Goal: Task Accomplishment & Management: Complete application form

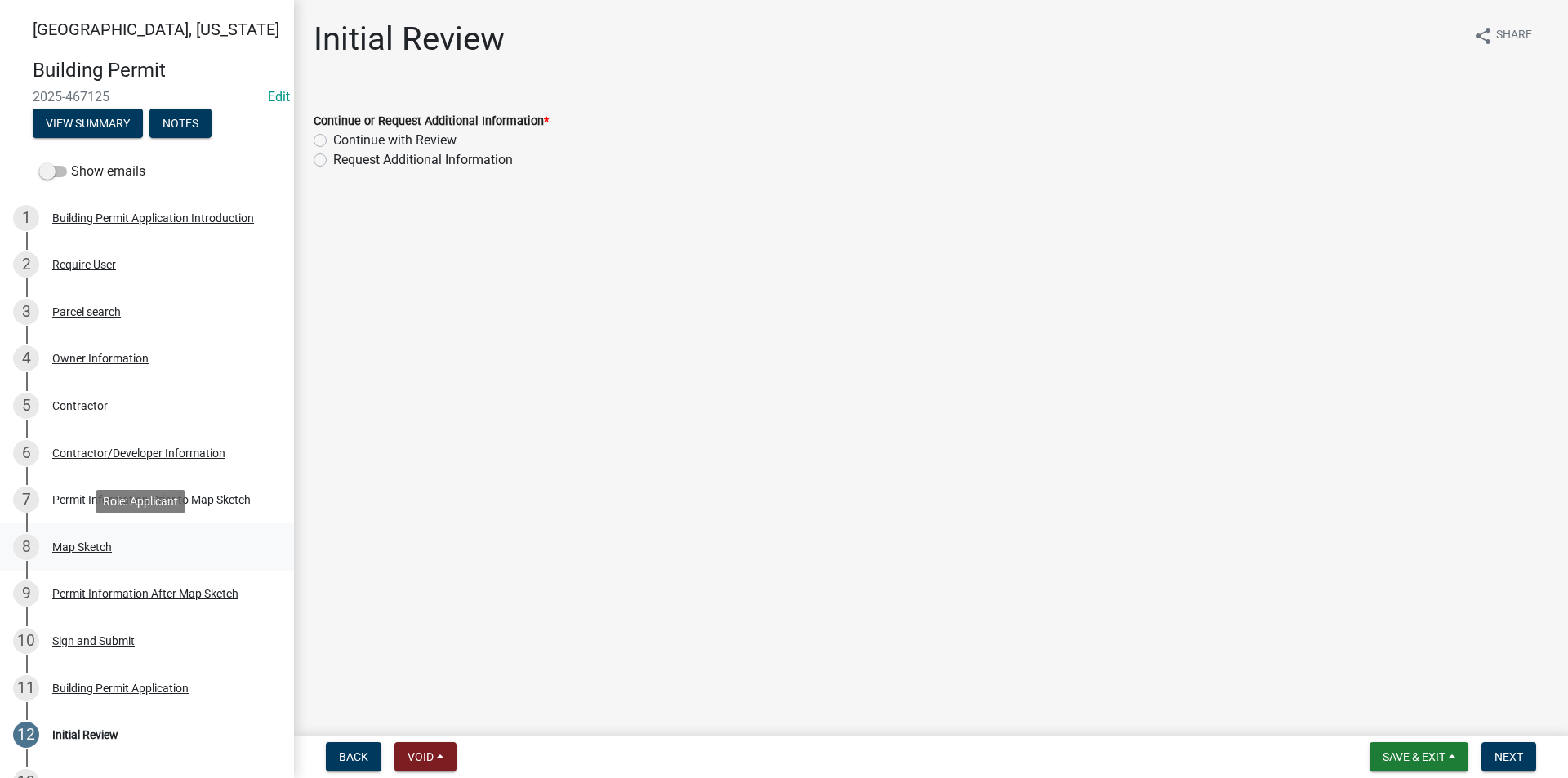
click at [97, 537] on div "8 Map Sketch" at bounding box center [140, 547] width 255 height 26
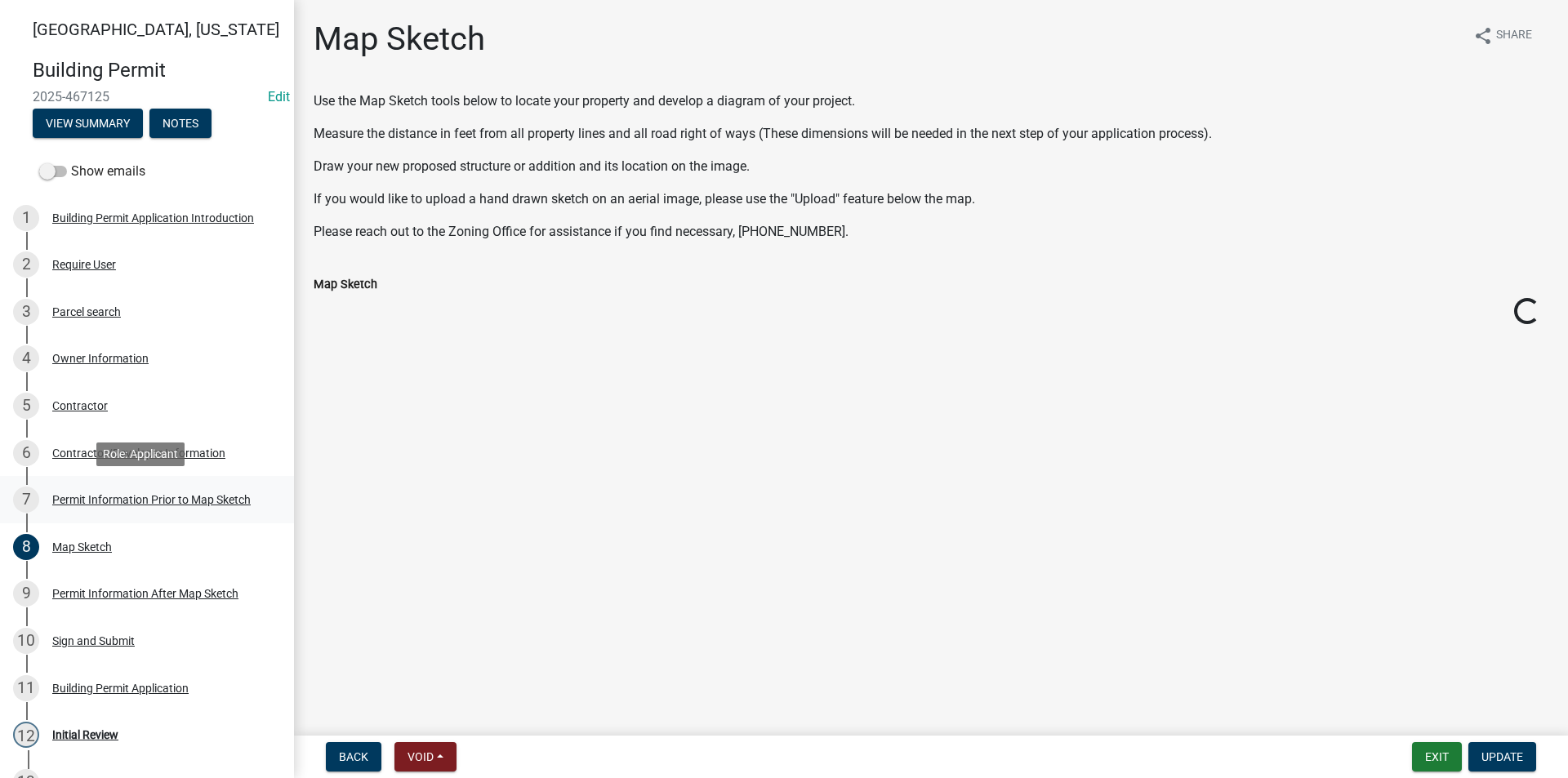
click at [86, 501] on div "Permit Information Prior to Map Sketch" at bounding box center [151, 500] width 198 height 12
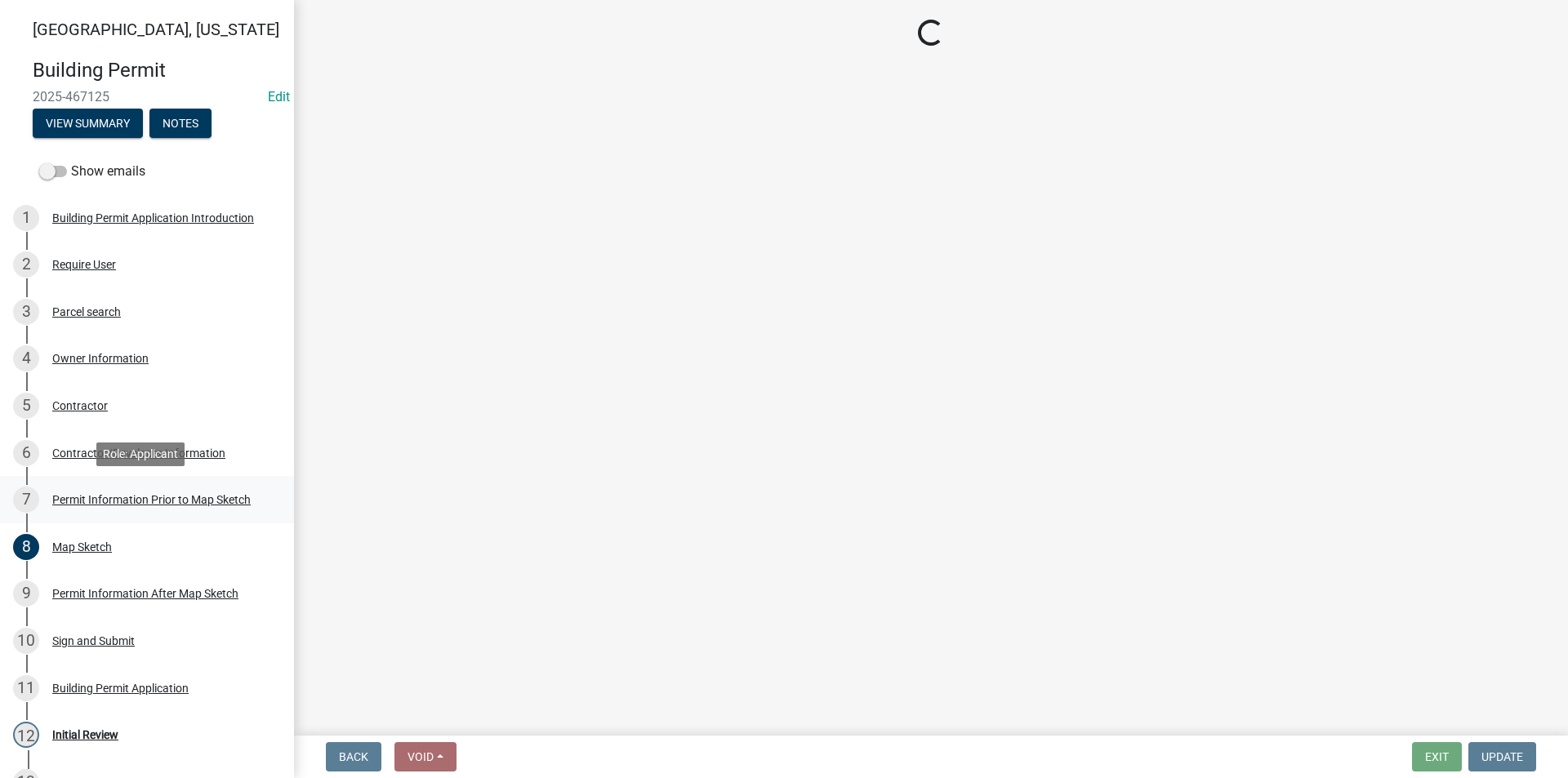
select select "8696842b-1f2d-45b9-8814-ba6b9543b151"
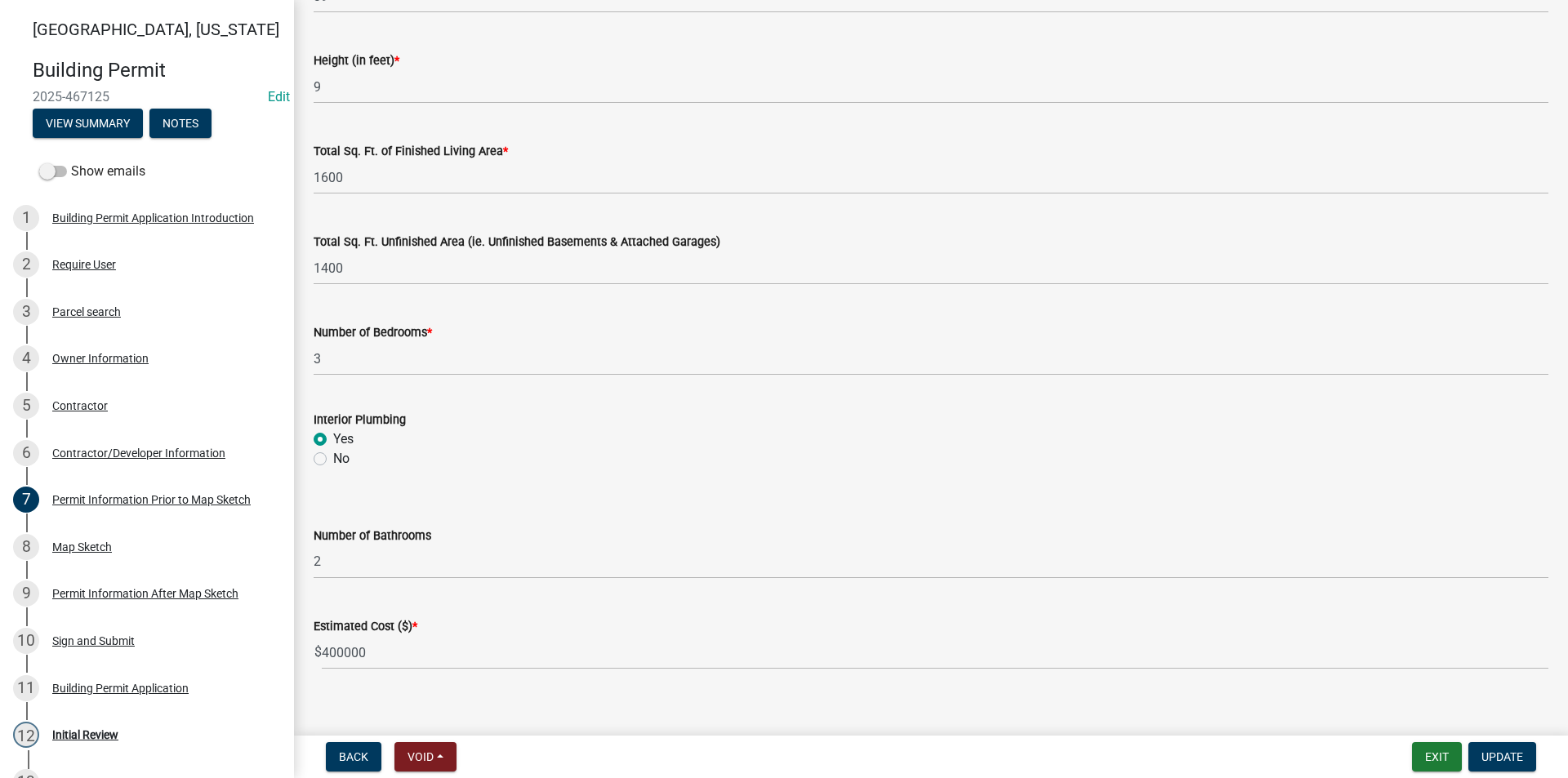
scroll to position [1038, 0]
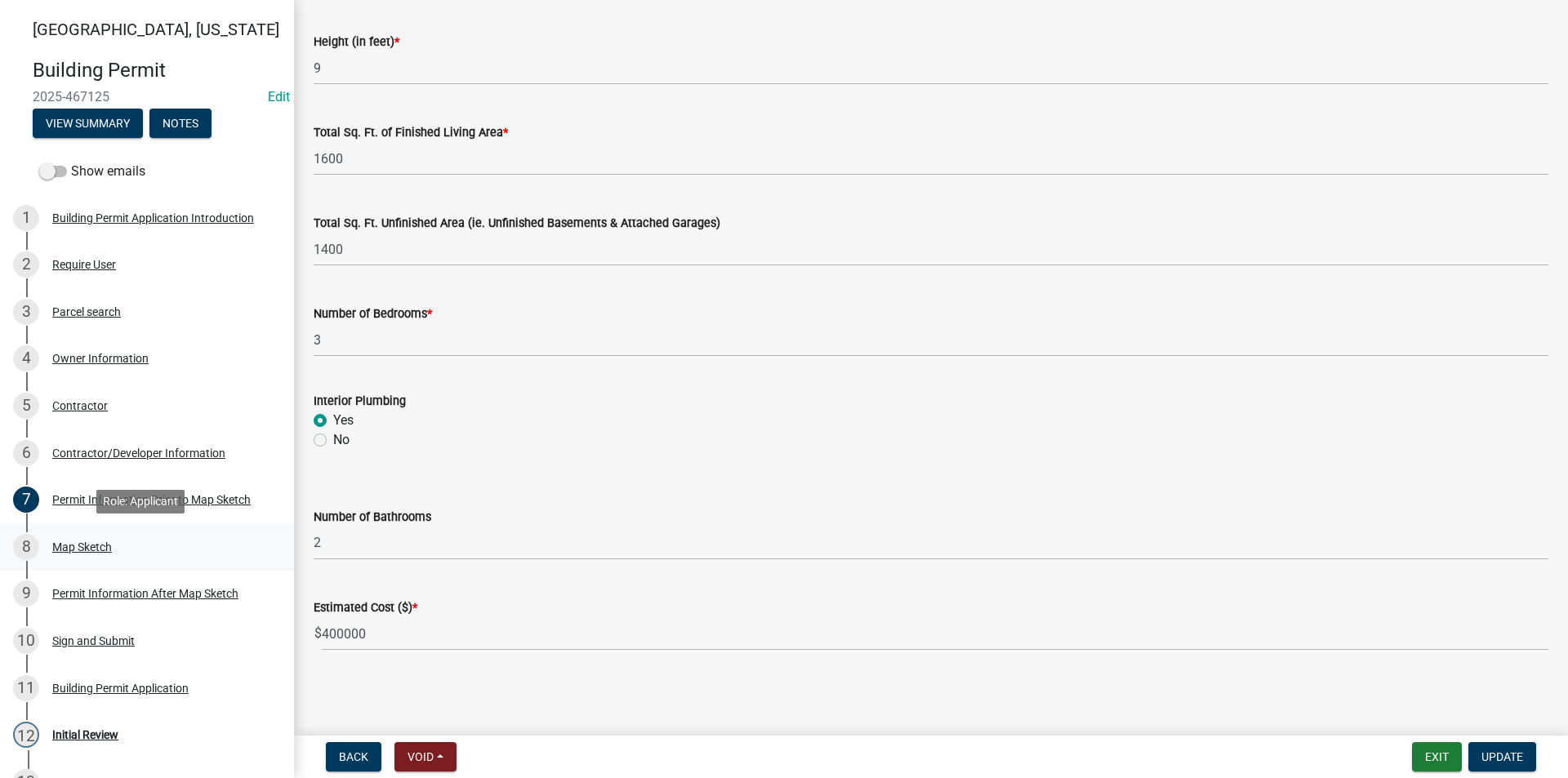
click at [109, 542] on div "Map Sketch" at bounding box center [82, 547] width 59 height 12
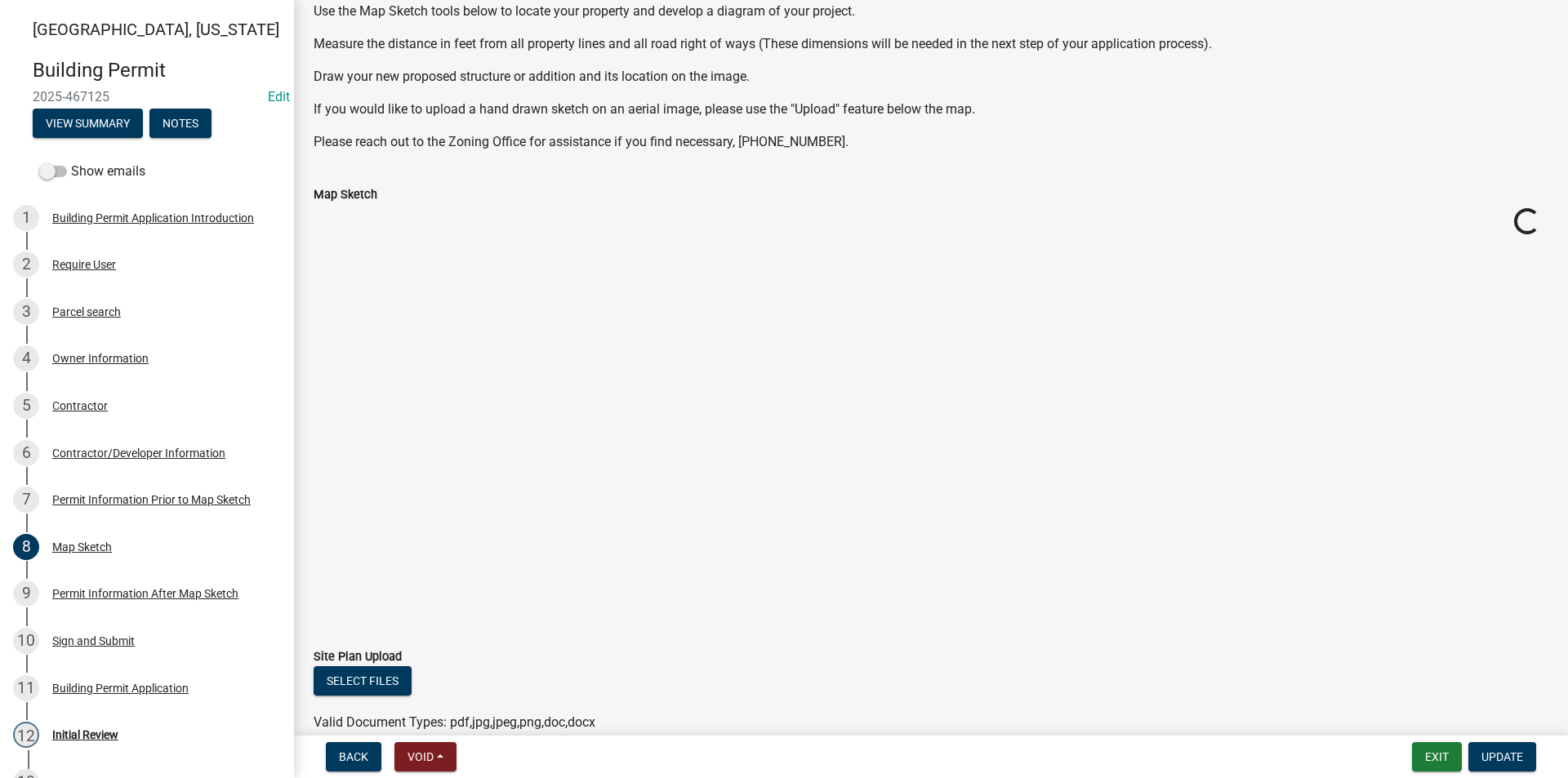
scroll to position [171, 0]
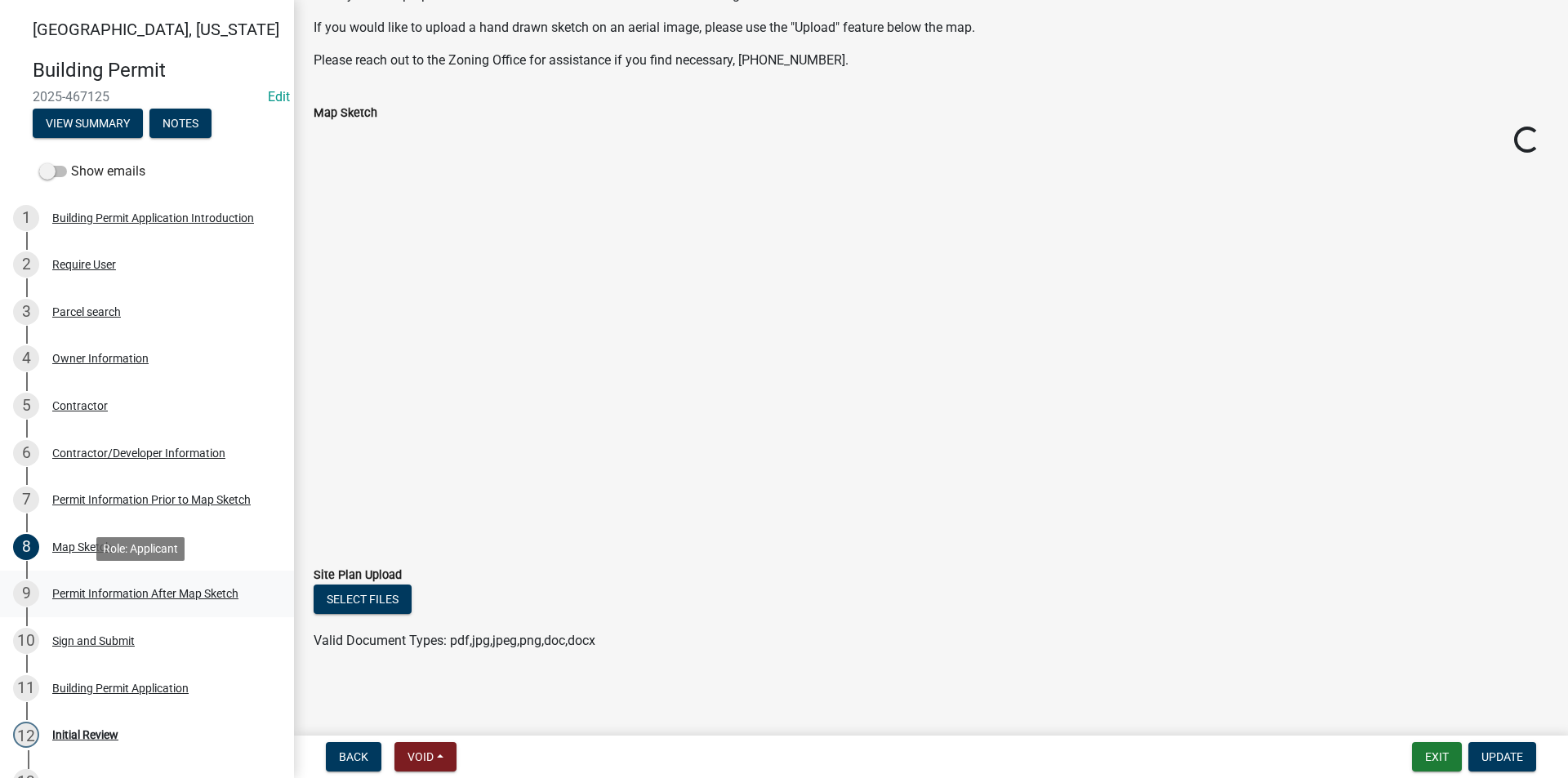
click at [164, 587] on div "Permit Information After Map Sketch" at bounding box center [145, 593] width 186 height 12
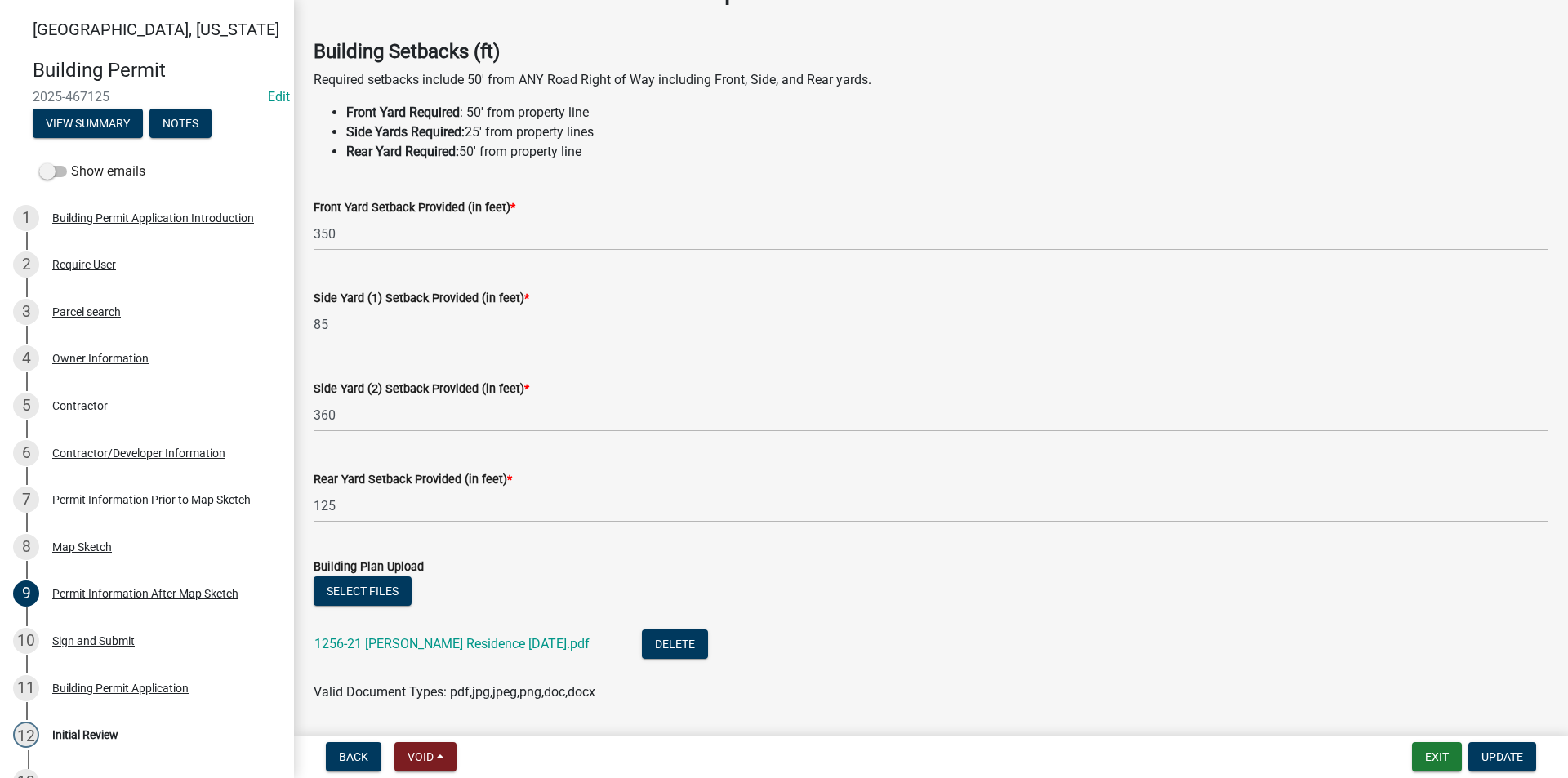
scroll to position [163, 0]
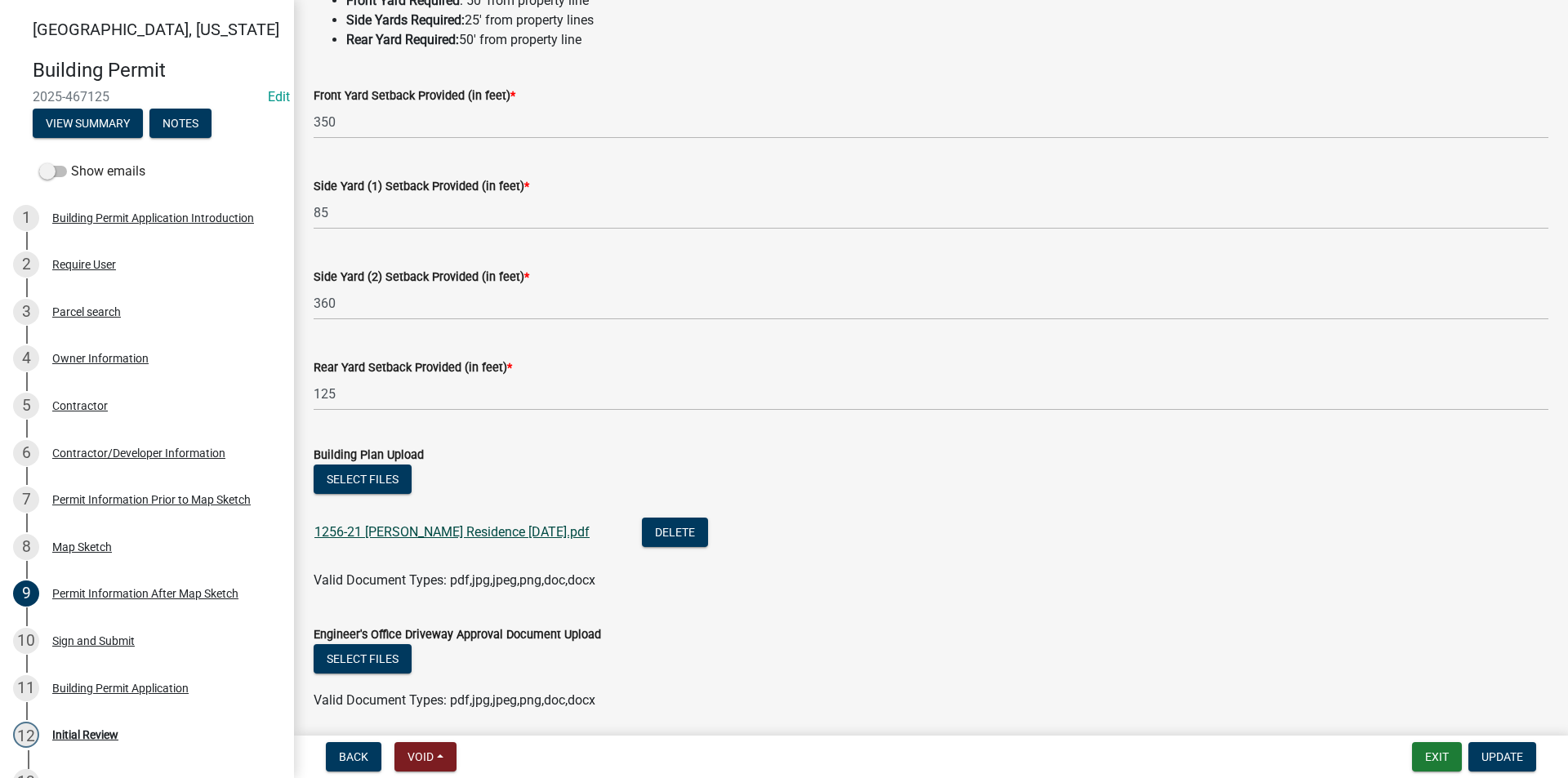
click at [419, 534] on link "1256-21 Eyerly Residence 7-30-25.pdf" at bounding box center [451, 531] width 275 height 16
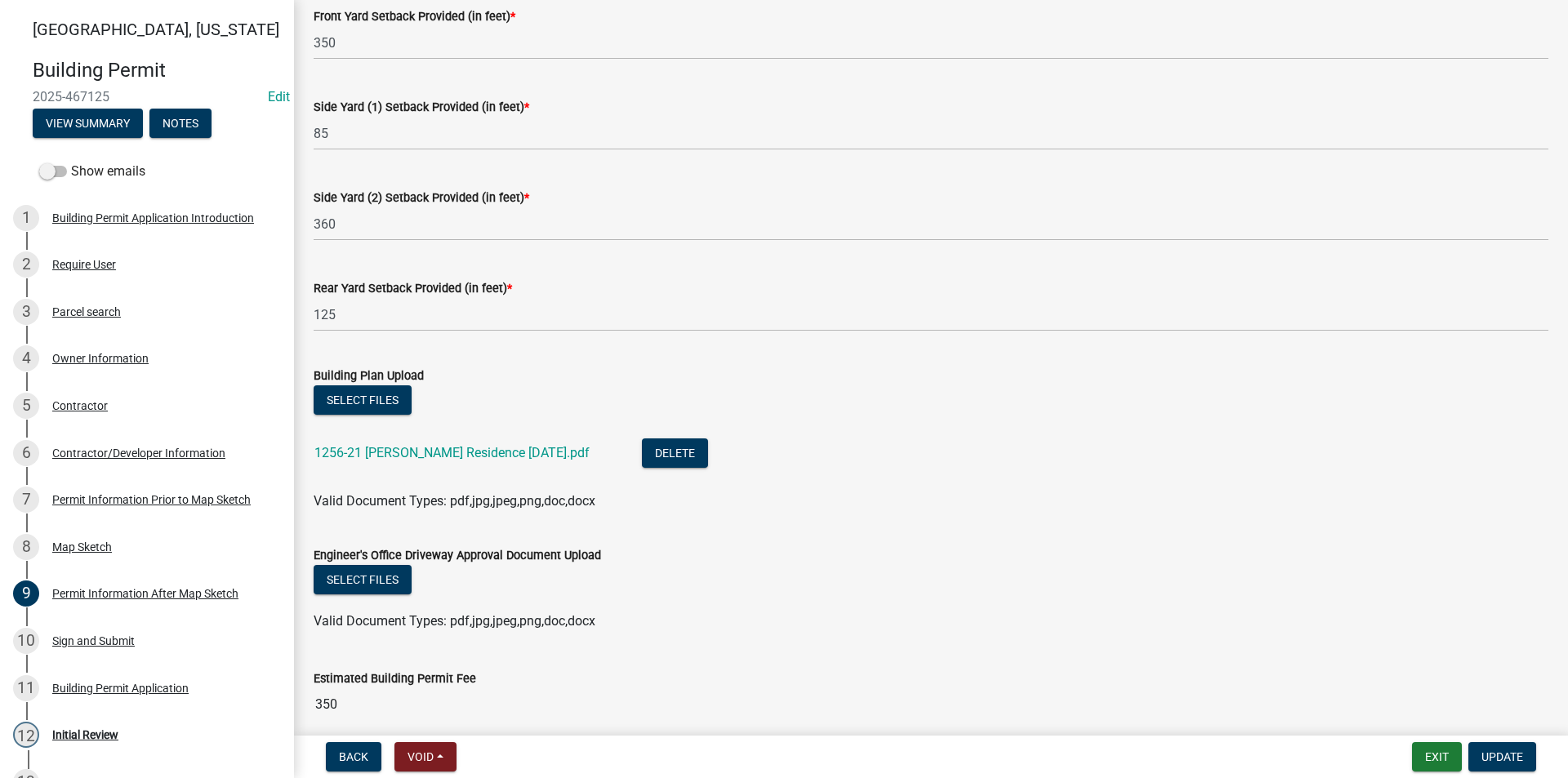
scroll to position [313, 0]
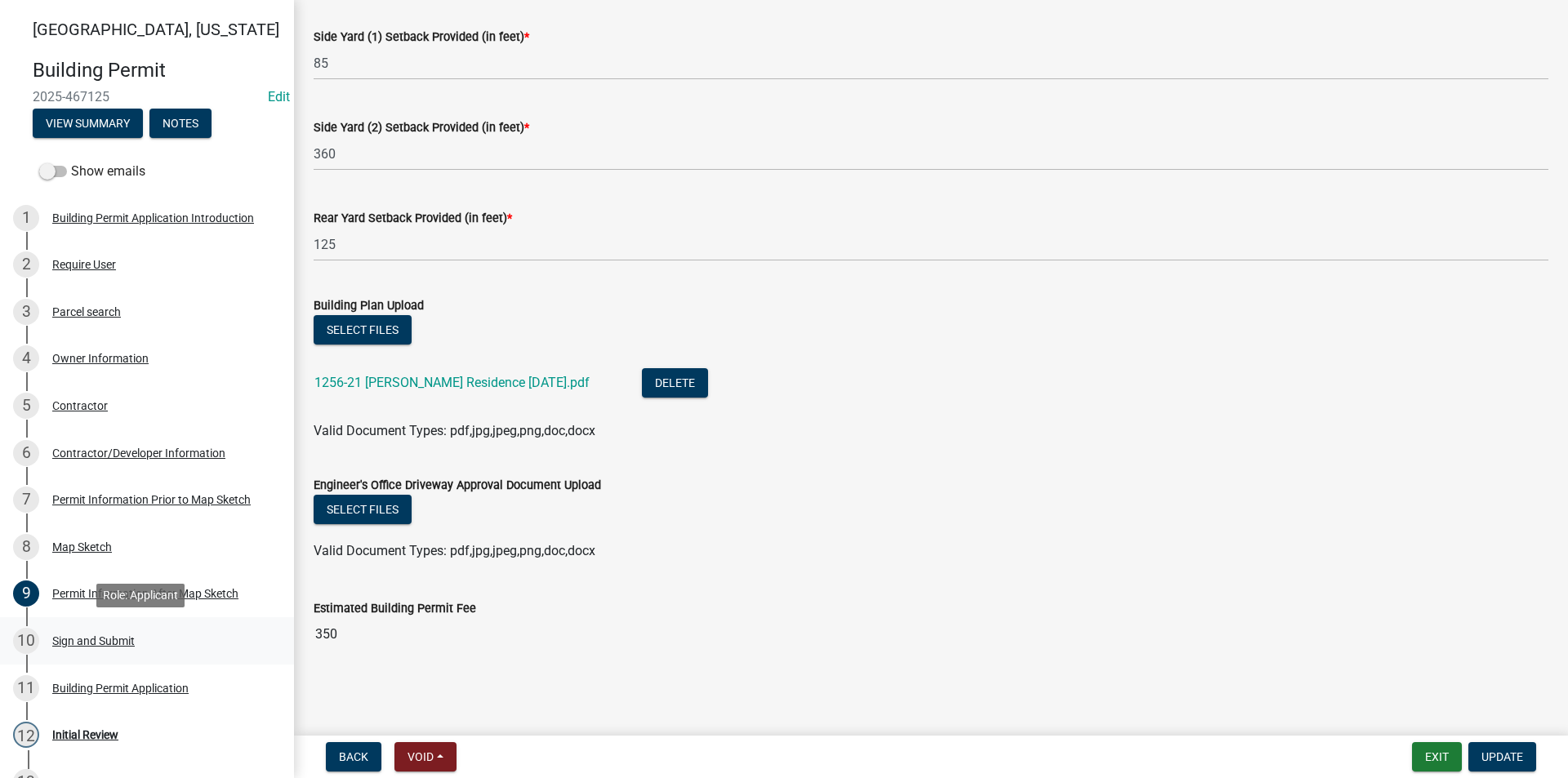
click at [89, 637] on div "Sign and Submit" at bounding box center [94, 641] width 83 height 12
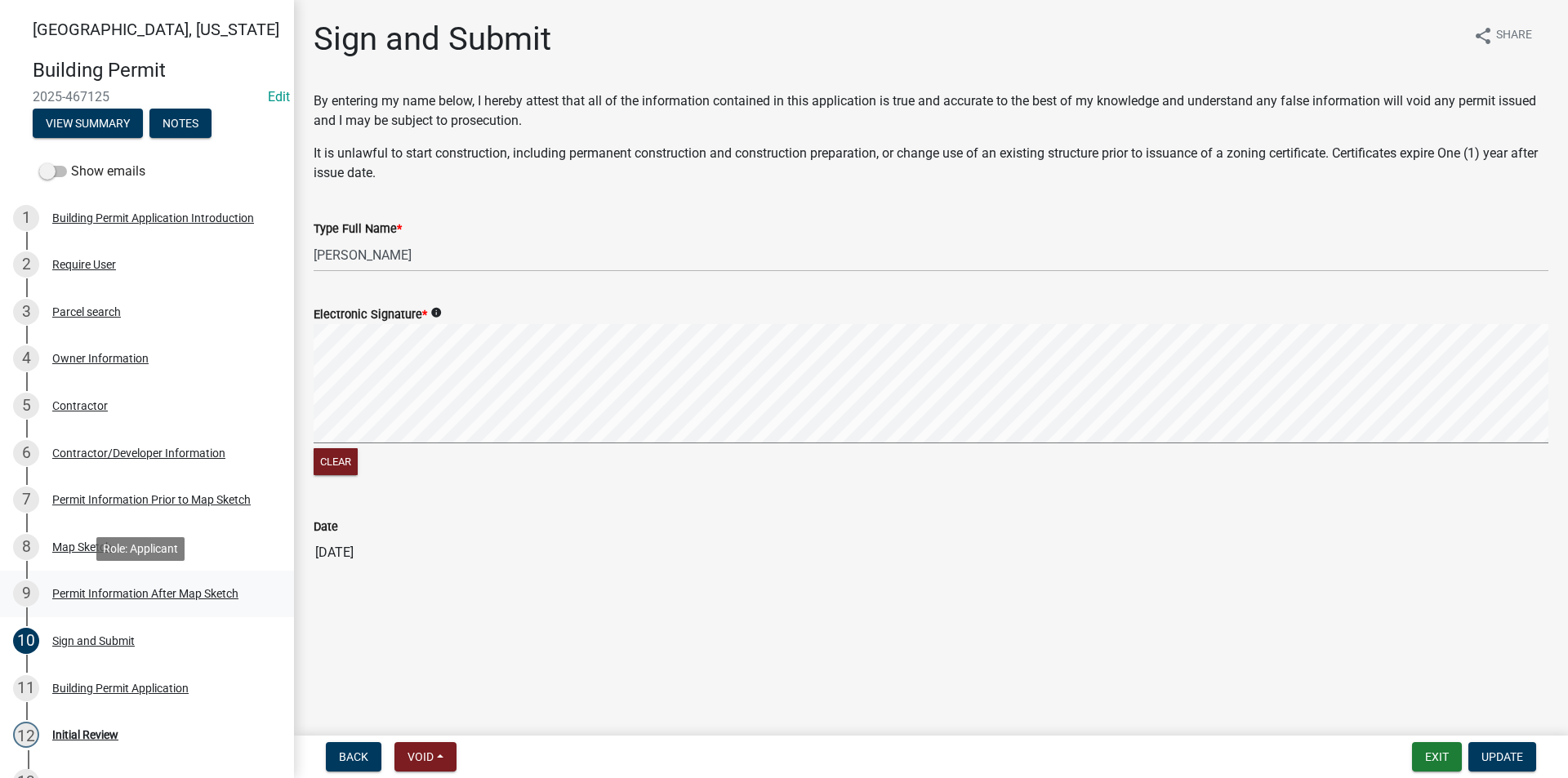
click at [103, 603] on div "9 Permit Information After Map Sketch" at bounding box center [140, 593] width 255 height 26
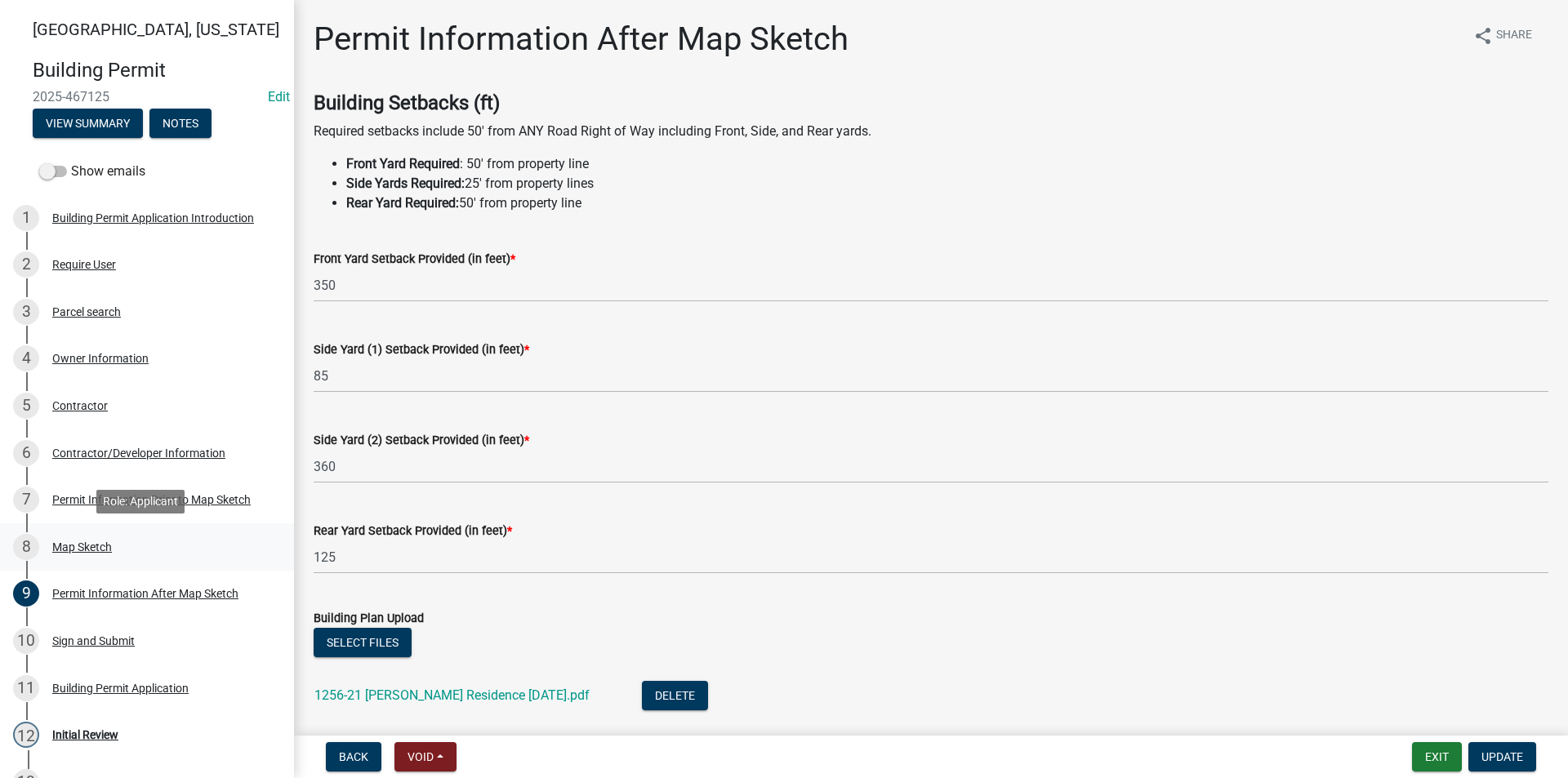
click at [74, 555] on div "8 Map Sketch" at bounding box center [140, 547] width 255 height 26
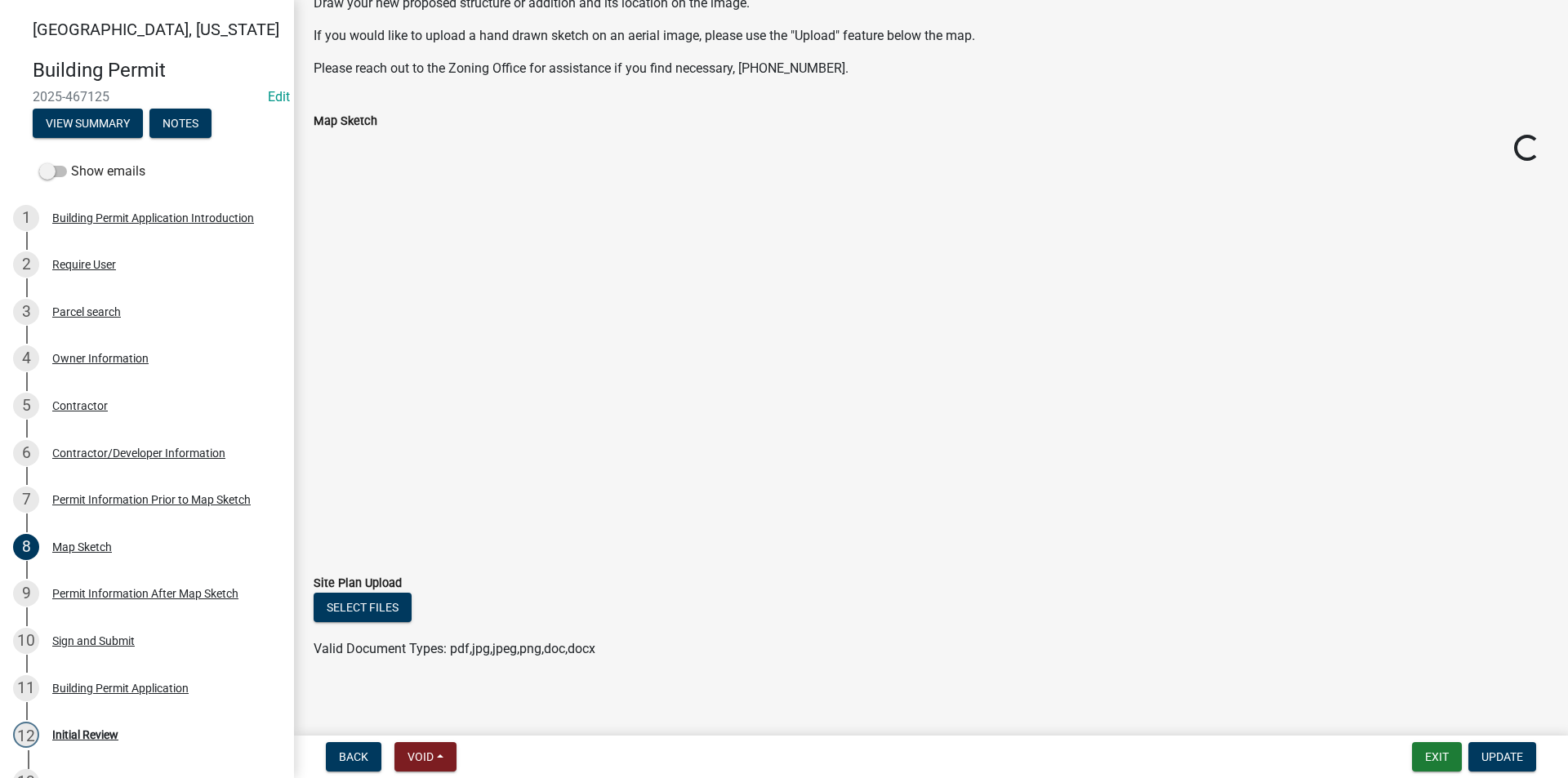
scroll to position [171, 0]
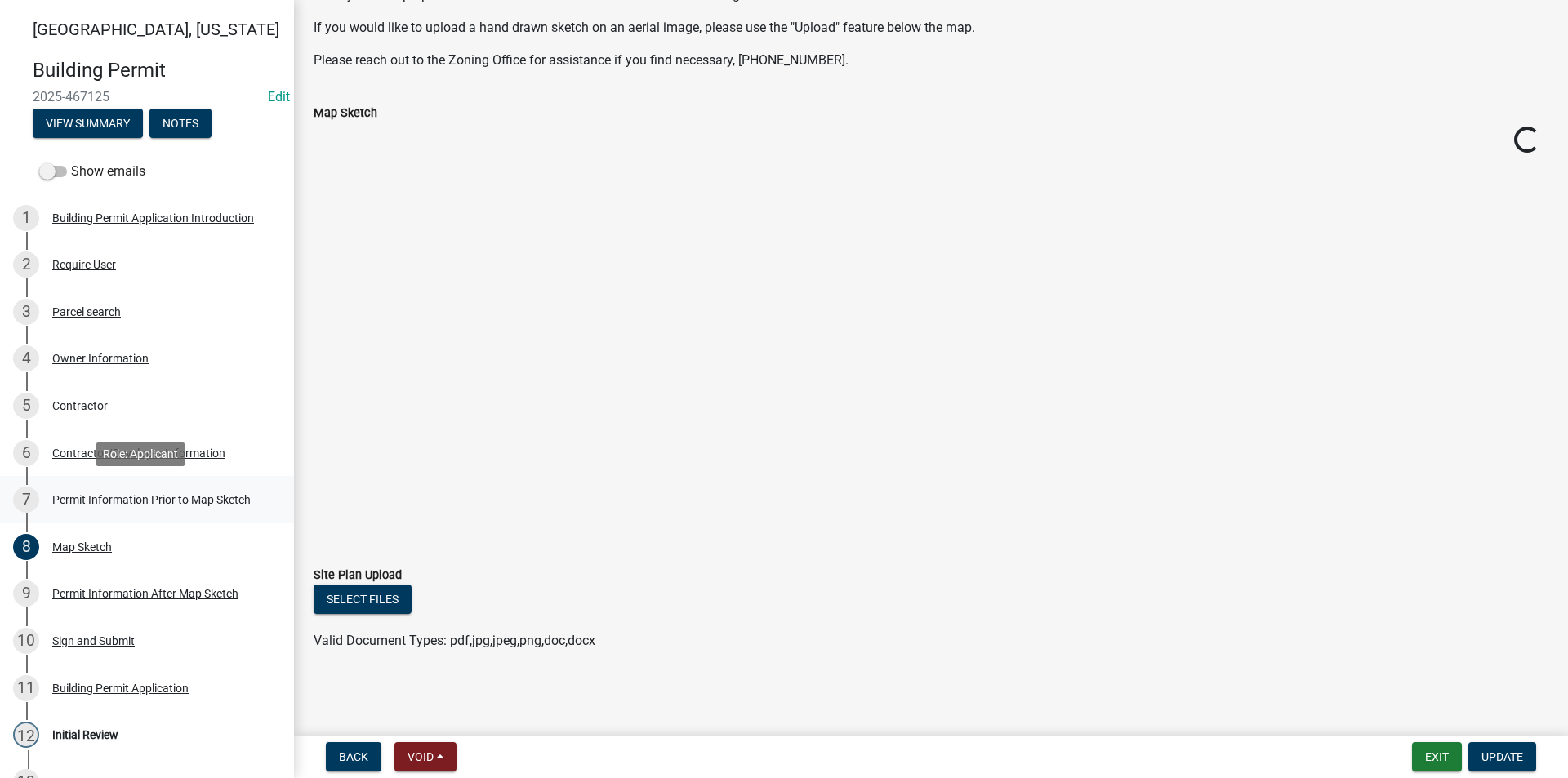
click at [200, 504] on div "Permit Information Prior to Map Sketch" at bounding box center [151, 500] width 198 height 12
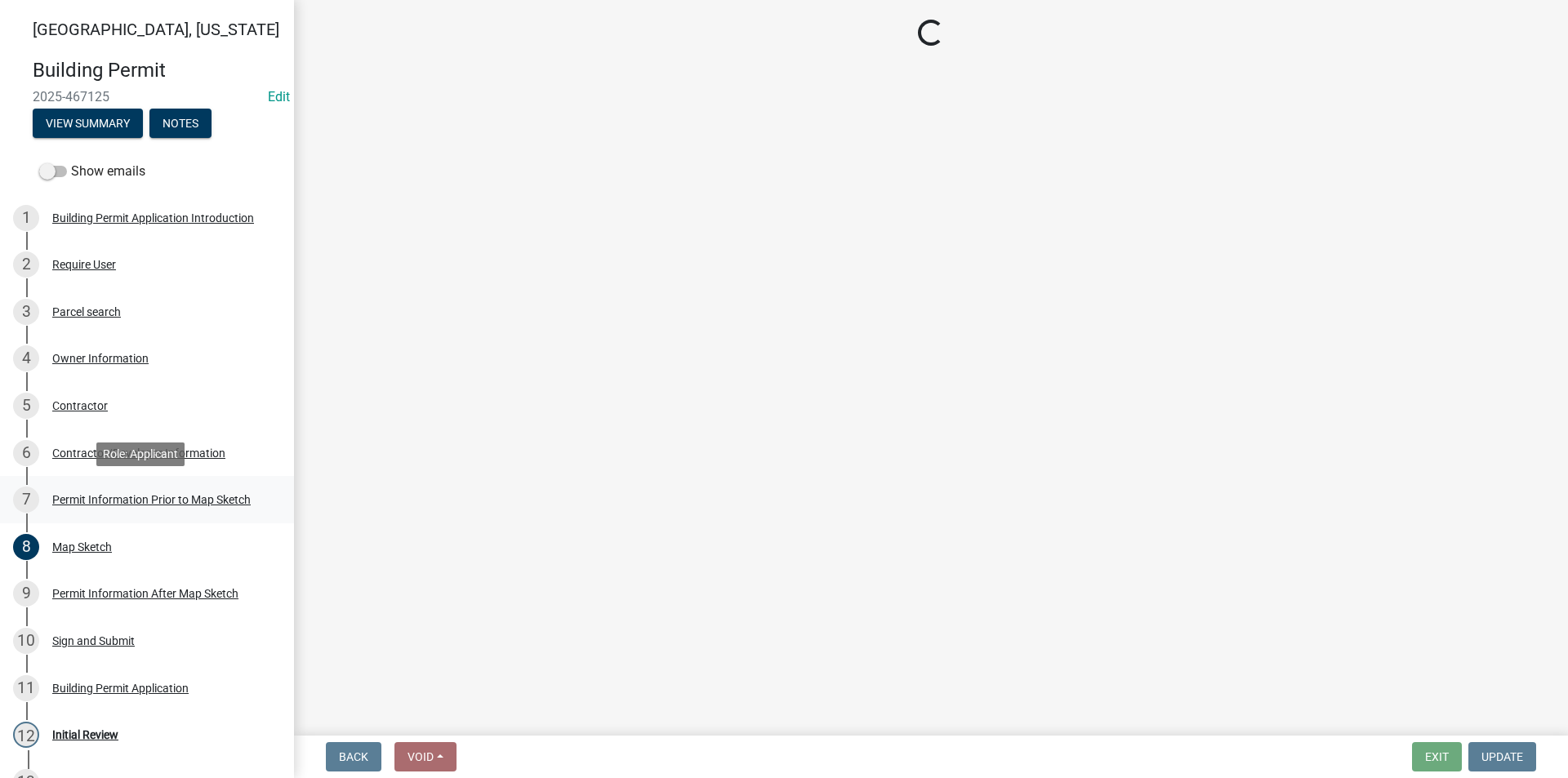
scroll to position [0, 0]
select select "8696842b-1f2d-45b9-8814-ba6b9543b151"
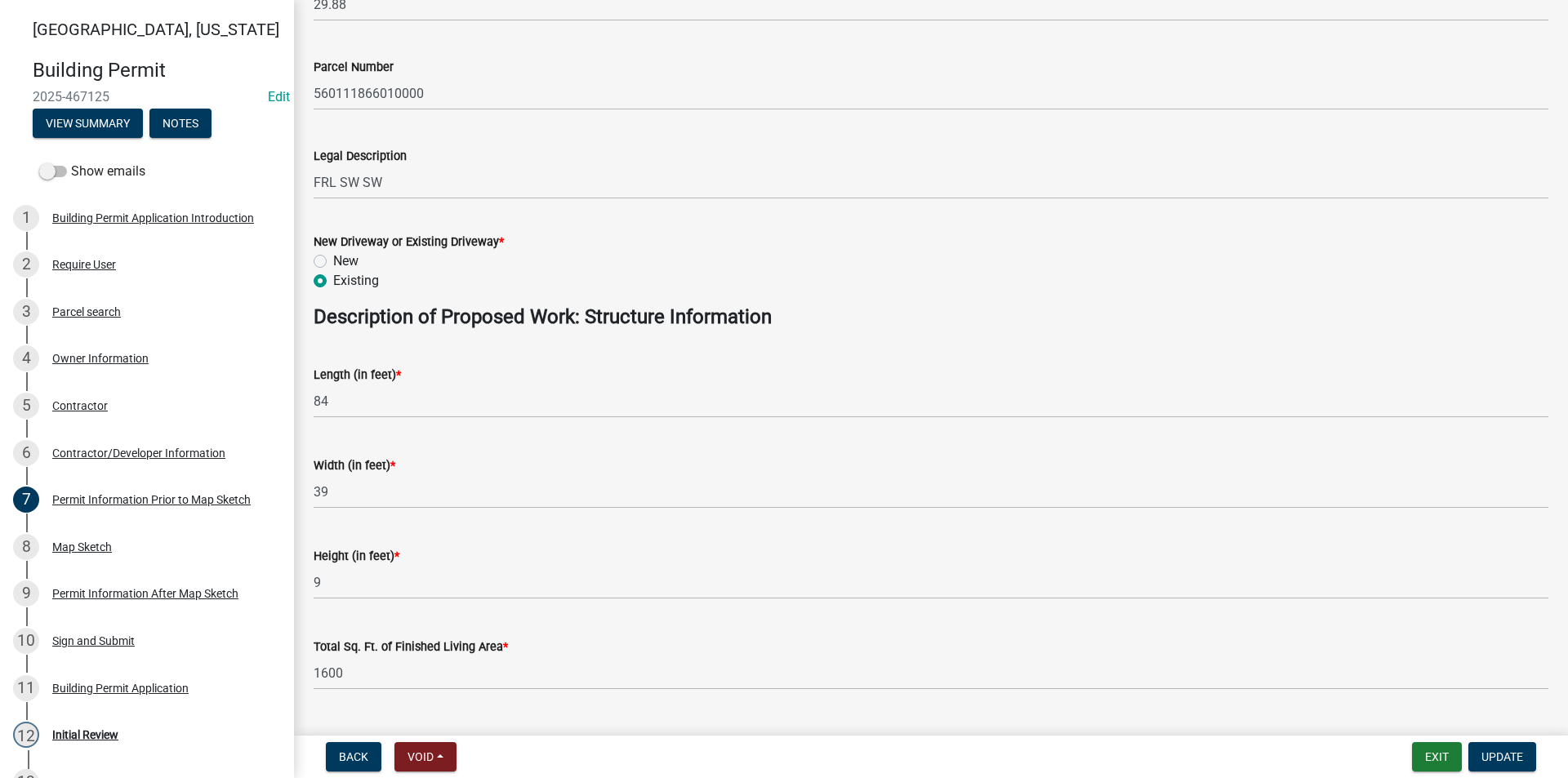
scroll to position [572, 0]
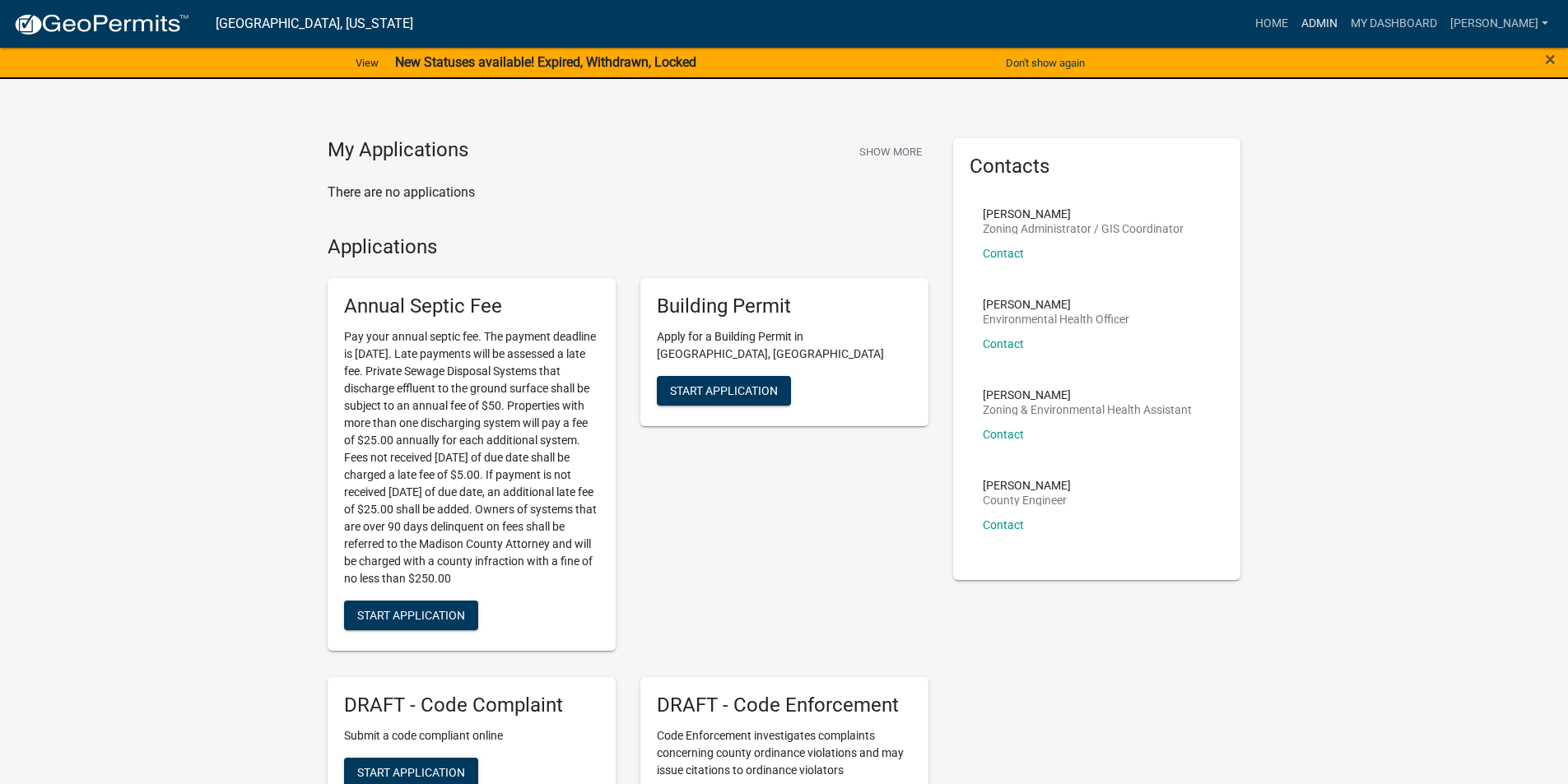
click at [1334, 30] on link "Admin" at bounding box center [1319, 24] width 50 height 31
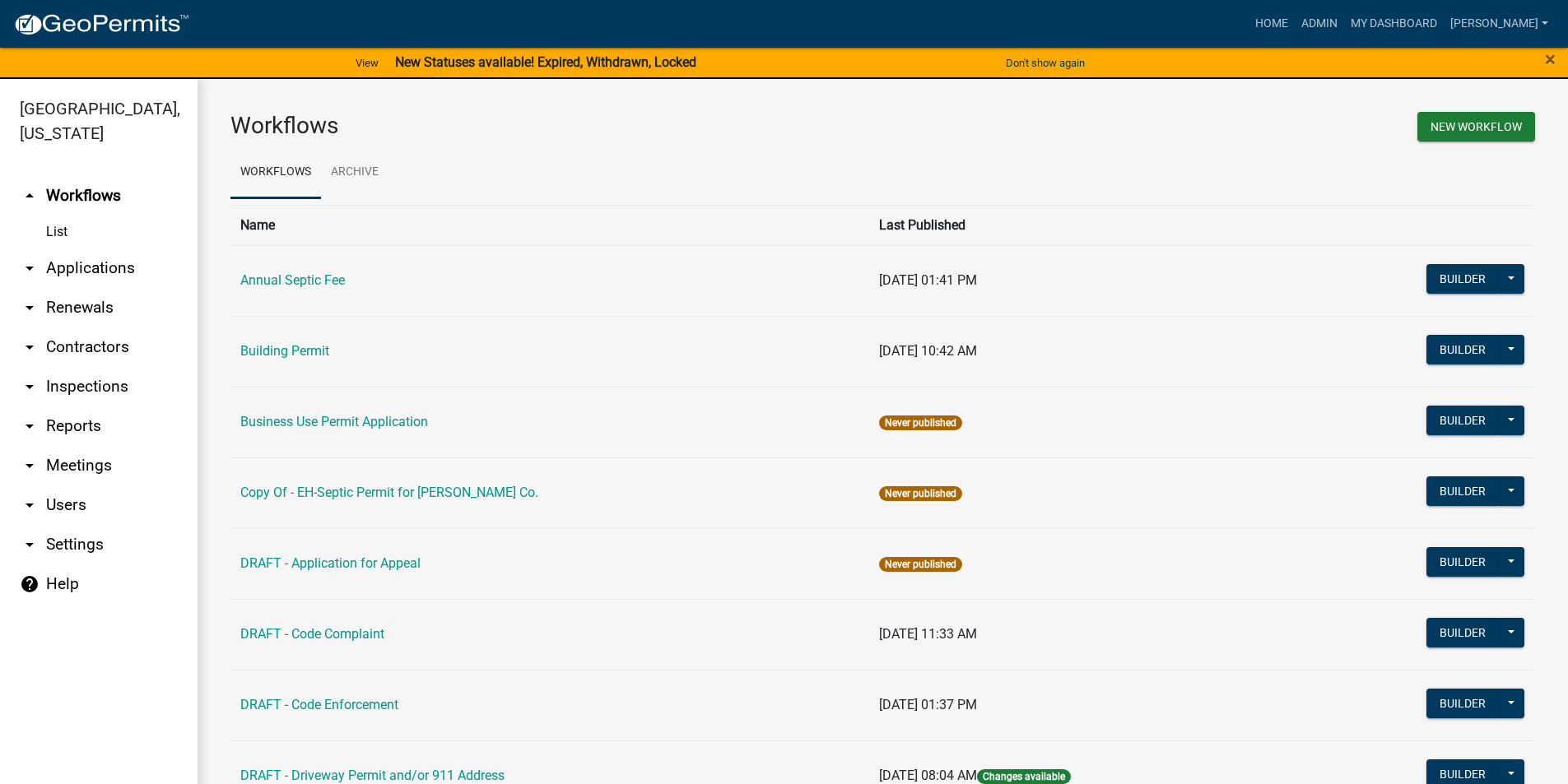
click at [83, 249] on link "arrow_drop_down Applications" at bounding box center [99, 268] width 197 height 40
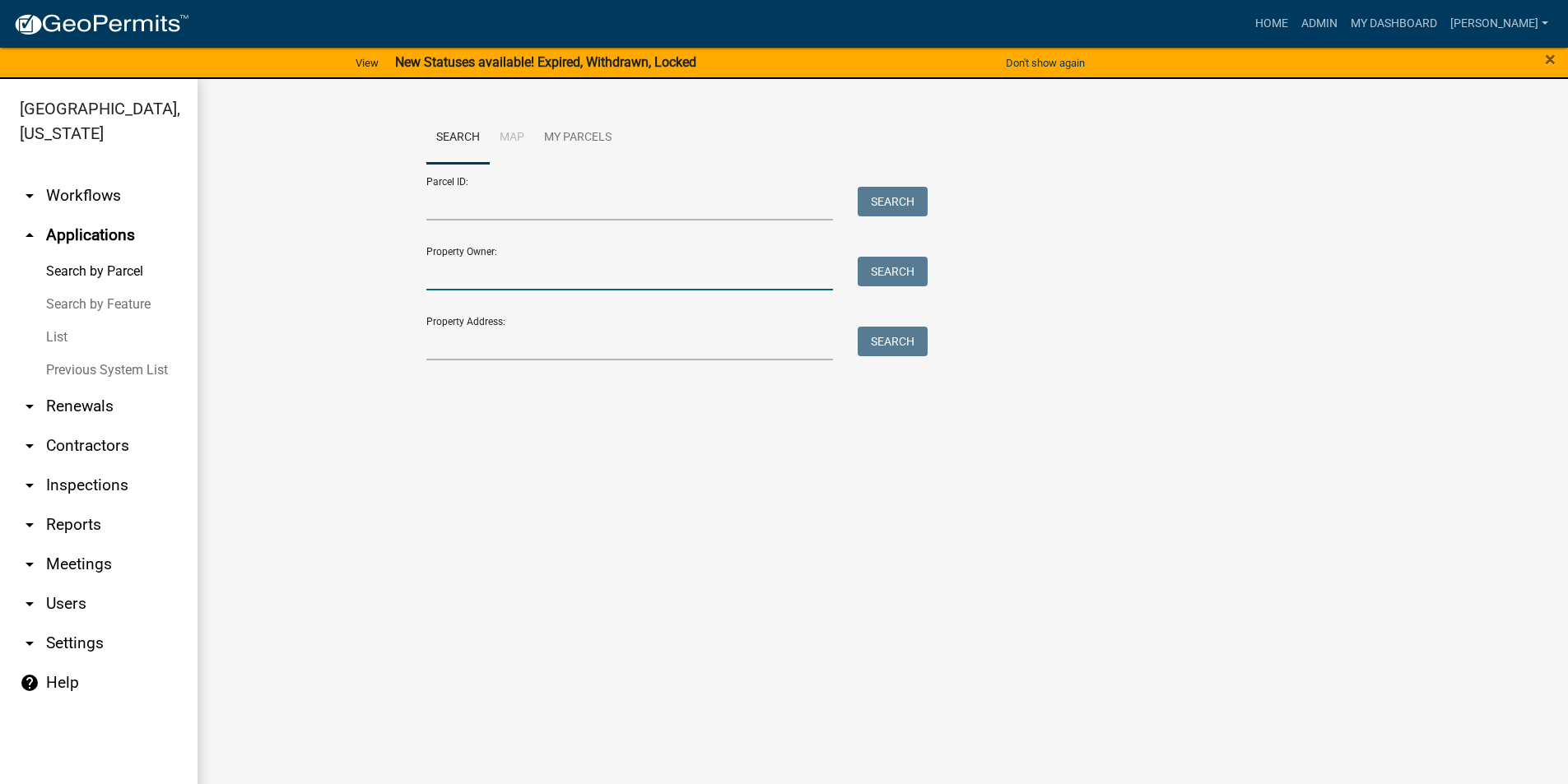
click at [448, 274] on input "Property Owner:" at bounding box center [630, 274] width 408 height 34
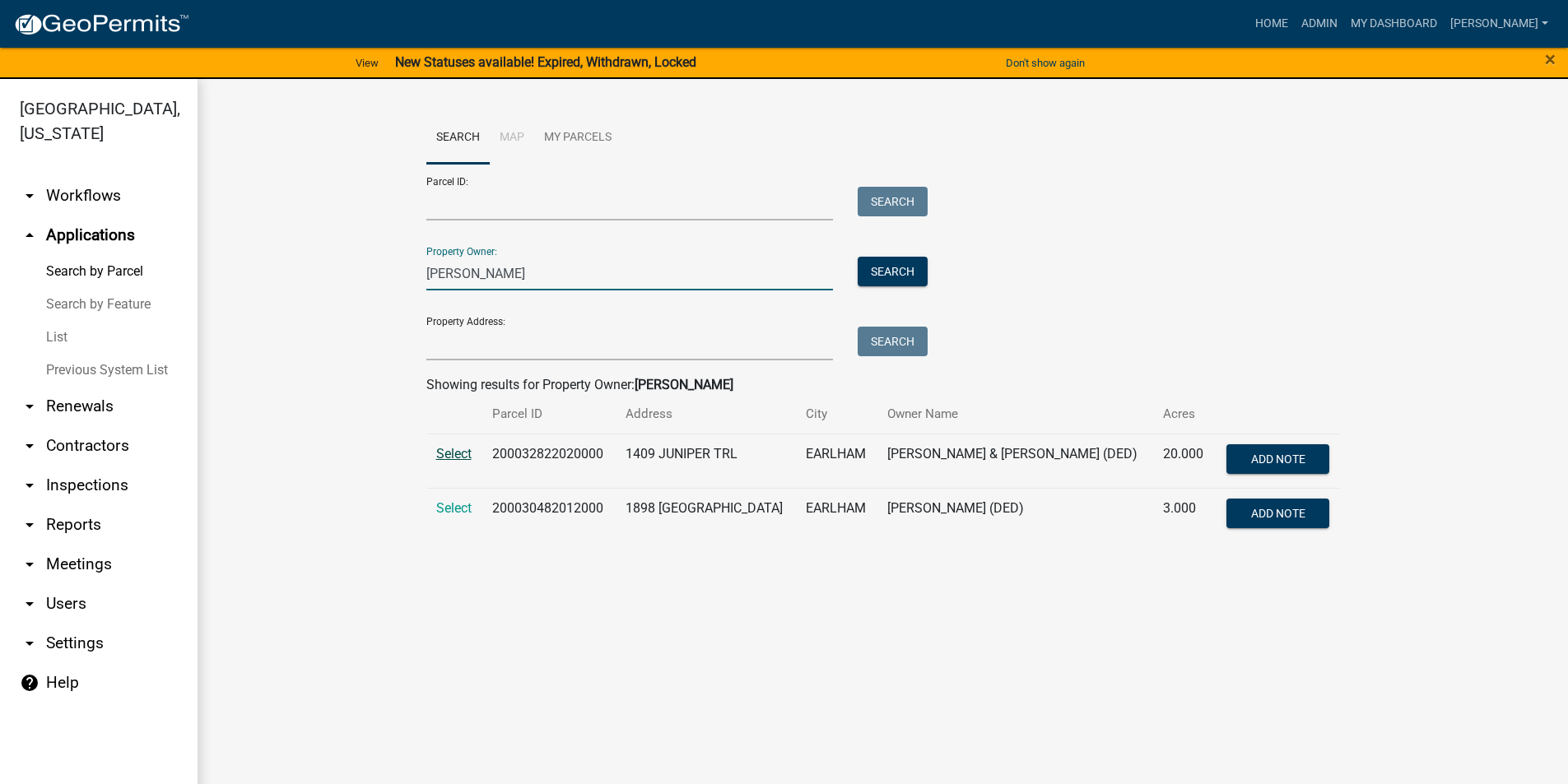
type input "[PERSON_NAME]"
click at [457, 455] on span "Select" at bounding box center [454, 453] width 35 height 16
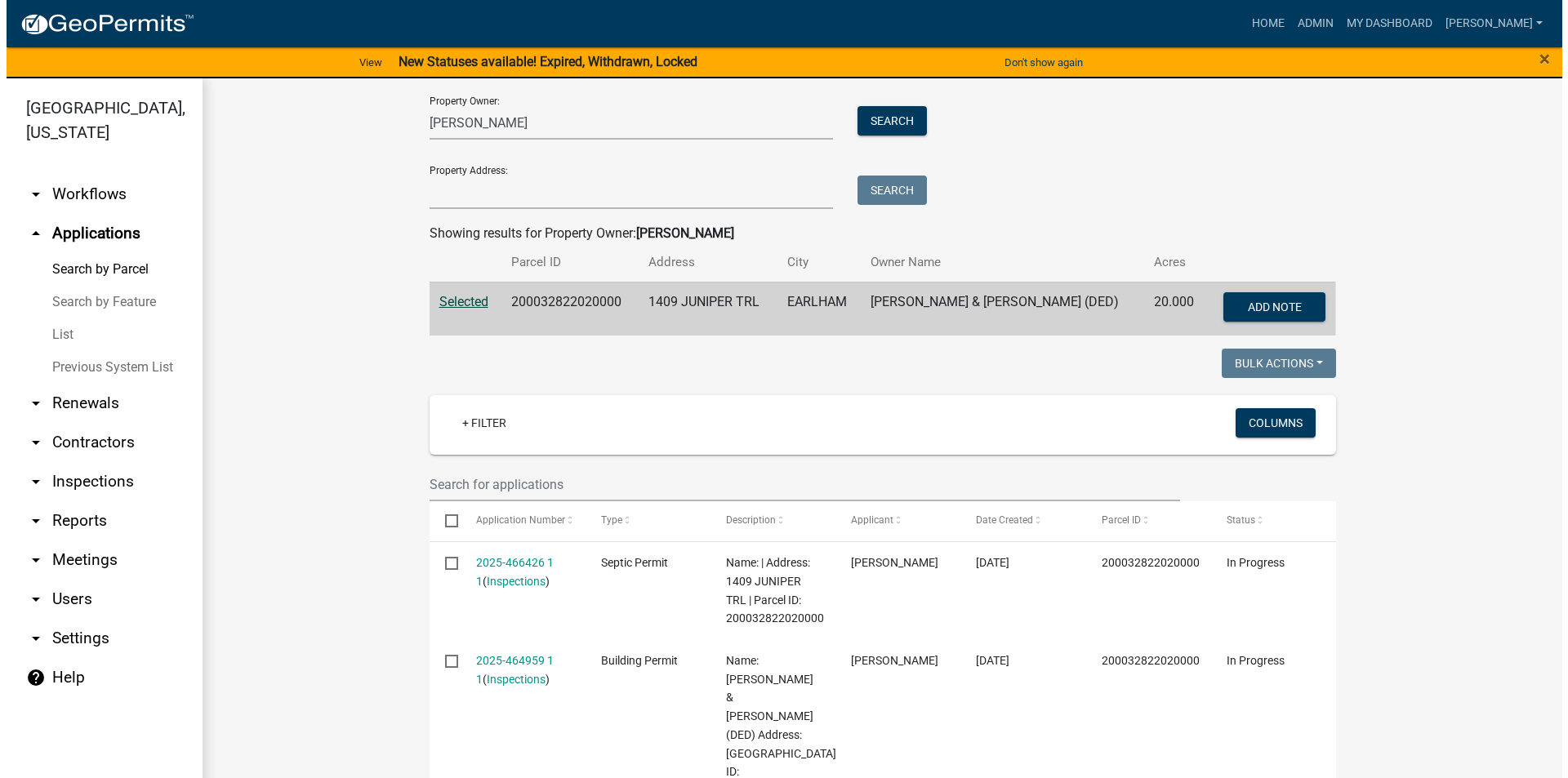
scroll to position [245, 0]
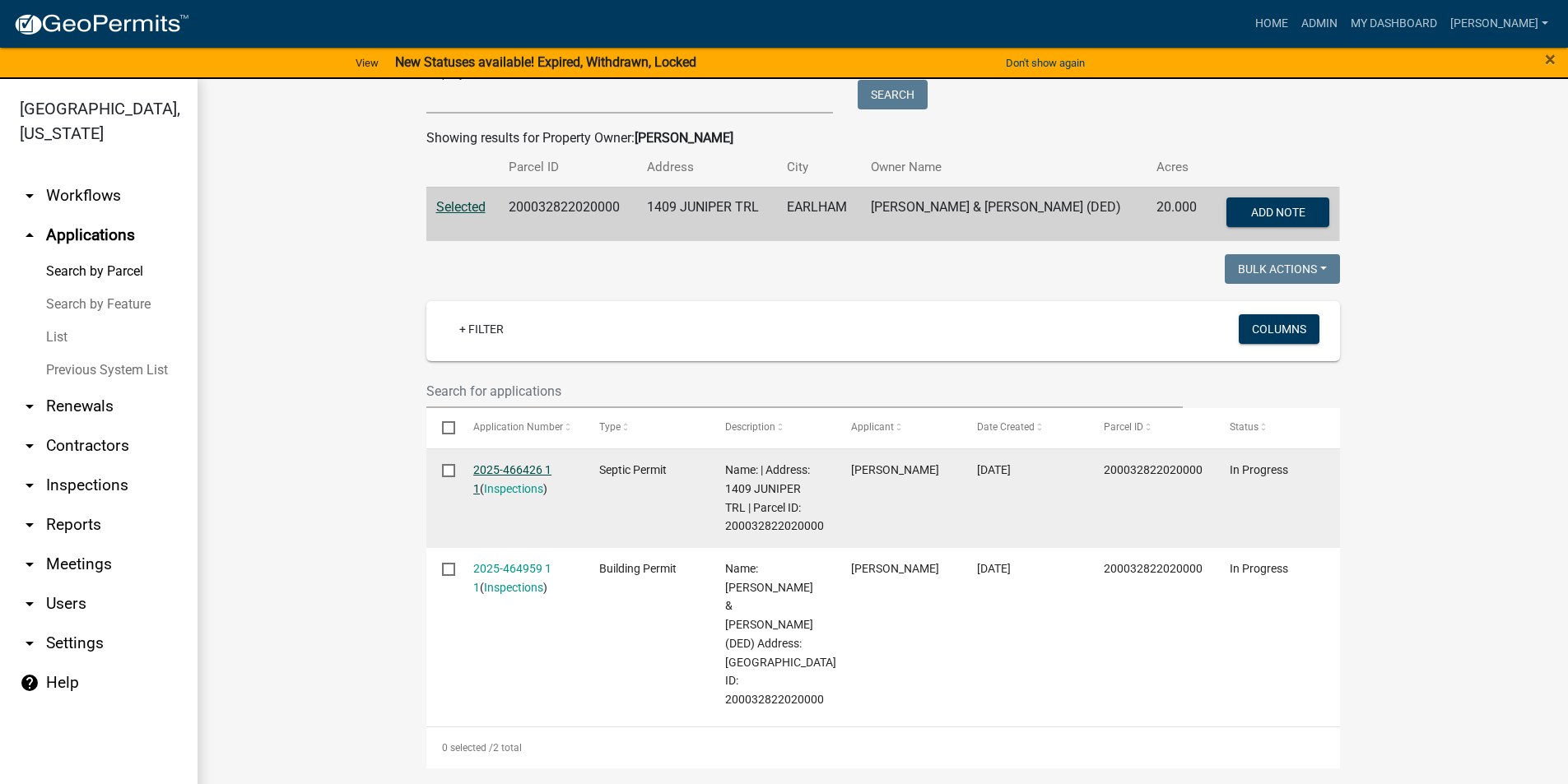
click at [514, 469] on link "2025-466426 1 1" at bounding box center [512, 479] width 78 height 32
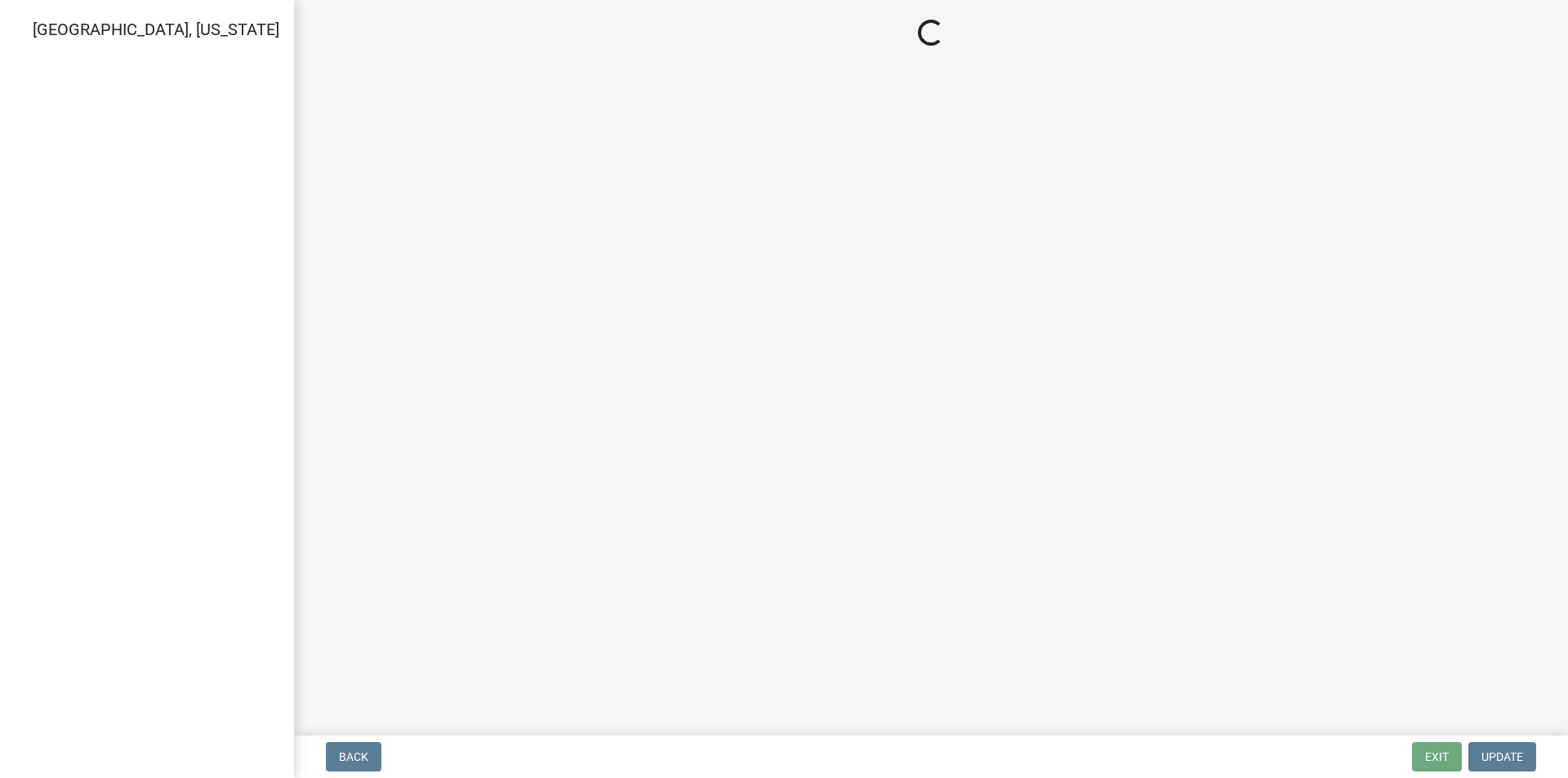
select select "3: 3"
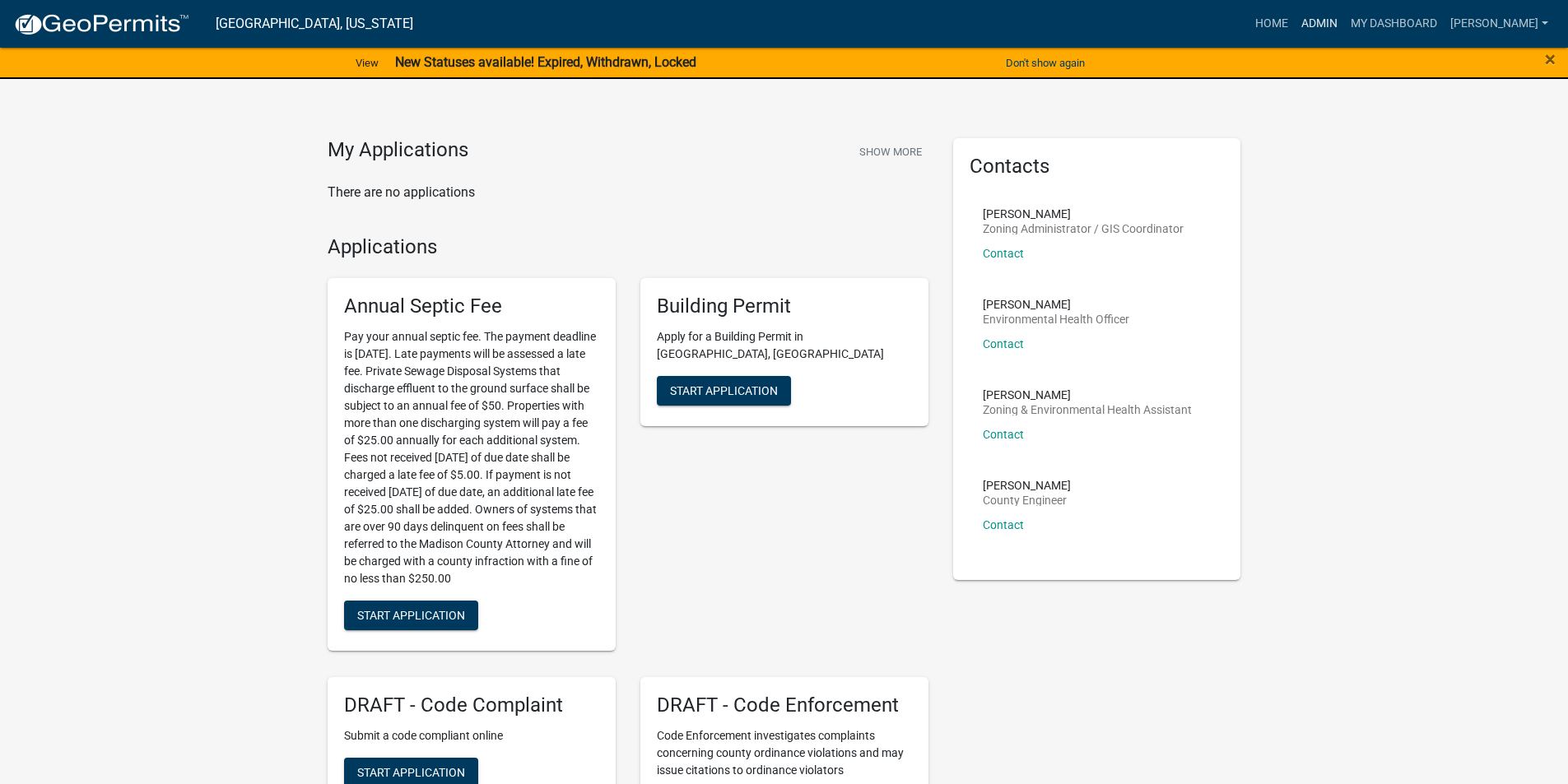
click at [1325, 32] on link "Admin" at bounding box center [1319, 24] width 50 height 31
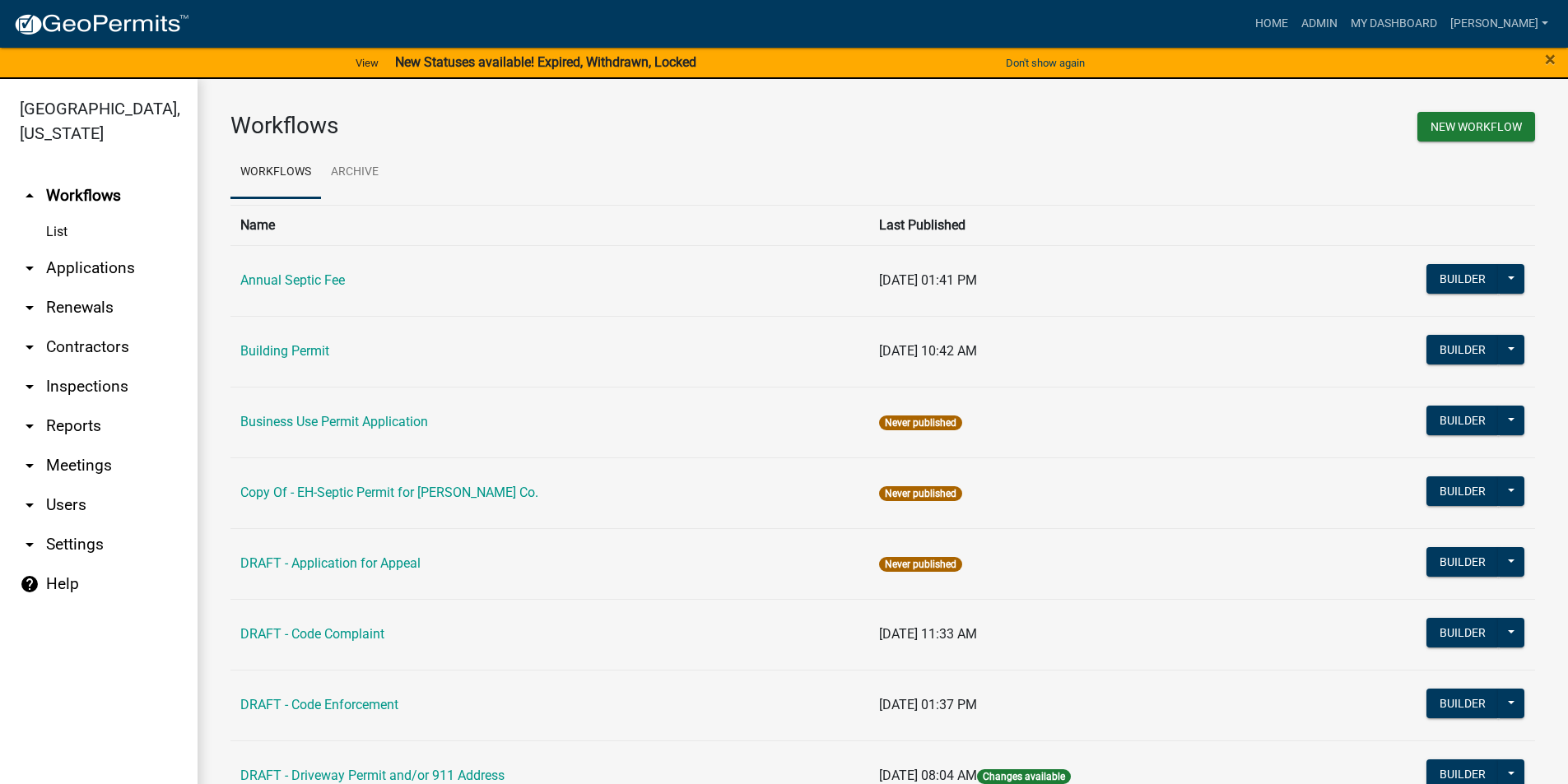
click at [83, 248] on link "arrow_drop_down Applications" at bounding box center [99, 268] width 197 height 40
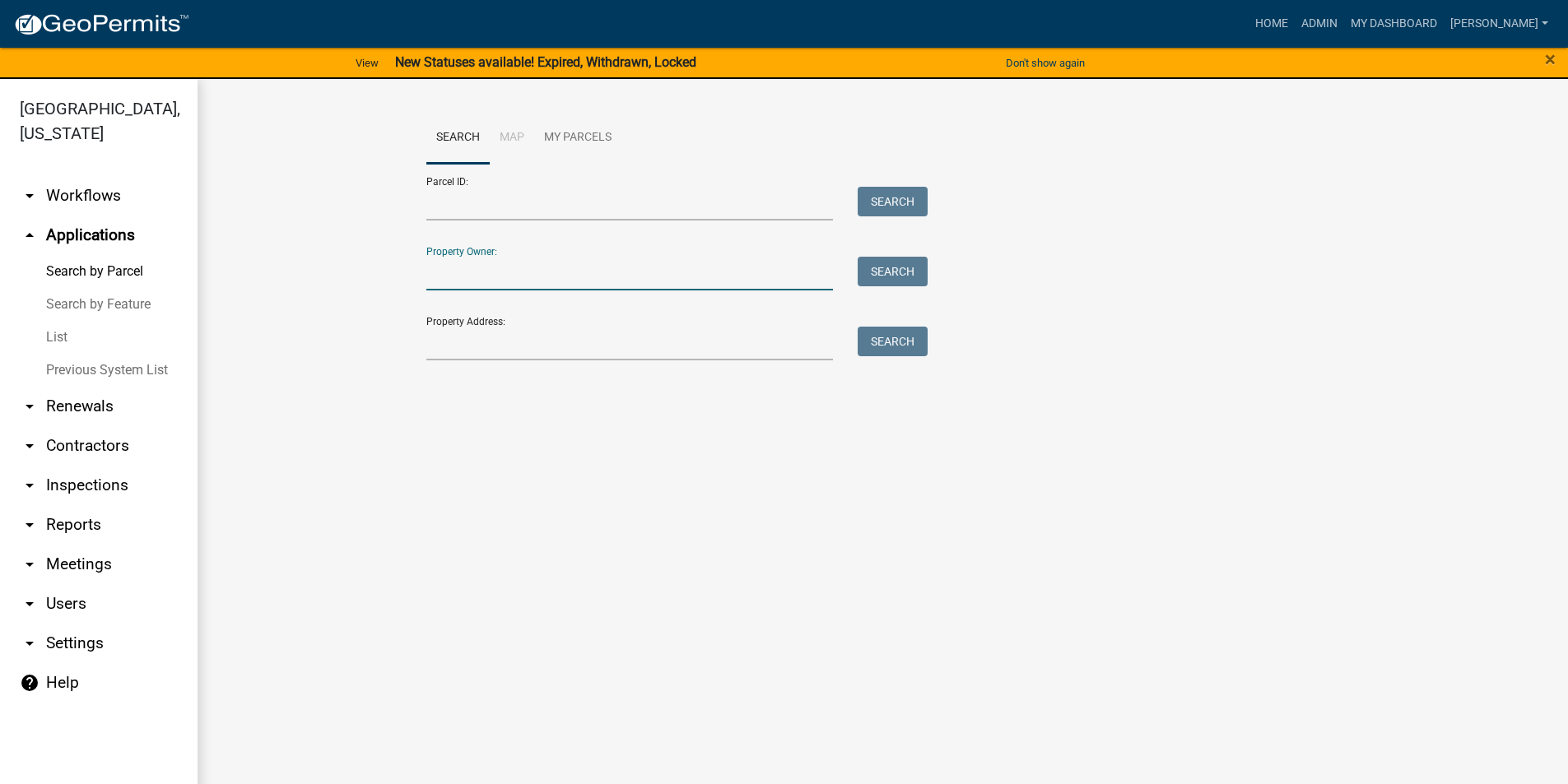
click at [471, 277] on input "Property Owner:" at bounding box center [630, 274] width 408 height 34
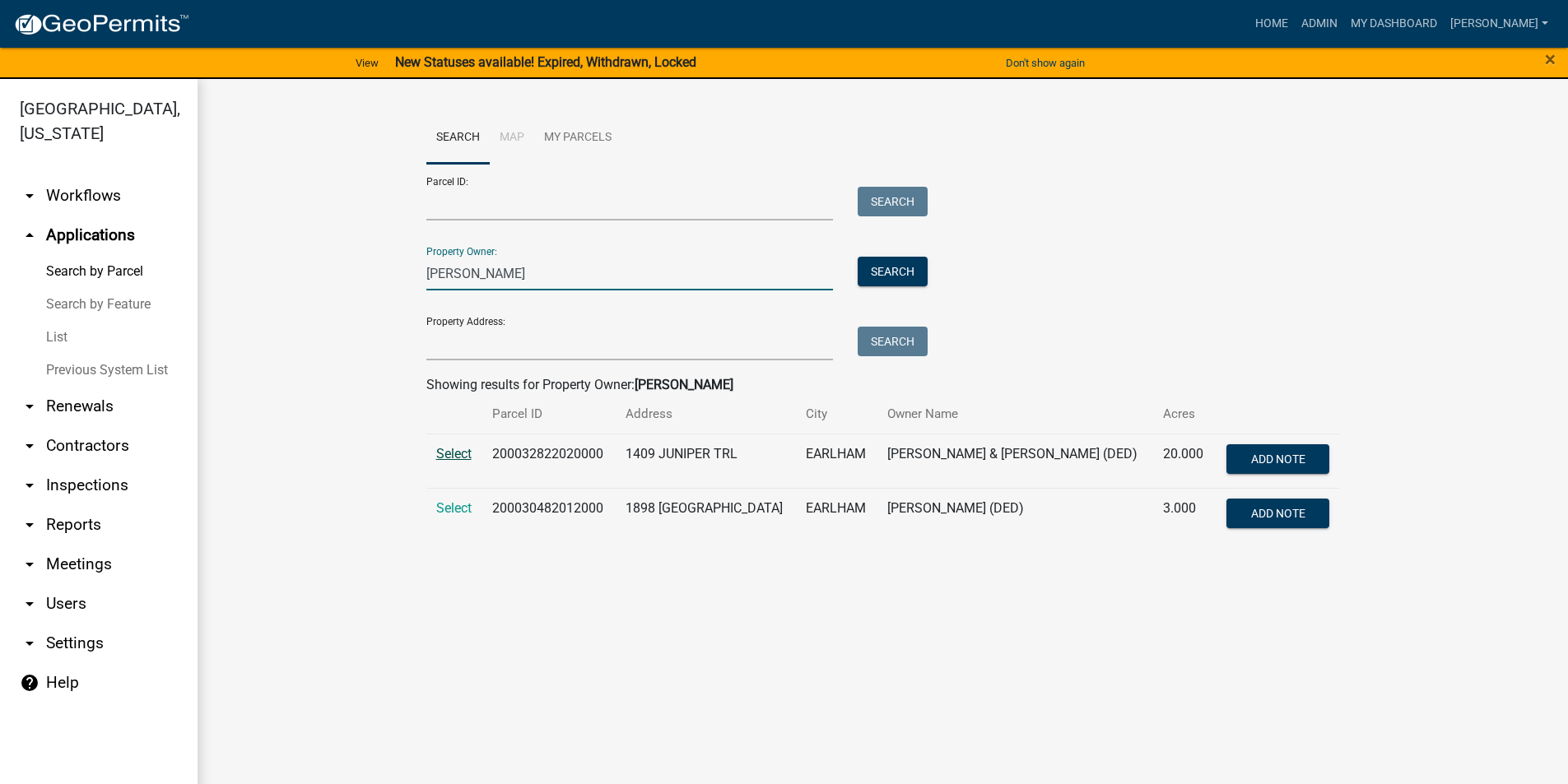
type input "[PERSON_NAME]"
click at [457, 456] on span "Select" at bounding box center [454, 453] width 35 height 16
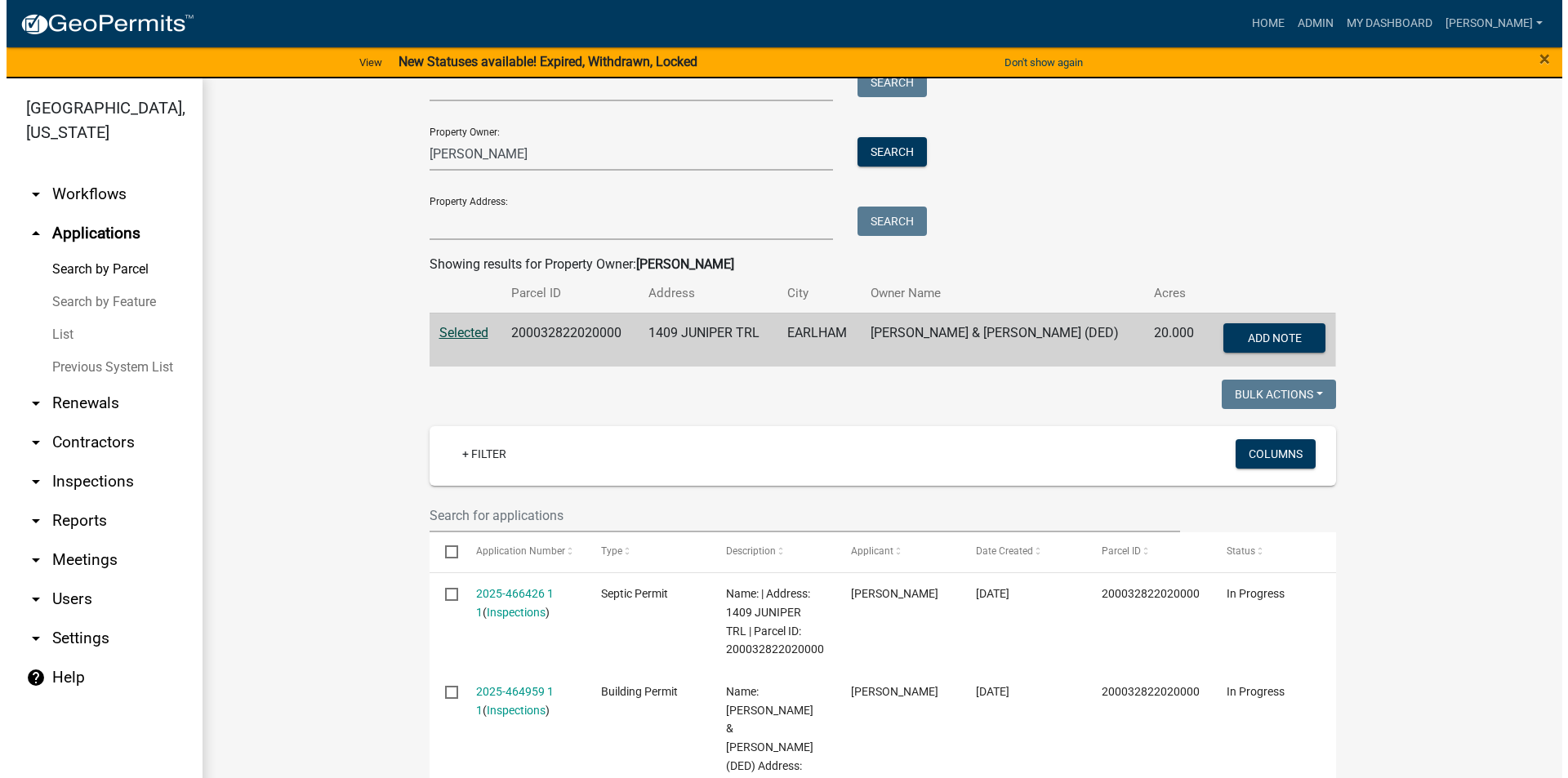
scroll to position [245, 0]
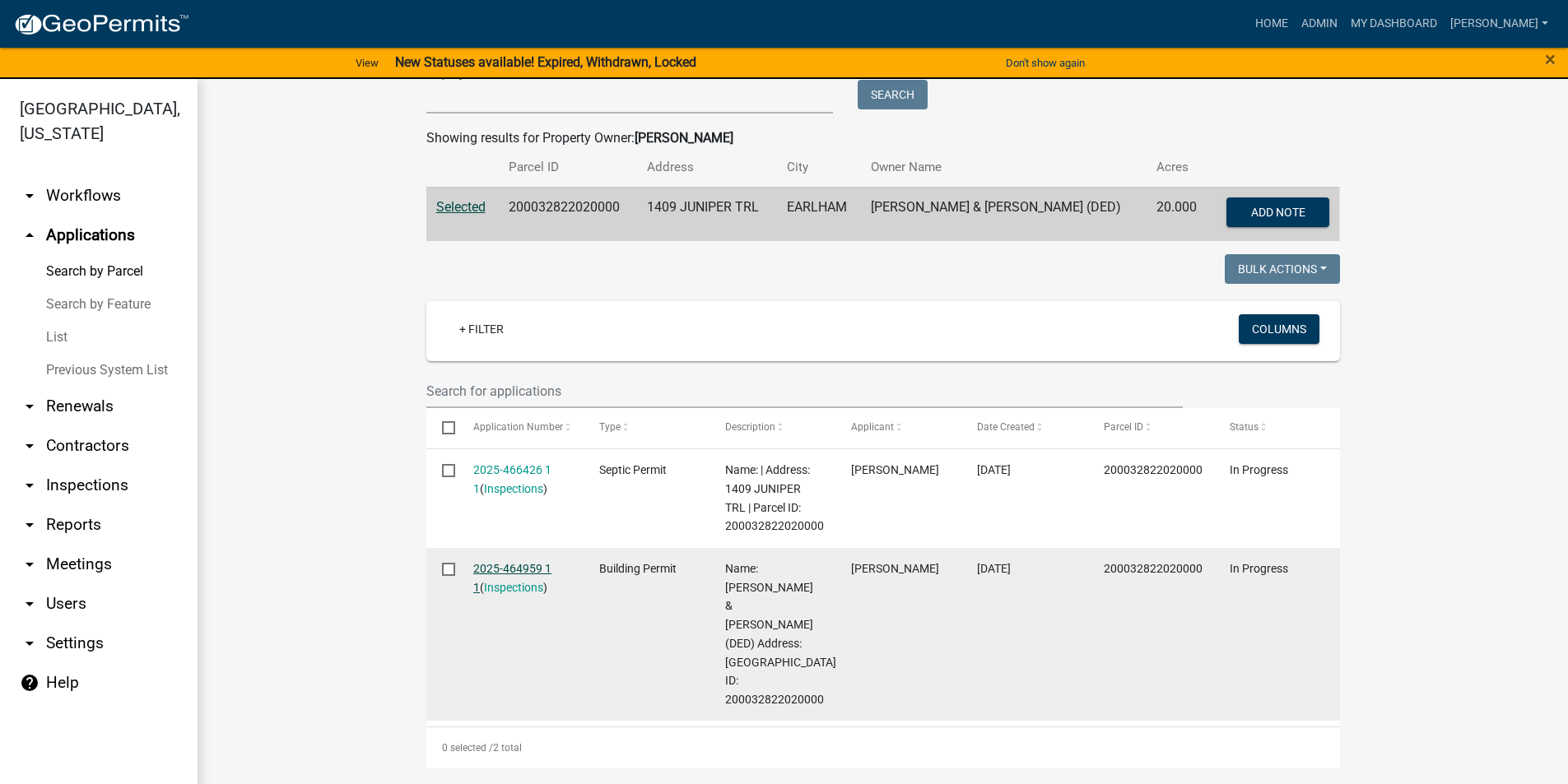
click at [518, 567] on link "2025-464959 1 1" at bounding box center [512, 578] width 78 height 32
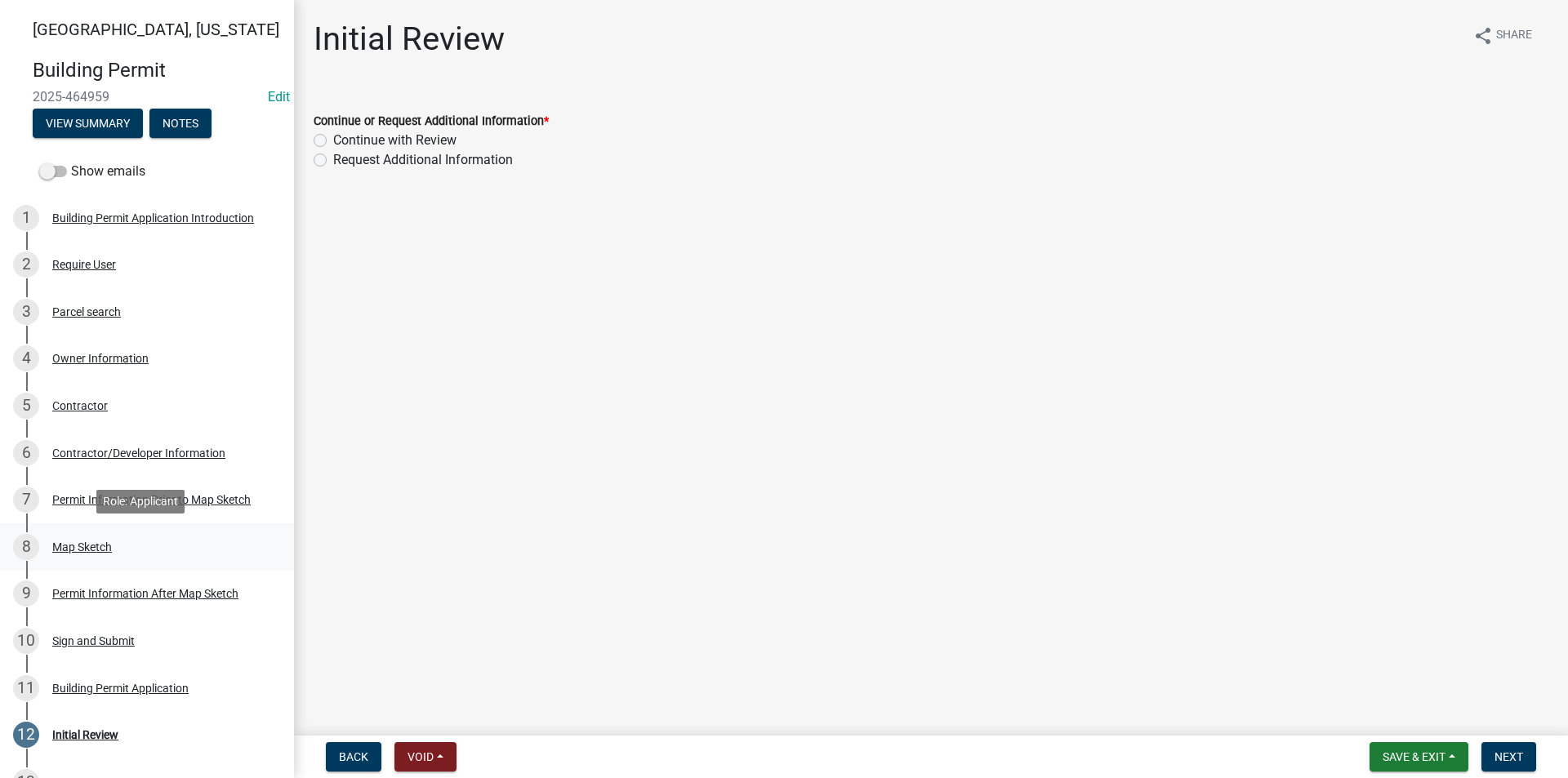
click at [74, 548] on div "Map Sketch" at bounding box center [82, 547] width 59 height 12
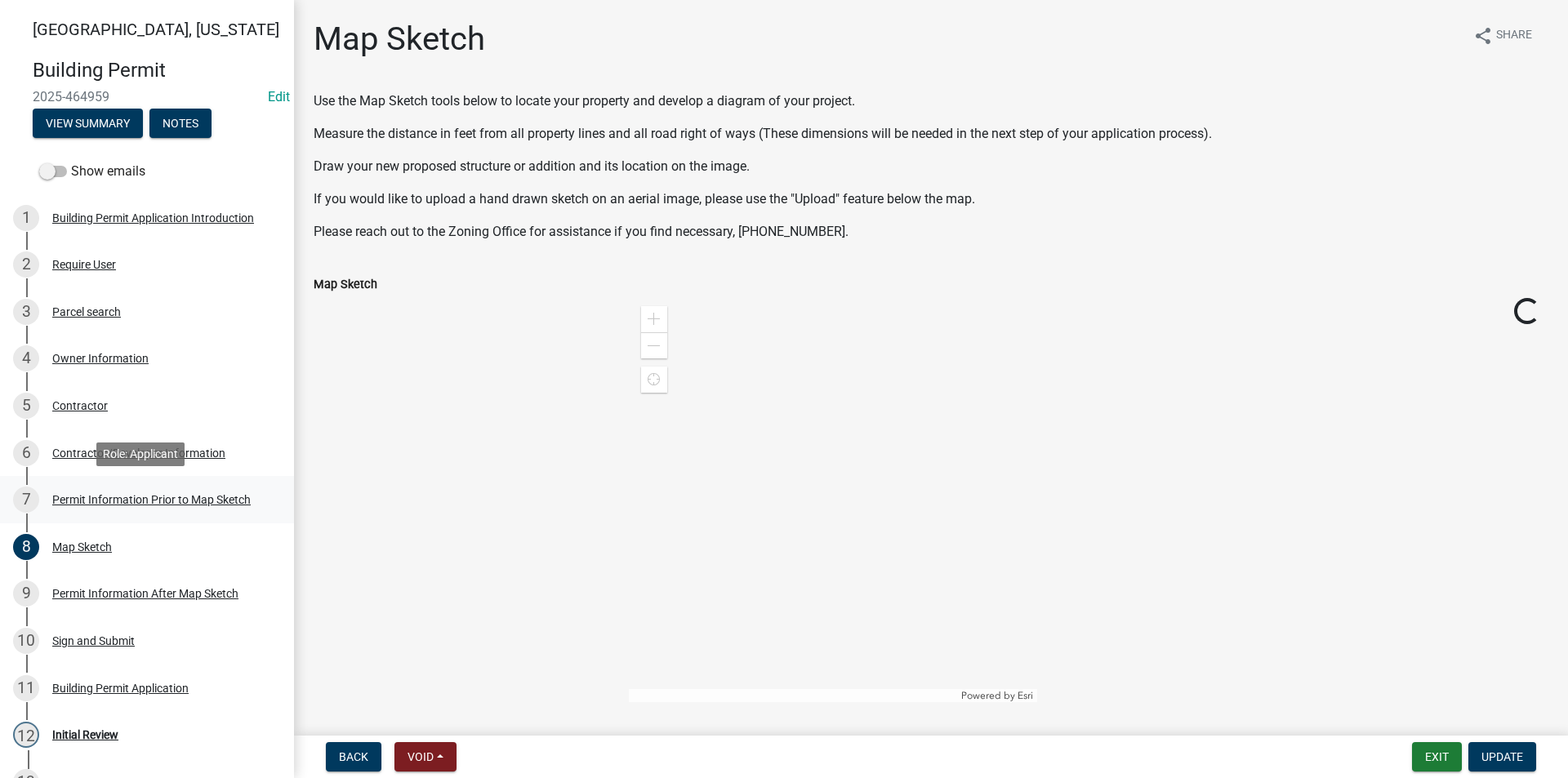
click at [110, 495] on div "Permit Information Prior to Map Sketch" at bounding box center [151, 500] width 198 height 12
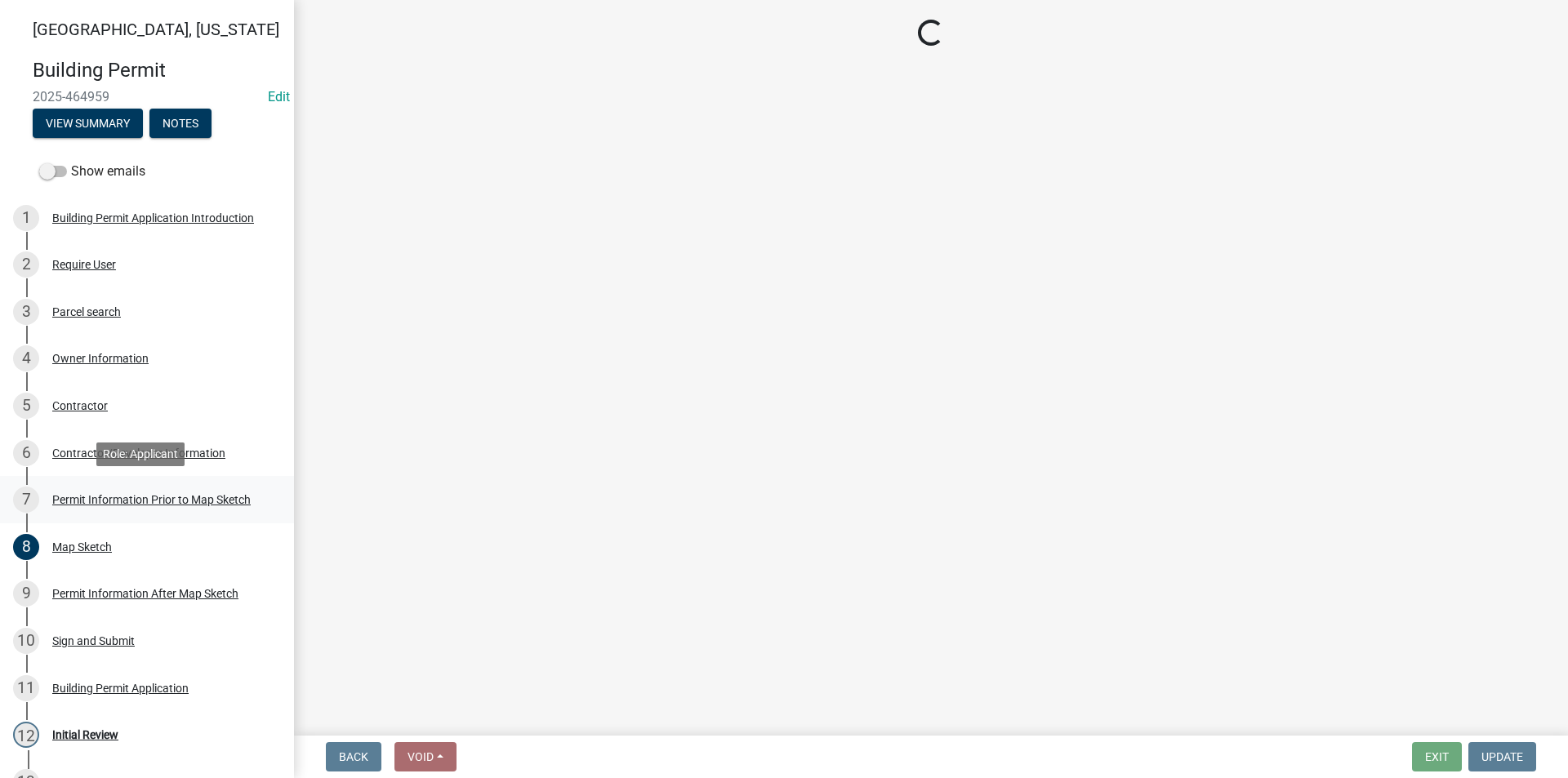
select select "8696842b-1f2d-45b9-8814-ba6b9543b151"
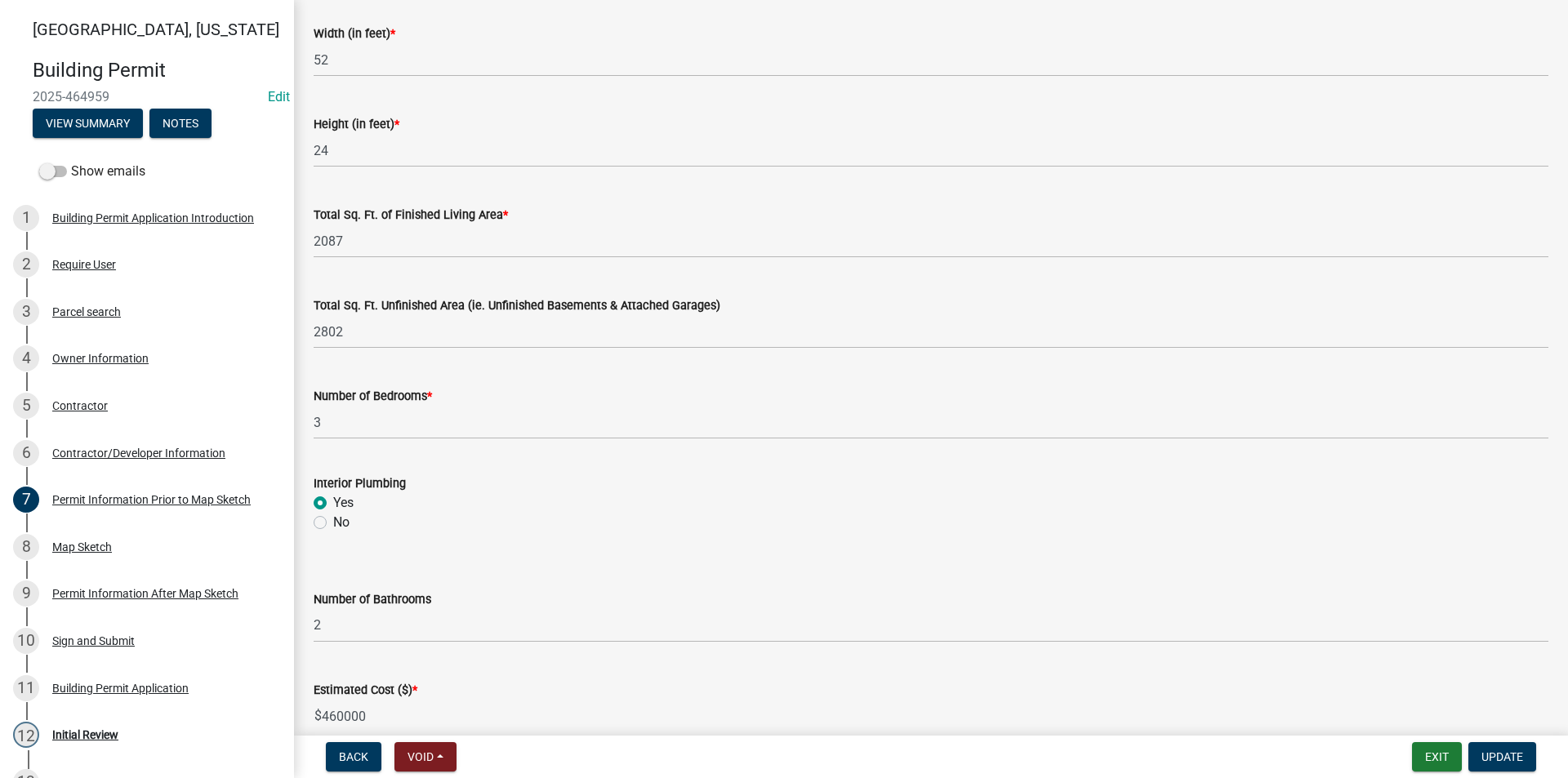
scroll to position [1038, 0]
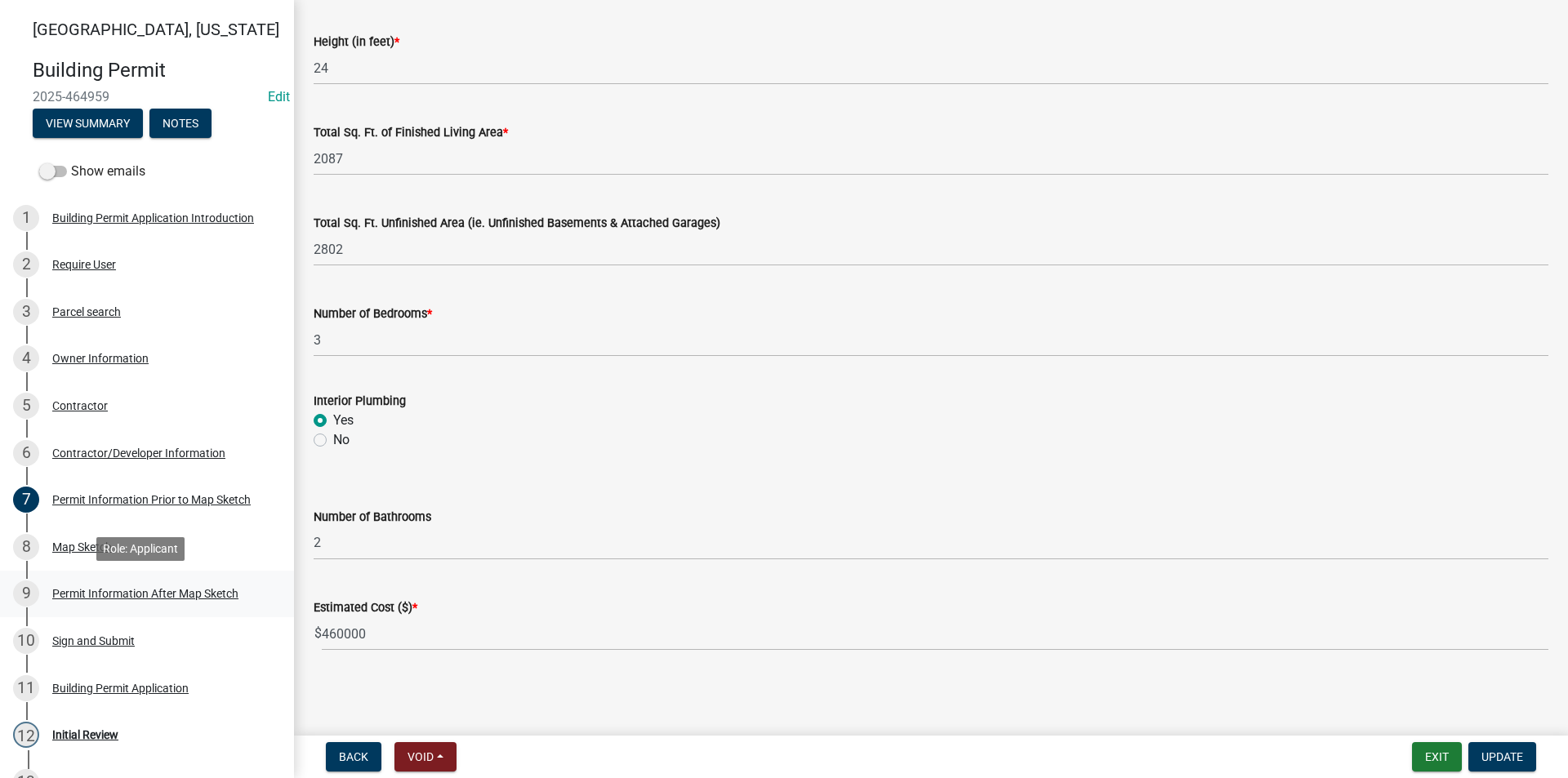
click at [132, 592] on div "Permit Information After Map Sketch" at bounding box center [145, 593] width 186 height 12
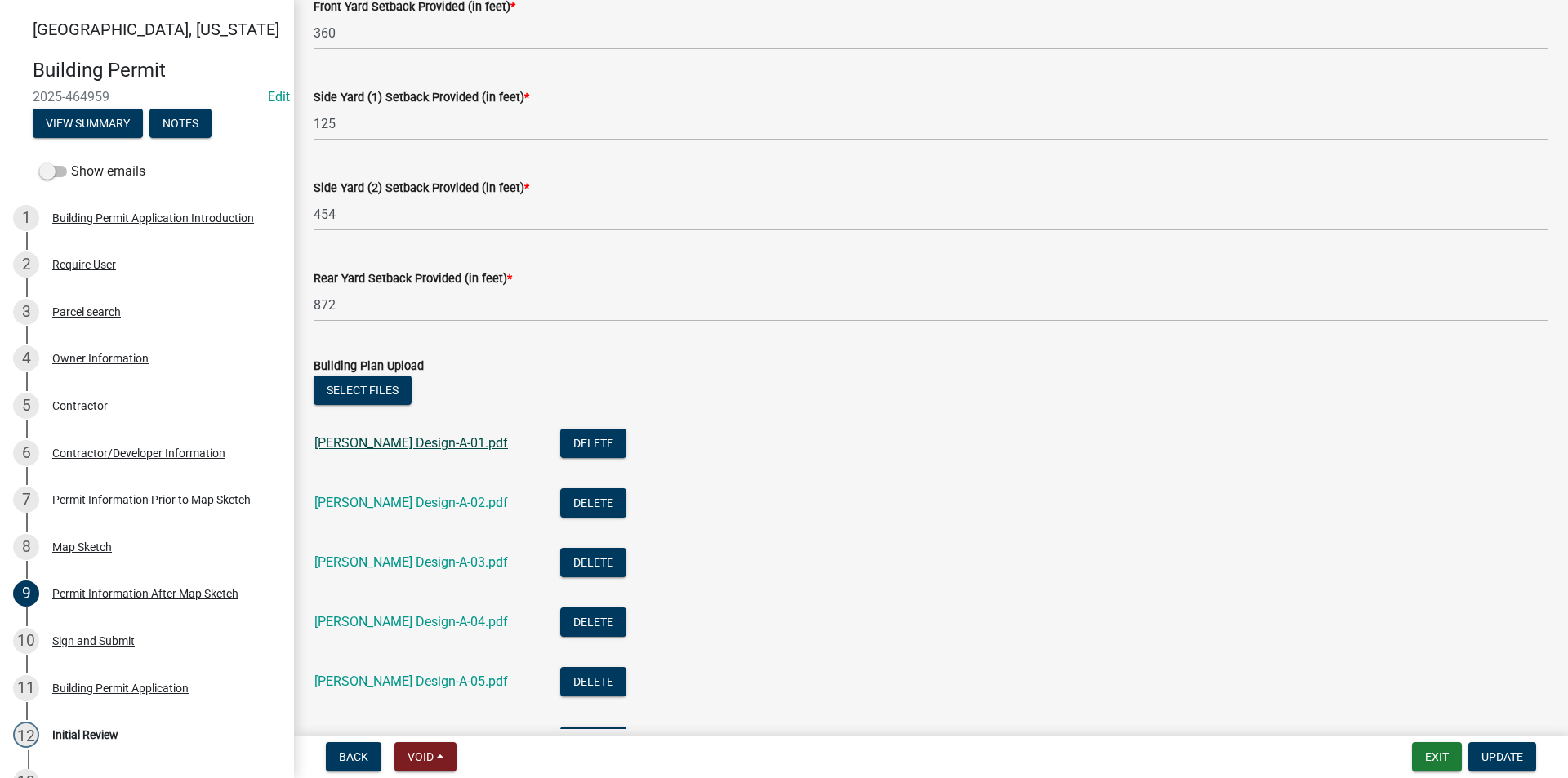
scroll to position [408, 0]
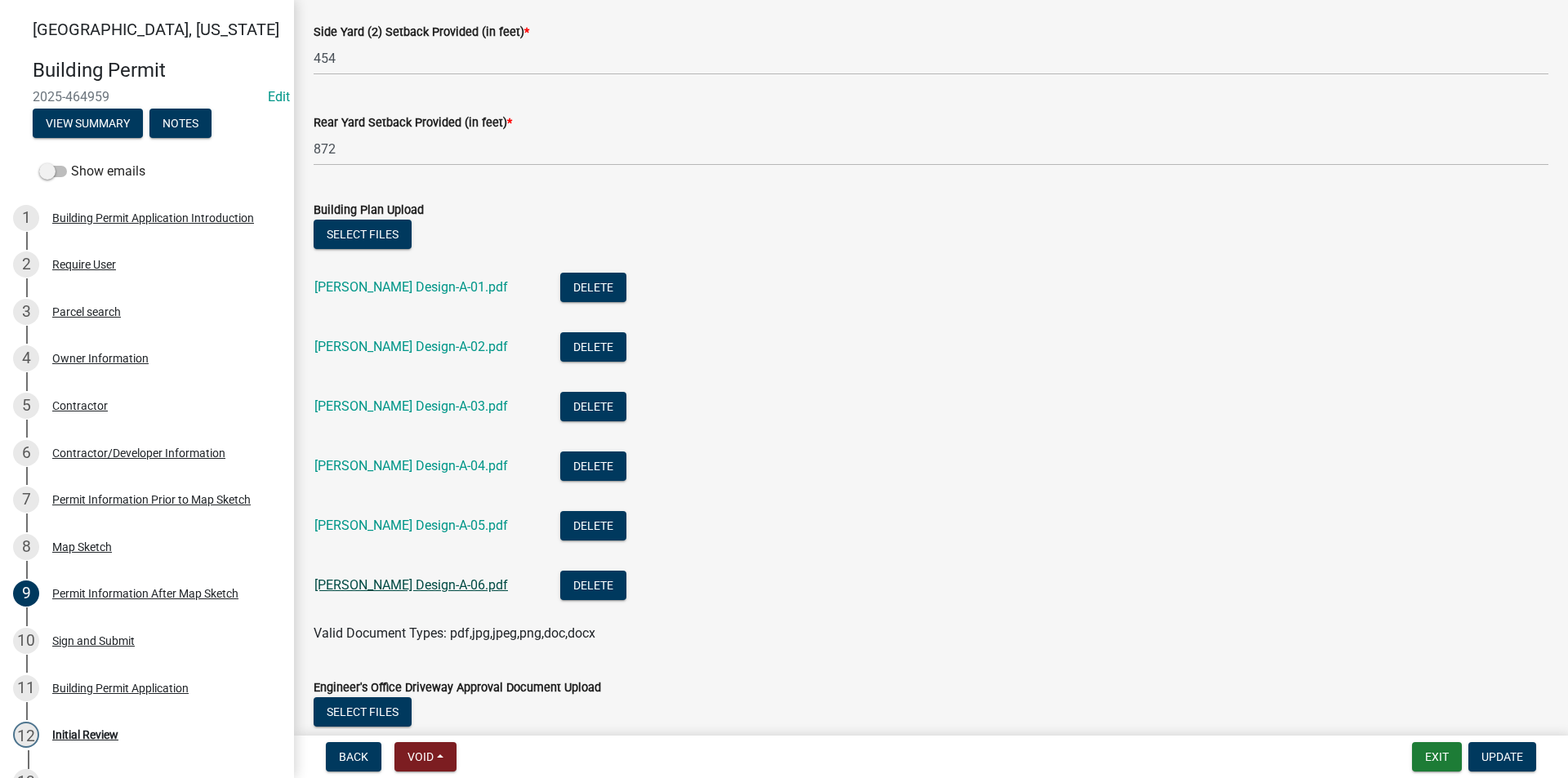
click at [414, 586] on link "Mutchler Design-A-06.pdf" at bounding box center [411, 585] width 194 height 16
click at [123, 629] on div "10 Sign and Submit" at bounding box center [140, 640] width 255 height 26
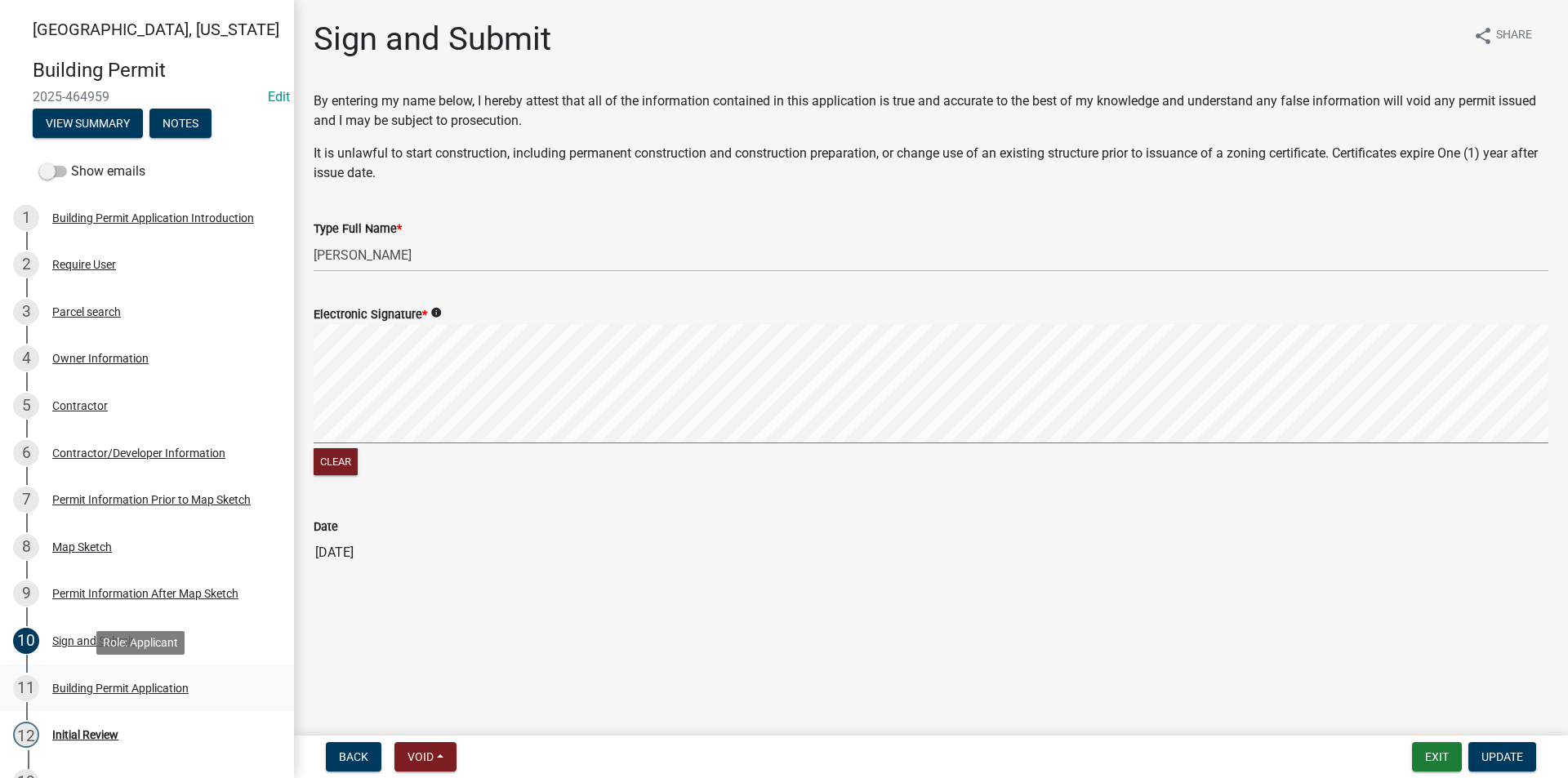
click at [106, 684] on div "Building Permit Application" at bounding box center [120, 689] width 136 height 12
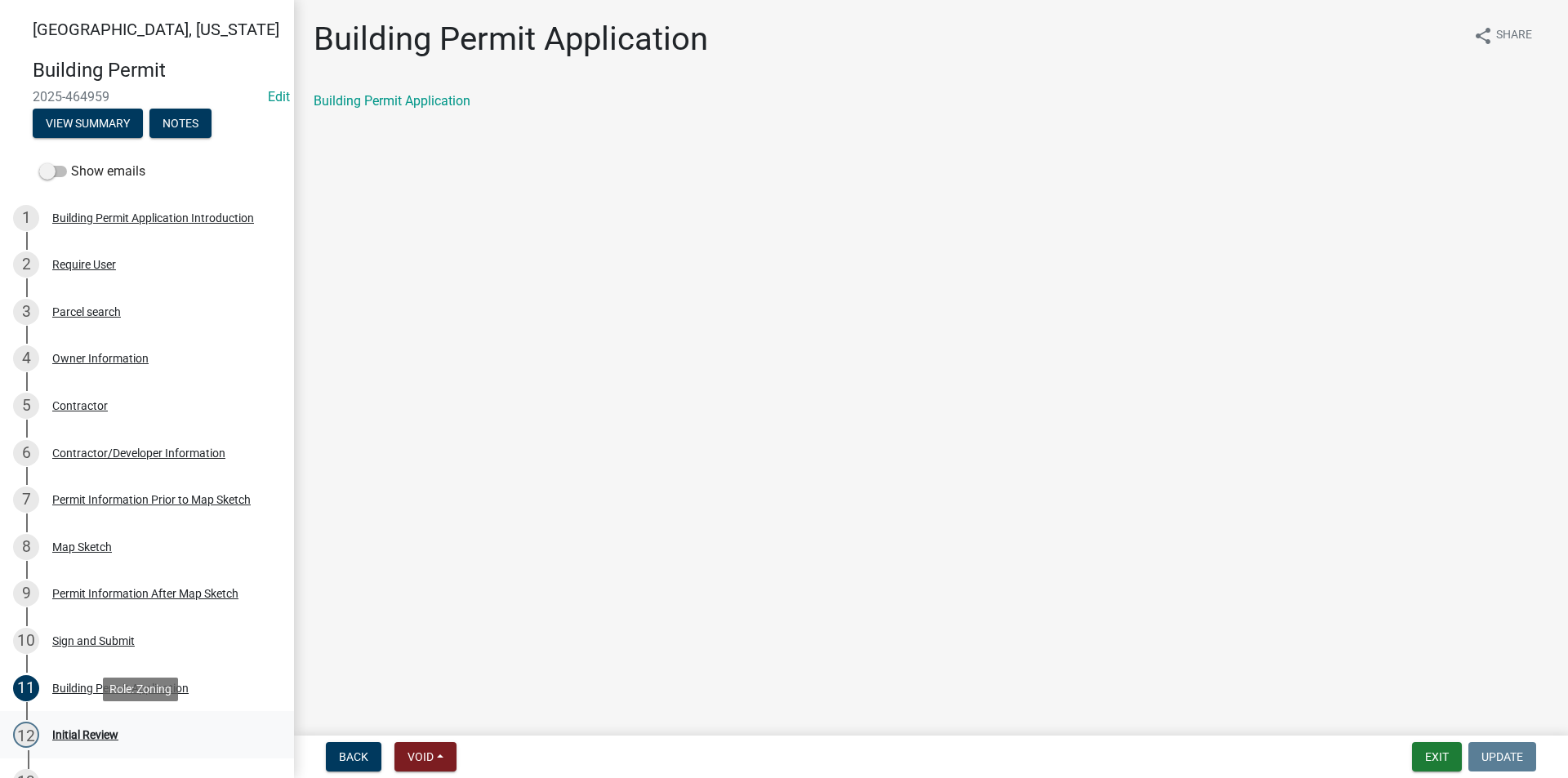
click at [108, 732] on div "Initial Review" at bounding box center [85, 735] width 66 height 12
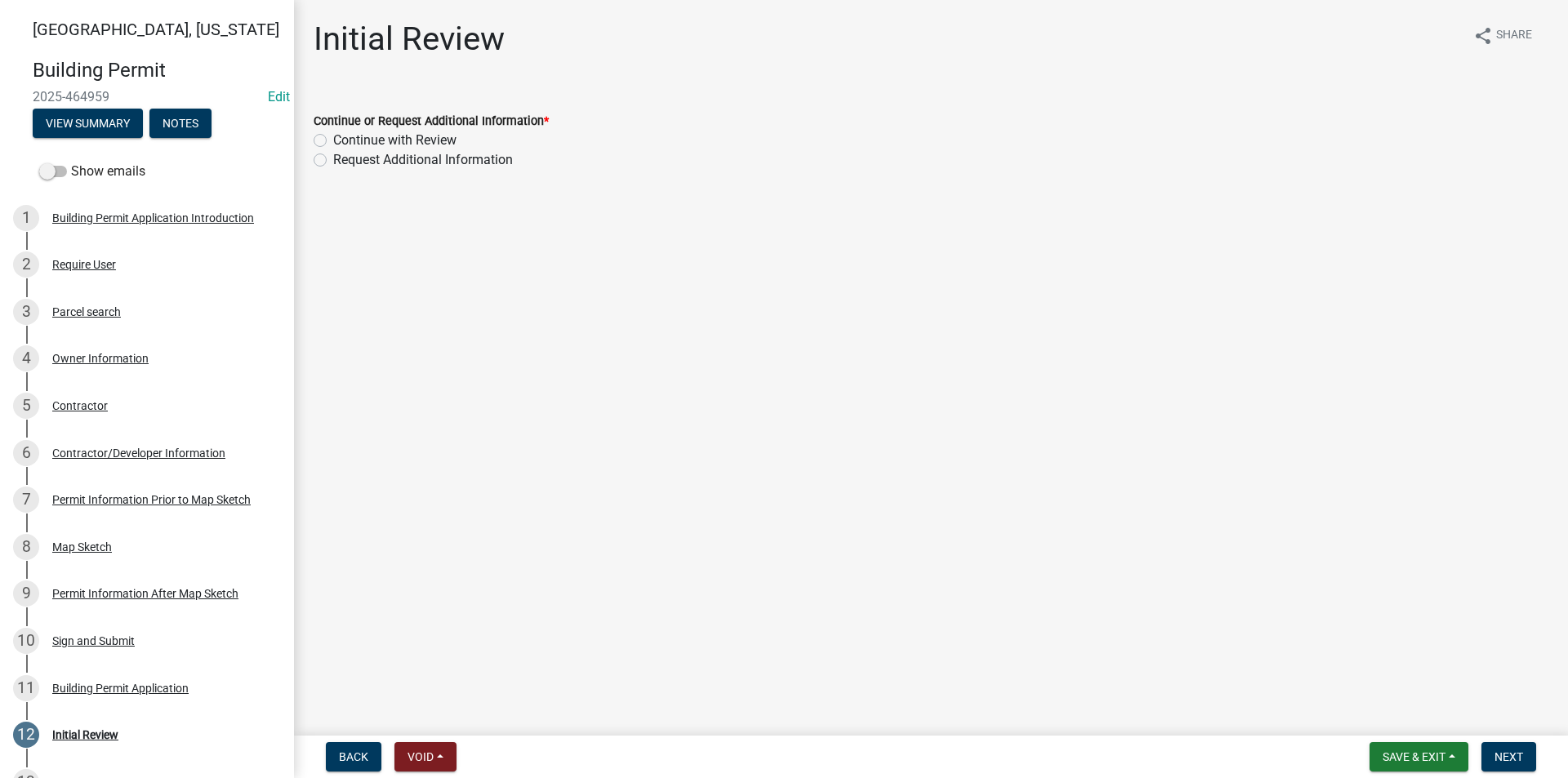
click at [333, 141] on label "Continue with Review" at bounding box center [395, 140] width 124 height 19
click at [333, 141] on input "Continue with Review" at bounding box center [339, 135] width 11 height 11
radio input "true"
click at [1506, 766] on button "Next" at bounding box center [1508, 756] width 54 height 29
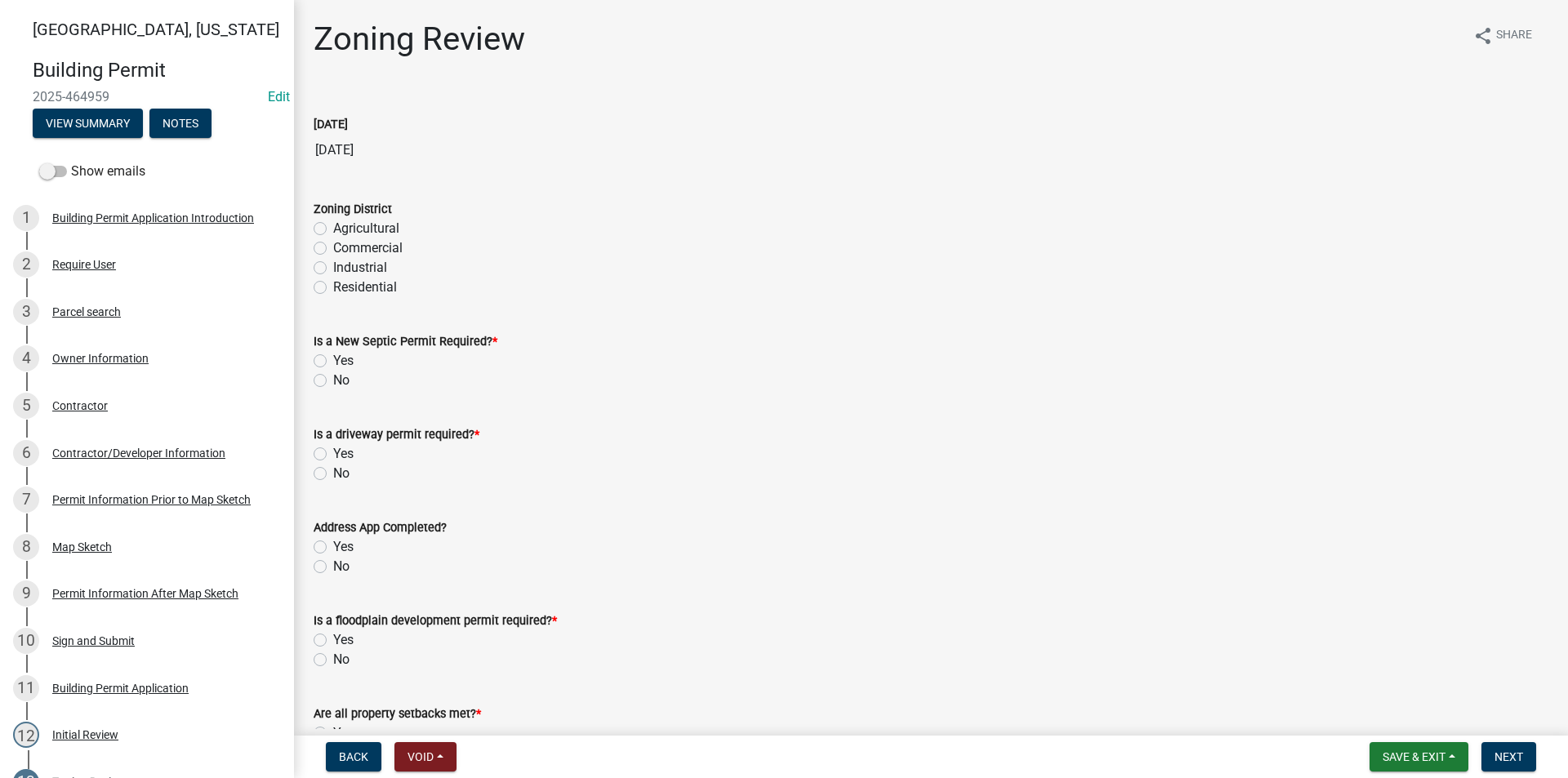
click at [333, 225] on label "Agricultural" at bounding box center [366, 228] width 66 height 19
click at [333, 225] on input "Agricultural" at bounding box center [339, 224] width 11 height 11
radio input "true"
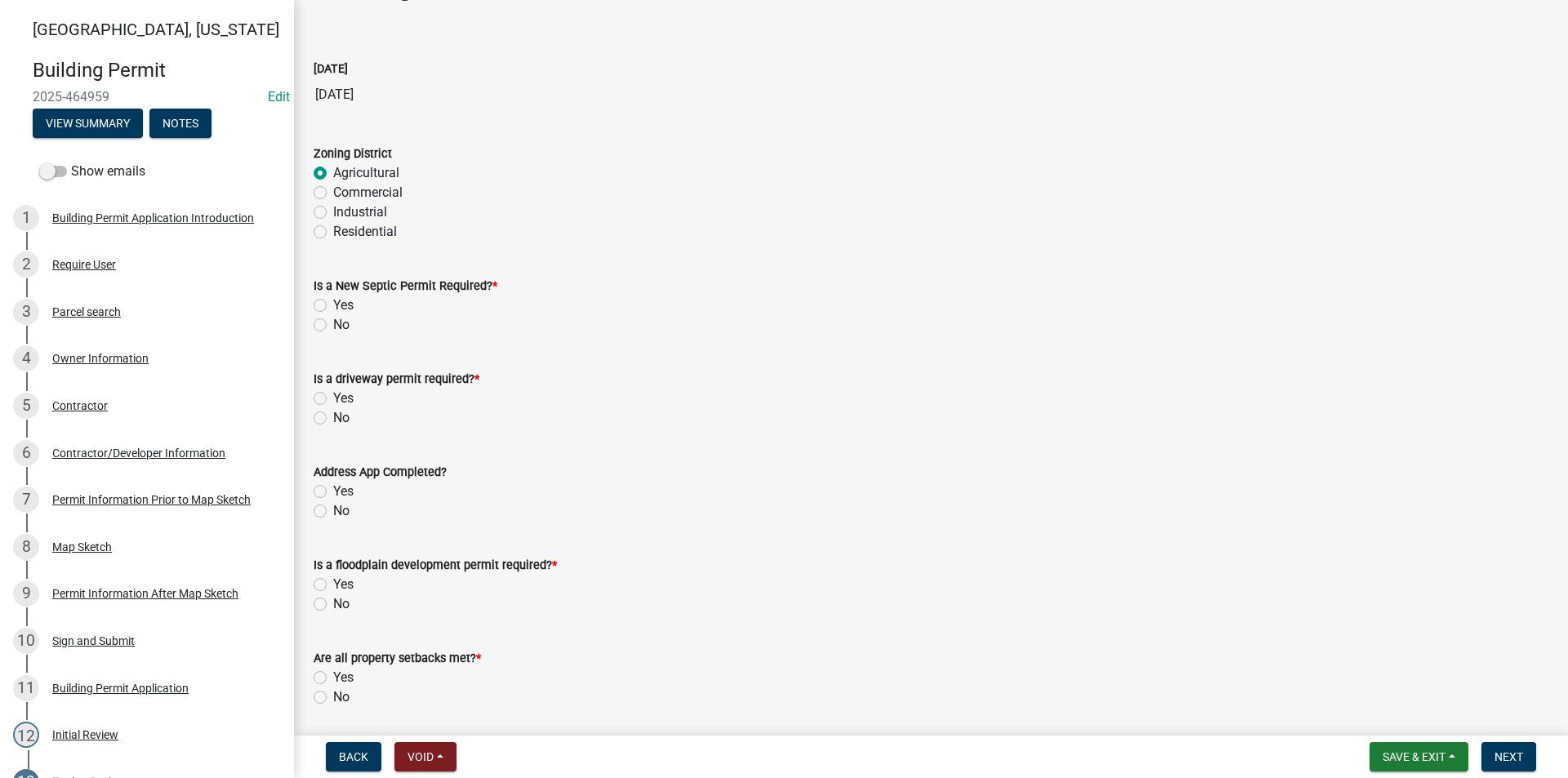
scroll to position [82, 0]
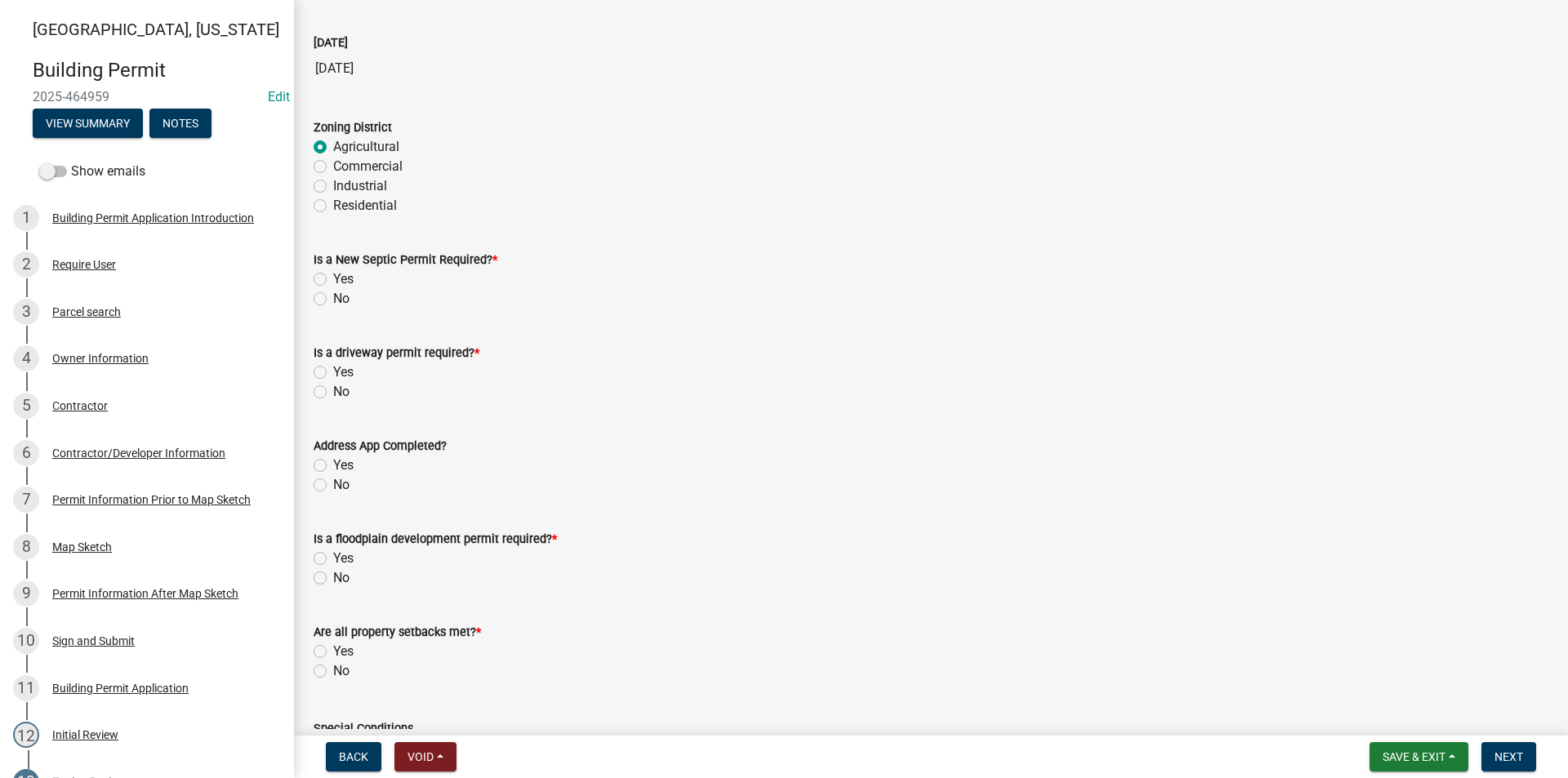
click at [333, 301] on label "No" at bounding box center [342, 298] width 17 height 19
click at [333, 299] on input "No" at bounding box center [339, 294] width 11 height 11
radio input "true"
click at [333, 394] on label "No" at bounding box center [342, 391] width 17 height 19
click at [333, 393] on input "No" at bounding box center [339, 387] width 11 height 11
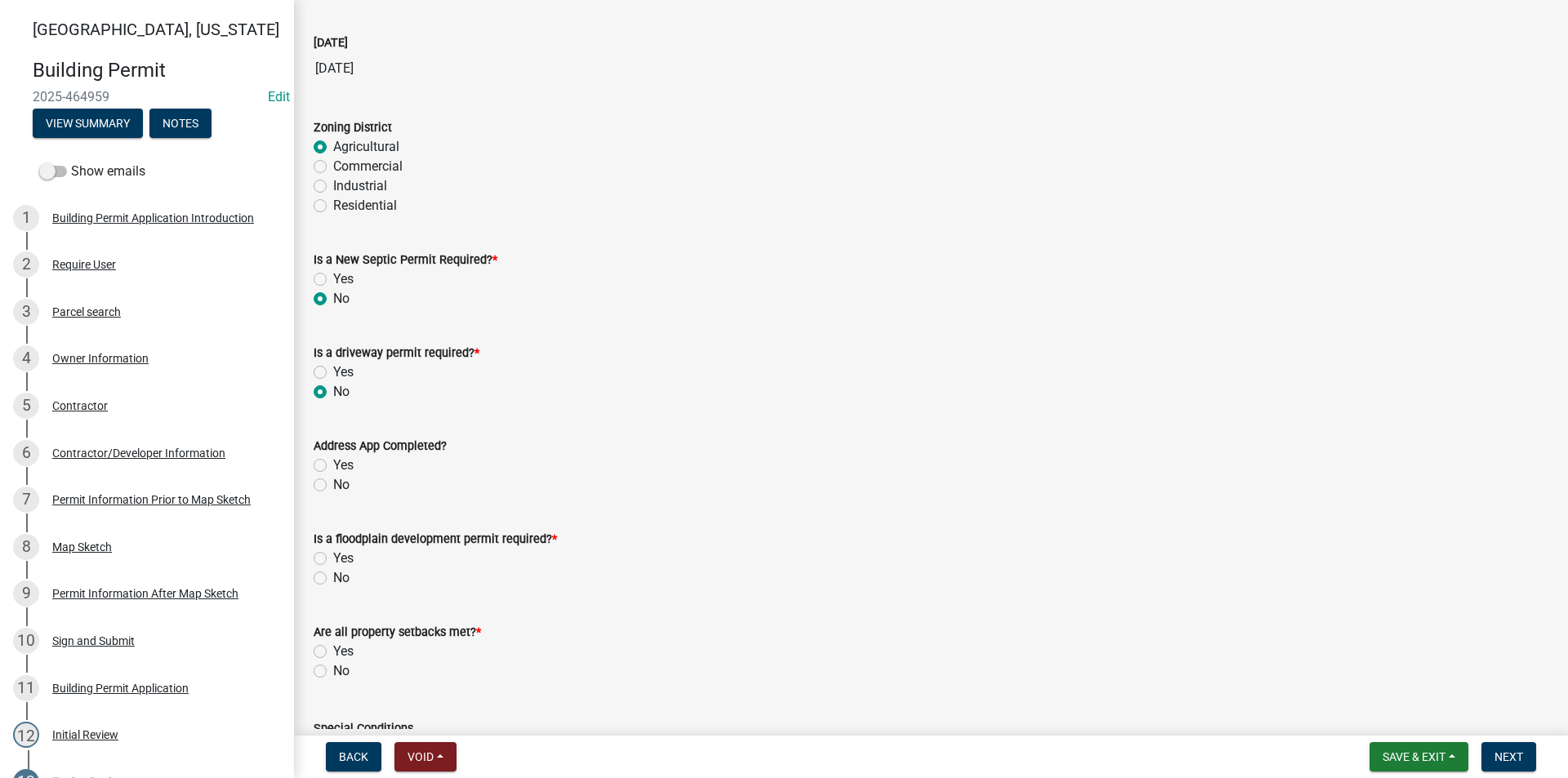
radio input "true"
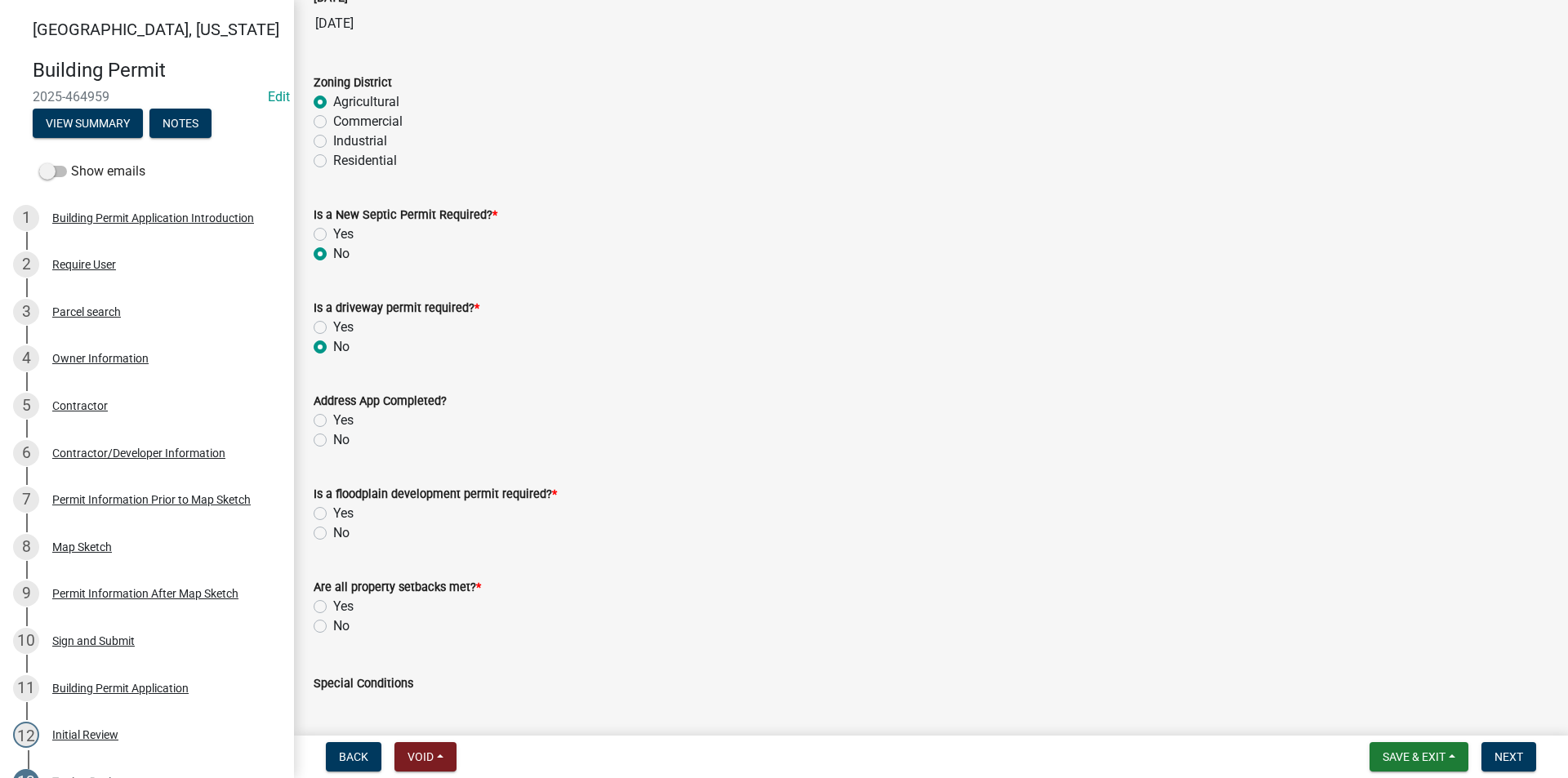
scroll to position [163, 0]
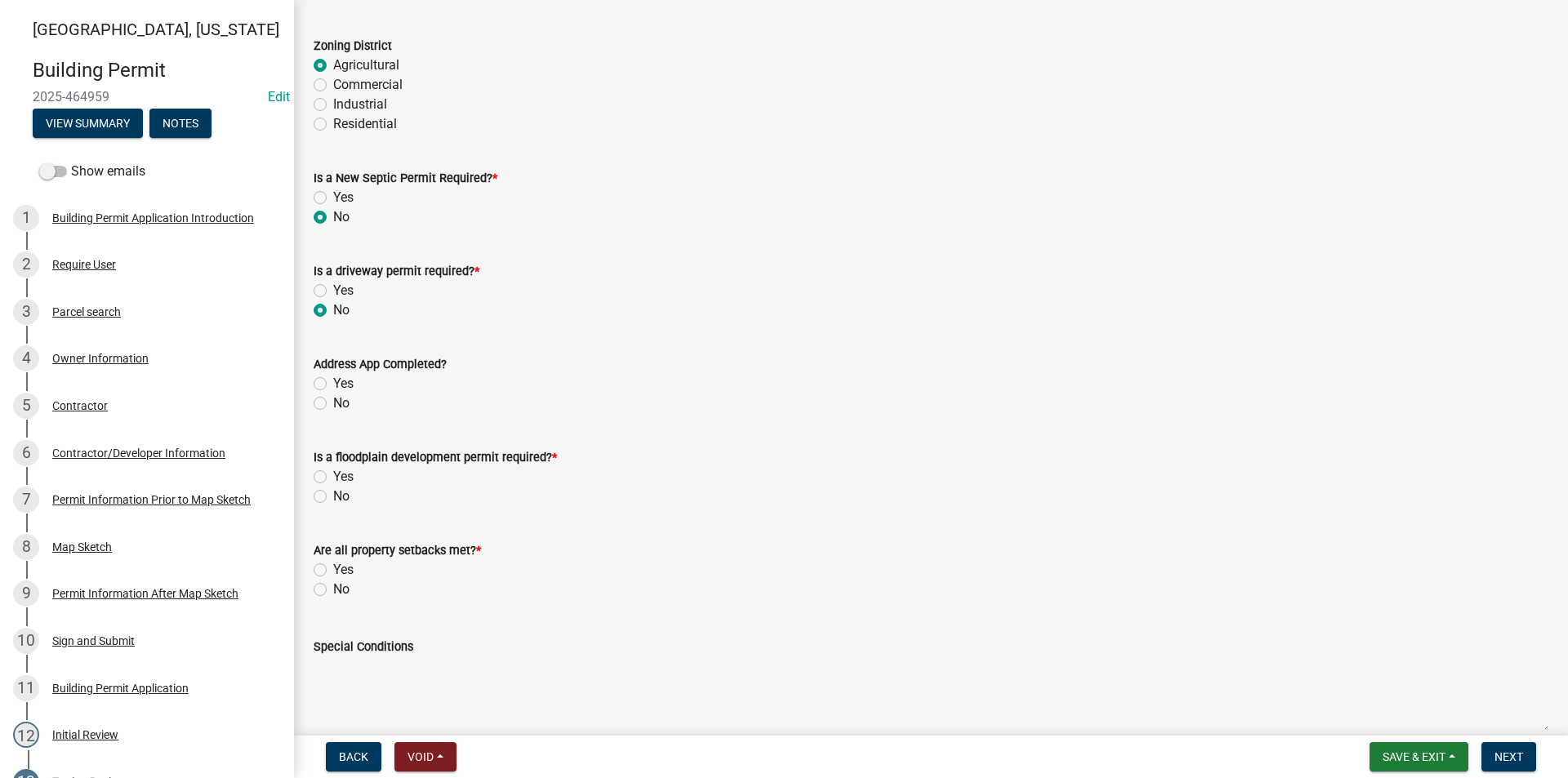
click at [333, 382] on label "Yes" at bounding box center [344, 383] width 20 height 19
click at [333, 382] on input "Yes" at bounding box center [339, 379] width 11 height 11
radio input "true"
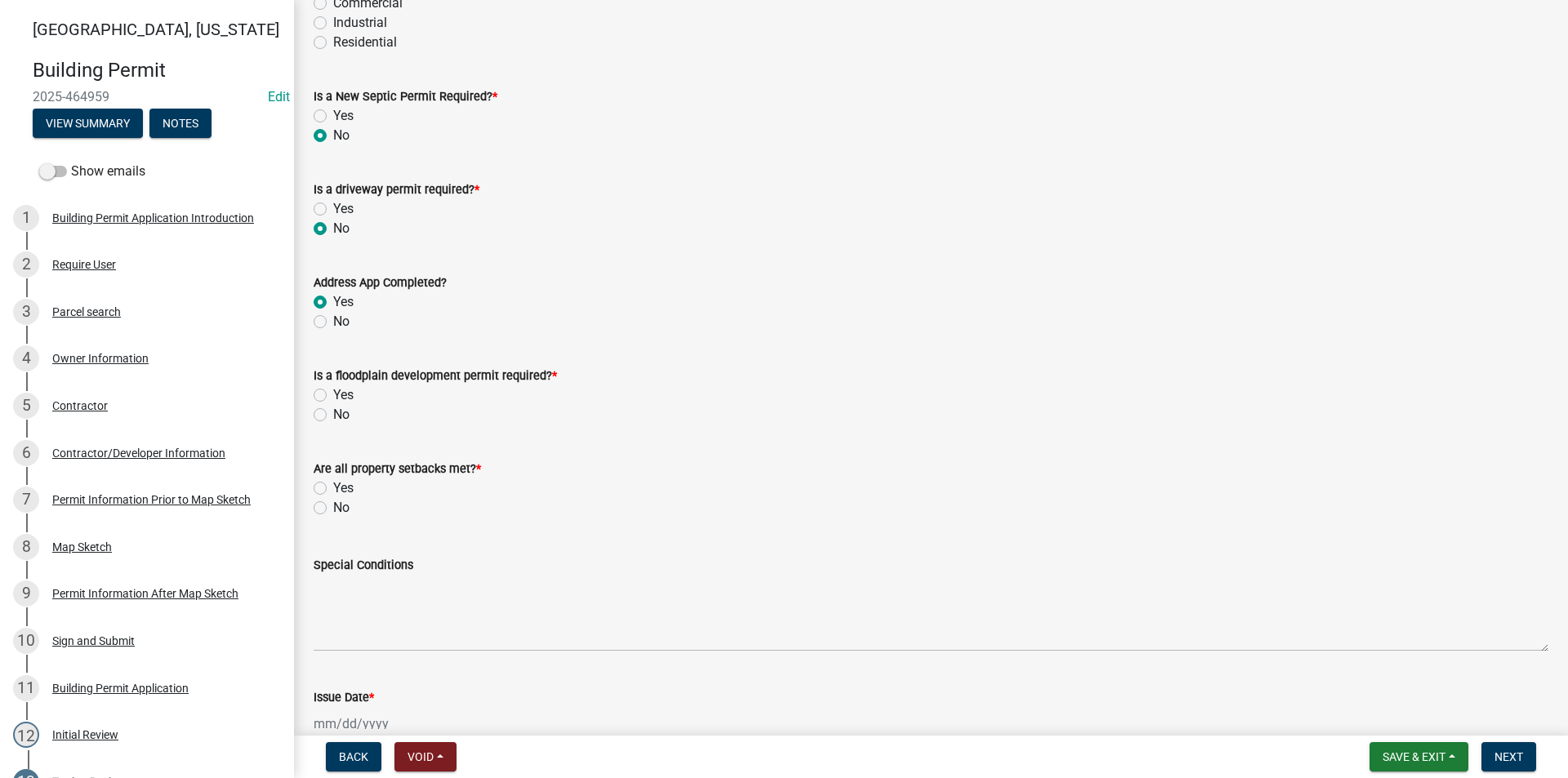
click at [333, 416] on label "No" at bounding box center [342, 414] width 17 height 19
click at [333, 415] on input "No" at bounding box center [339, 410] width 11 height 11
radio input "true"
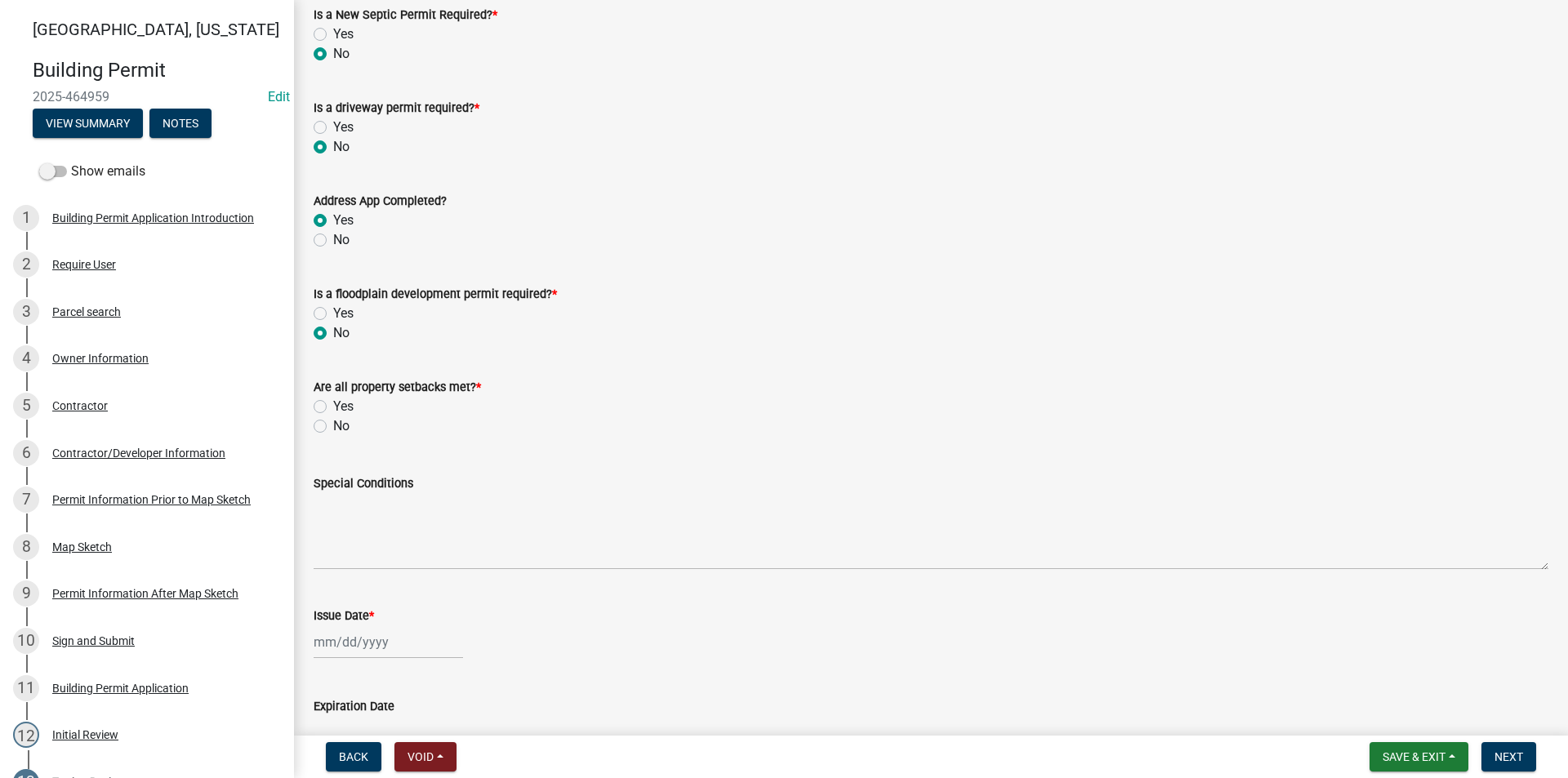
click at [333, 406] on label "Yes" at bounding box center [344, 406] width 20 height 19
click at [333, 406] on input "Yes" at bounding box center [339, 402] width 11 height 11
radio input "true"
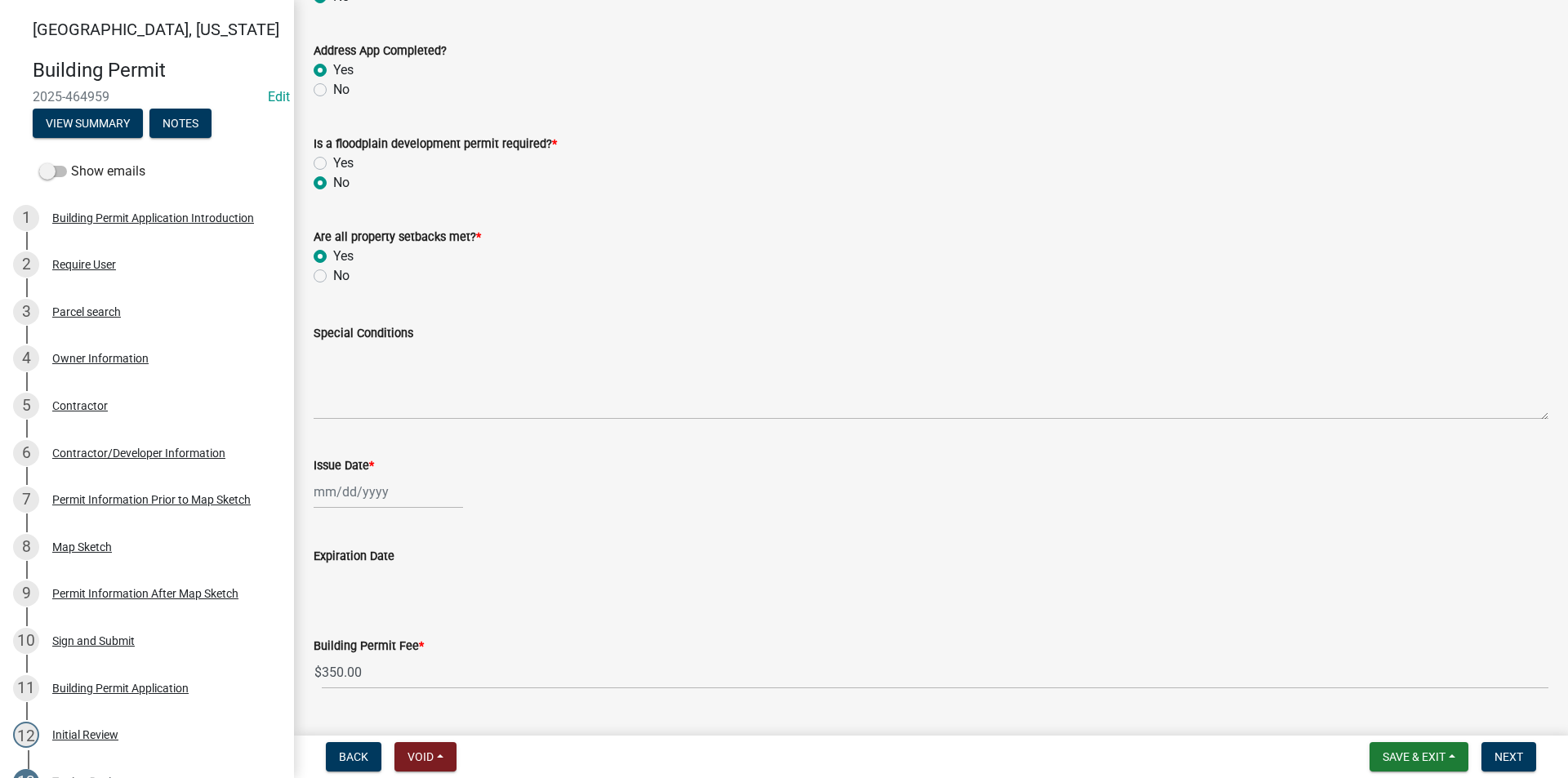
scroll to position [490, 0]
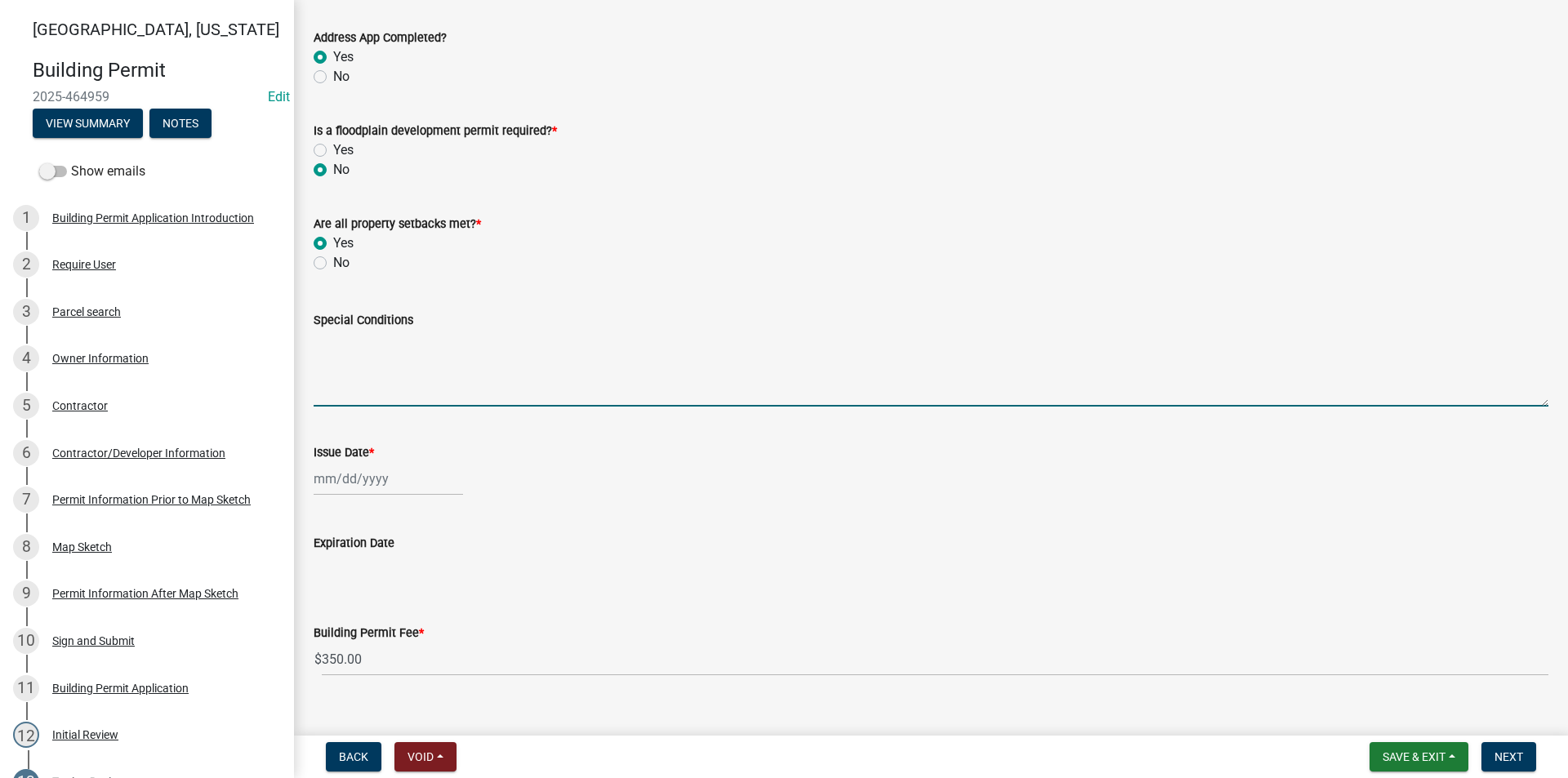
click at [350, 362] on textarea "Special Conditions" at bounding box center [930, 369] width 1235 height 77
click at [466, 342] on textarea "New Single Family Owner Occupied Dwelling" at bounding box center [930, 369] width 1235 height 77
click at [382, 338] on textarea "New Single Family Owner-Occupied Dwelling" at bounding box center [930, 369] width 1235 height 77
click at [589, 347] on textarea "New Single-Family Owner-Occupied Dwelling" at bounding box center [930, 369] width 1235 height 77
type textarea "New Single-Family Owner-Occupied Dwelling"
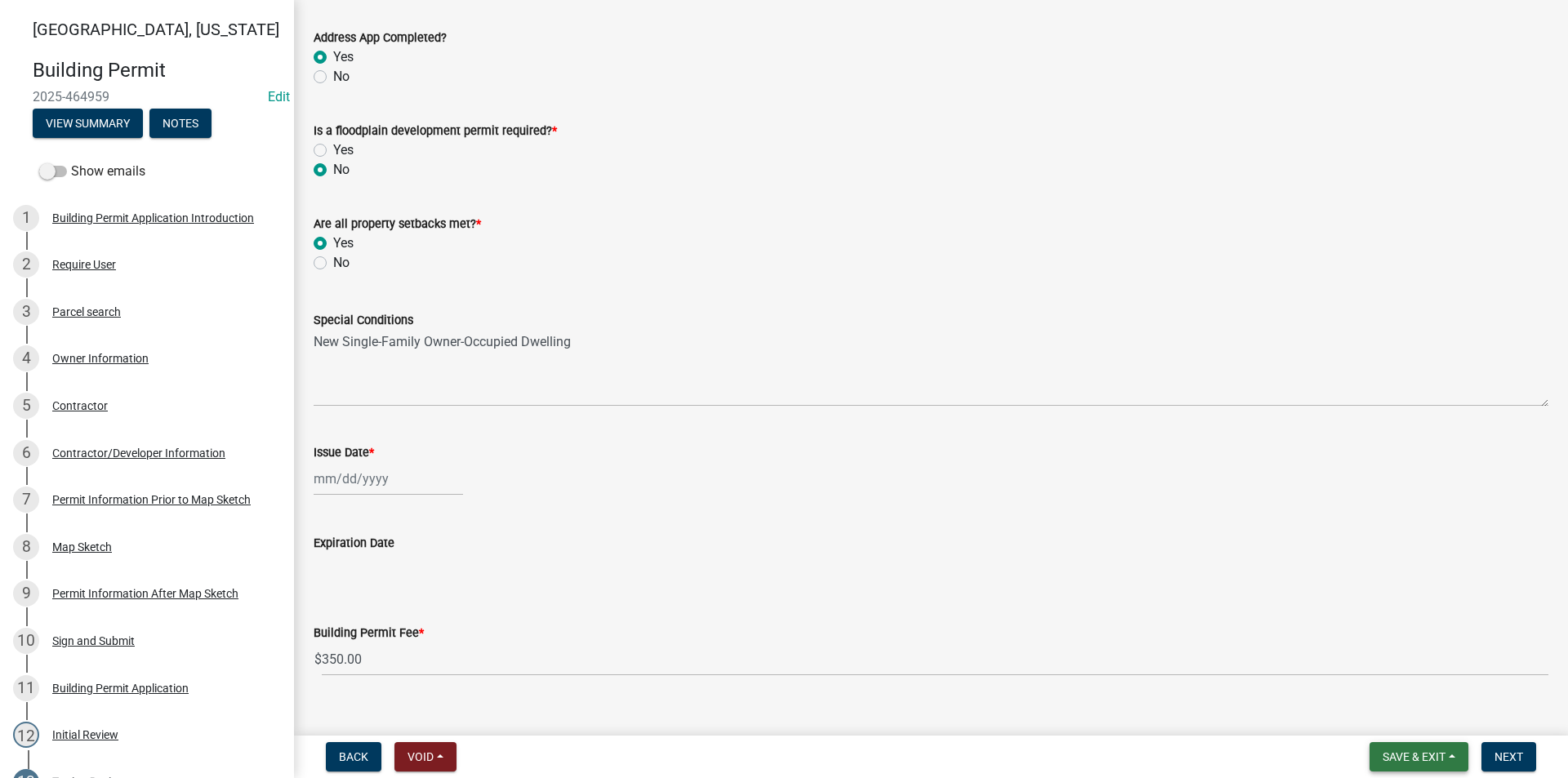
click at [1413, 755] on span "Save & Exit" at bounding box center [1413, 757] width 63 height 13
click at [1390, 684] on button "Save" at bounding box center [1403, 674] width 130 height 39
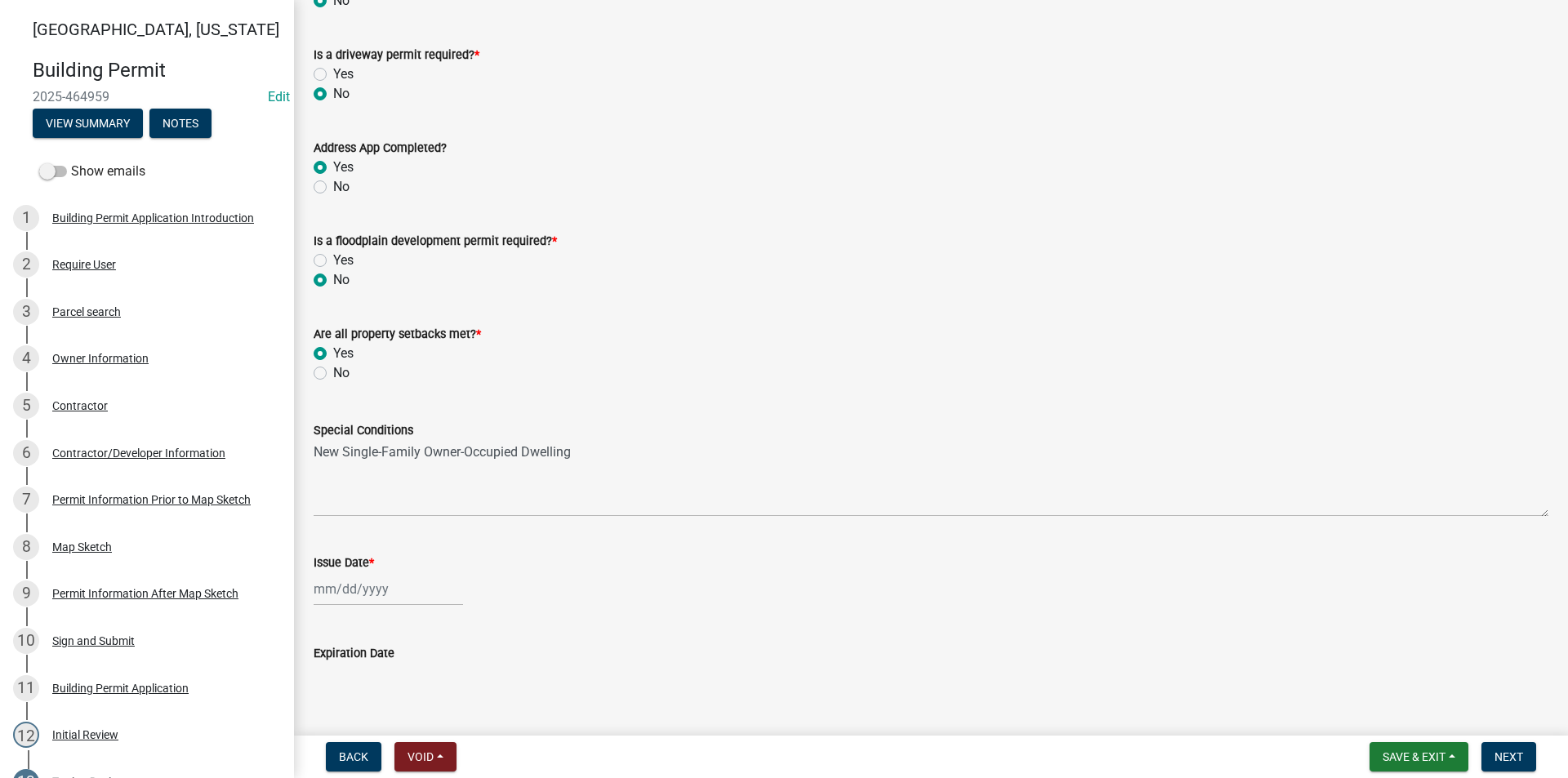
scroll to position [408, 0]
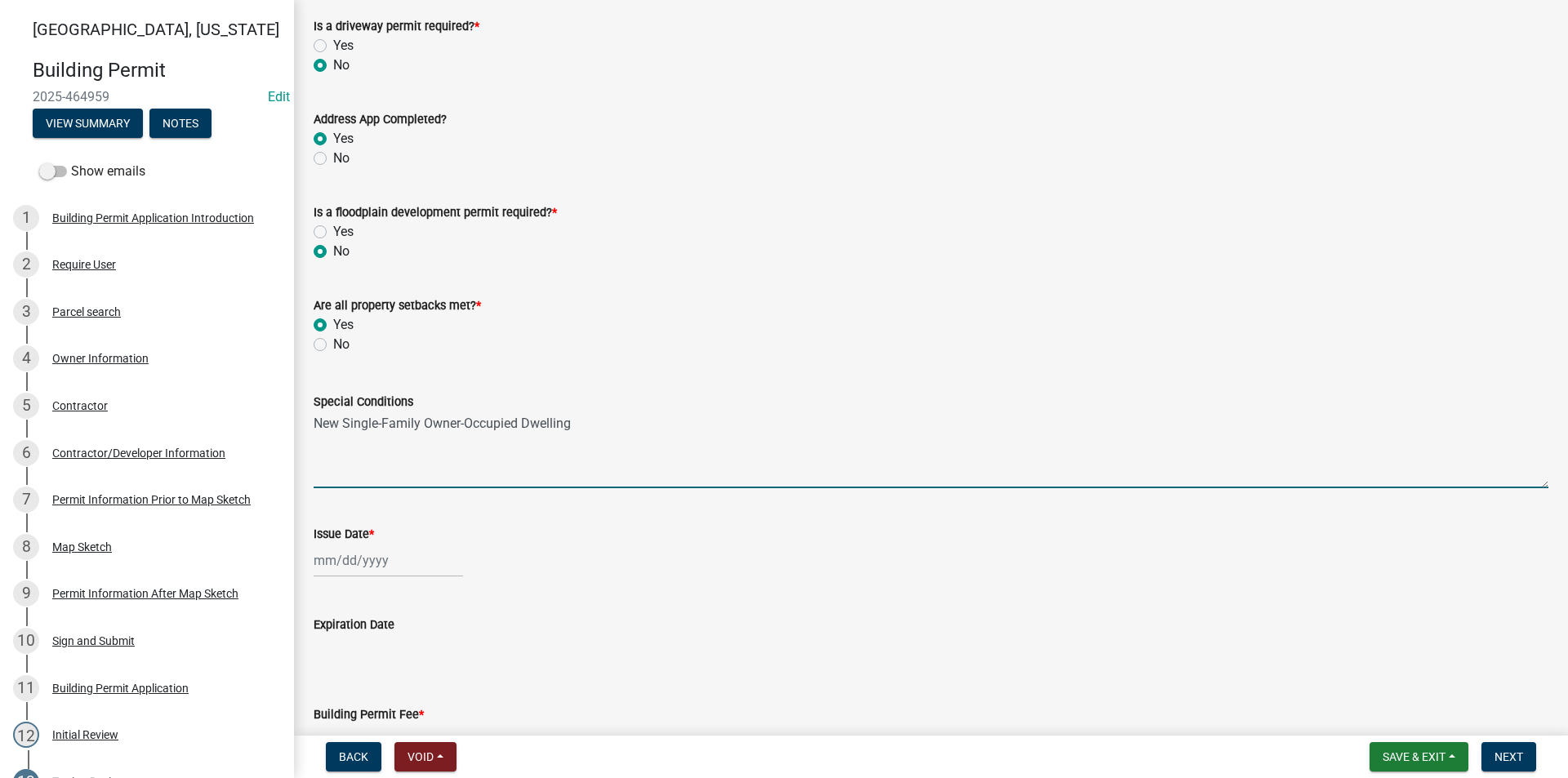
click at [347, 454] on textarea "New Single-Family Owner-Occupied Dwelling" at bounding box center [930, 450] width 1235 height 77
click at [619, 424] on textarea "New Single-Family Owner-Occupied Dwelling" at bounding box center [930, 450] width 1235 height 77
click at [374, 448] on textarea "New Single-Family Owner-Occupied Dwelling Temporary Dwelling is to be removed" at bounding box center [930, 450] width 1235 height 77
click at [573, 455] on textarea "New Single-Family Owner-Occupied Dwelling Temporary/Existing Dwelling is to be …" at bounding box center [930, 450] width 1235 height 77
click at [582, 452] on textarea "New Single-Family Owner-Occupied Dwelling Temporary/Existing Dwelling is to be …" at bounding box center [930, 450] width 1235 height 77
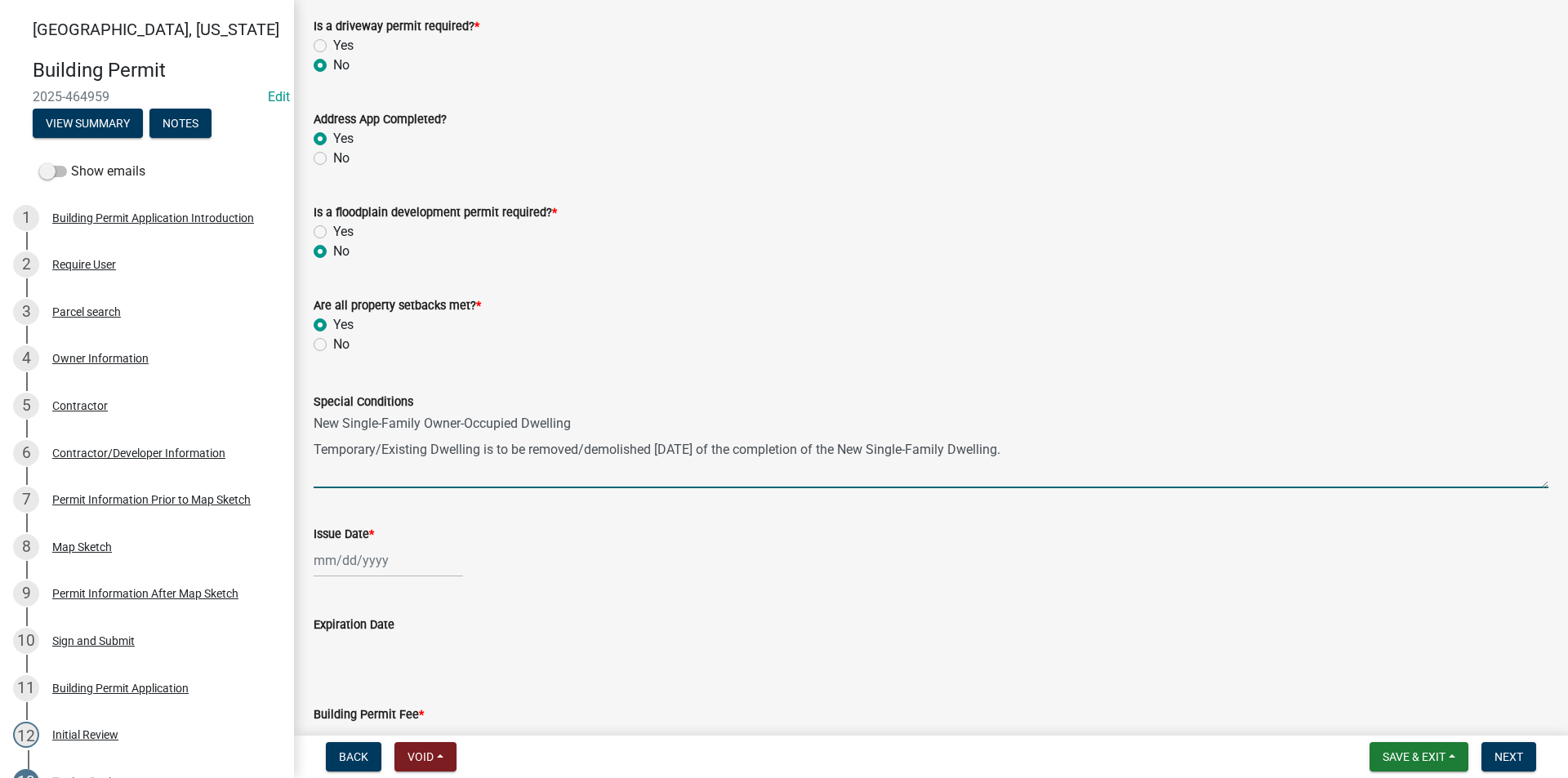
click at [313, 448] on div "Special Conditions New Single-Family Owner-Occupied Dwelling Temporary/Existing…" at bounding box center [930, 429] width 1259 height 119
click at [316, 450] on textarea "New Single-Family Owner-Occupied Dwelling Temporary/Existing Dwelling is to be …" at bounding box center [930, 450] width 1235 height 77
type textarea "New Single-Family Owner-Occupied Dwelling The Temporary/Existing Dwelling is to…"
click at [1413, 762] on span "Save & Exit" at bounding box center [1413, 757] width 63 height 13
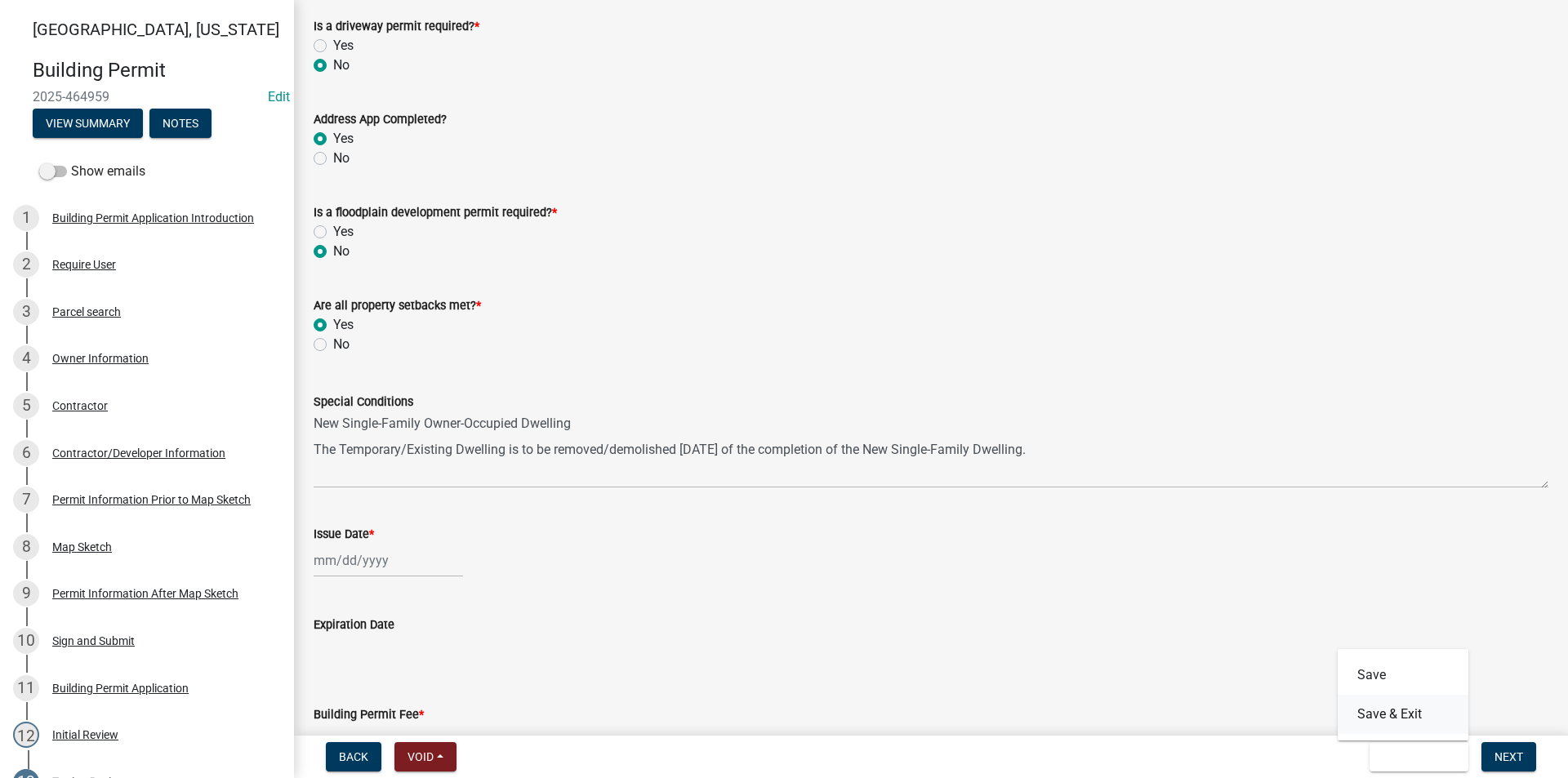
click at [1385, 717] on button "Save & Exit" at bounding box center [1403, 714] width 130 height 39
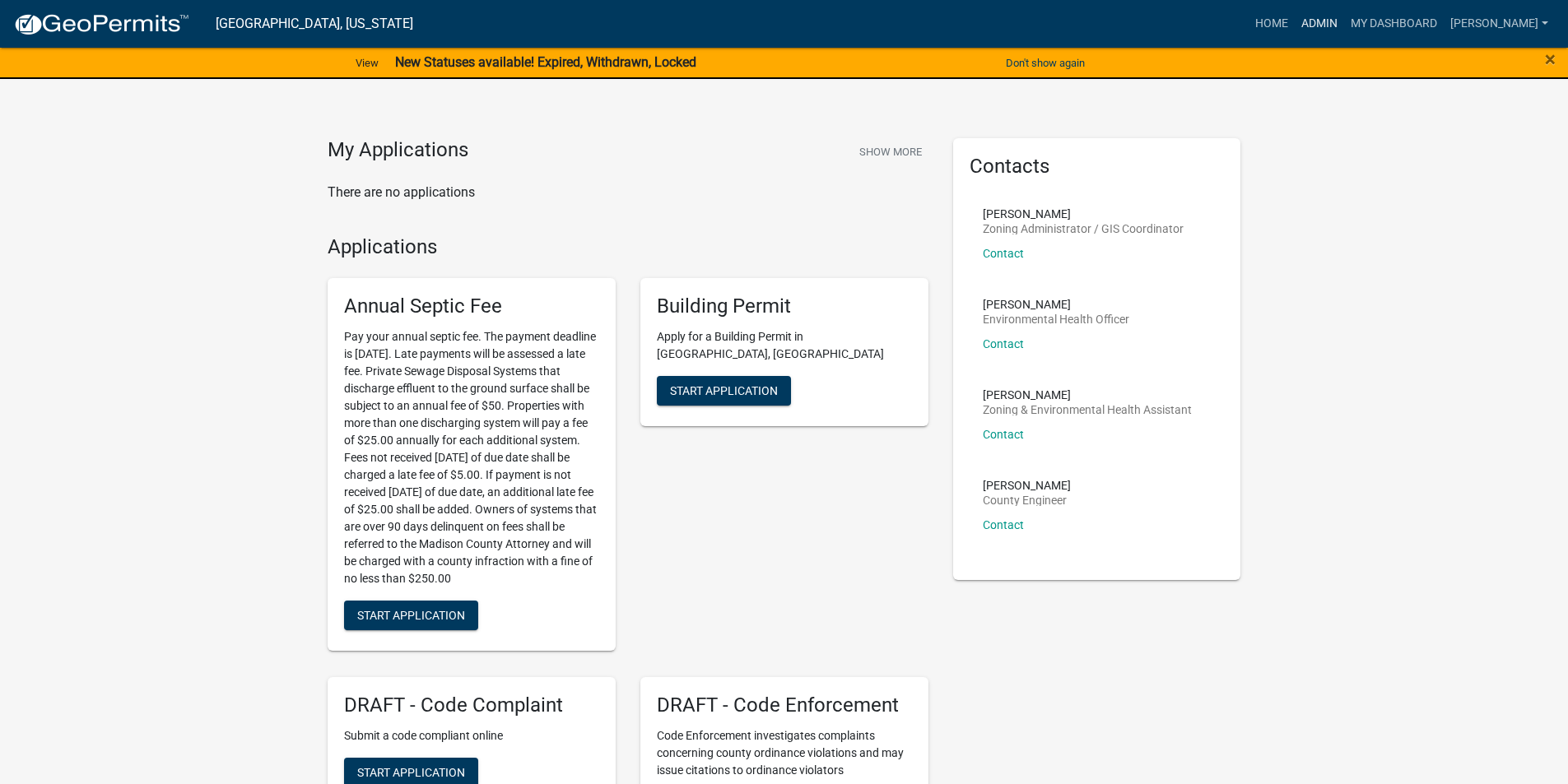
click at [1332, 19] on link "Admin" at bounding box center [1319, 24] width 50 height 31
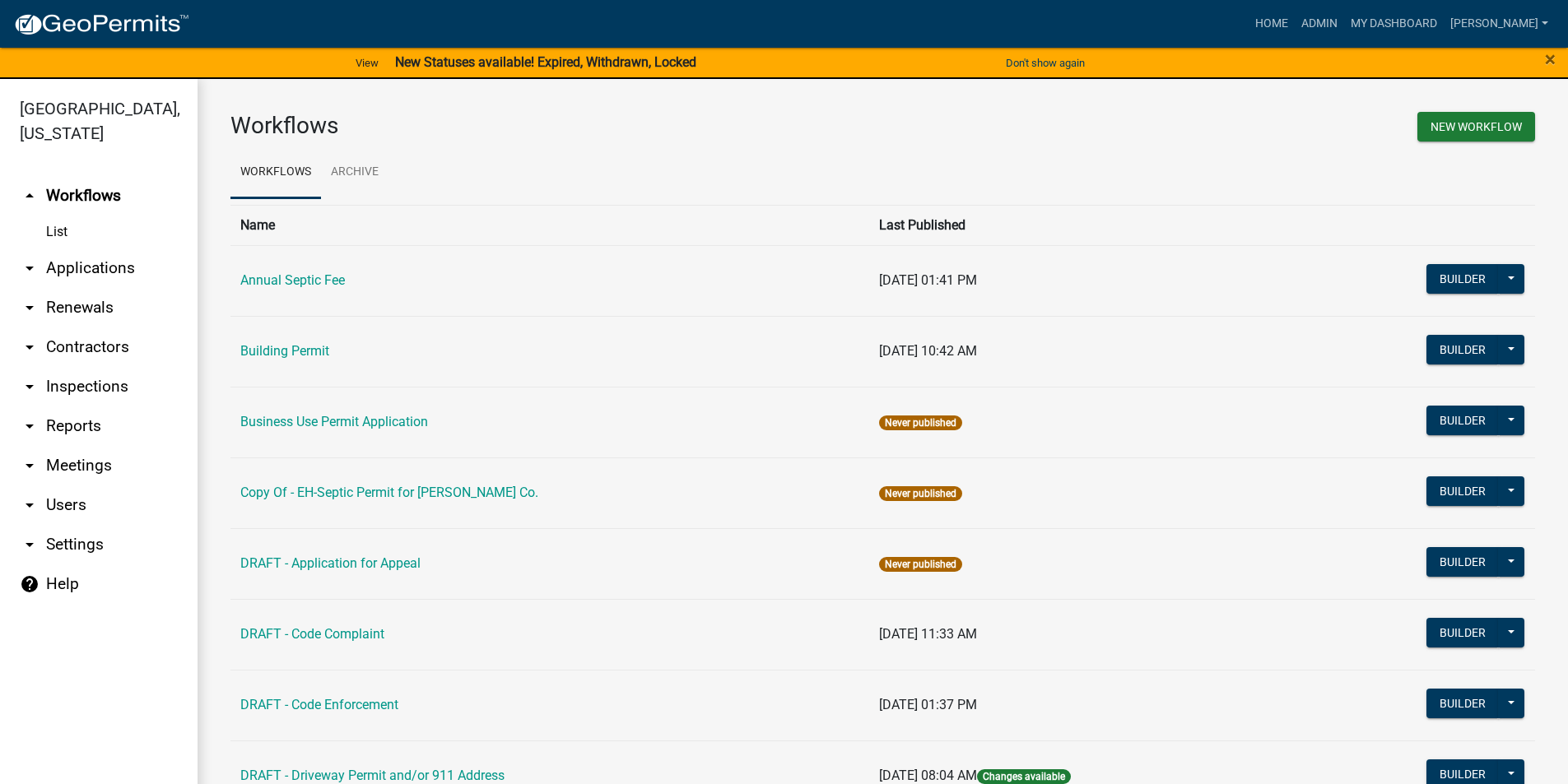
click at [117, 248] on link "arrow_drop_down Applications" at bounding box center [99, 268] width 197 height 40
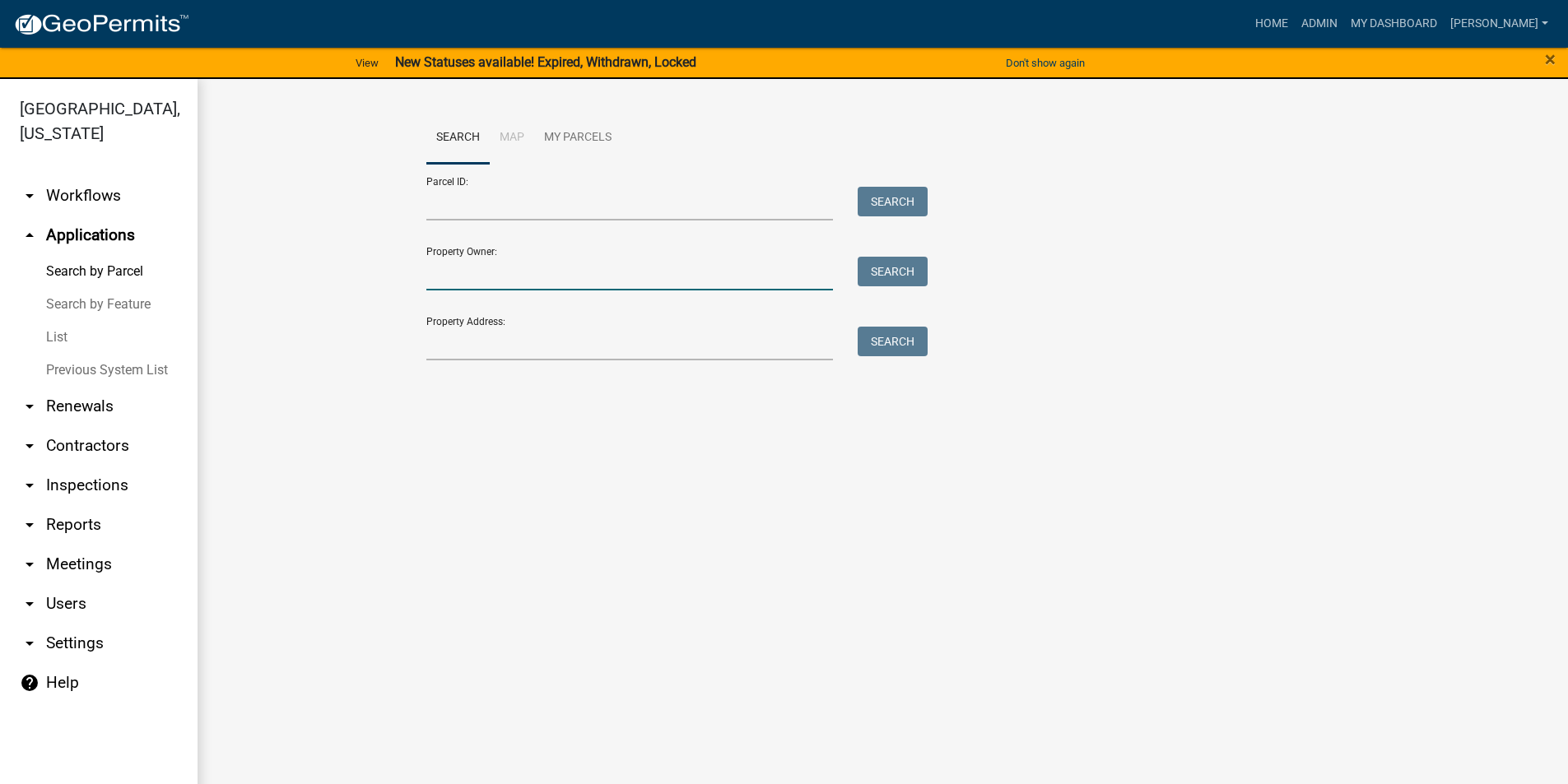
click at [465, 271] on input "Property Owner:" at bounding box center [630, 274] width 408 height 34
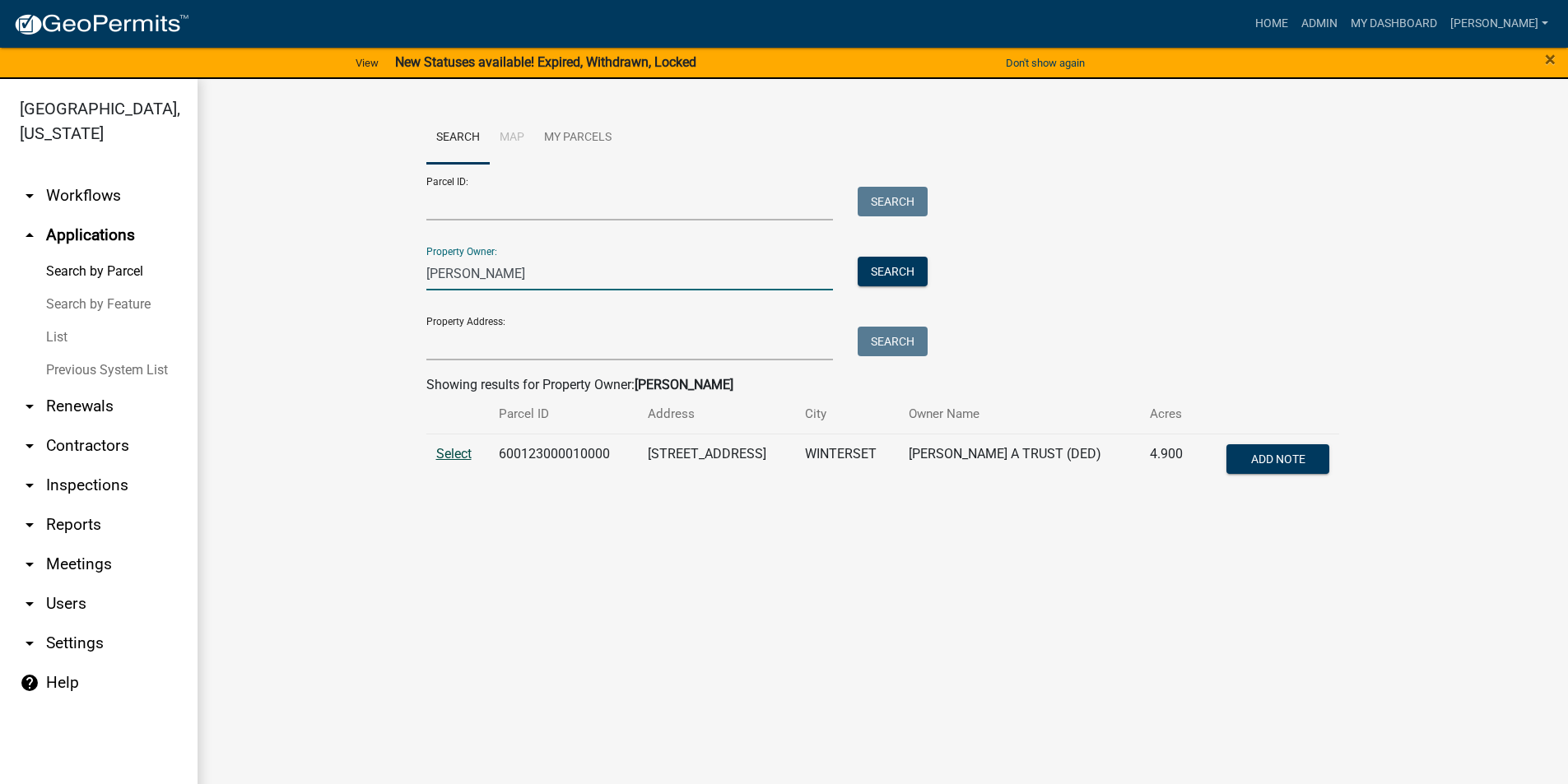
type input "goergen, linda"
click at [461, 451] on span "Select" at bounding box center [454, 453] width 35 height 16
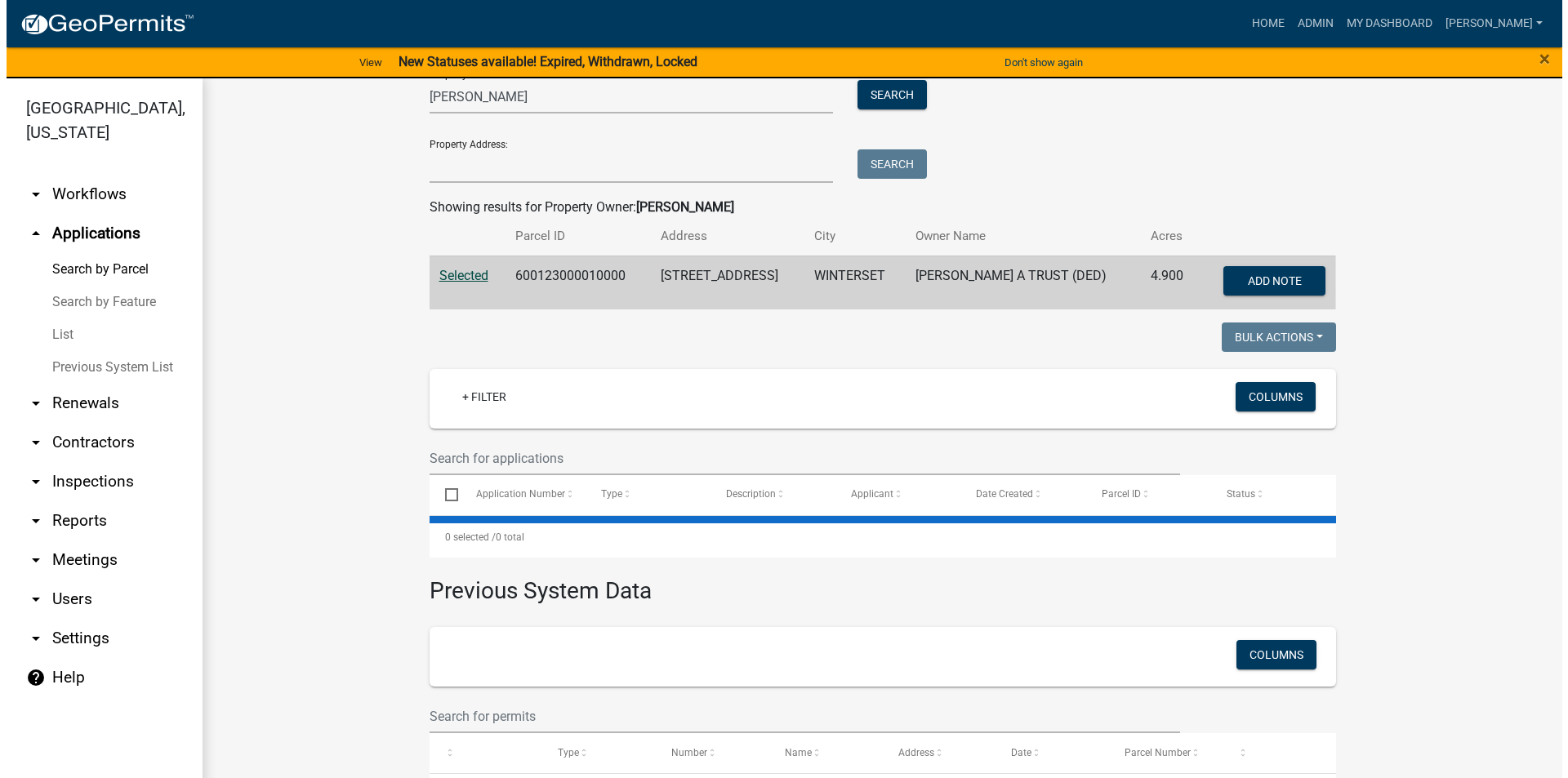
scroll to position [266, 0]
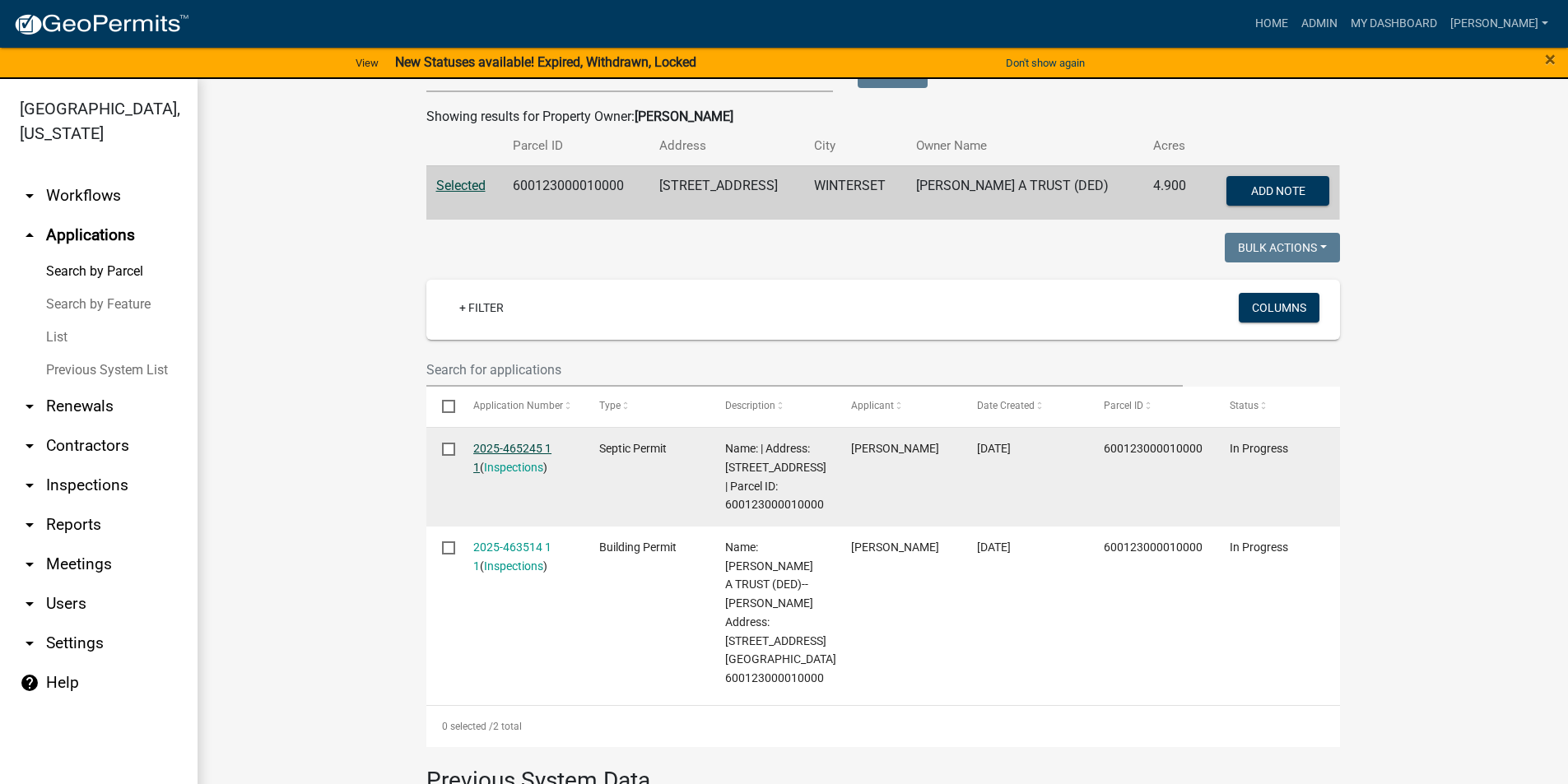
click at [520, 449] on link "2025-465245 1 1" at bounding box center [512, 458] width 78 height 32
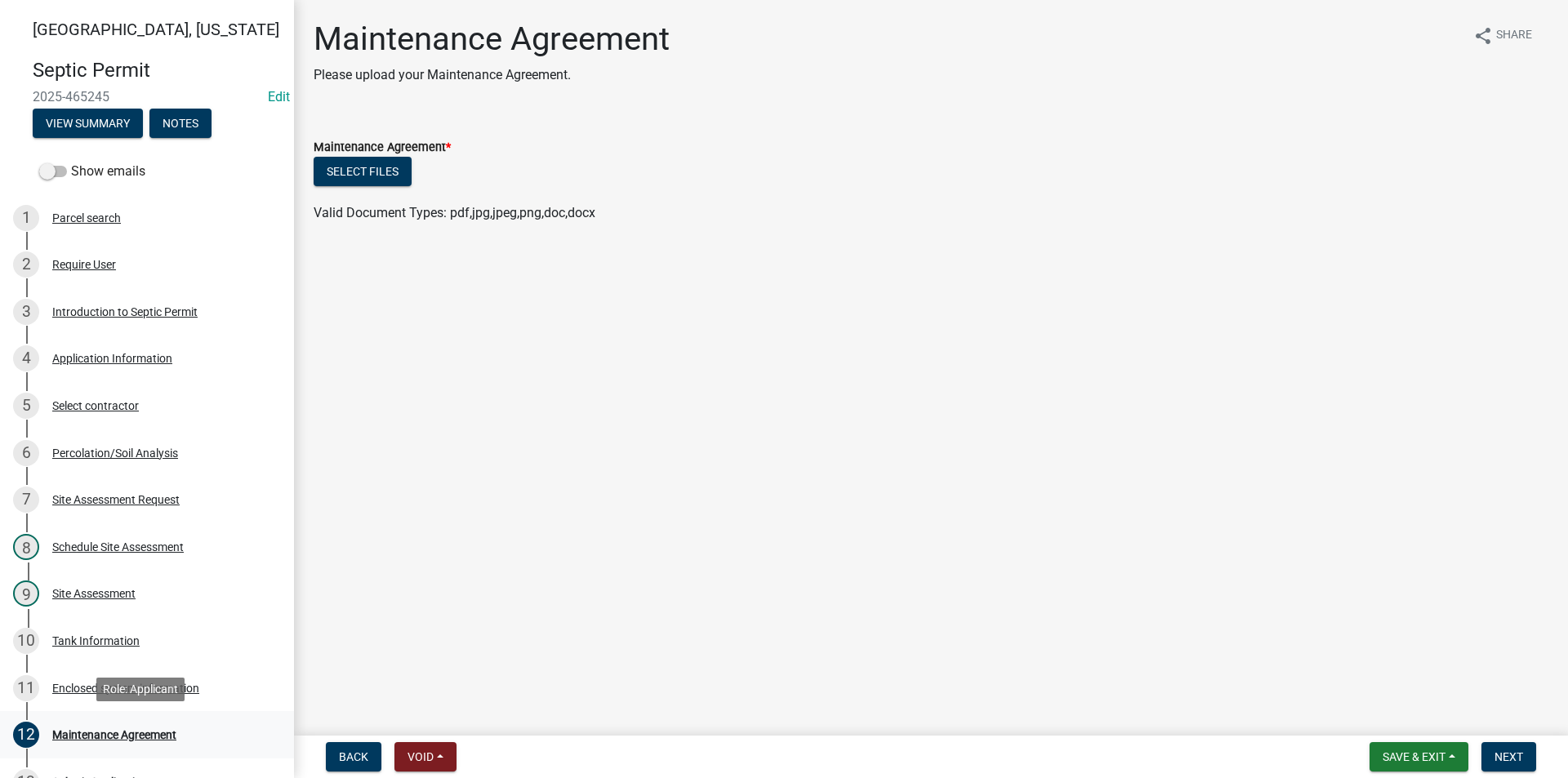
click at [135, 736] on div "Maintenance Agreement" at bounding box center [115, 735] width 124 height 12
click at [95, 400] on div "Select contractor" at bounding box center [96, 406] width 87 height 12
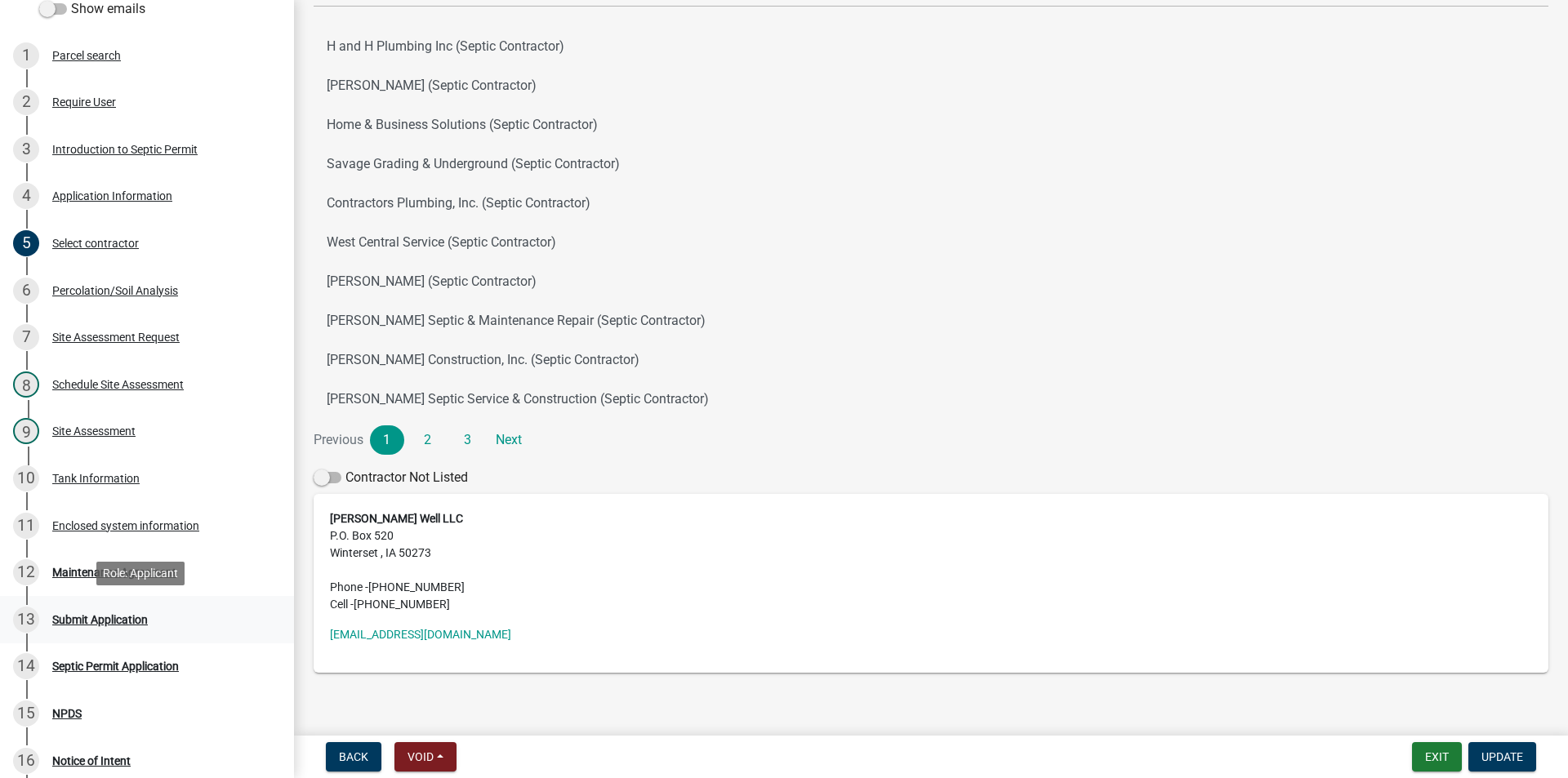
scroll to position [163, 0]
click at [117, 570] on div "Maintenance Agreement" at bounding box center [115, 572] width 124 height 12
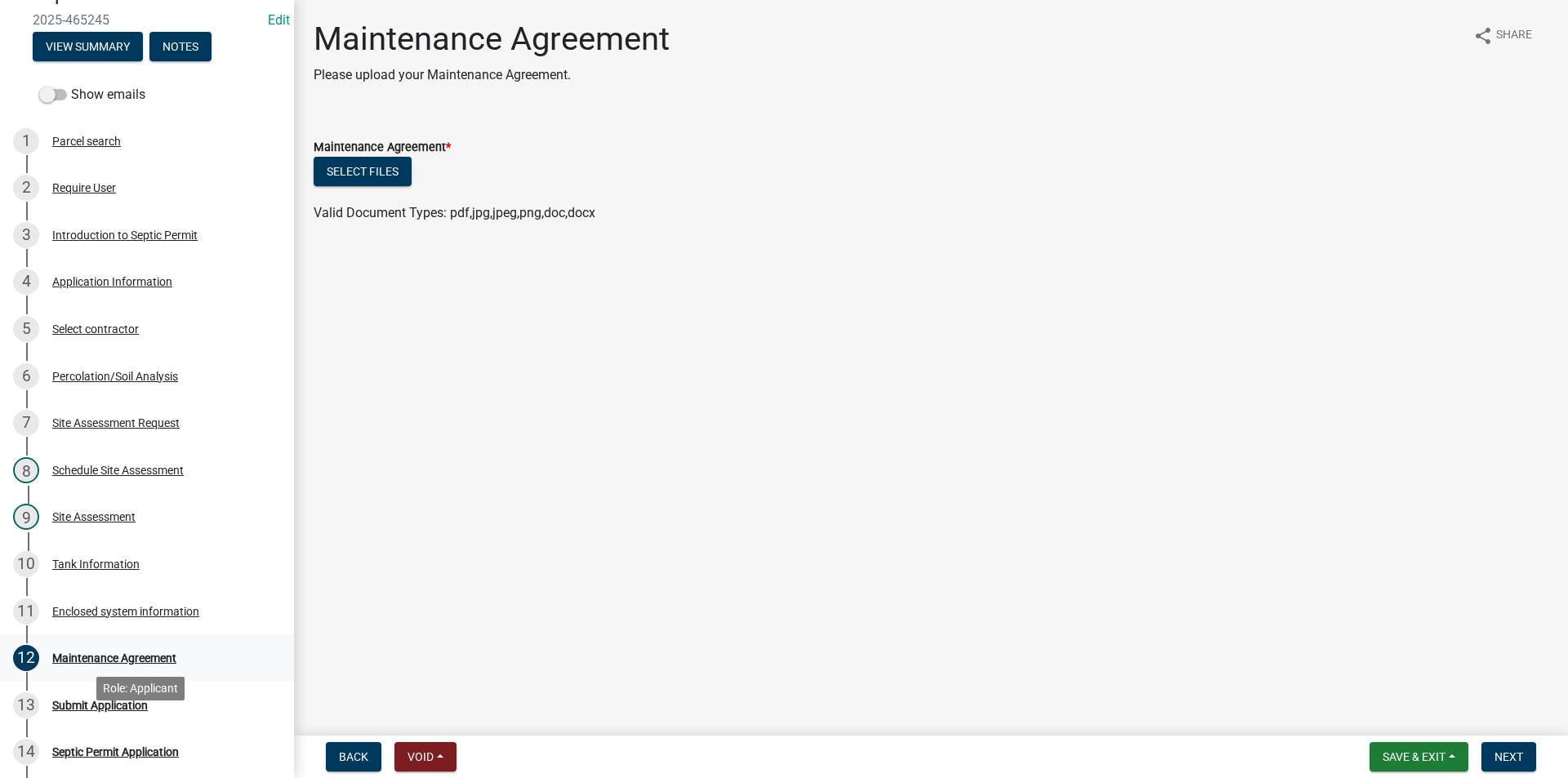
scroll to position [0, 0]
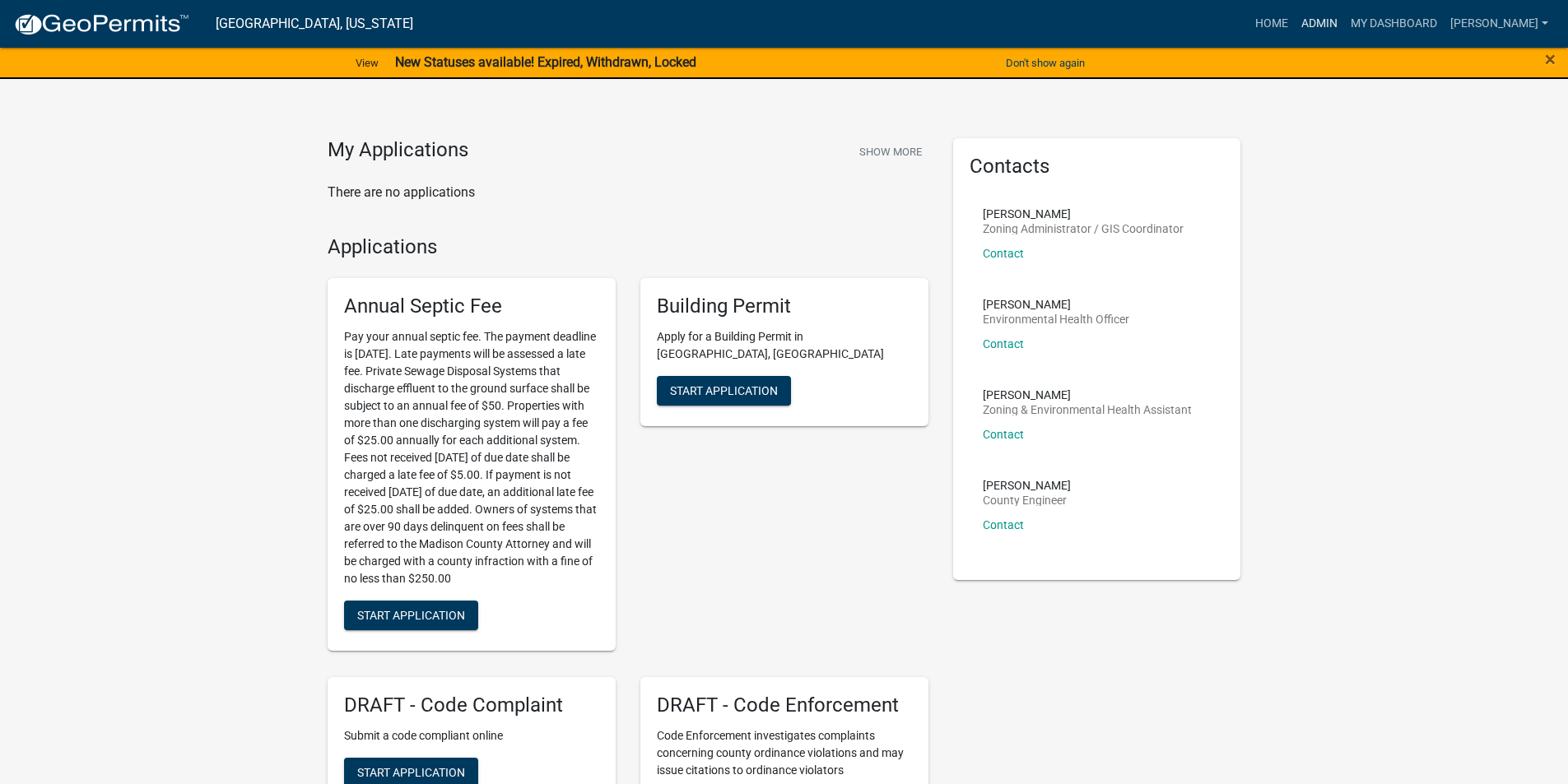
click at [1330, 23] on link "Admin" at bounding box center [1319, 24] width 50 height 31
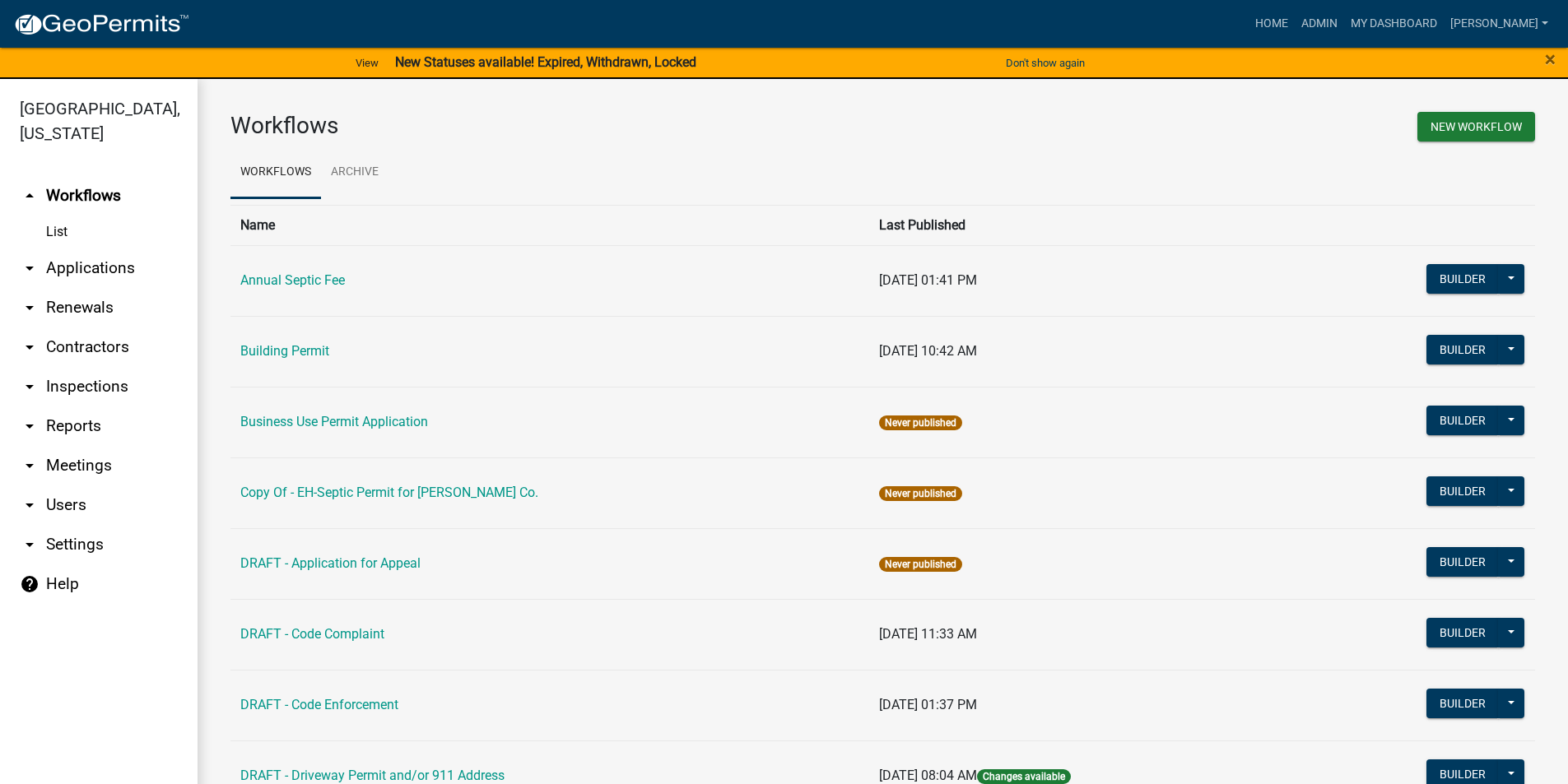
click at [91, 248] on link "arrow_drop_down Applications" at bounding box center [99, 268] width 197 height 40
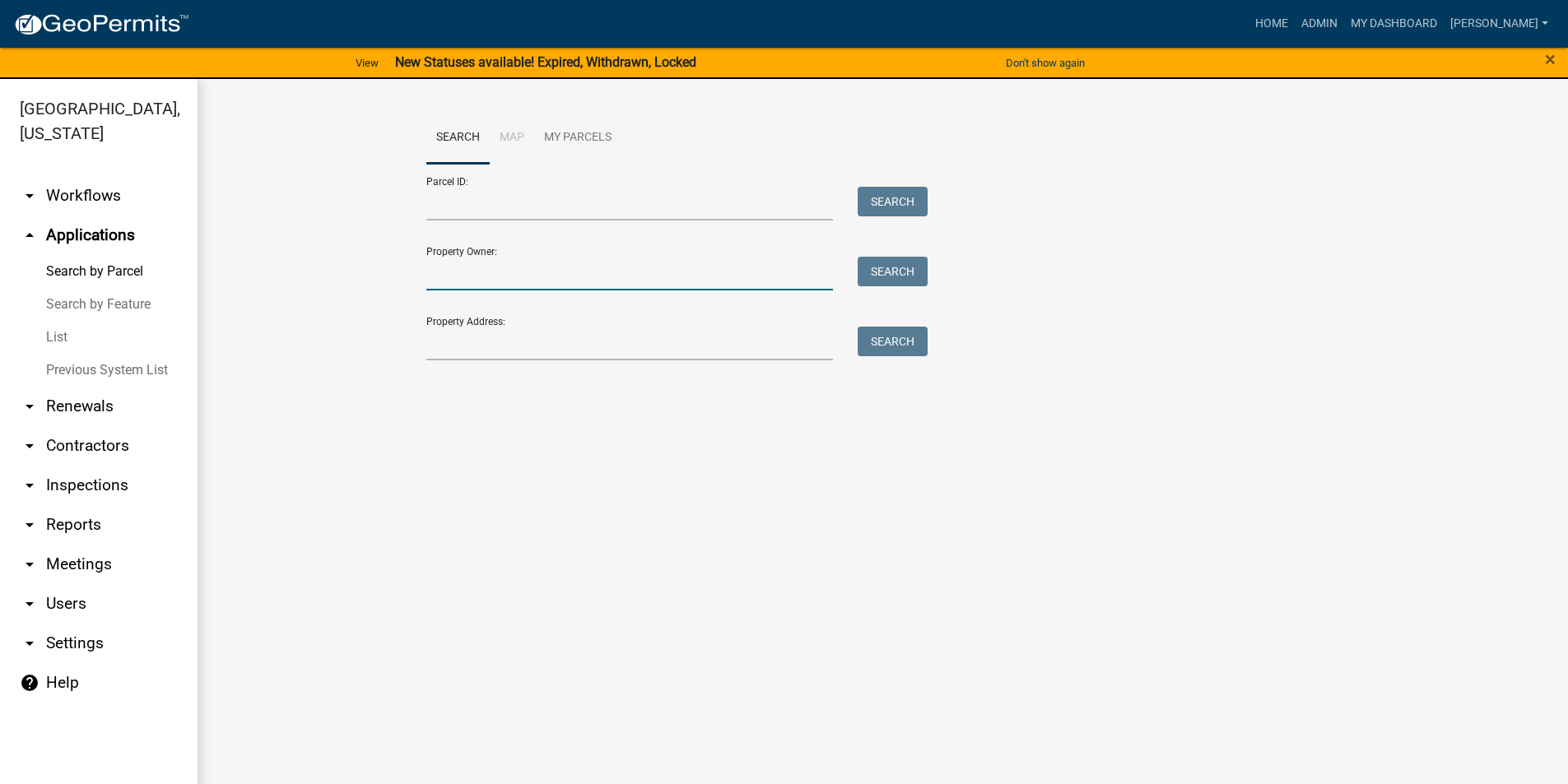
click at [463, 265] on input "Property Owner:" at bounding box center [630, 274] width 408 height 34
click at [443, 346] on input "Property Address:" at bounding box center [630, 344] width 408 height 34
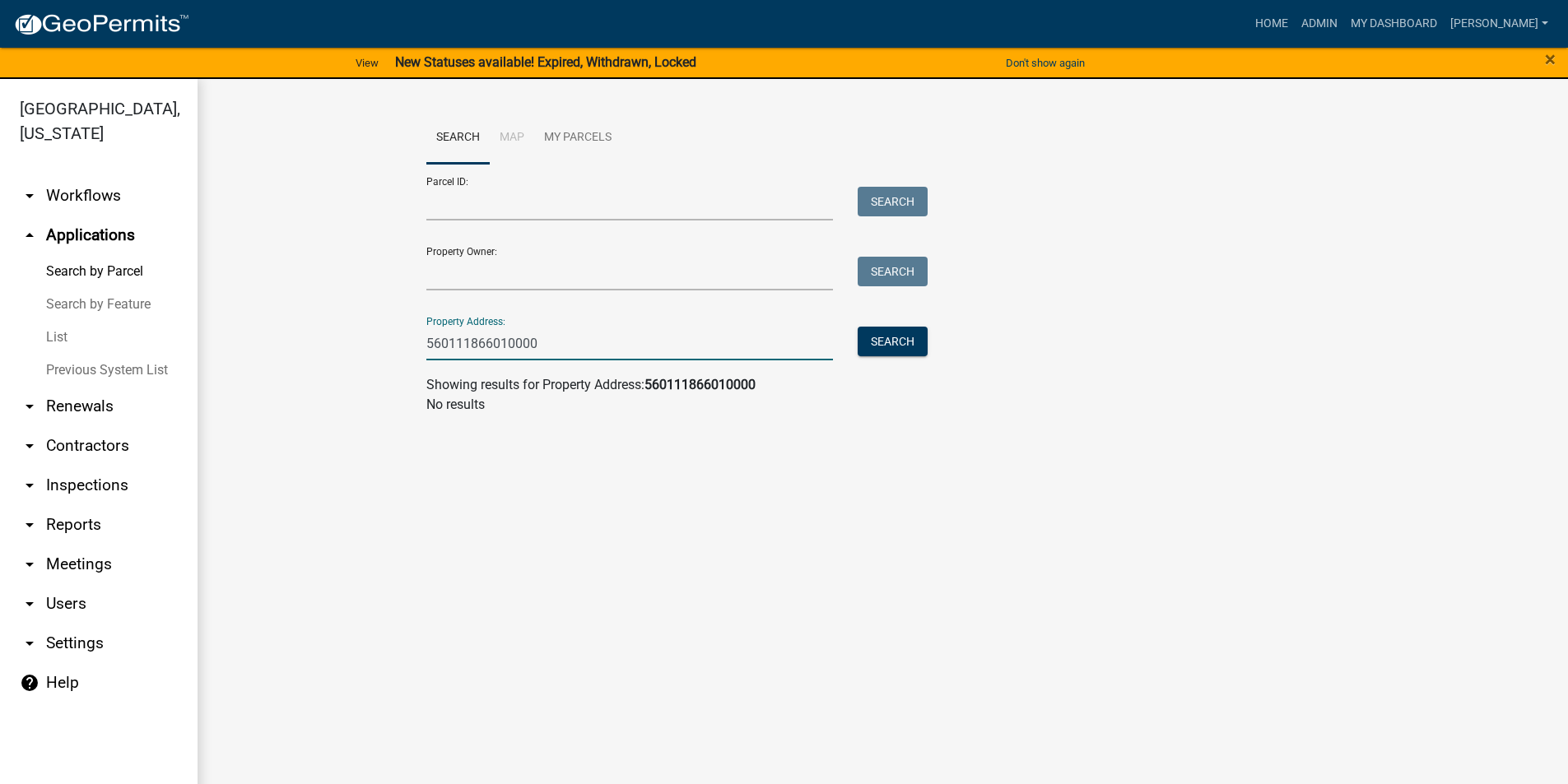
drag, startPoint x: 528, startPoint y: 349, endPoint x: 307, endPoint y: 361, distance: 221.3
click at [307, 361] on wm-workflow-application-search-view "Search Map My Parcels Parcel ID: Search Property Owner: Search Property Address…" at bounding box center [883, 269] width 1304 height 316
type input "560111866010000"
click at [439, 215] on input "Parcel ID:" at bounding box center [630, 204] width 408 height 34
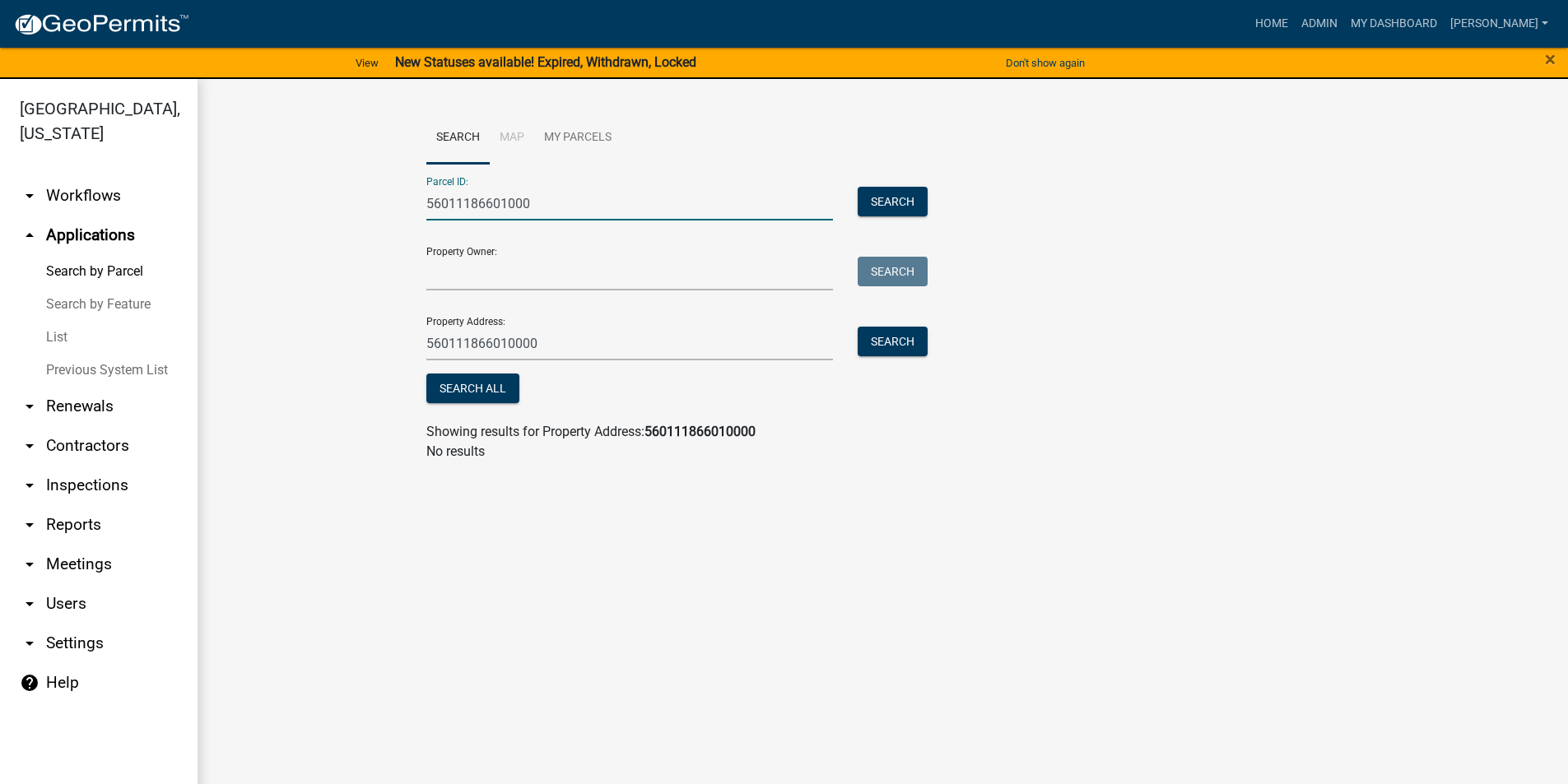
type input "56011186601000"
drag, startPoint x: 535, startPoint y: 350, endPoint x: 303, endPoint y: 368, distance: 232.7
click at [308, 367] on wm-workflow-application-search-view "Search Map My Parcels Parcel ID: 56011186601000 Search Property Owner: Search P…" at bounding box center [883, 293] width 1304 height 363
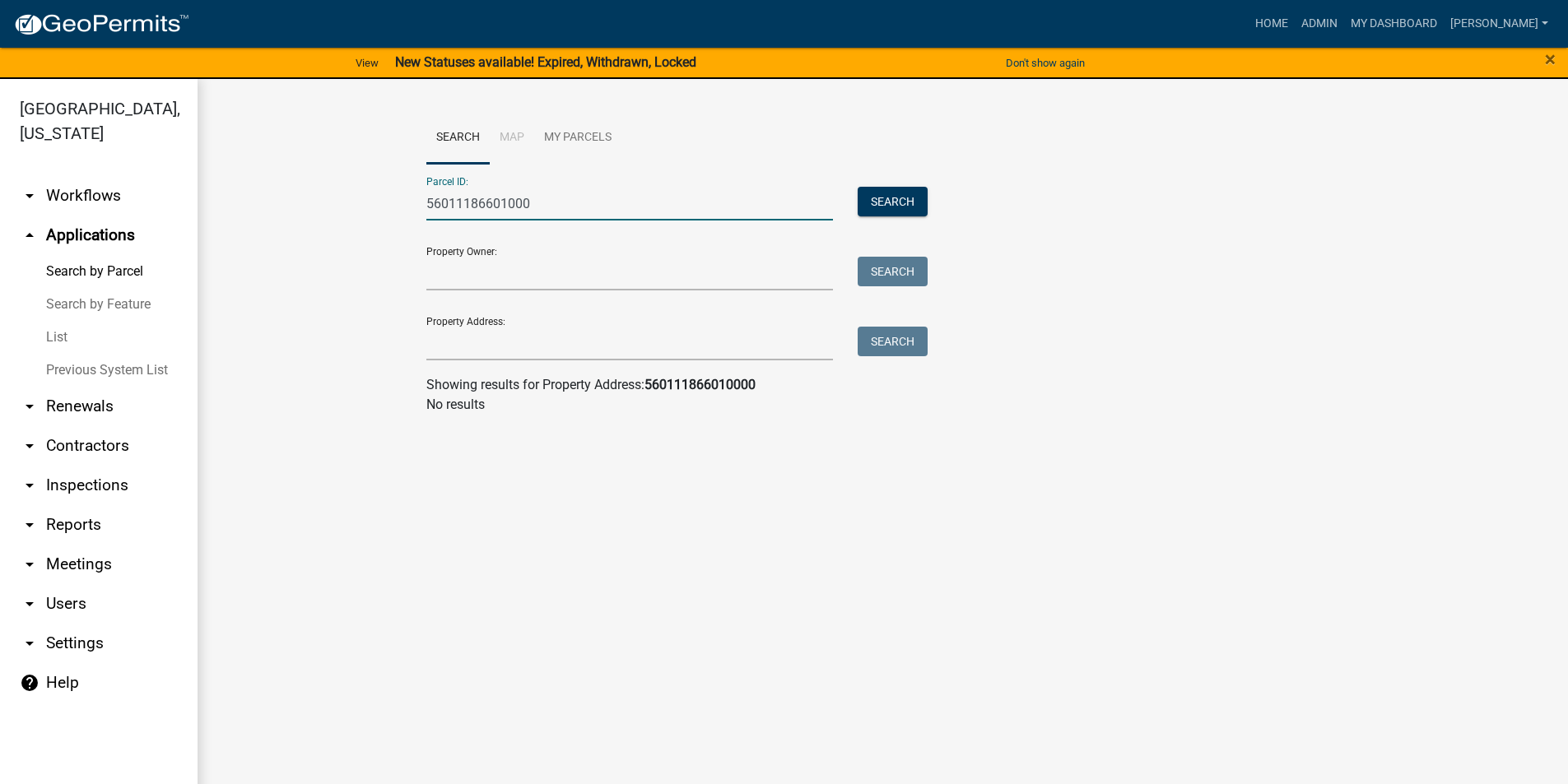
click at [554, 192] on input "56011186601000" at bounding box center [630, 204] width 408 height 34
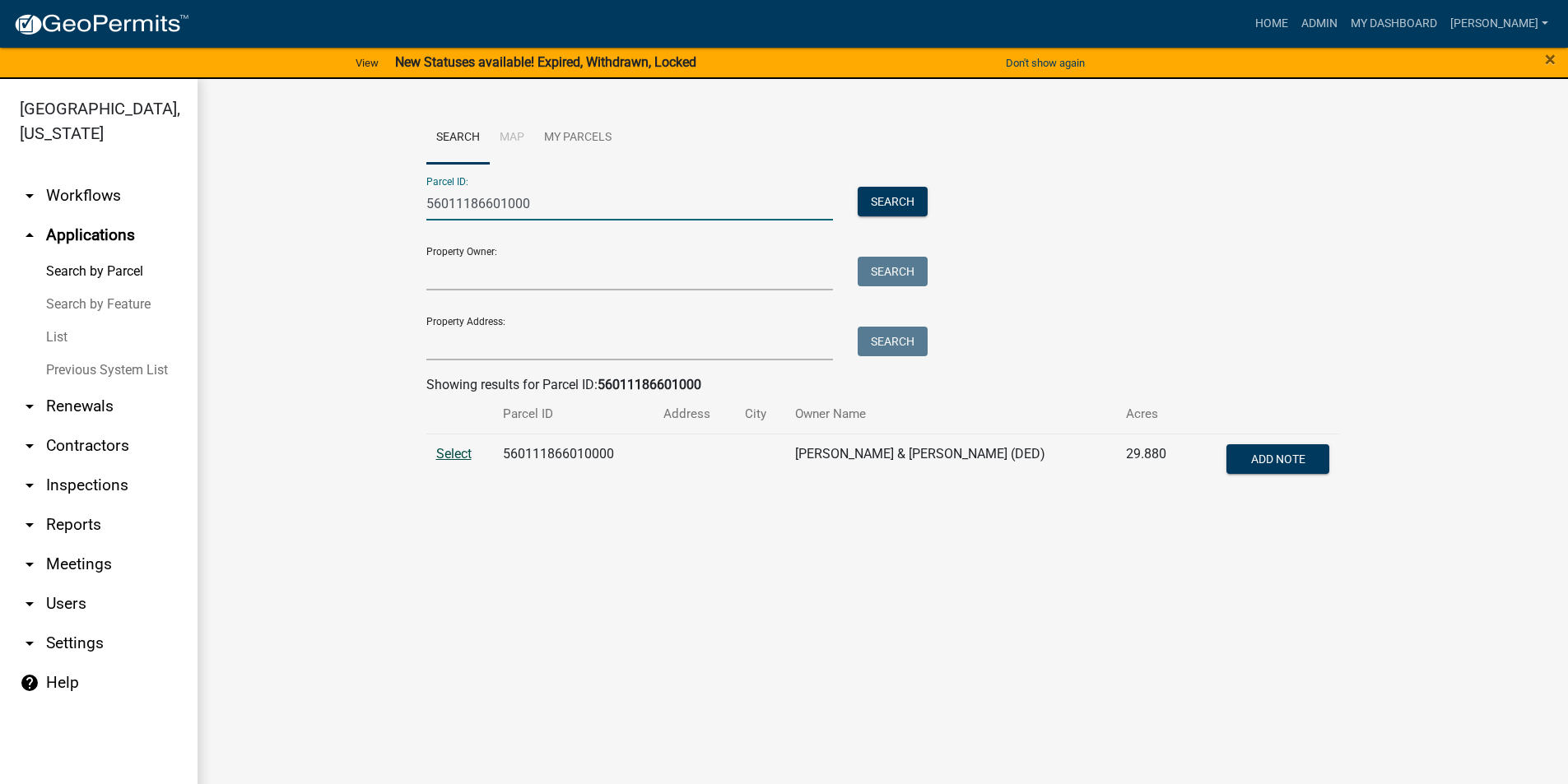
click at [461, 455] on span "Select" at bounding box center [454, 453] width 35 height 16
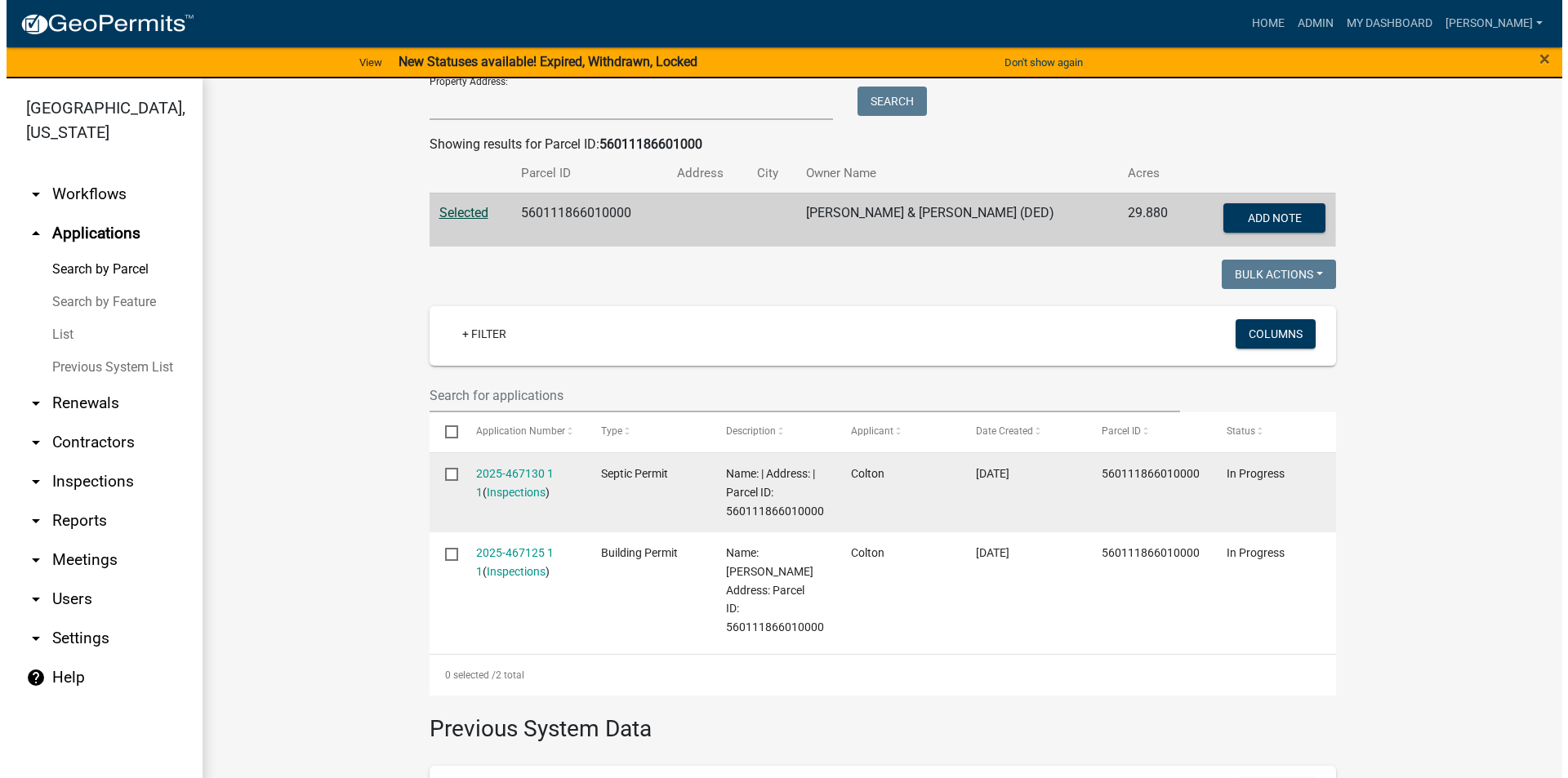
scroll to position [245, 0]
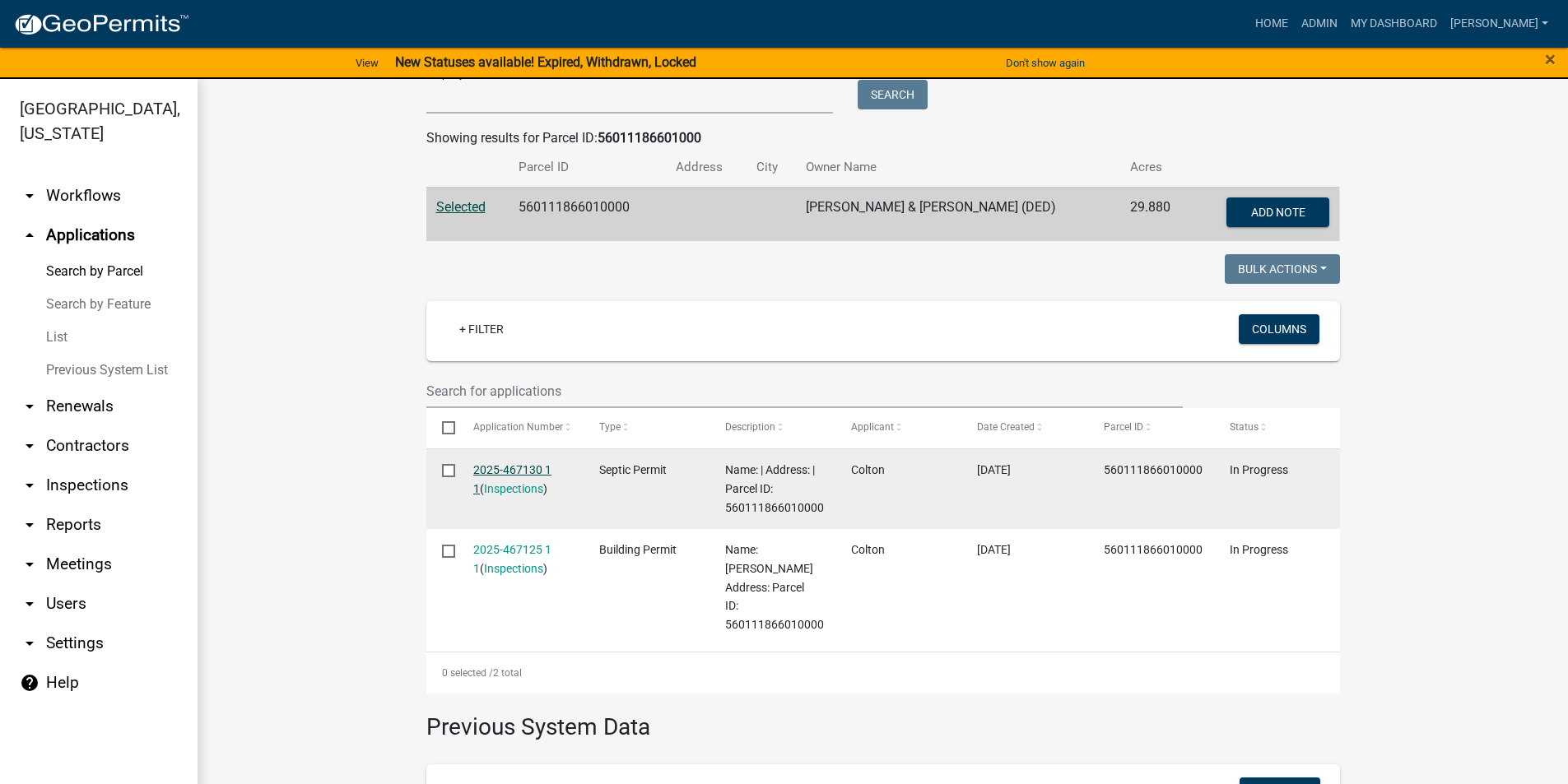
click at [505, 469] on link "2025-467130 1 1" at bounding box center [512, 479] width 78 height 32
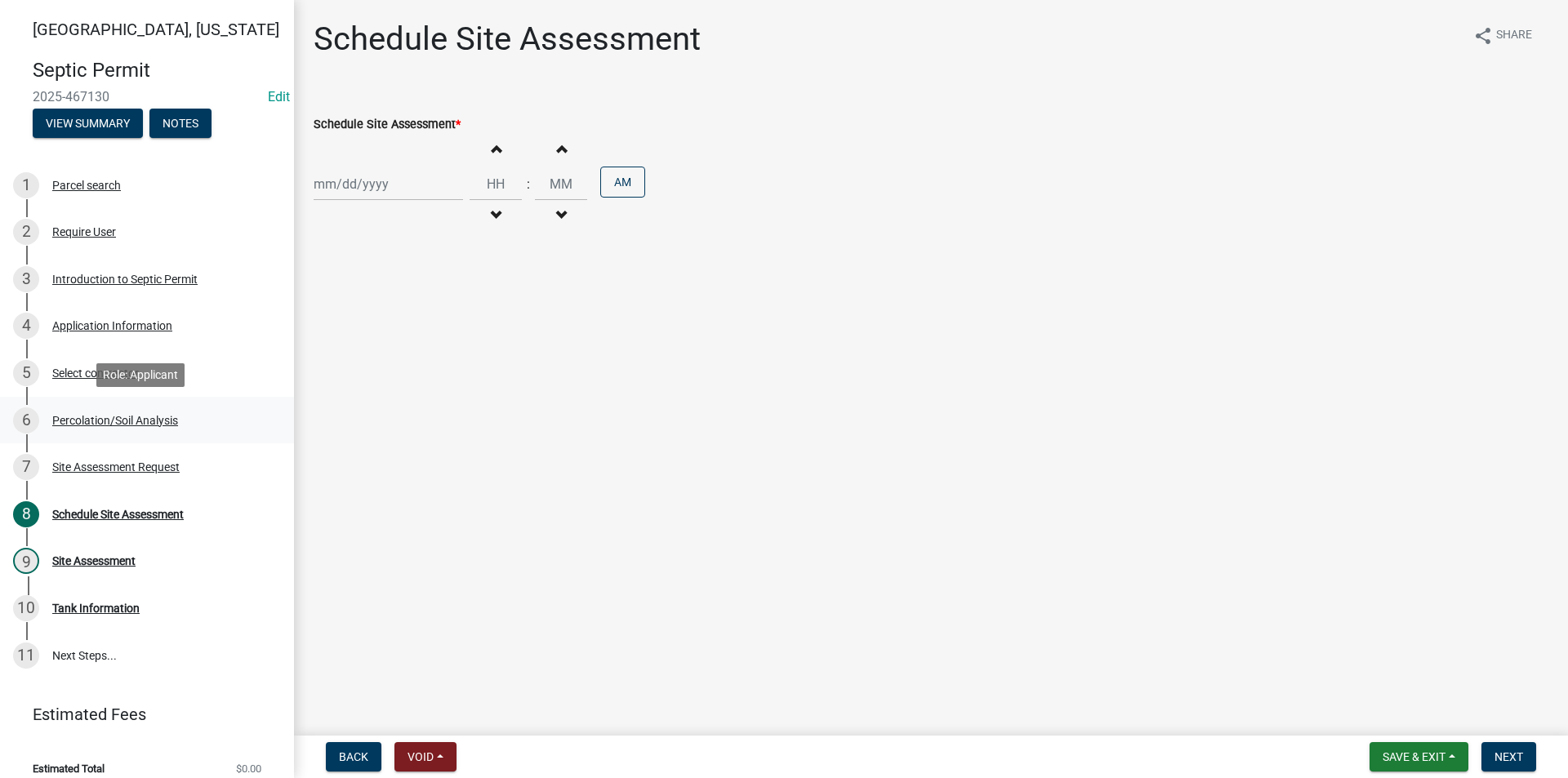
click at [115, 427] on div "6 Percolation/Soil Analysis" at bounding box center [140, 420] width 255 height 26
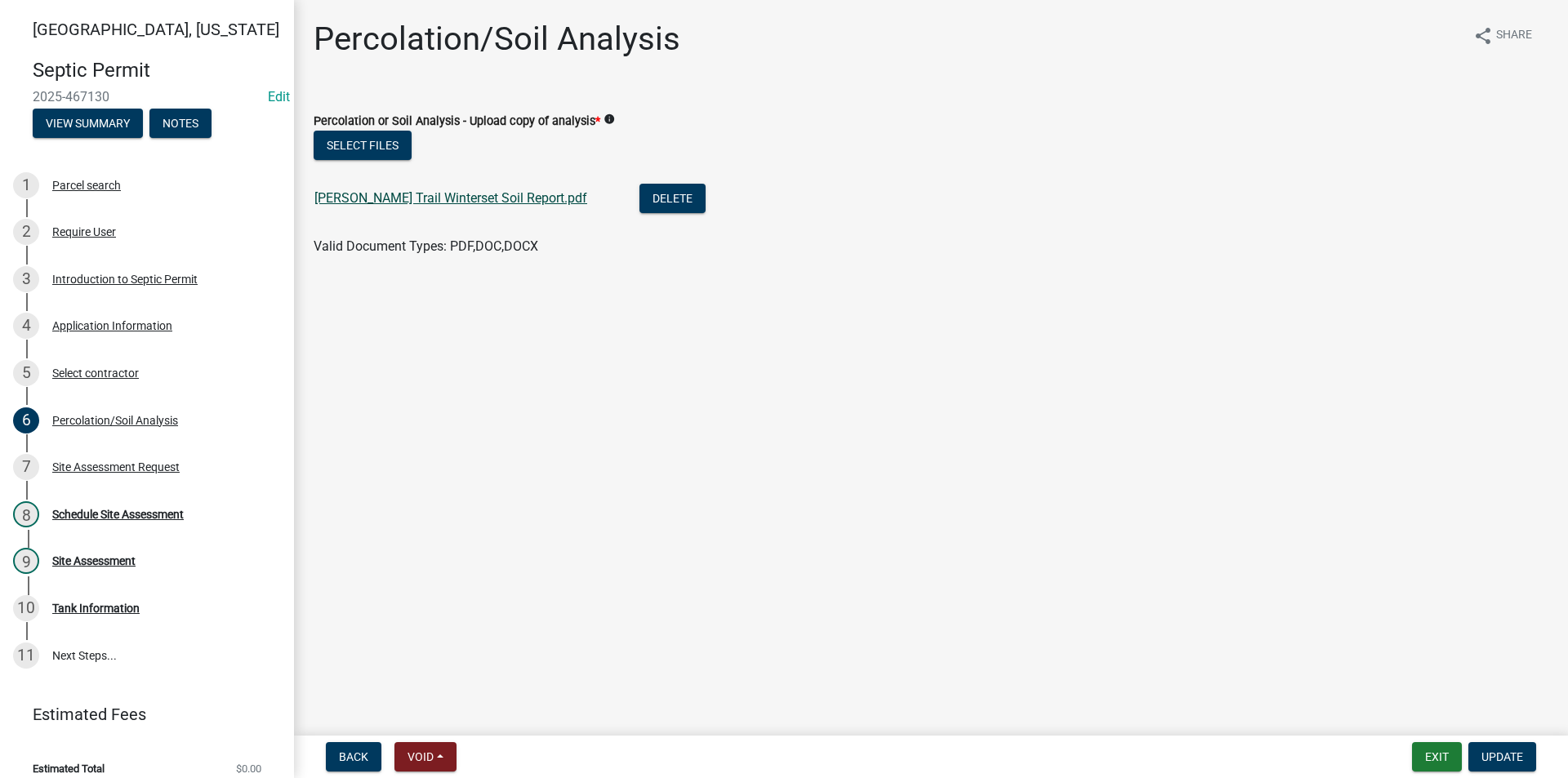
click at [440, 200] on link "[PERSON_NAME] Trail Winterset Soil Report.pdf" at bounding box center [451, 198] width 272 height 16
click at [83, 463] on div "Site Assessment Request" at bounding box center [116, 467] width 127 height 12
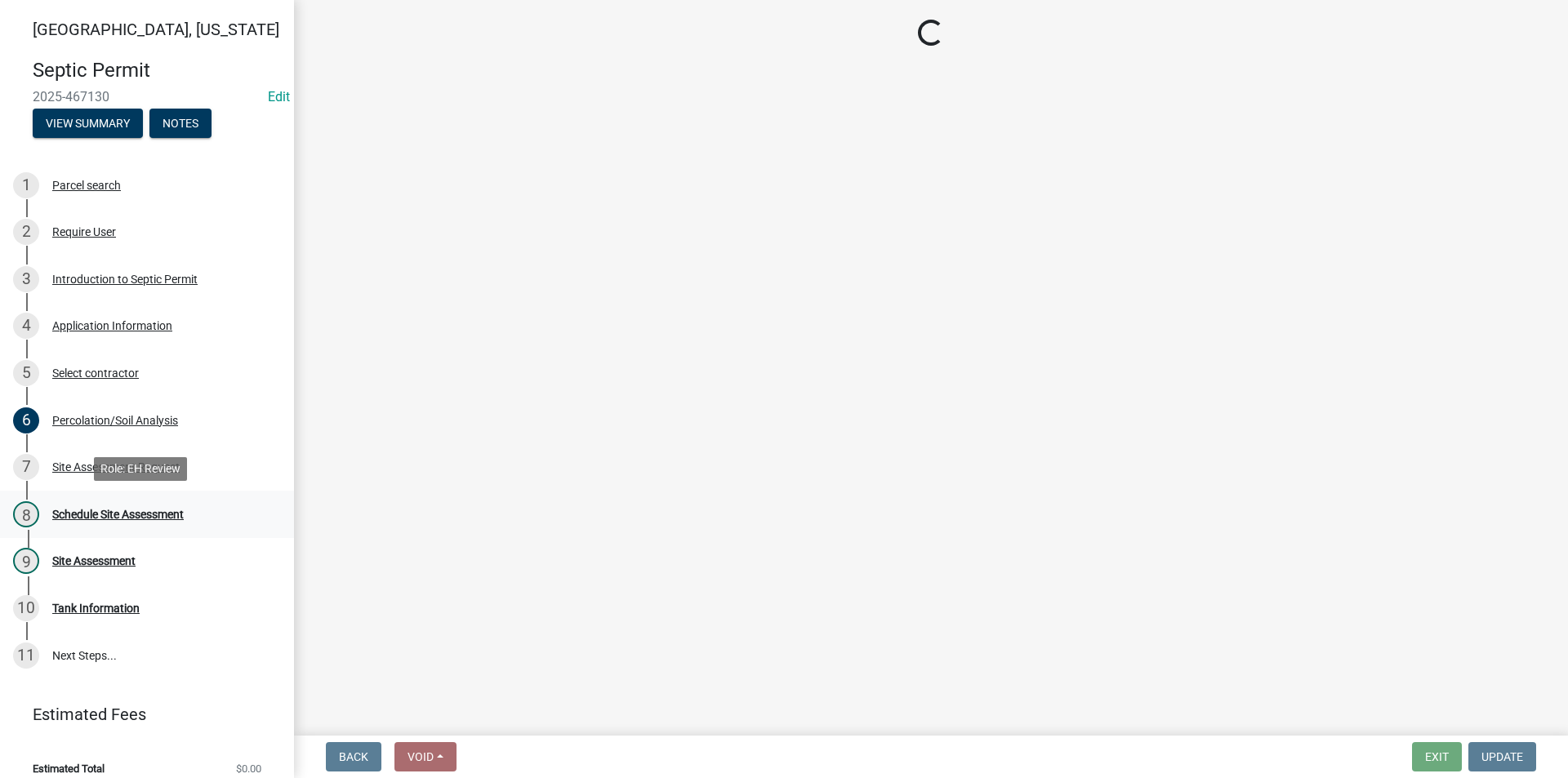
click at [101, 509] on div "Schedule Site Assessment" at bounding box center [118, 515] width 131 height 12
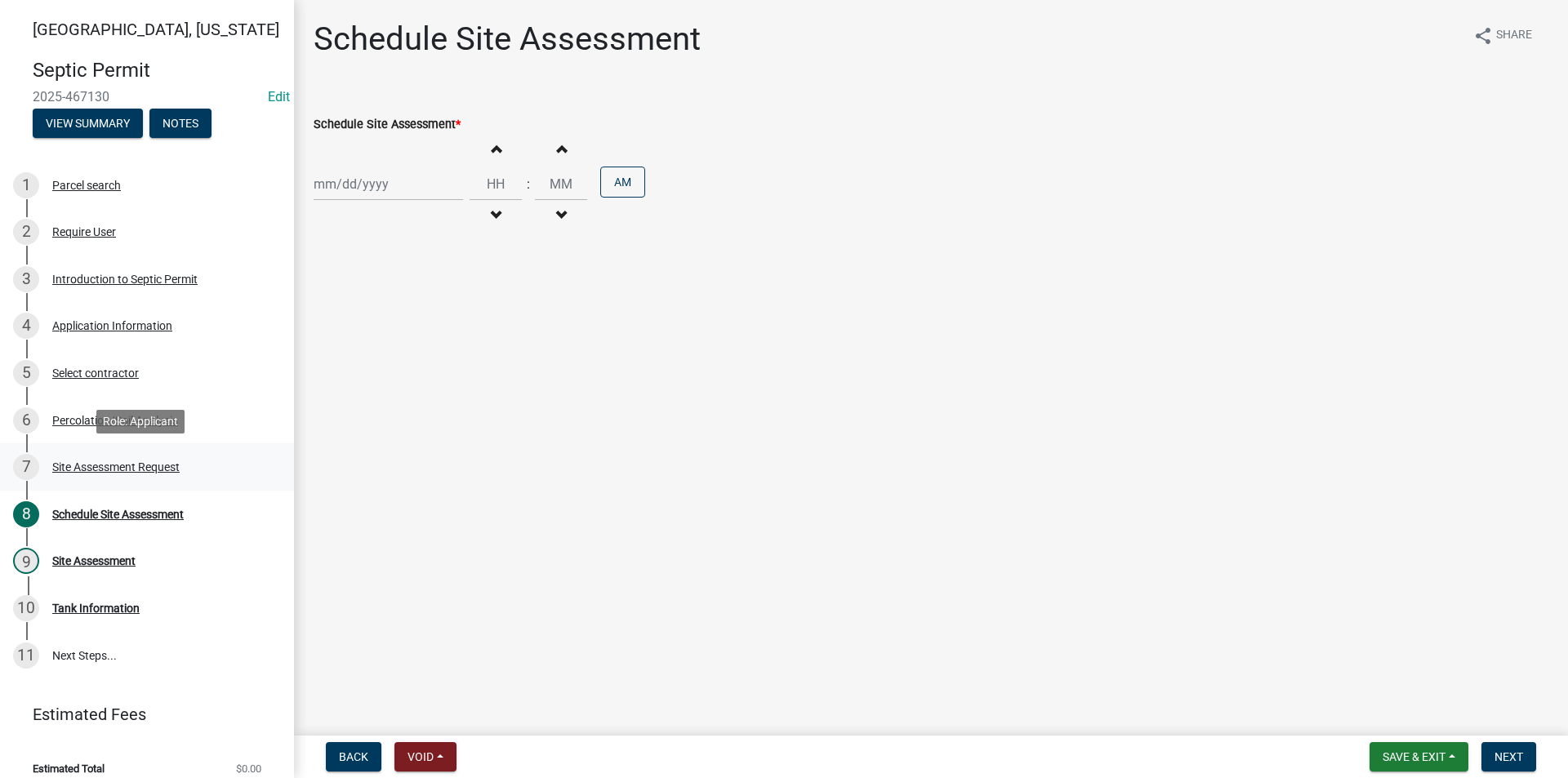
click at [110, 471] on div "Site Assessment Request" at bounding box center [116, 467] width 127 height 12
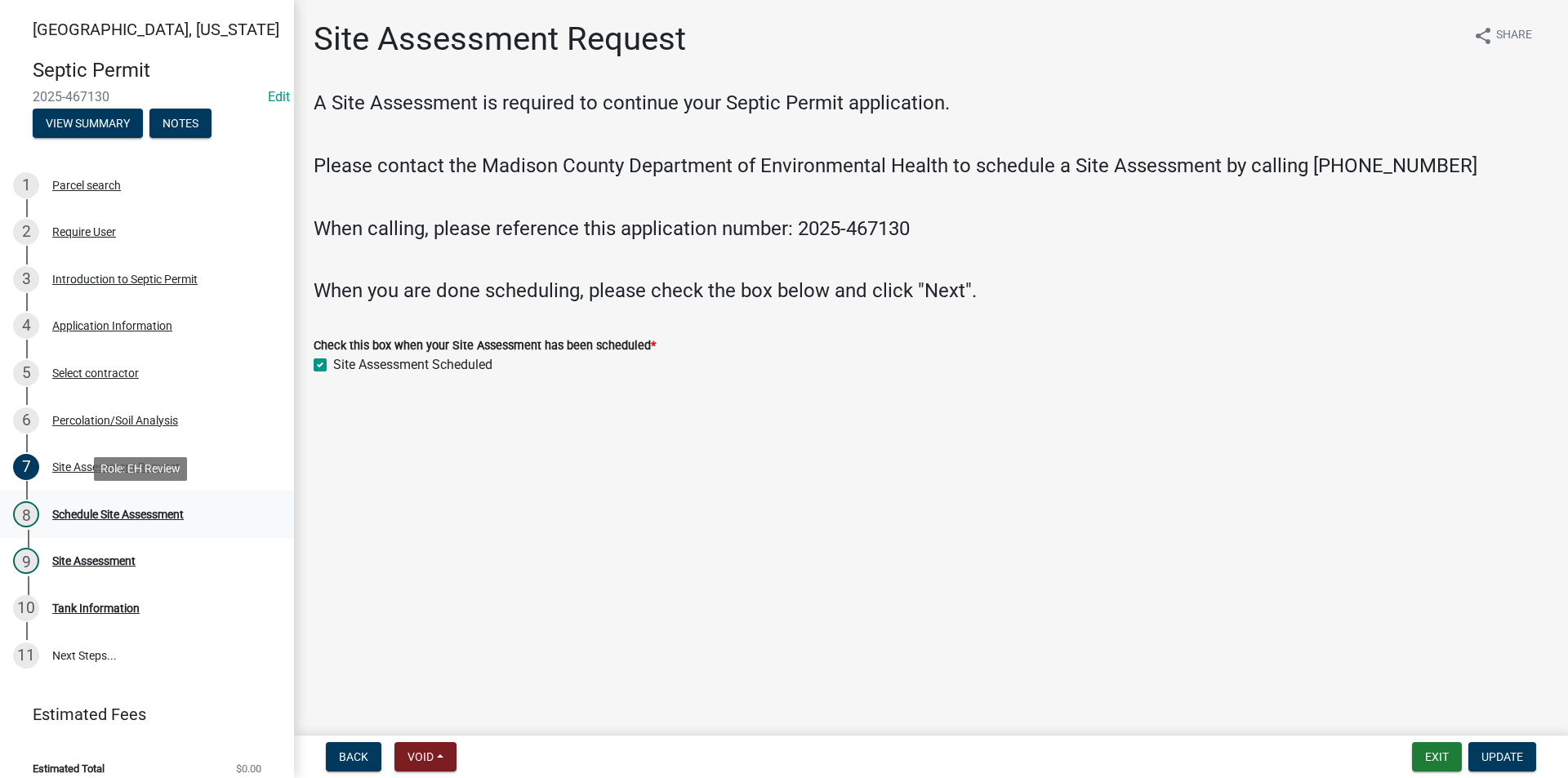
click at [124, 511] on div "Schedule Site Assessment" at bounding box center [118, 515] width 131 height 12
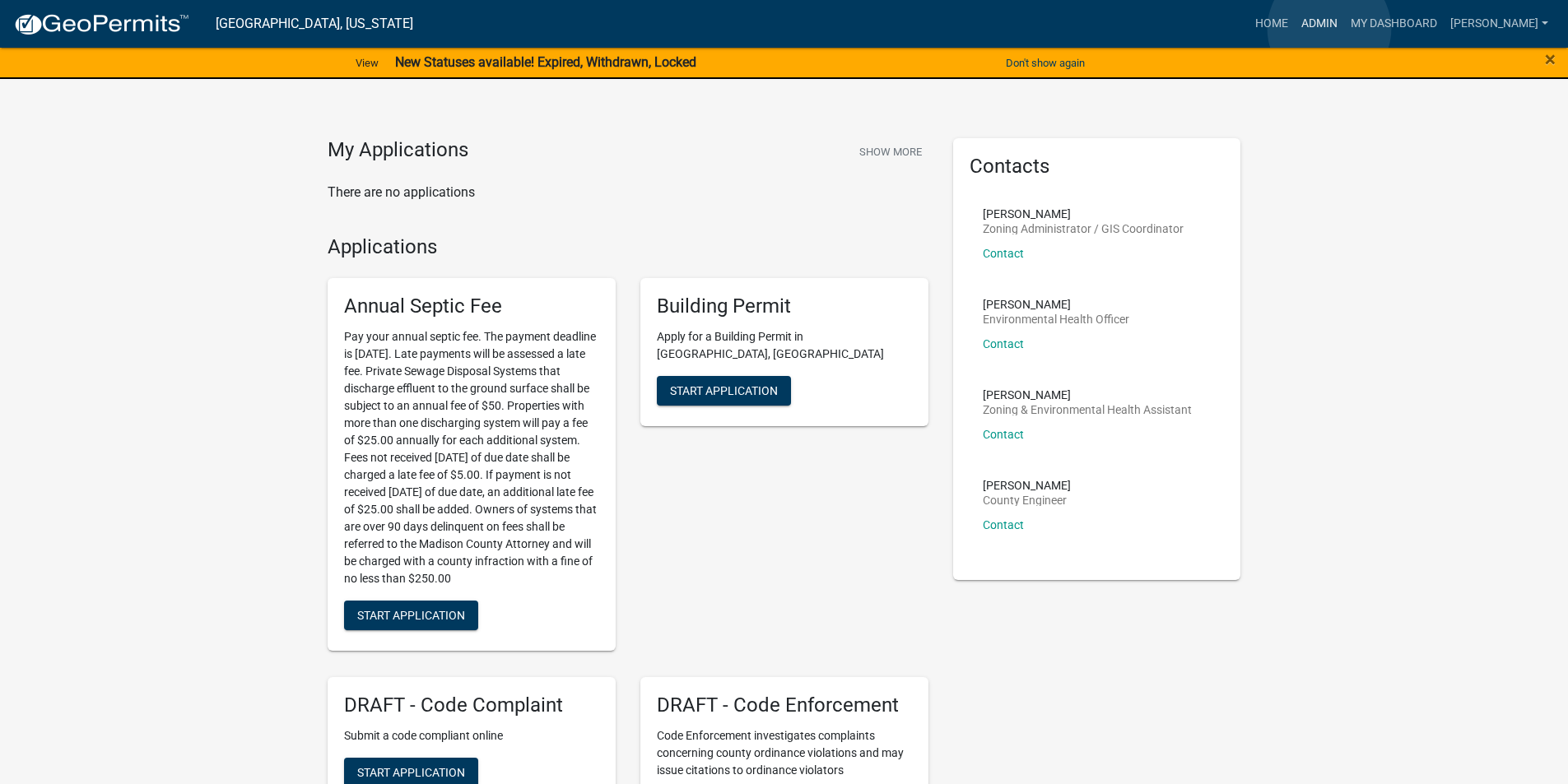
click at [1330, 28] on link "Admin" at bounding box center [1319, 24] width 50 height 31
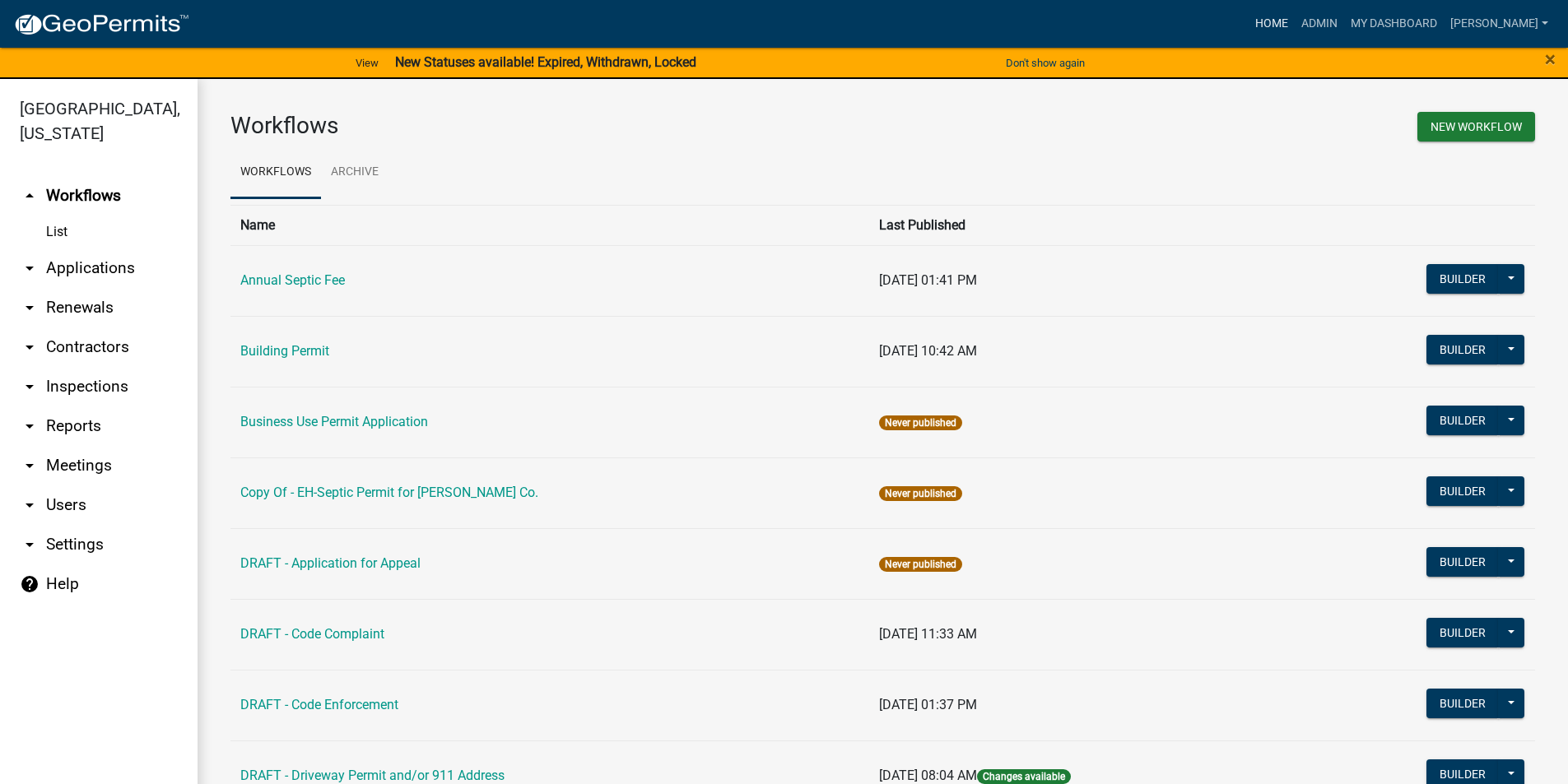
click at [1289, 24] on link "Home" at bounding box center [1271, 24] width 46 height 31
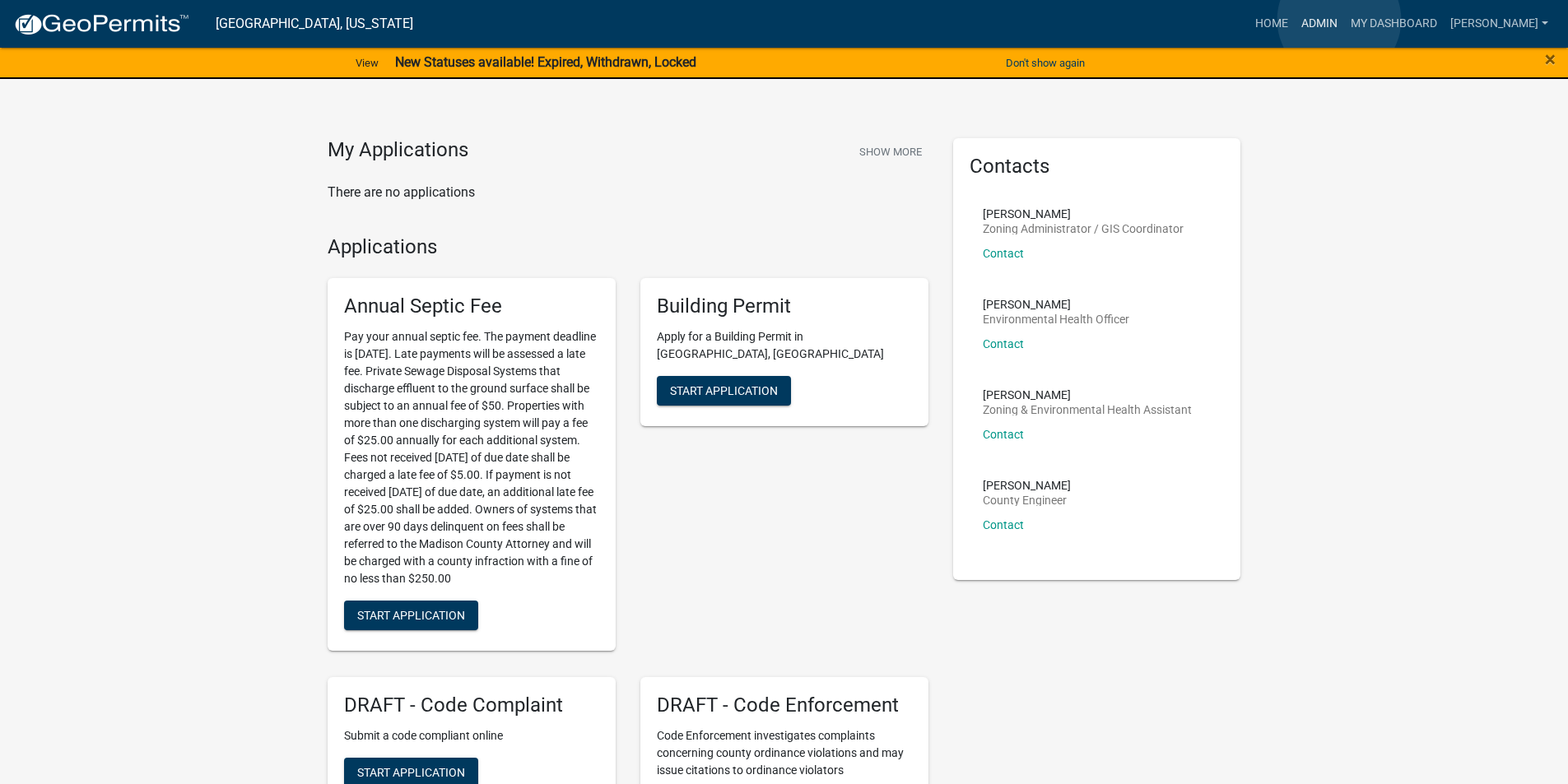
click at [1339, 19] on link "Admin" at bounding box center [1319, 24] width 50 height 31
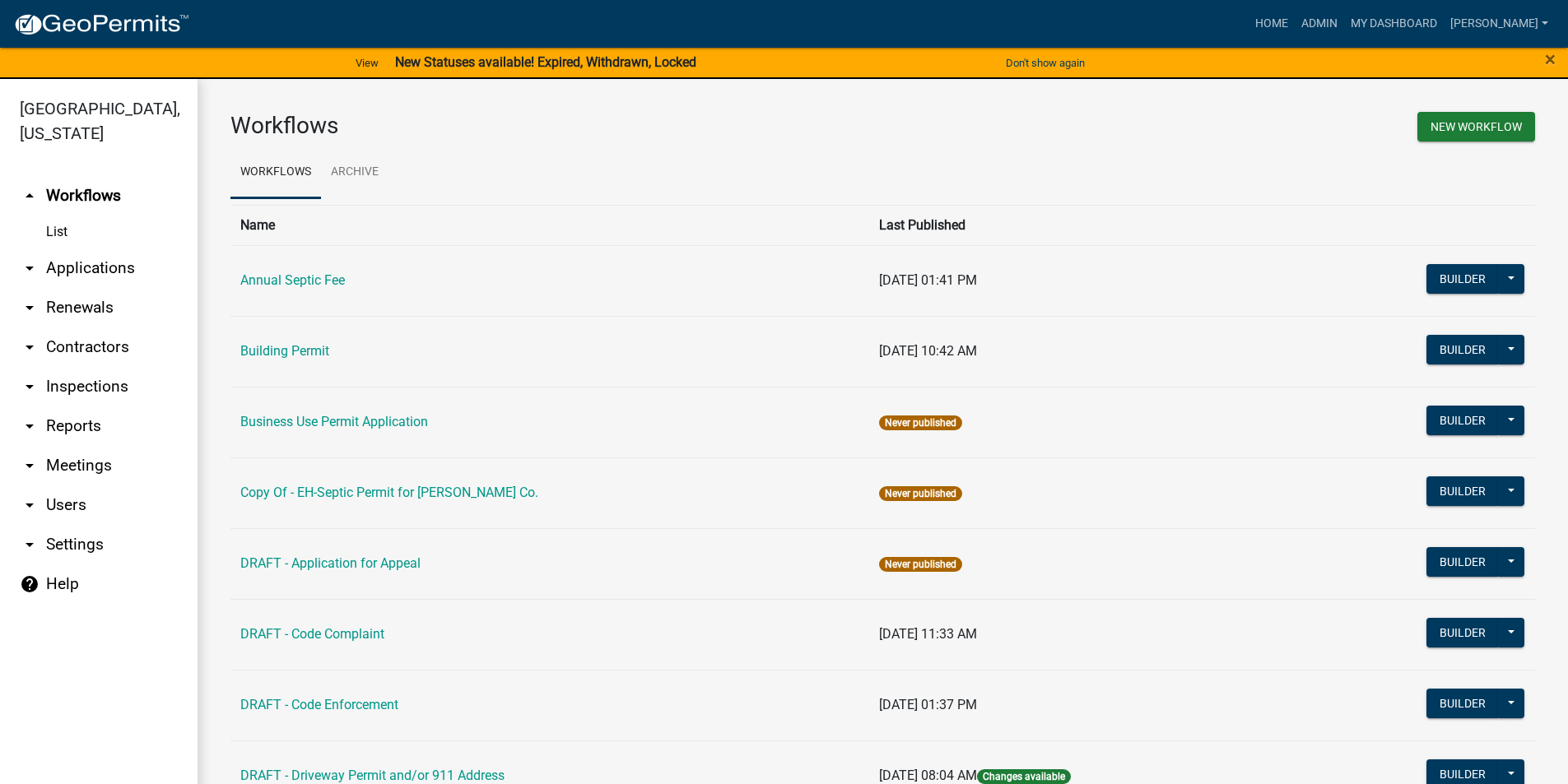
click at [88, 248] on link "arrow_drop_down Applications" at bounding box center [99, 268] width 197 height 40
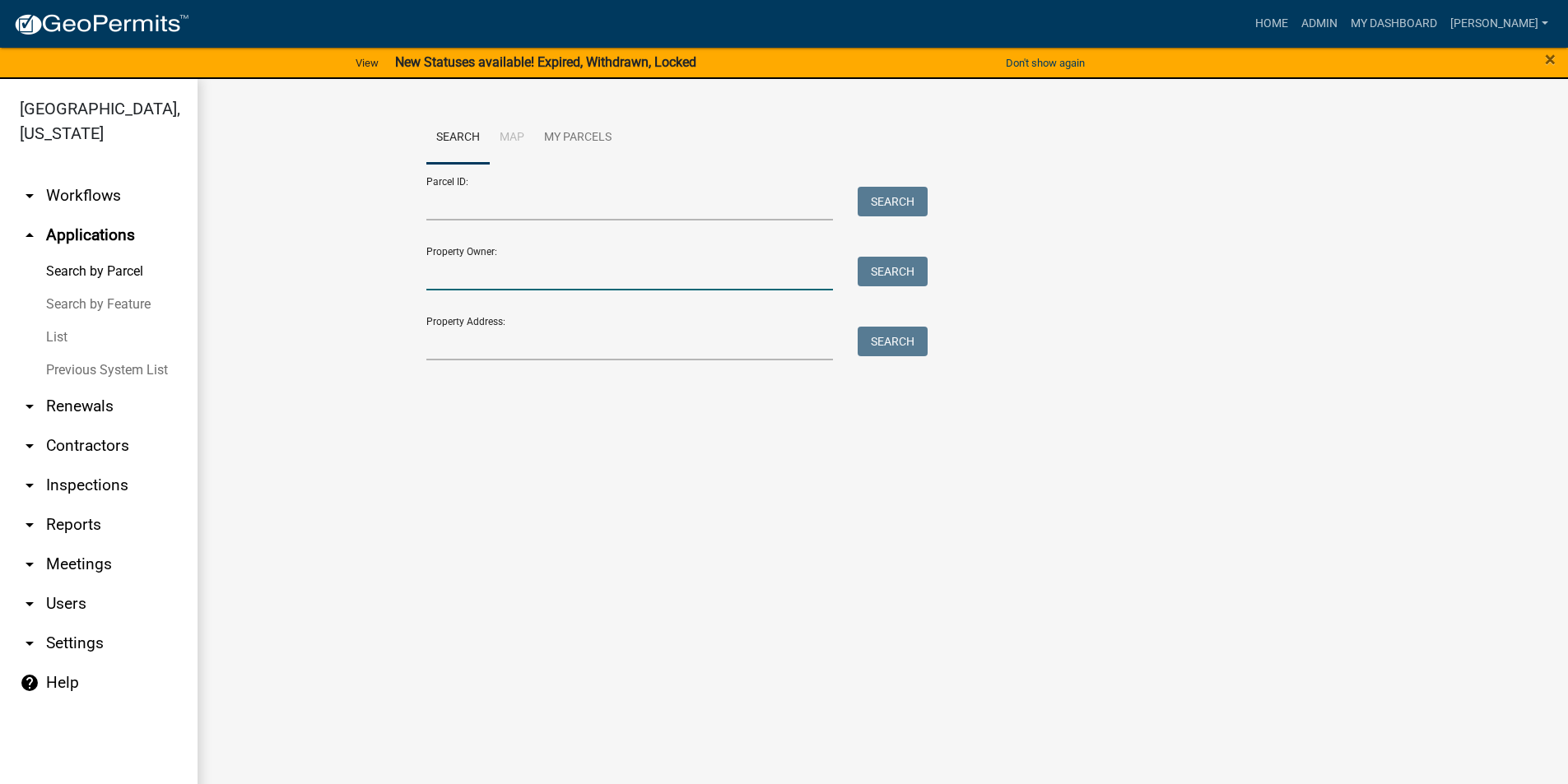
click at [470, 281] on input "Property Owner:" at bounding box center [630, 274] width 408 height 34
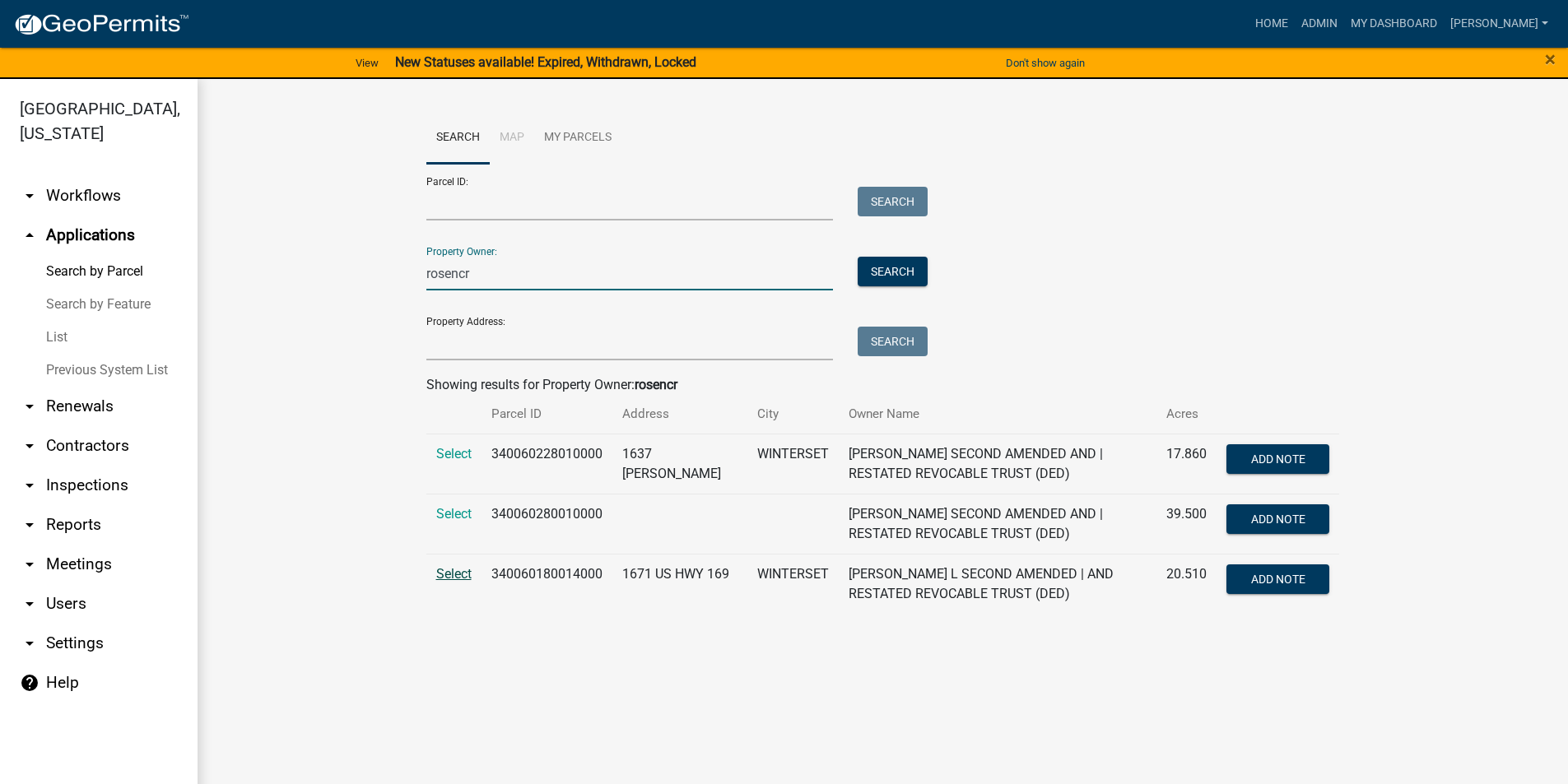
type input "rosencr"
click at [462, 573] on span "Select" at bounding box center [454, 573] width 35 height 16
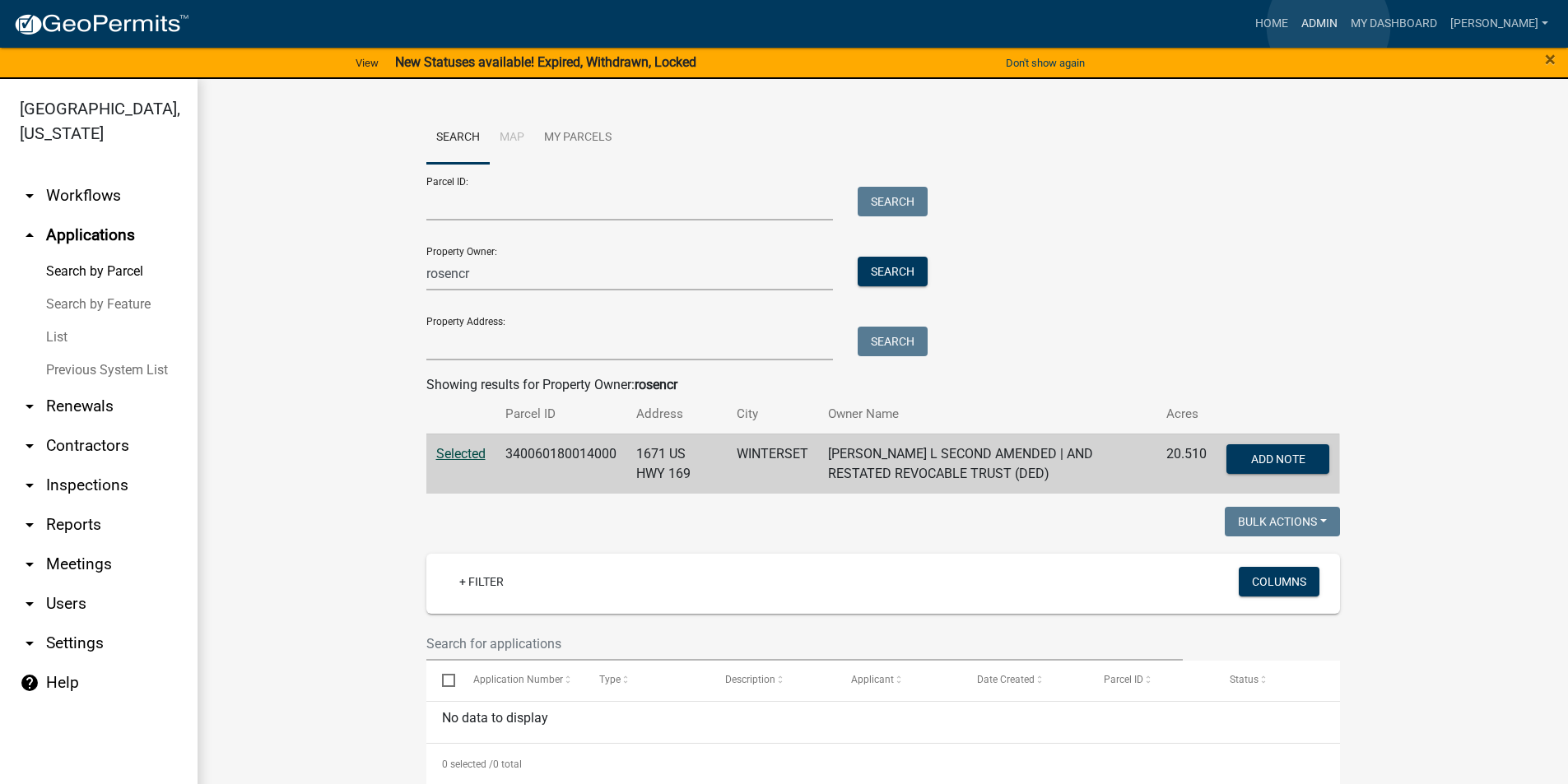
click at [1329, 26] on link "Admin" at bounding box center [1319, 24] width 50 height 31
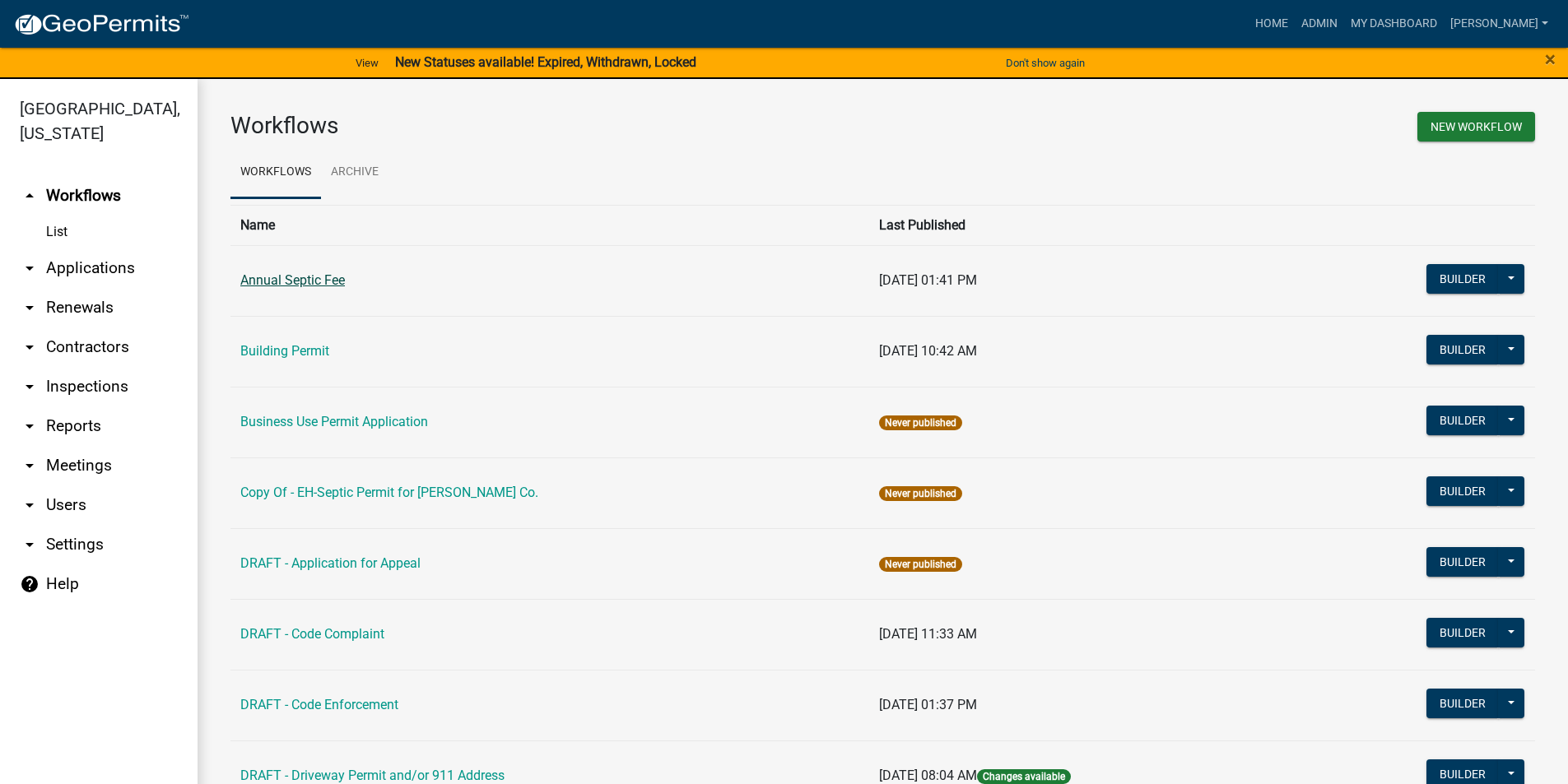
click at [265, 280] on link "Annual Septic Fee" at bounding box center [292, 280] width 104 height 16
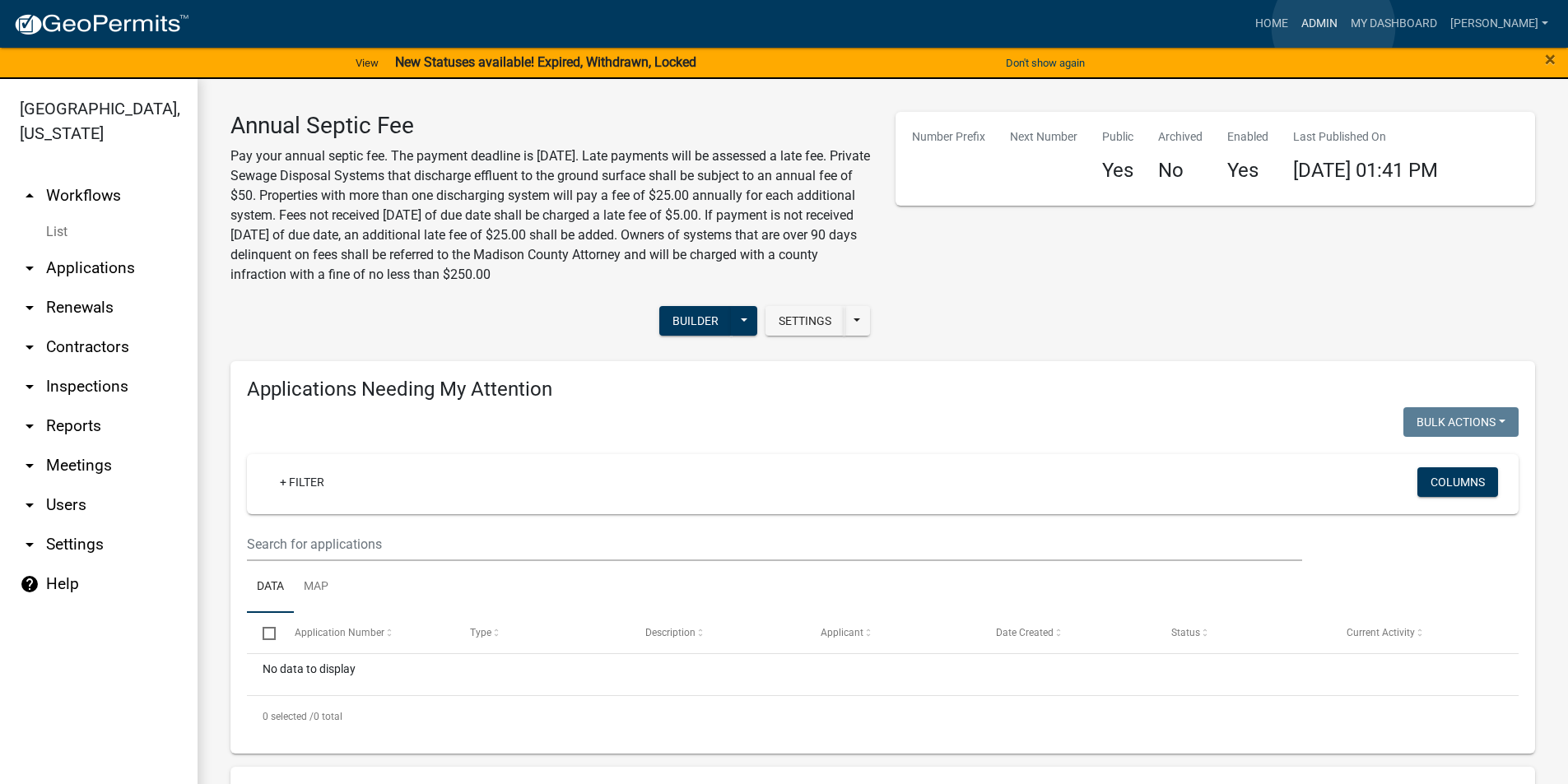
click at [1333, 27] on link "Admin" at bounding box center [1319, 24] width 50 height 31
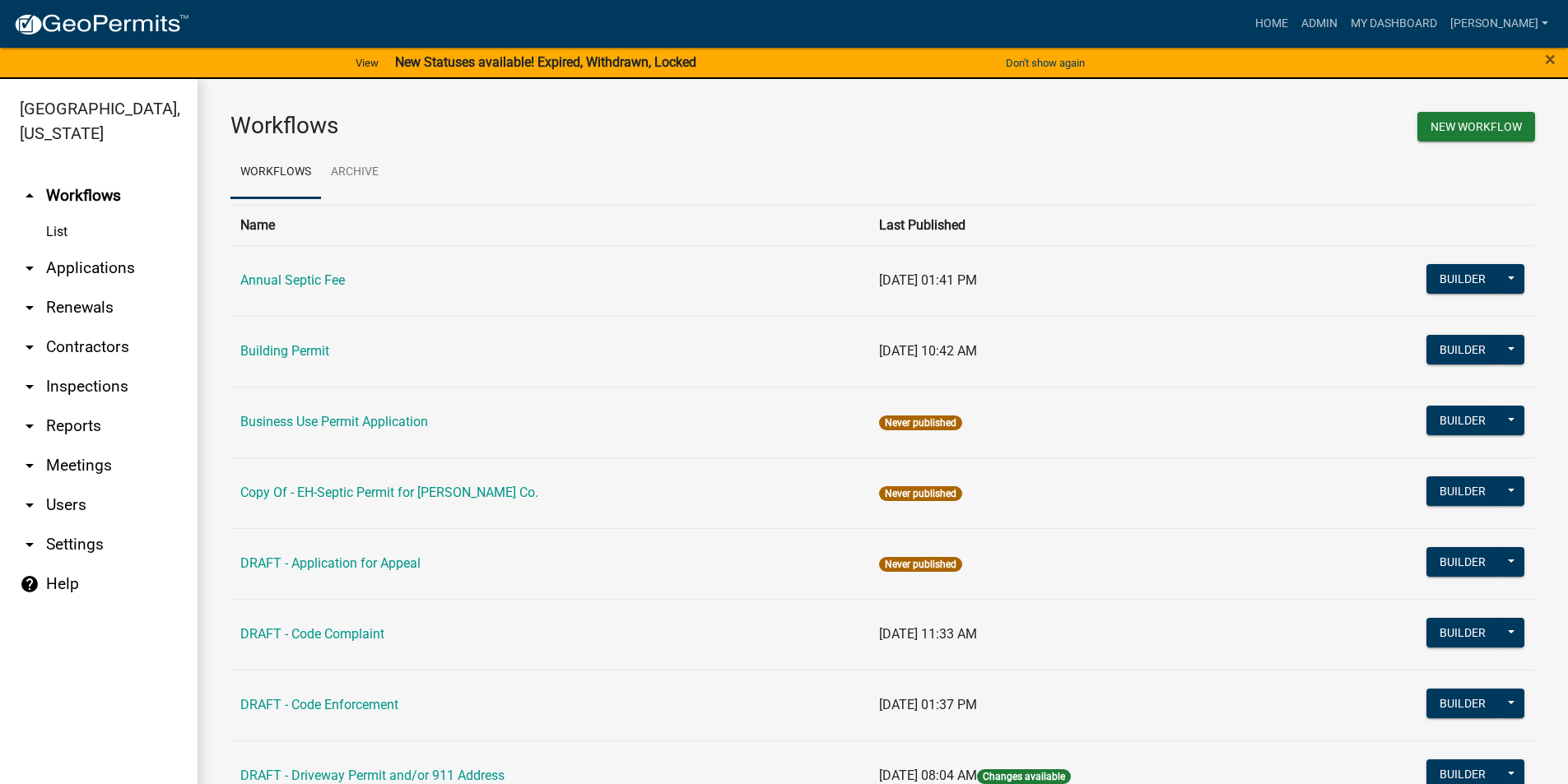
click at [70, 248] on link "arrow_drop_down Applications" at bounding box center [99, 268] width 197 height 40
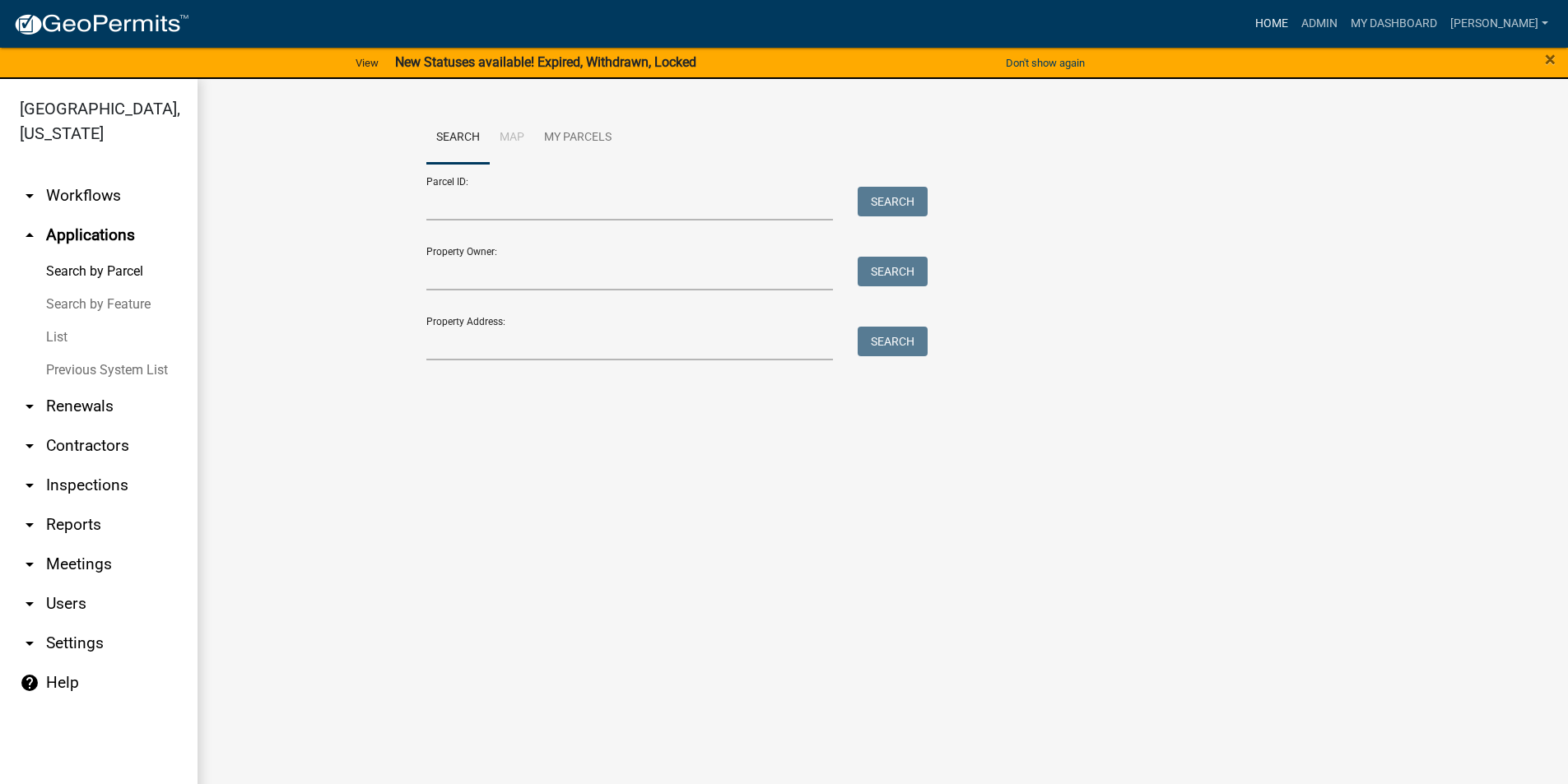
click at [1287, 24] on link "Home" at bounding box center [1271, 24] width 46 height 31
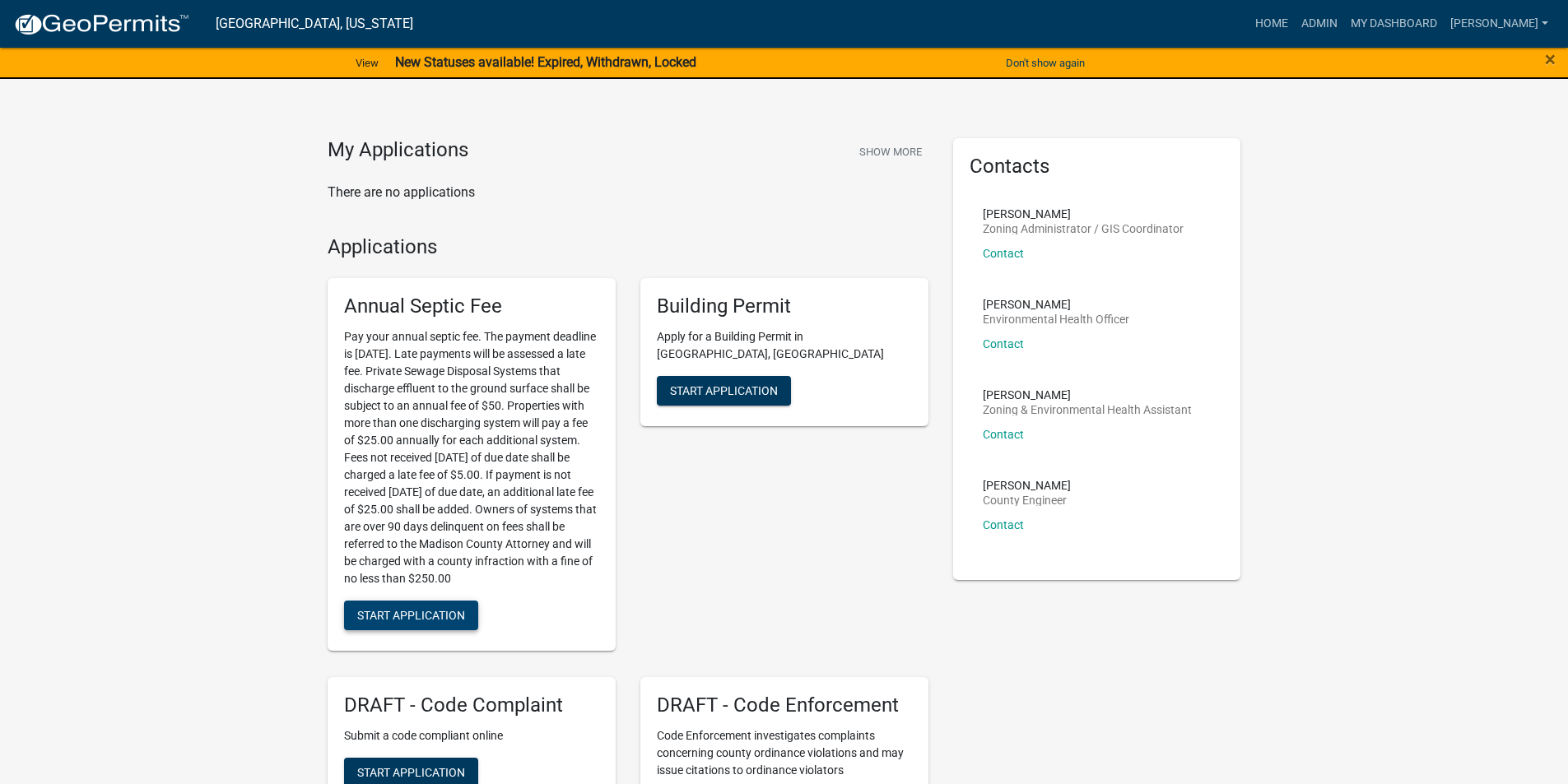
click at [430, 621] on span "Start Application" at bounding box center [411, 616] width 108 height 13
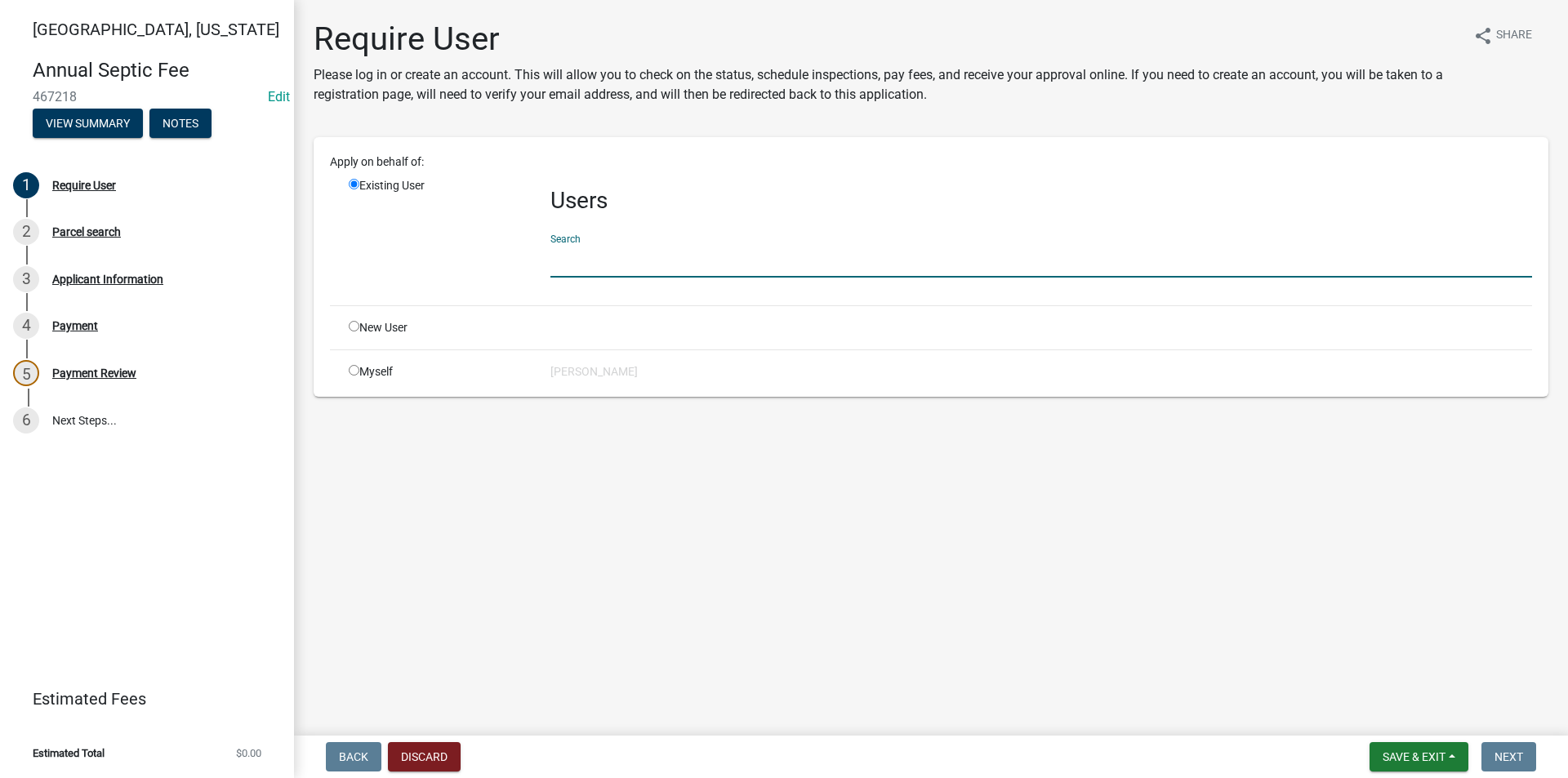
click at [586, 264] on input "text" at bounding box center [1041, 261] width 981 height 33
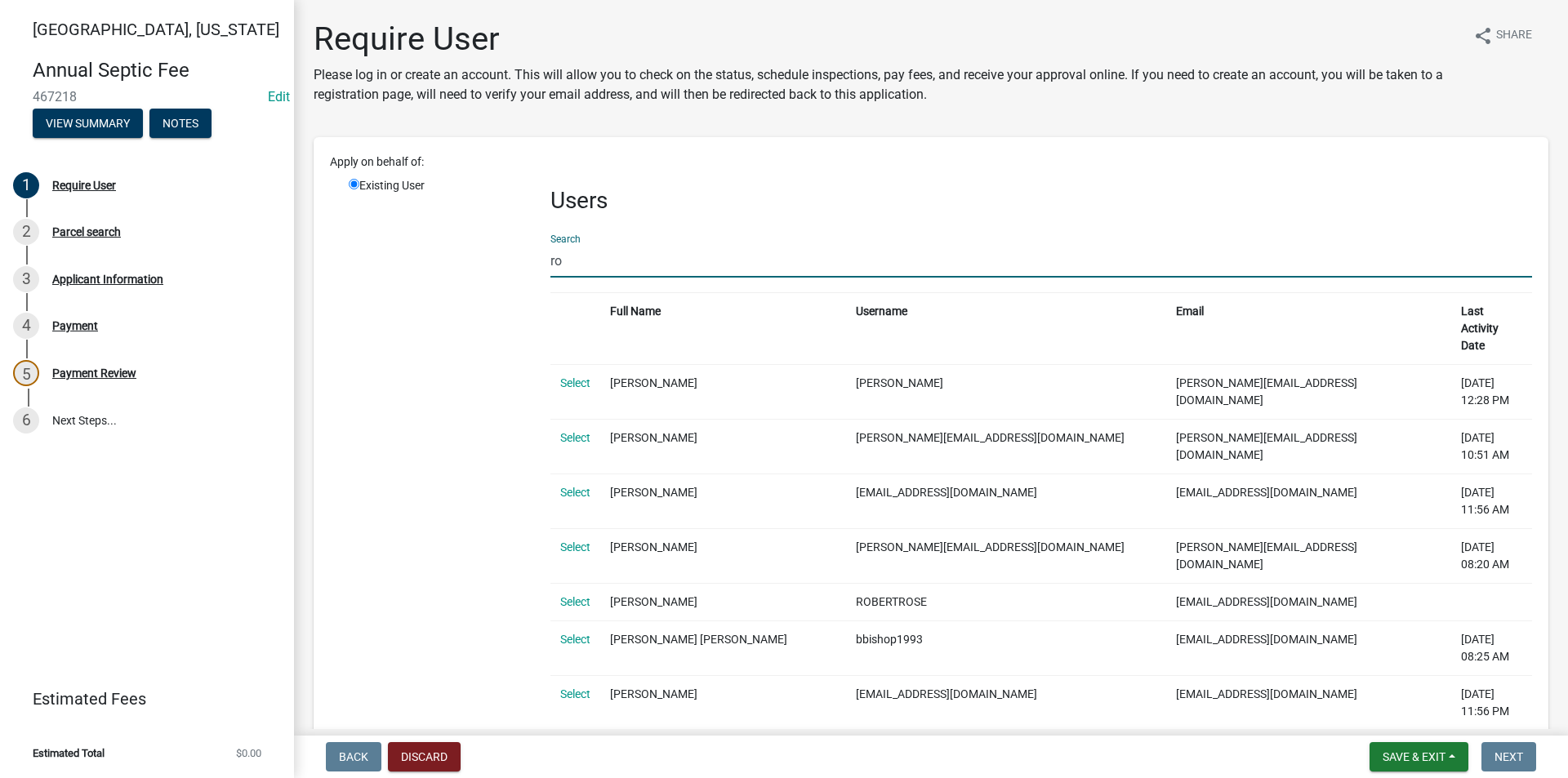
type input "r"
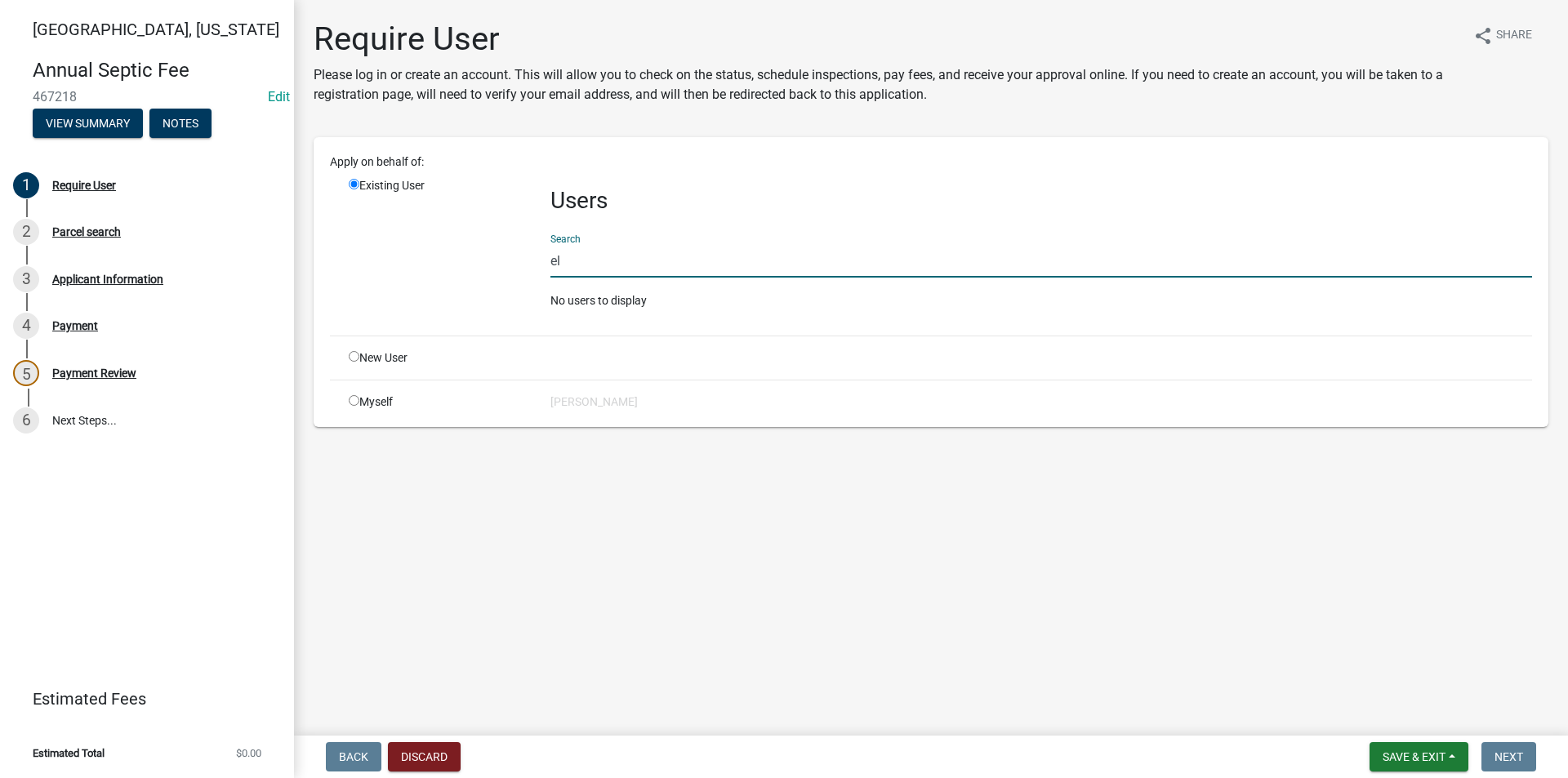
type input "e"
type input "r"
click at [607, 267] on input "rosencrate" at bounding box center [1041, 261] width 981 height 33
drag, startPoint x: 613, startPoint y: 264, endPoint x: 463, endPoint y: 267, distance: 150.0
click at [463, 267] on div "Existing User Users Search rosencrate No users to display" at bounding box center [939, 250] width 1208 height 145
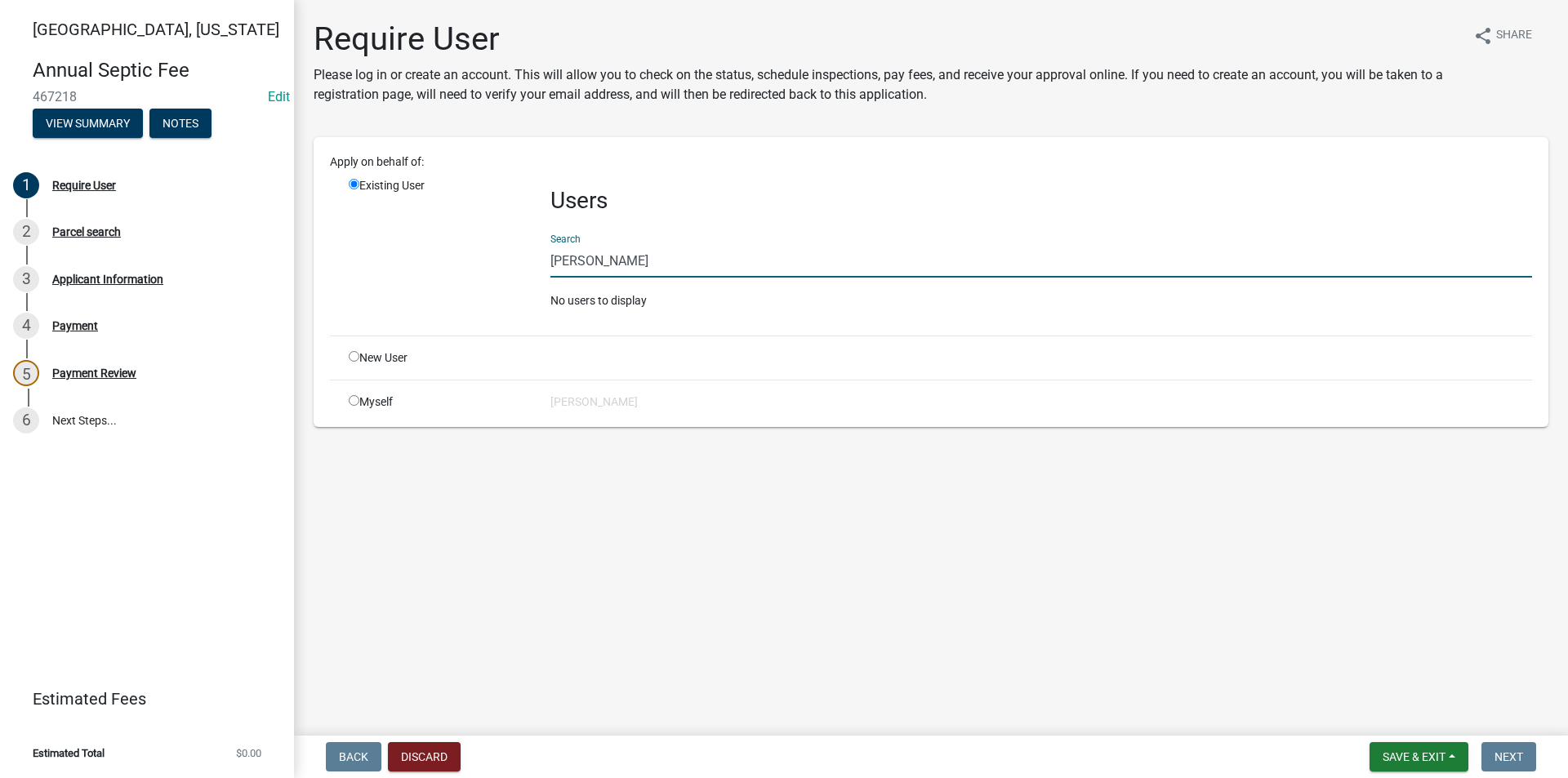
type input "[PERSON_NAME]"
drag, startPoint x: 647, startPoint y: 264, endPoint x: 473, endPoint y: 269, distance: 174.1
click at [473, 269] on div "Existing User Users Search [PERSON_NAME] No users to display" at bounding box center [939, 250] width 1208 height 145
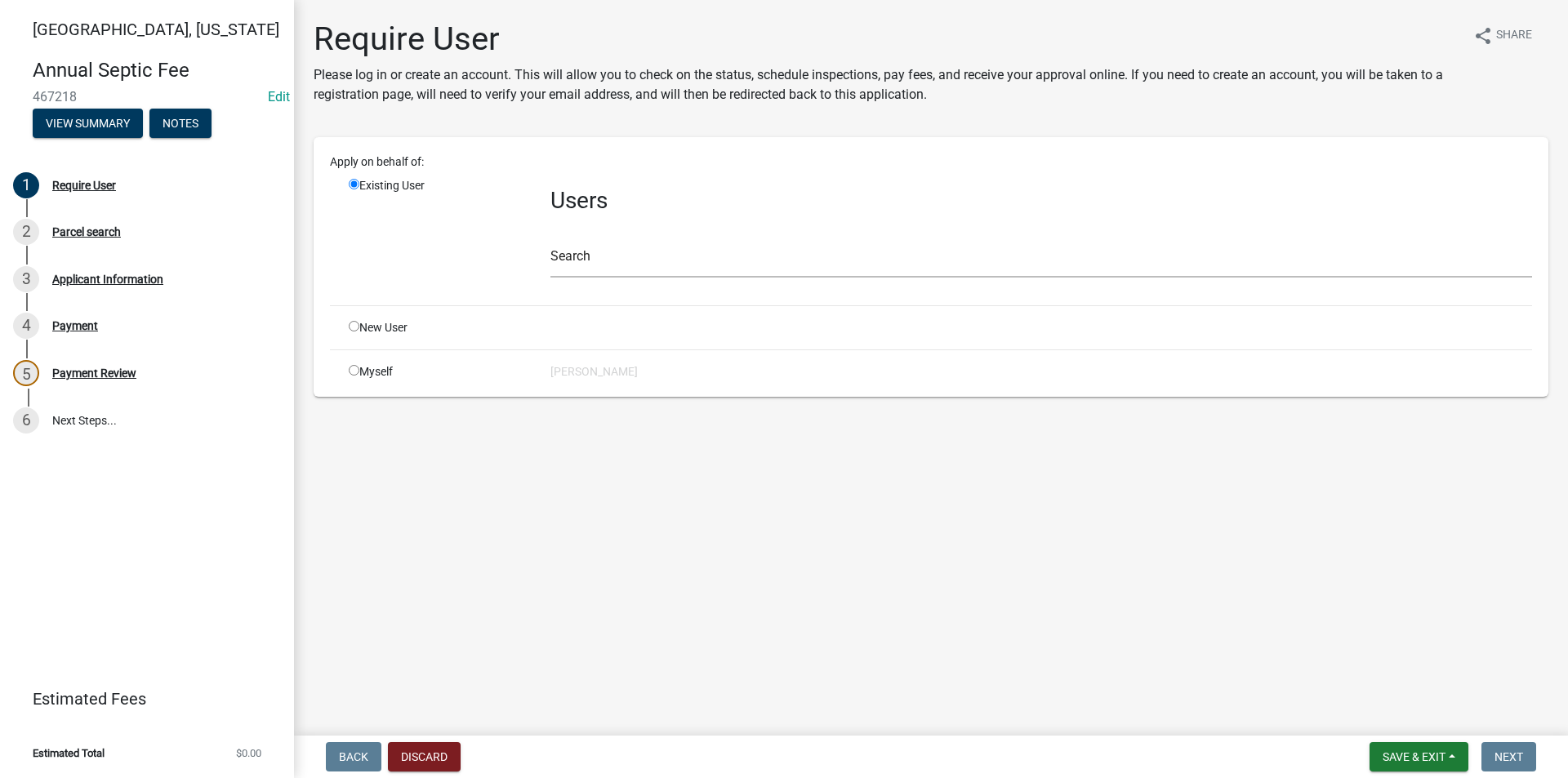
click at [354, 328] on input "radio" at bounding box center [354, 326] width 11 height 11
radio input "true"
radio input "false"
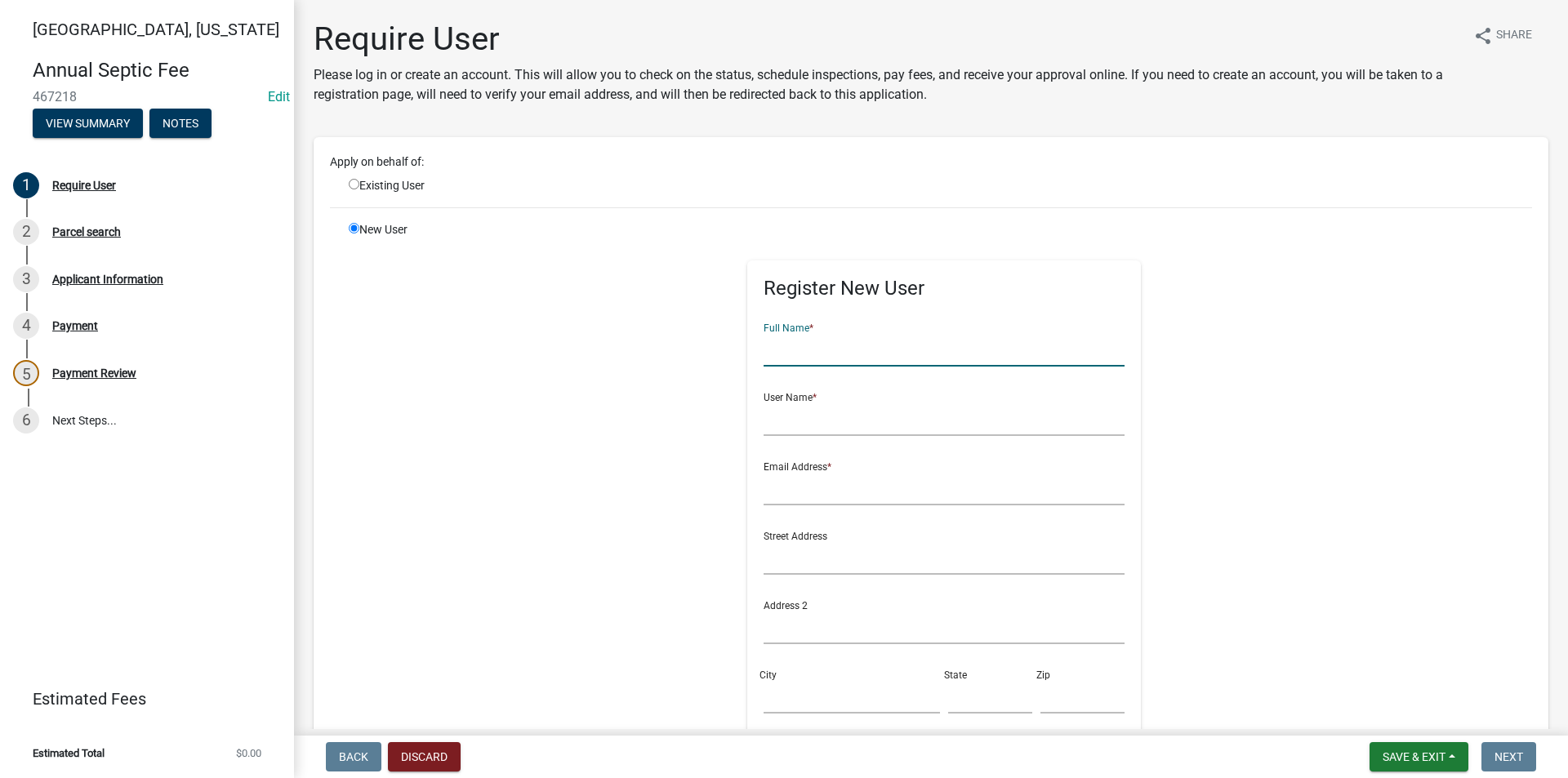
click at [787, 353] on input "text" at bounding box center [944, 350] width 362 height 33
type input "[PERSON_NAME]"
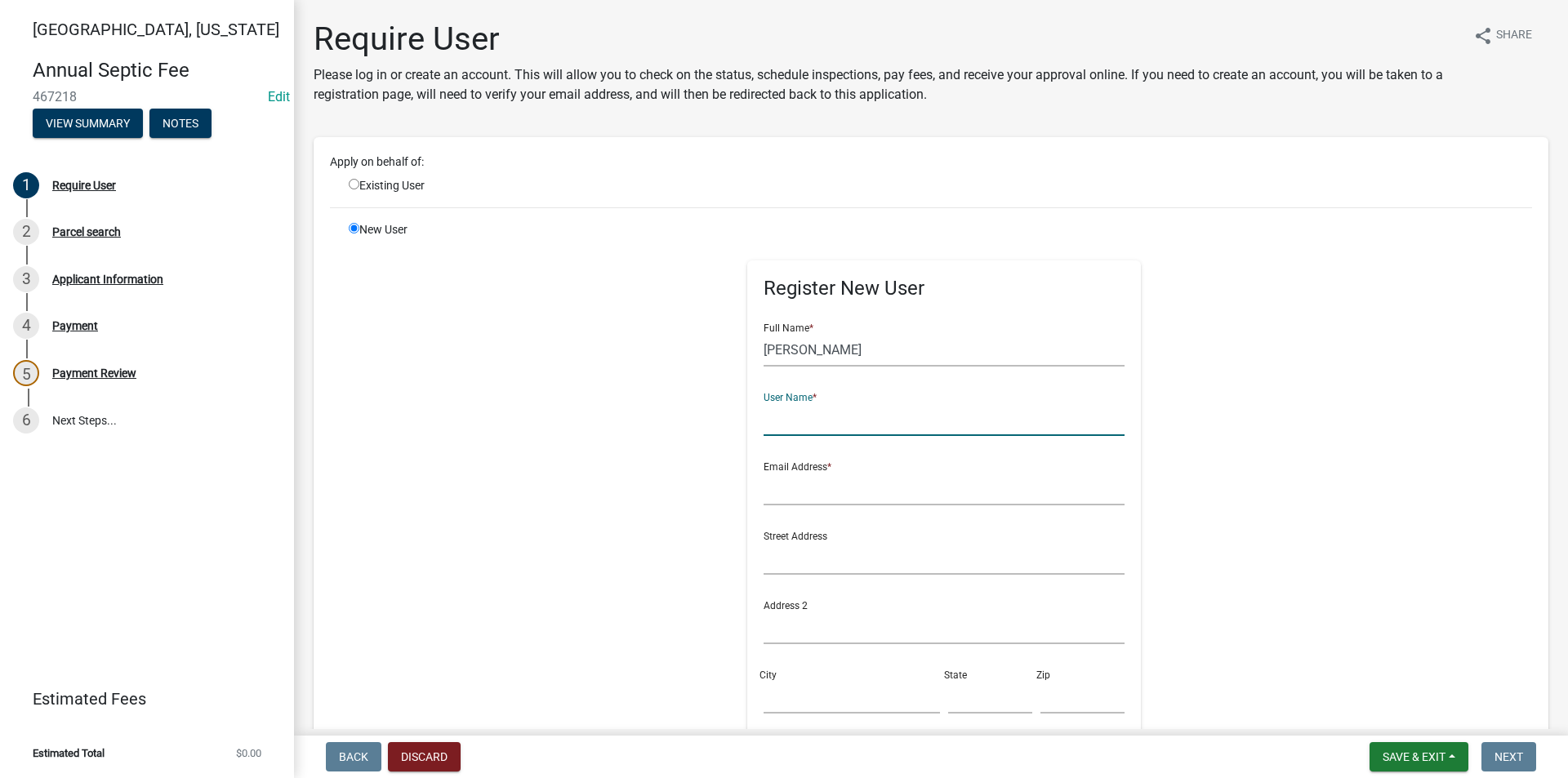
click at [801, 419] on input "text" at bounding box center [944, 420] width 362 height 33
type input "[PERSON_NAME]"
click at [792, 496] on input "text" at bounding box center [944, 489] width 362 height 33
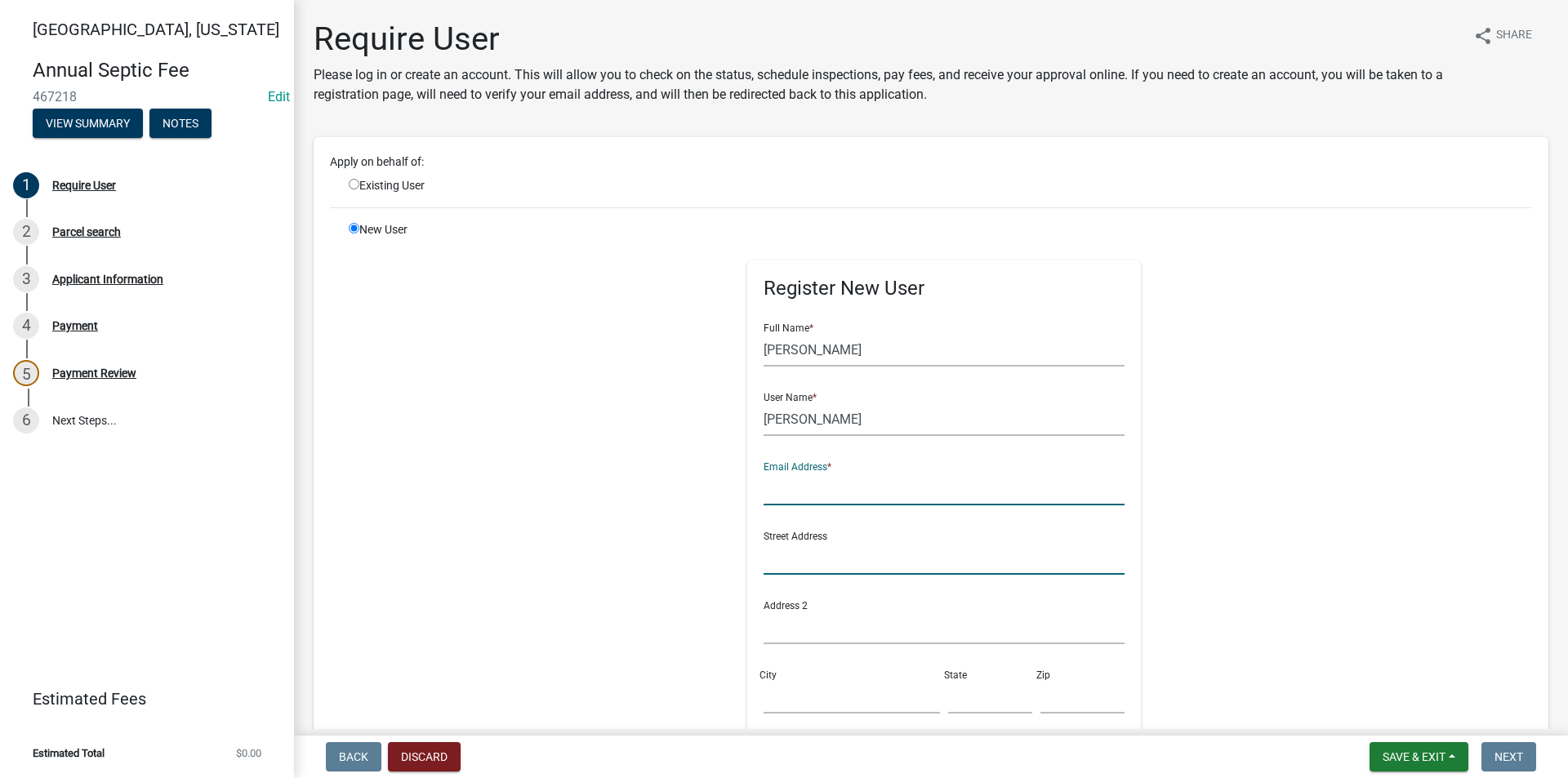
click at [783, 563] on input "text" at bounding box center [944, 558] width 362 height 33
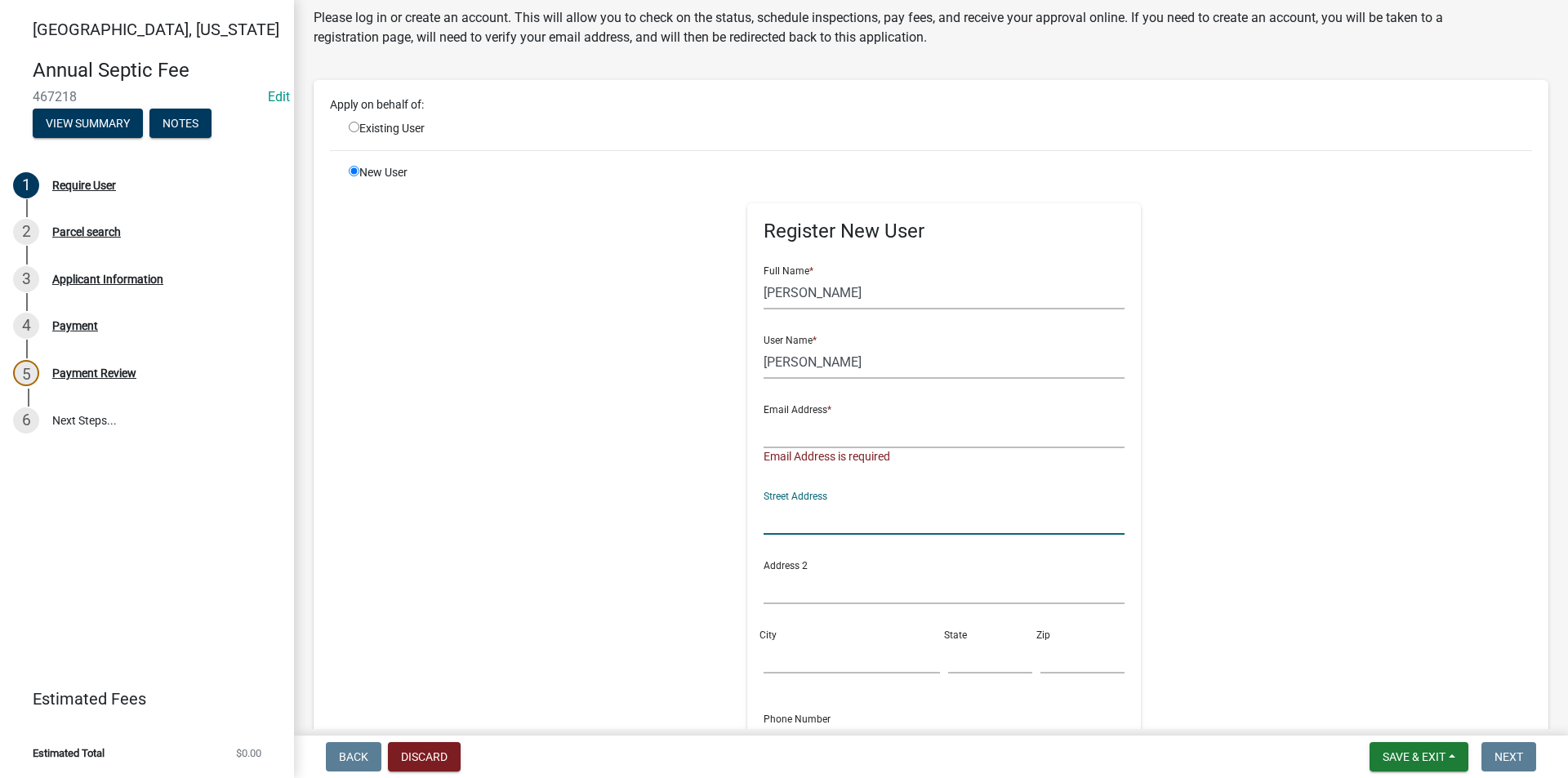
scroll to position [82, 0]
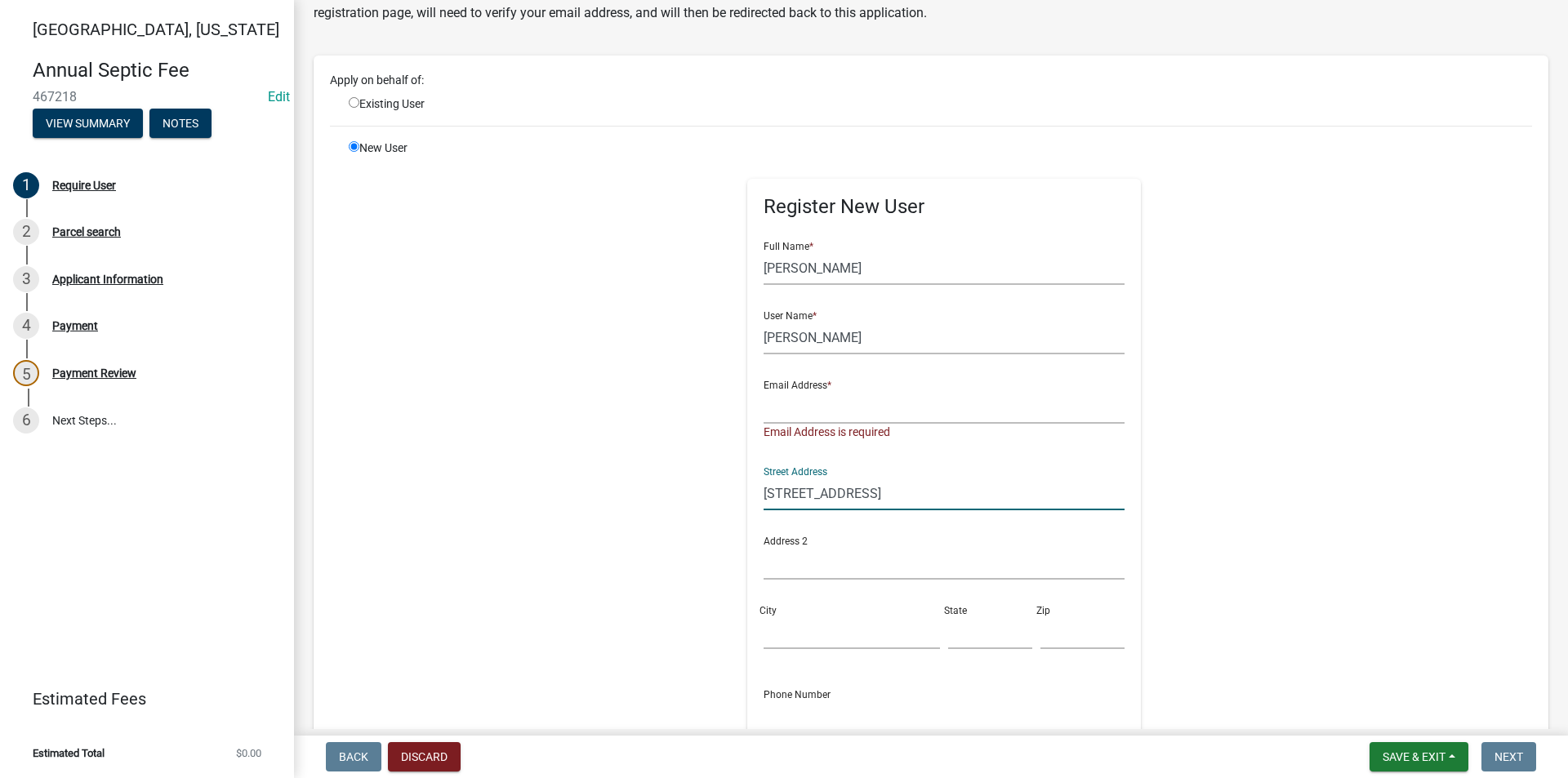
type input "[STREET_ADDRESS]"
click at [770, 639] on input "City" at bounding box center [851, 633] width 176 height 33
type input "Adel"
type input "IA"
click at [769, 408] on input "text" at bounding box center [944, 407] width 362 height 33
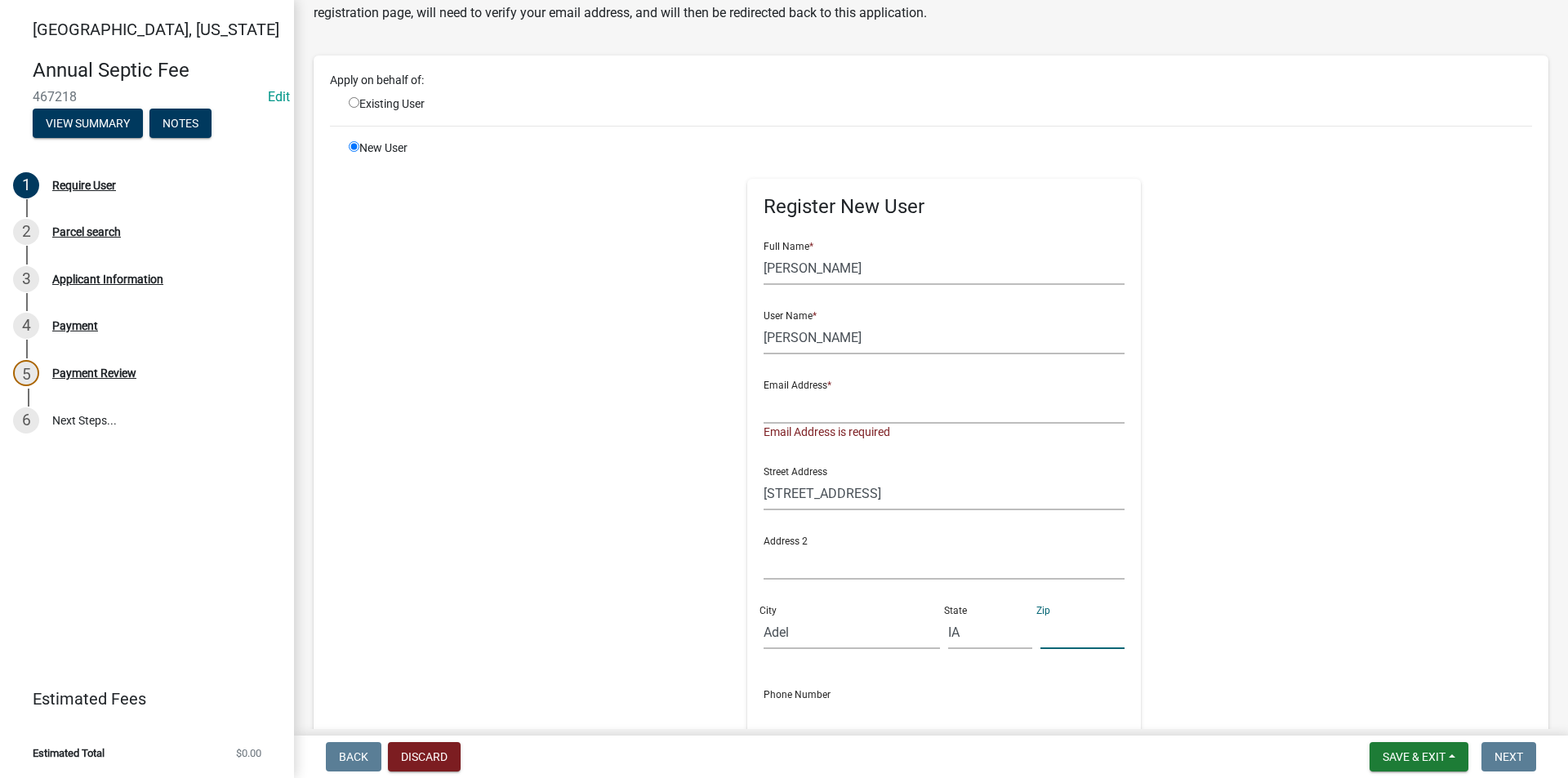
click at [1041, 633] on input "text" at bounding box center [1082, 633] width 84 height 33
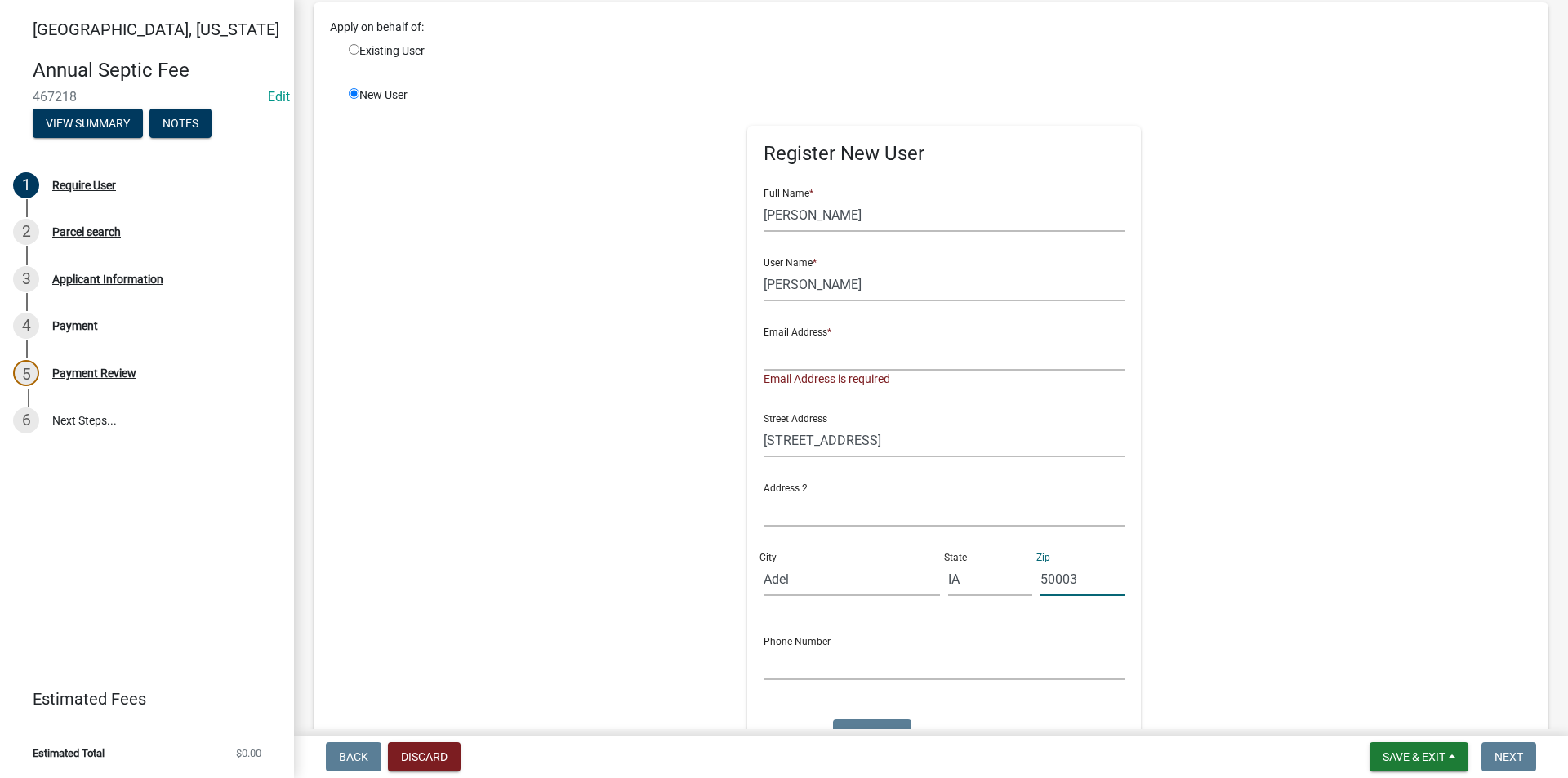
scroll to position [163, 0]
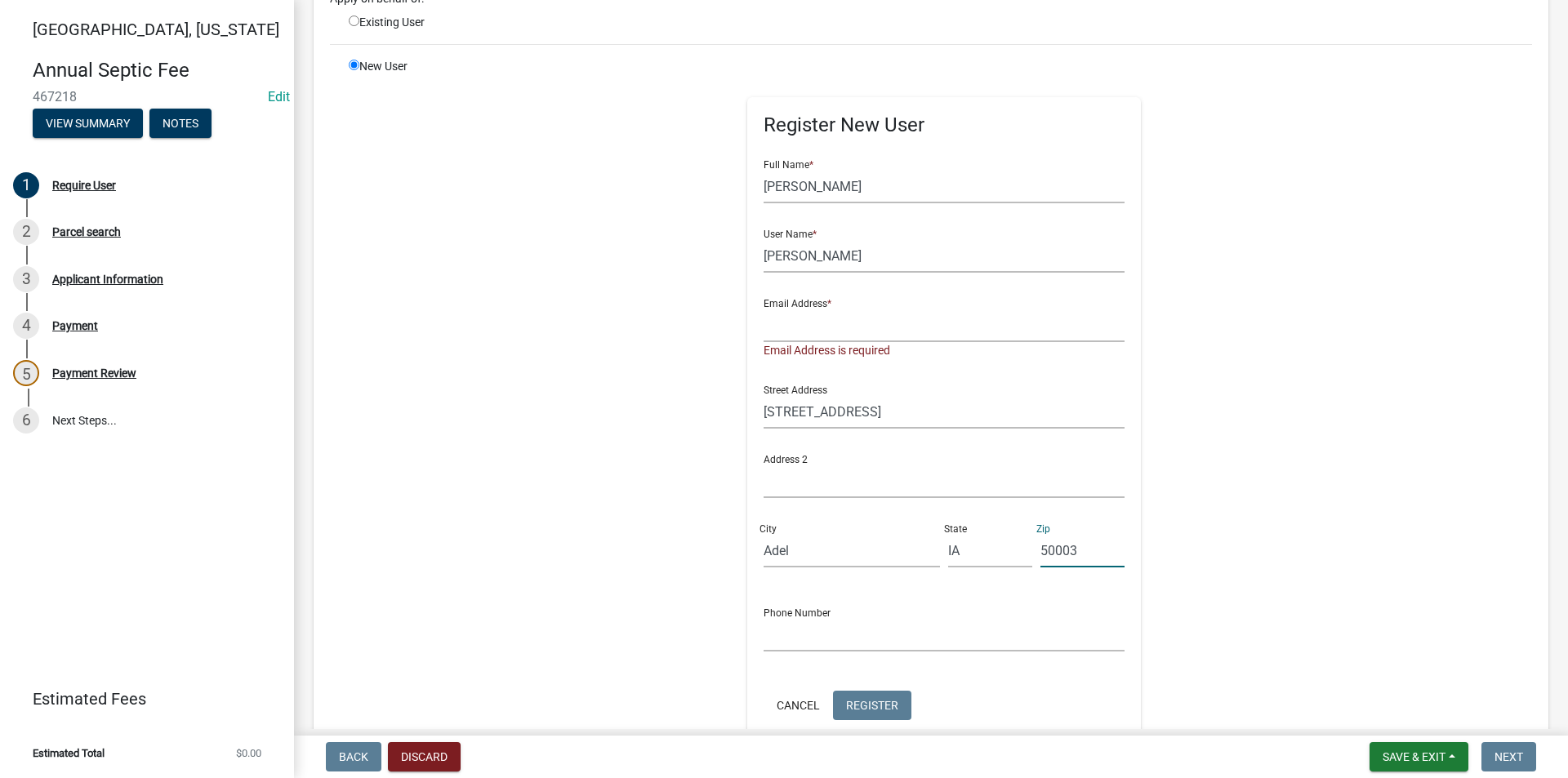
type input "50003"
click at [804, 333] on input "text" at bounding box center [944, 325] width 362 height 33
click at [807, 329] on input "text" at bounding box center [944, 325] width 362 height 33
click at [788, 334] on input "text" at bounding box center [944, 325] width 362 height 33
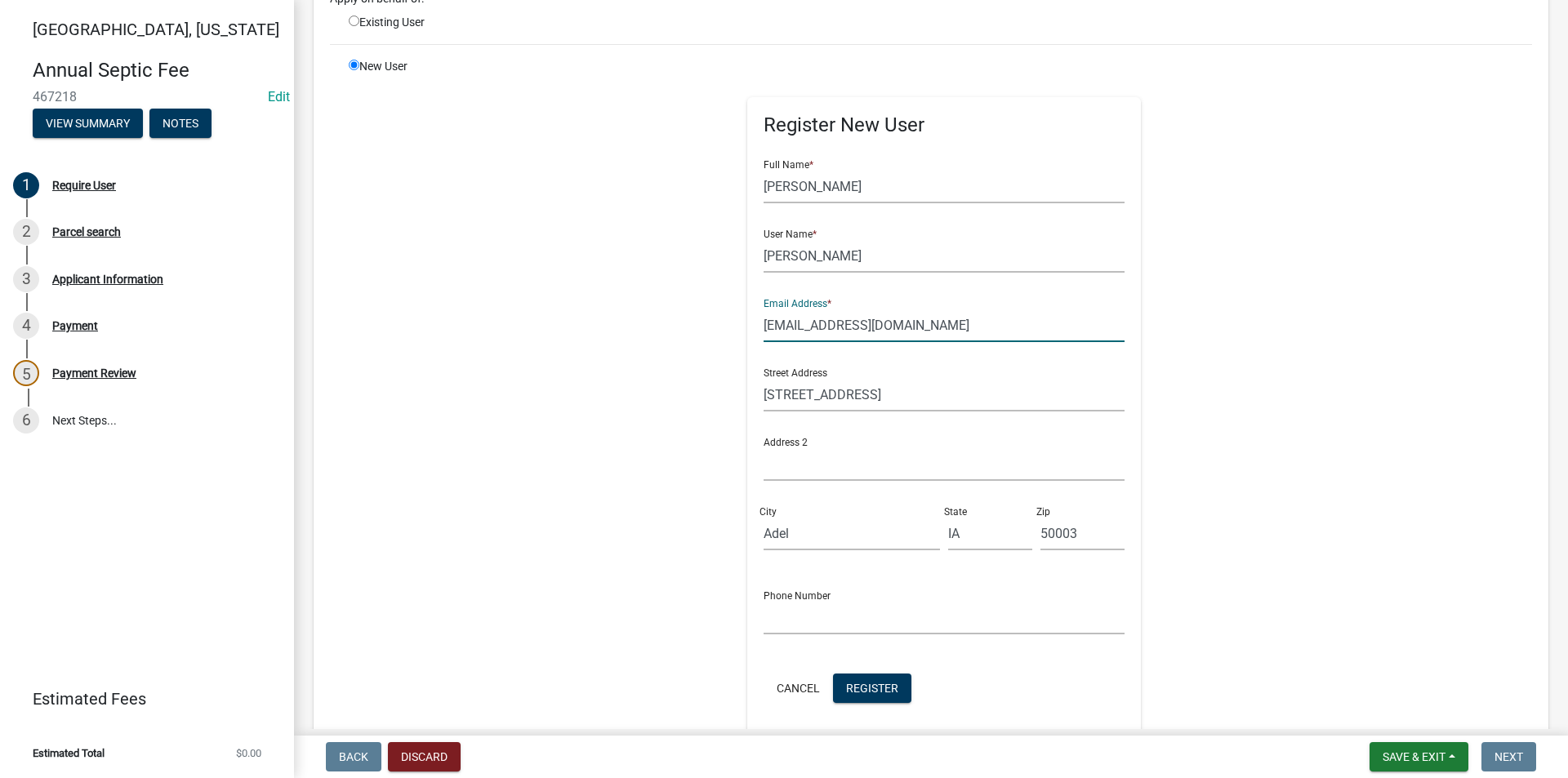
drag, startPoint x: 952, startPoint y: 321, endPoint x: 724, endPoint y: 323, distance: 228.0
click at [735, 323] on div "Register New User Full Name * [PERSON_NAME] User Name * [PERSON_NAME] Email Add…" at bounding box center [944, 425] width 419 height 735
type input "j"
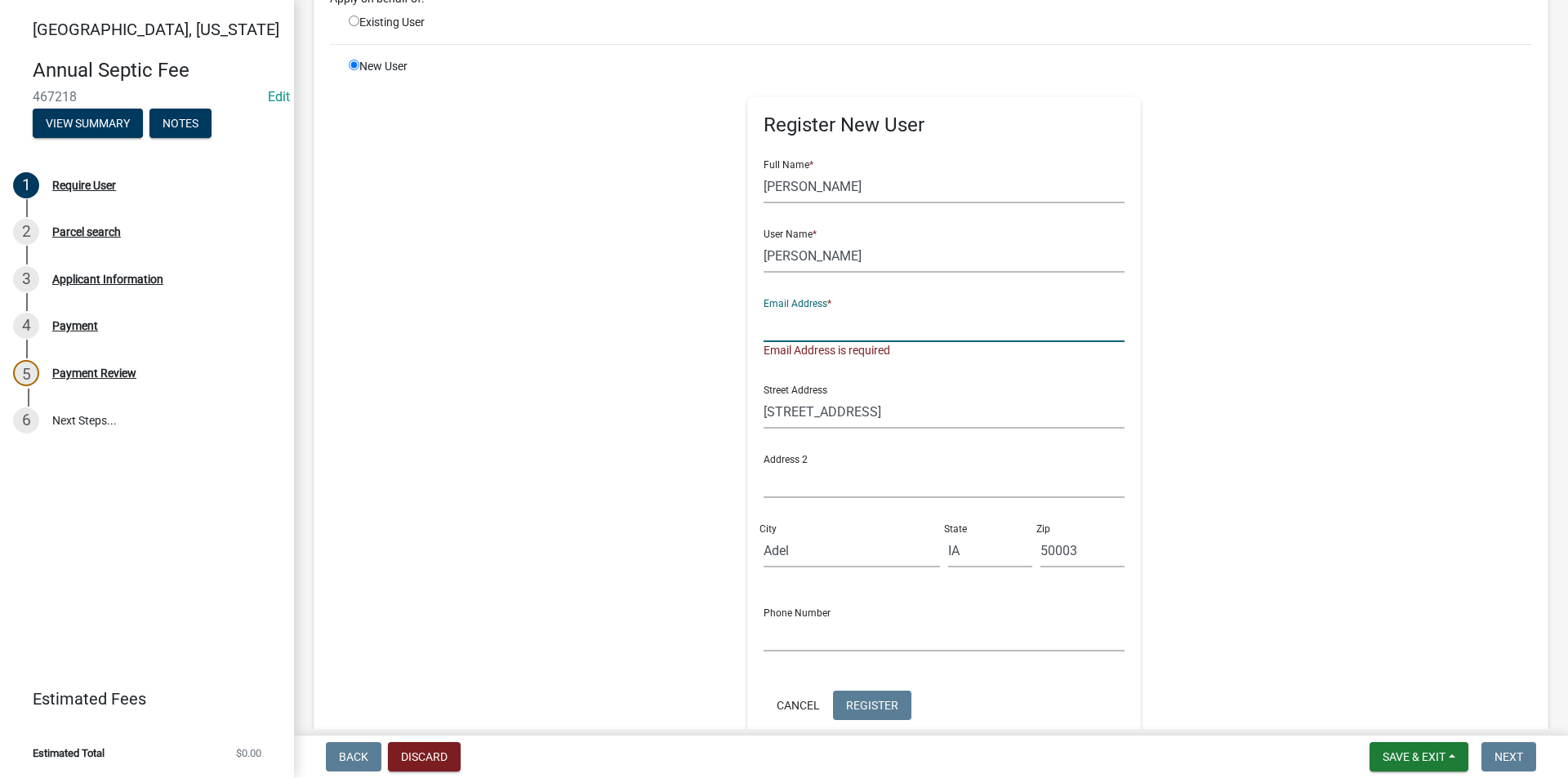
type input "e"
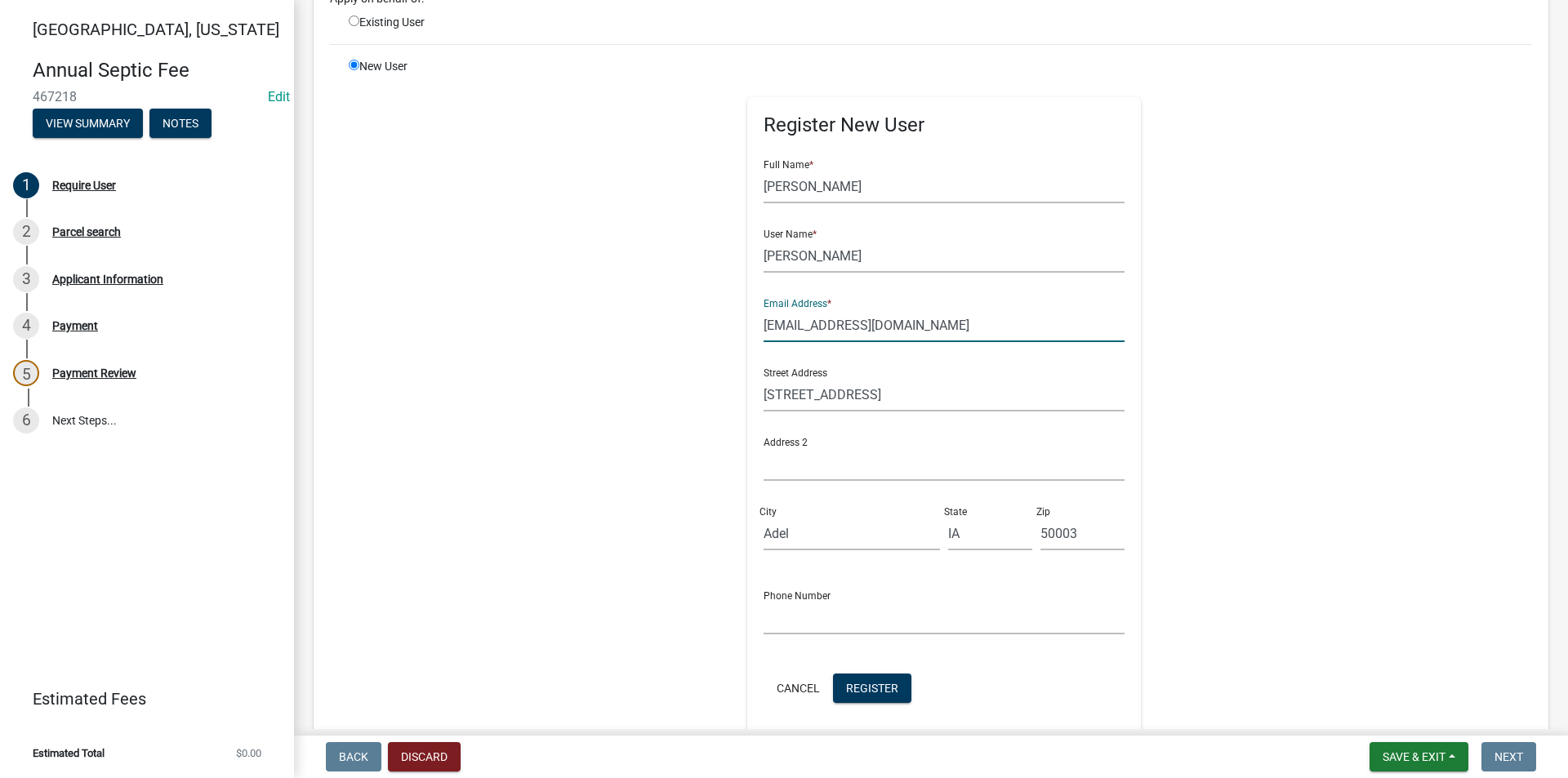
type input "[EMAIL_ADDRESS][DOMAIN_NAME]"
click at [785, 618] on input "text" at bounding box center [944, 618] width 362 height 33
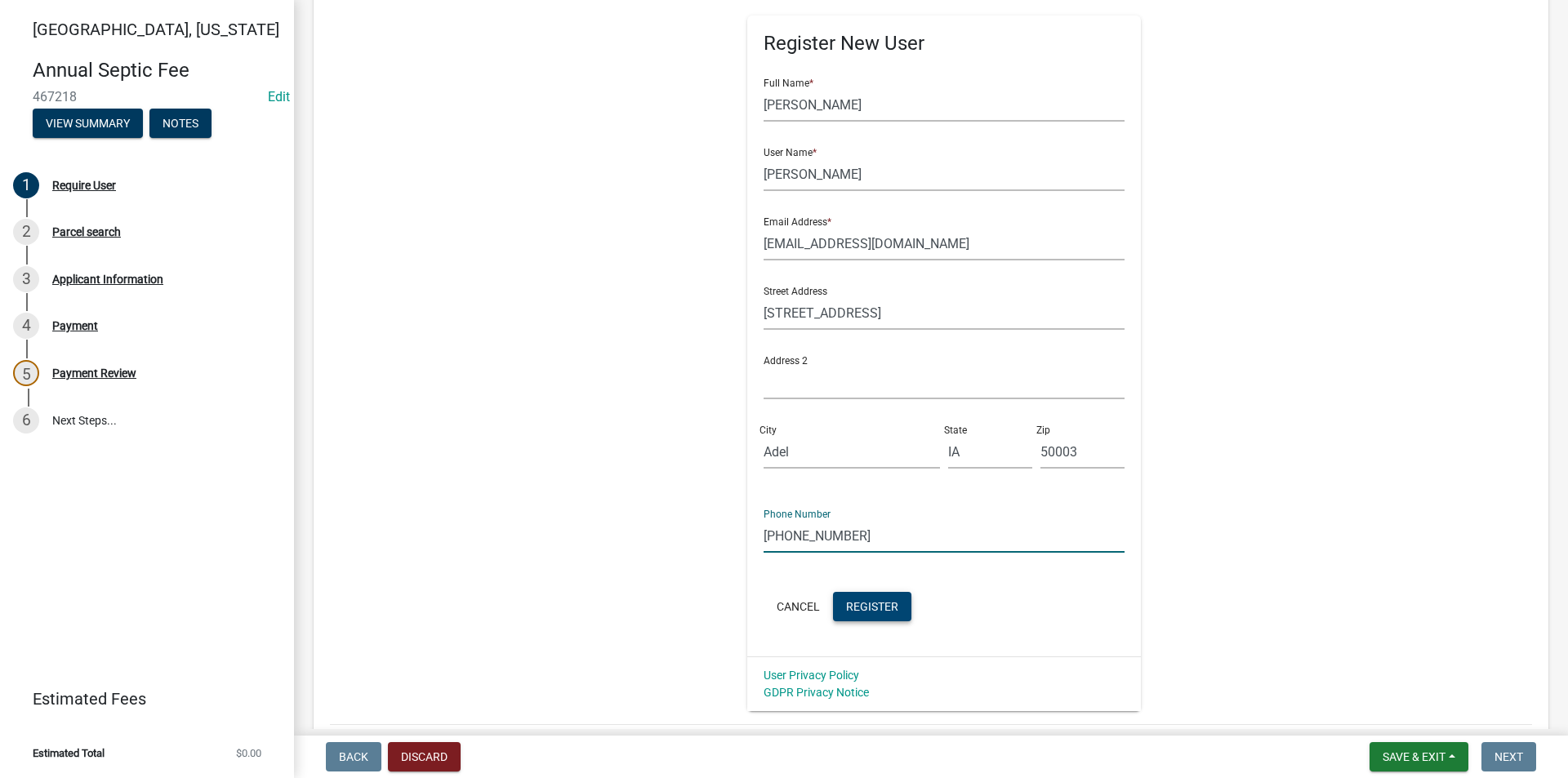
type input "[PHONE_NUMBER]"
click at [871, 608] on span "Register" at bounding box center [872, 606] width 53 height 13
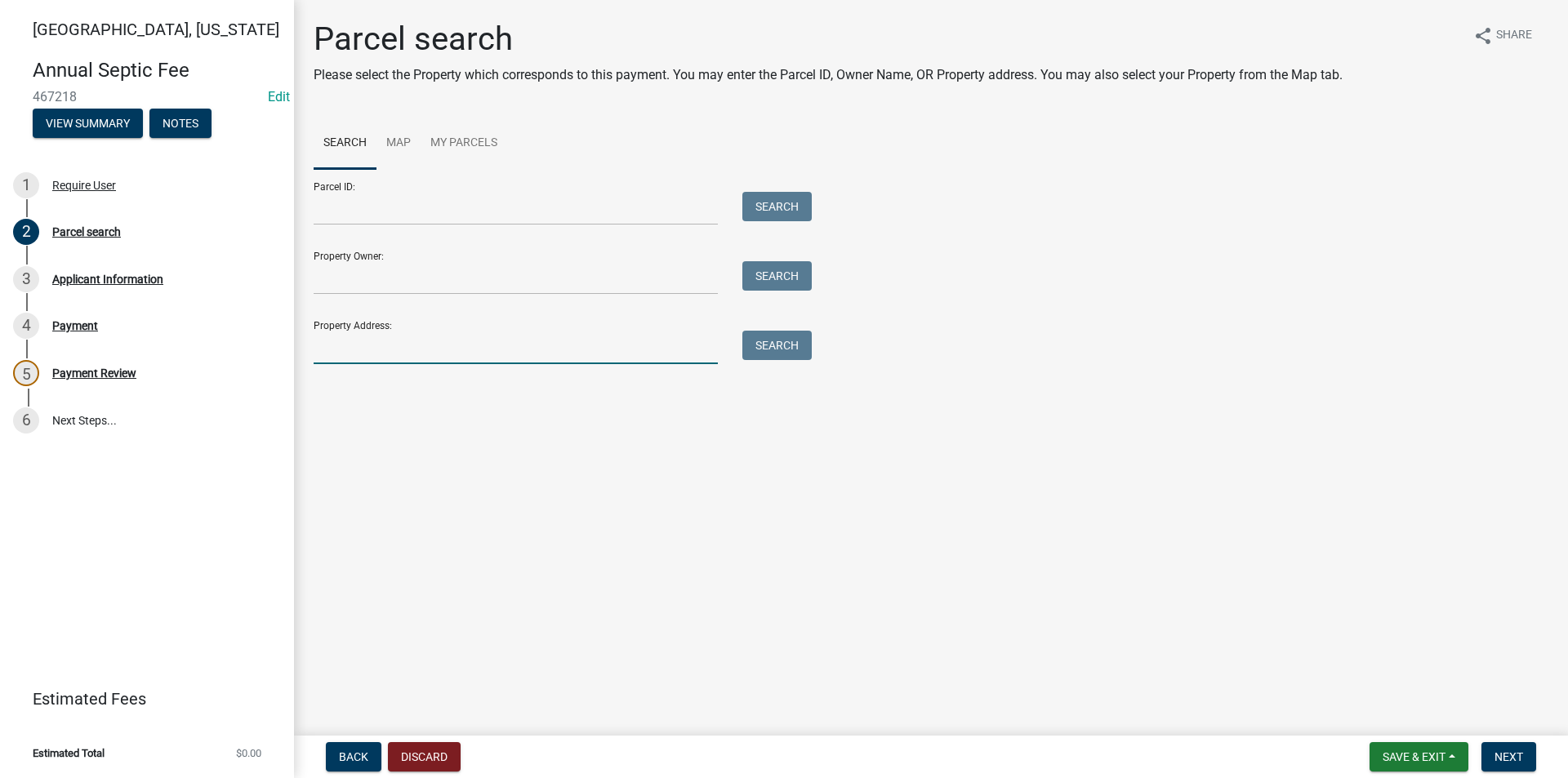
click at [354, 353] on input "Property Address:" at bounding box center [516, 348] width 405 height 33
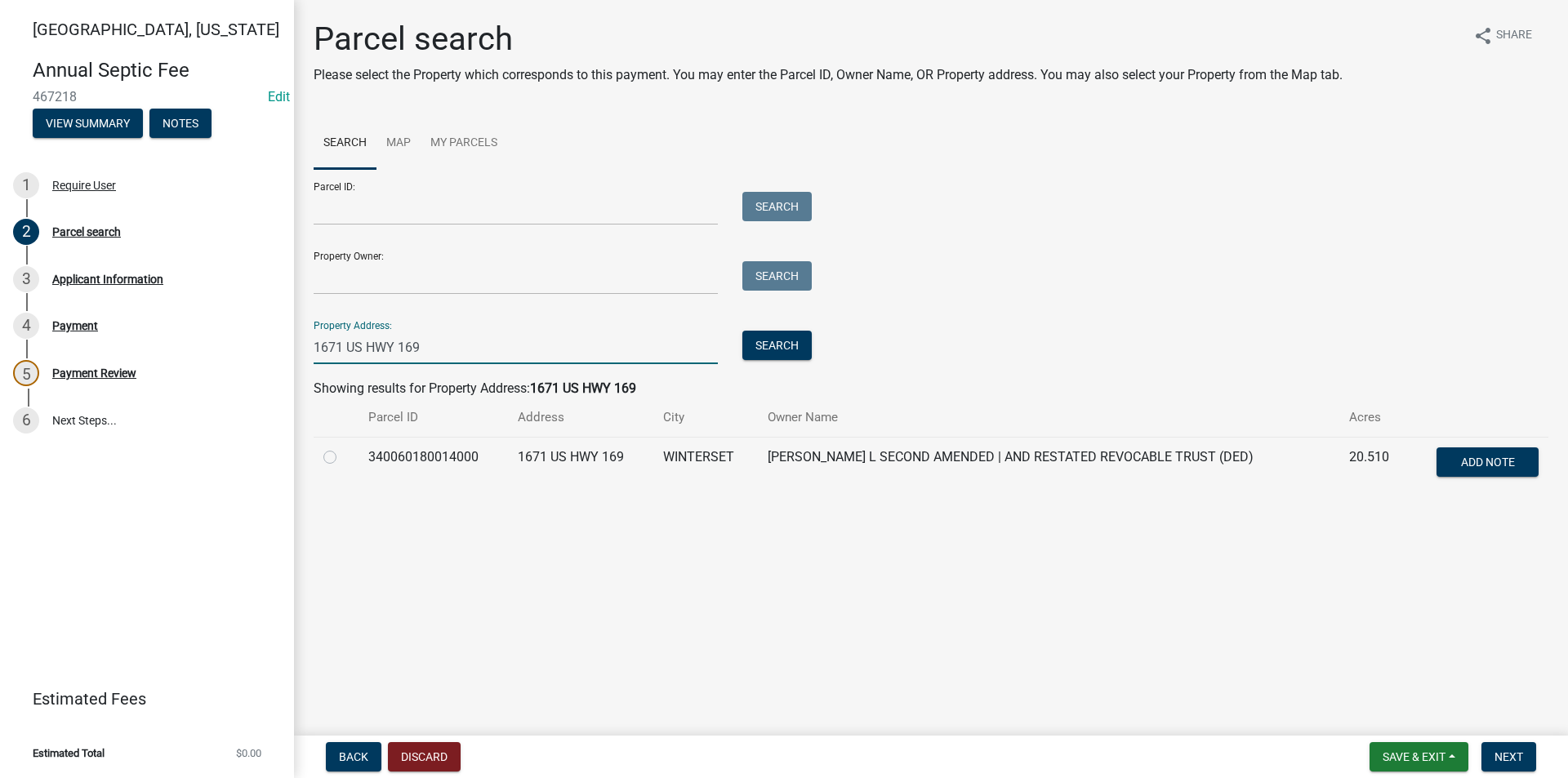
type input "1671 US HWY 169"
click at [343, 447] on label at bounding box center [343, 447] width 0 height 0
click at [343, 456] on input "radio" at bounding box center [348, 452] width 11 height 11
radio input "true"
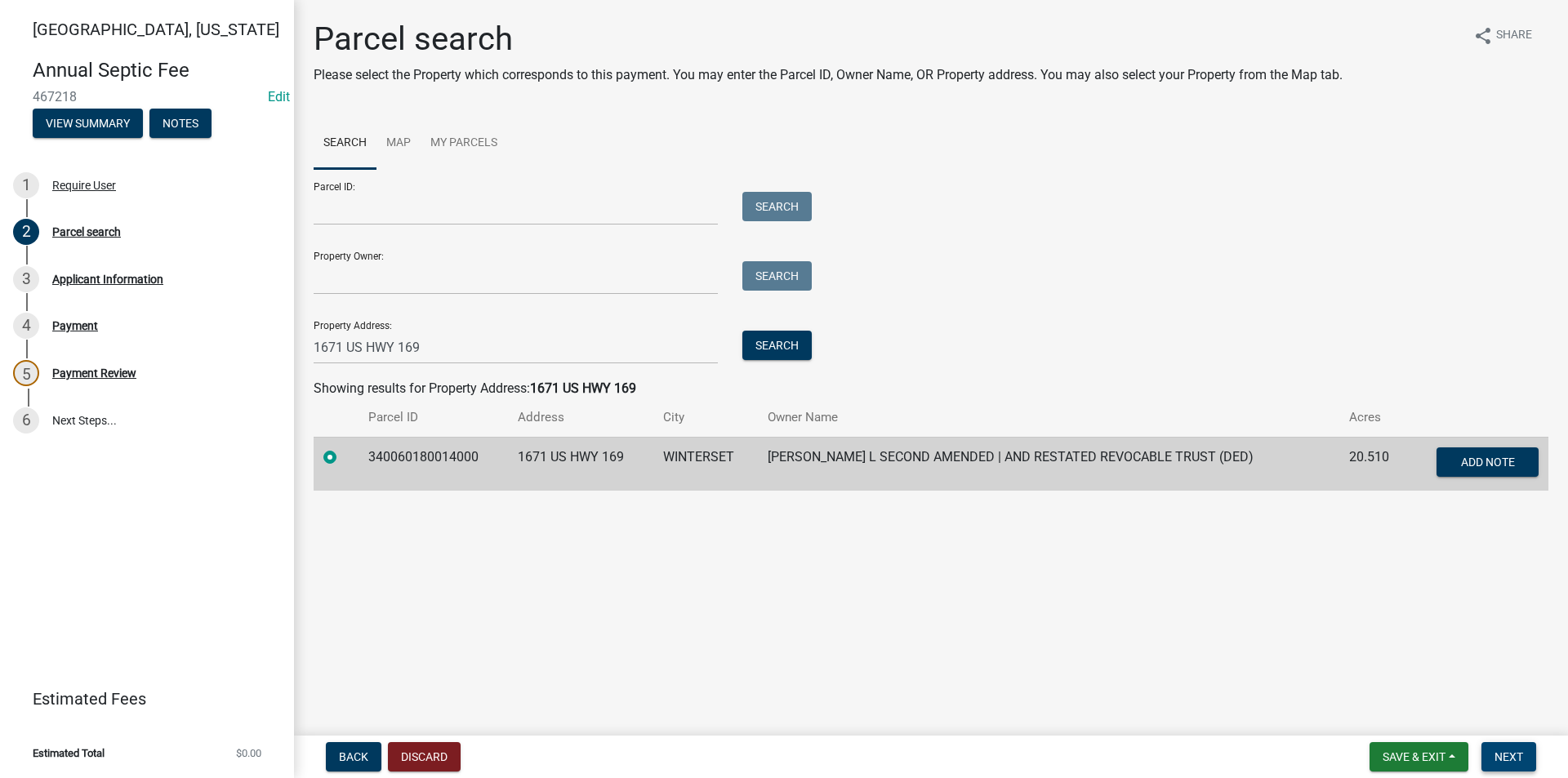
click at [1509, 756] on span "Next" at bounding box center [1509, 757] width 28 height 13
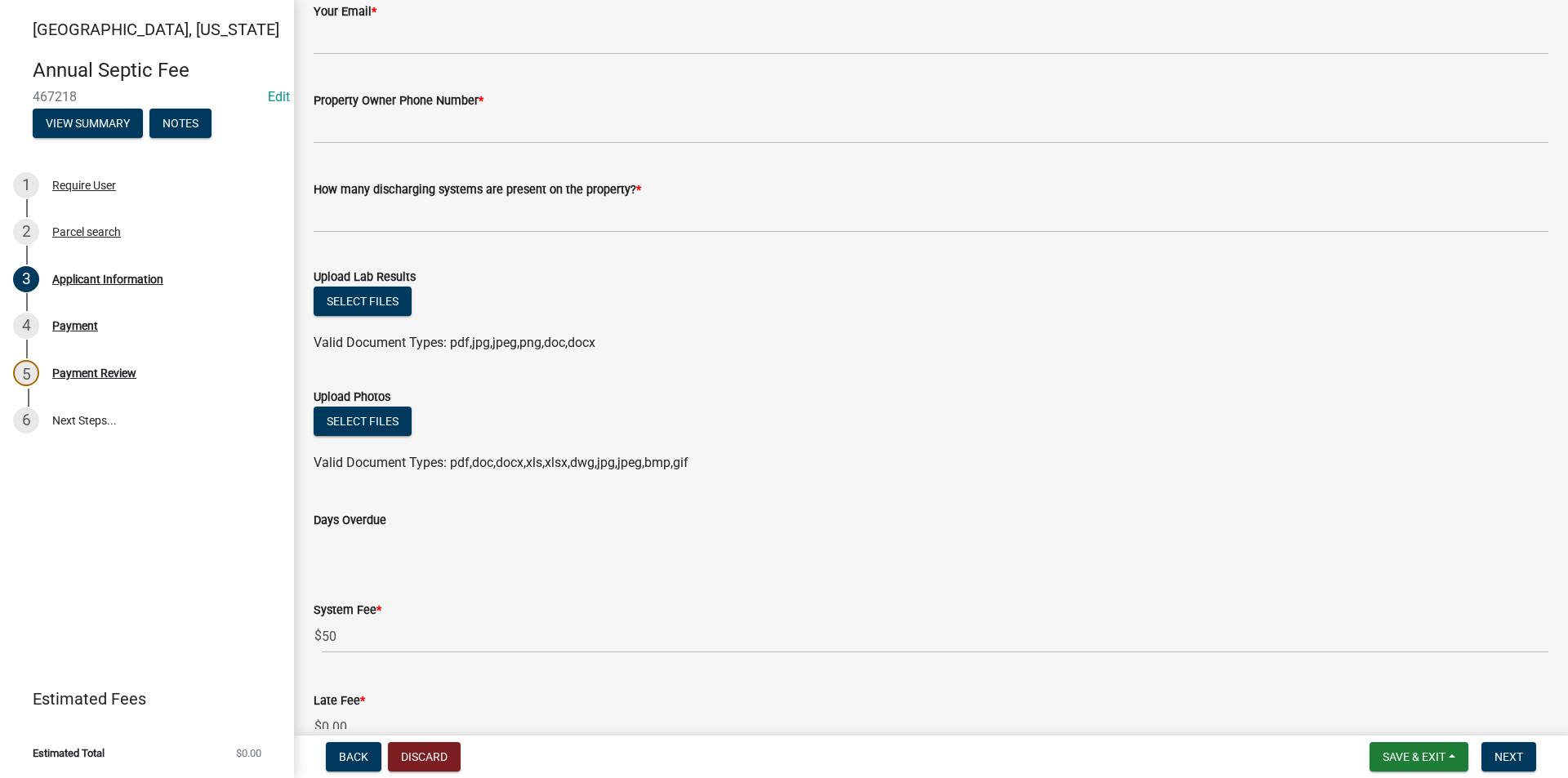
scroll to position [653, 0]
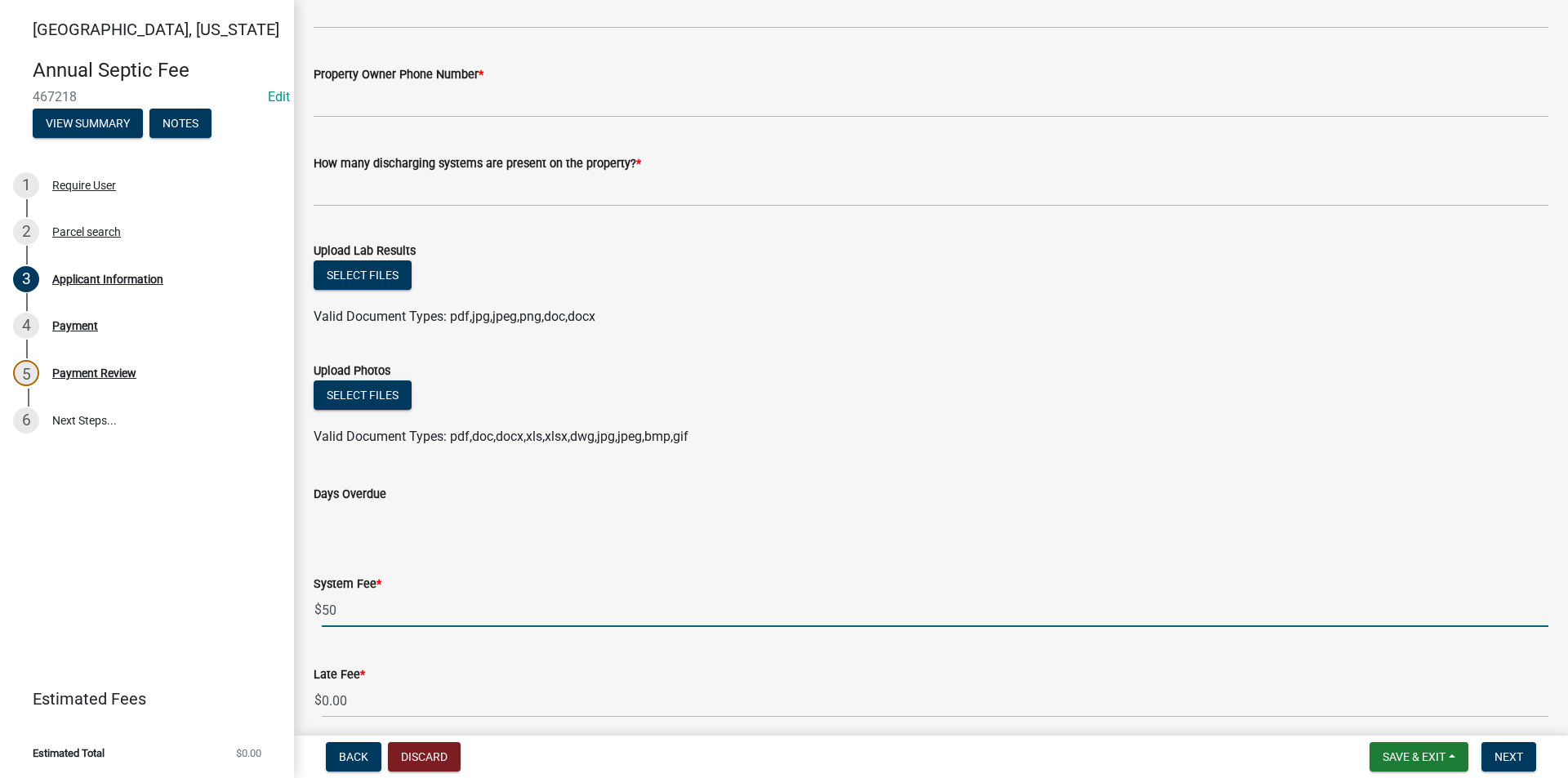
drag, startPoint x: 359, startPoint y: 614, endPoint x: 318, endPoint y: 617, distance: 41.1
click at [318, 617] on div "$ 50" at bounding box center [930, 610] width 1235 height 33
type input "1"
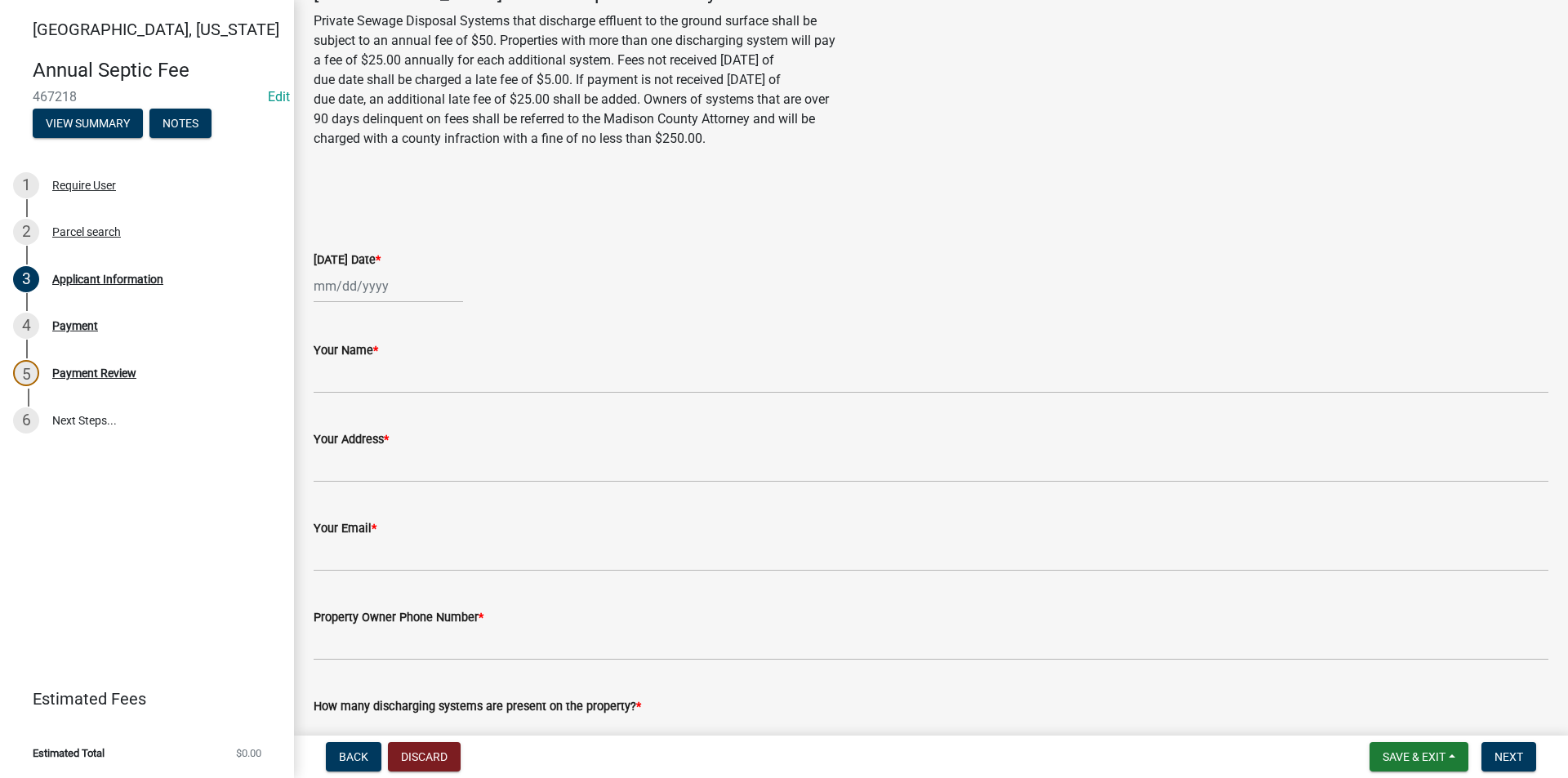
scroll to position [82, 0]
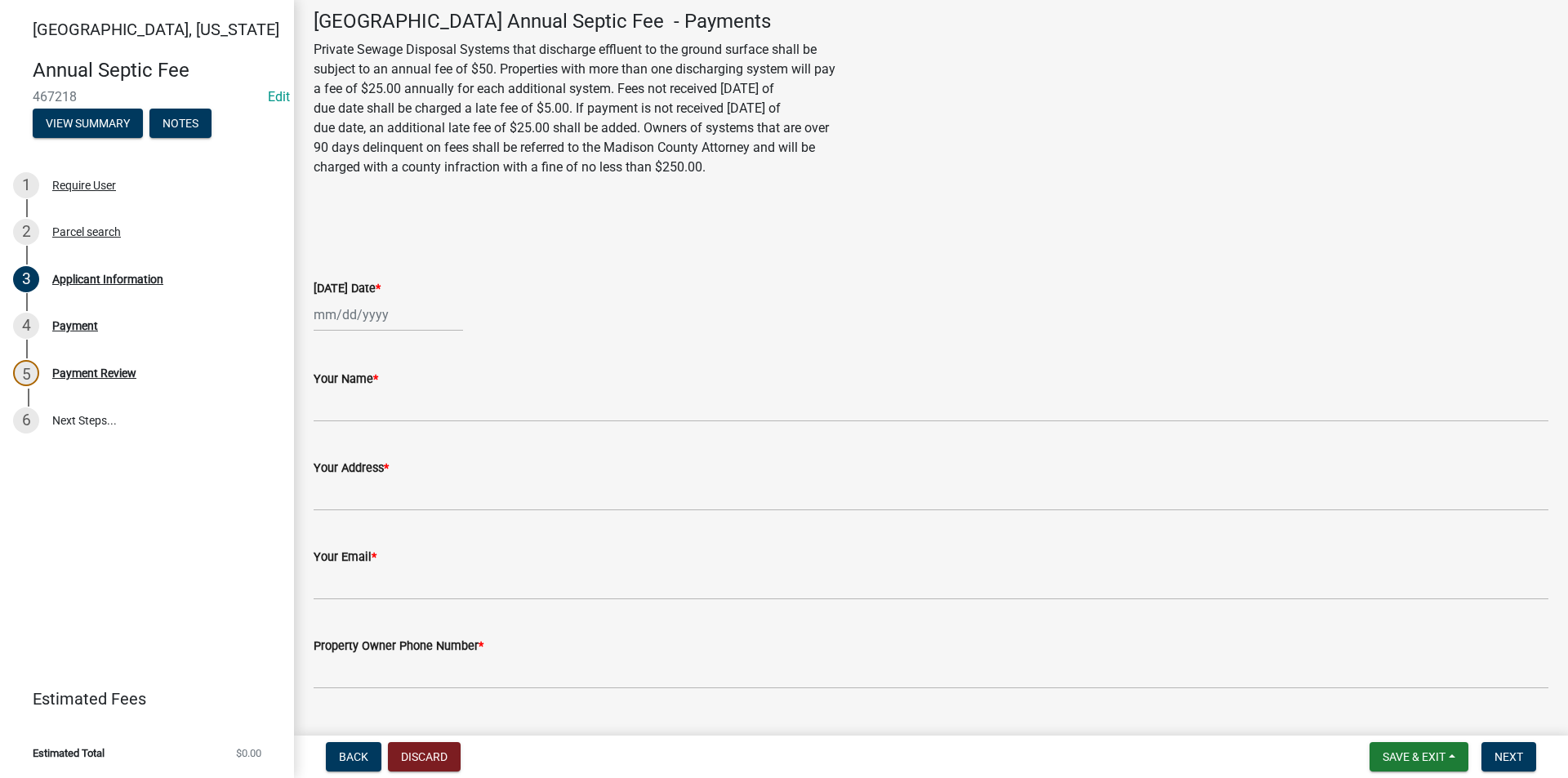
click at [332, 308] on div at bounding box center [388, 315] width 150 height 33
select select "8"
select select "2025"
click at [410, 482] on div "21" at bounding box center [408, 480] width 26 height 26
type input "[DATE]"
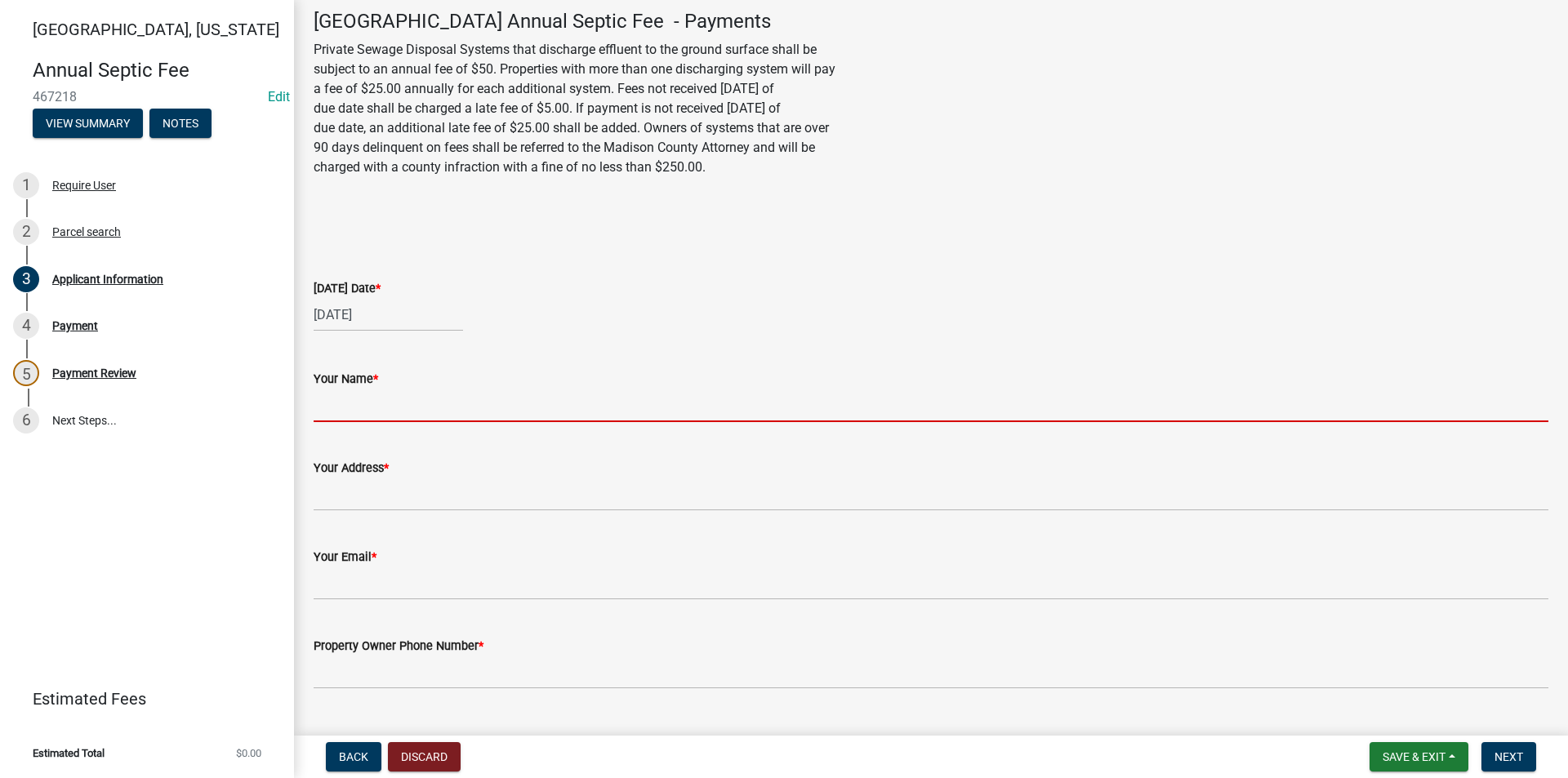
click at [394, 412] on input "Your Name *" at bounding box center [930, 405] width 1235 height 33
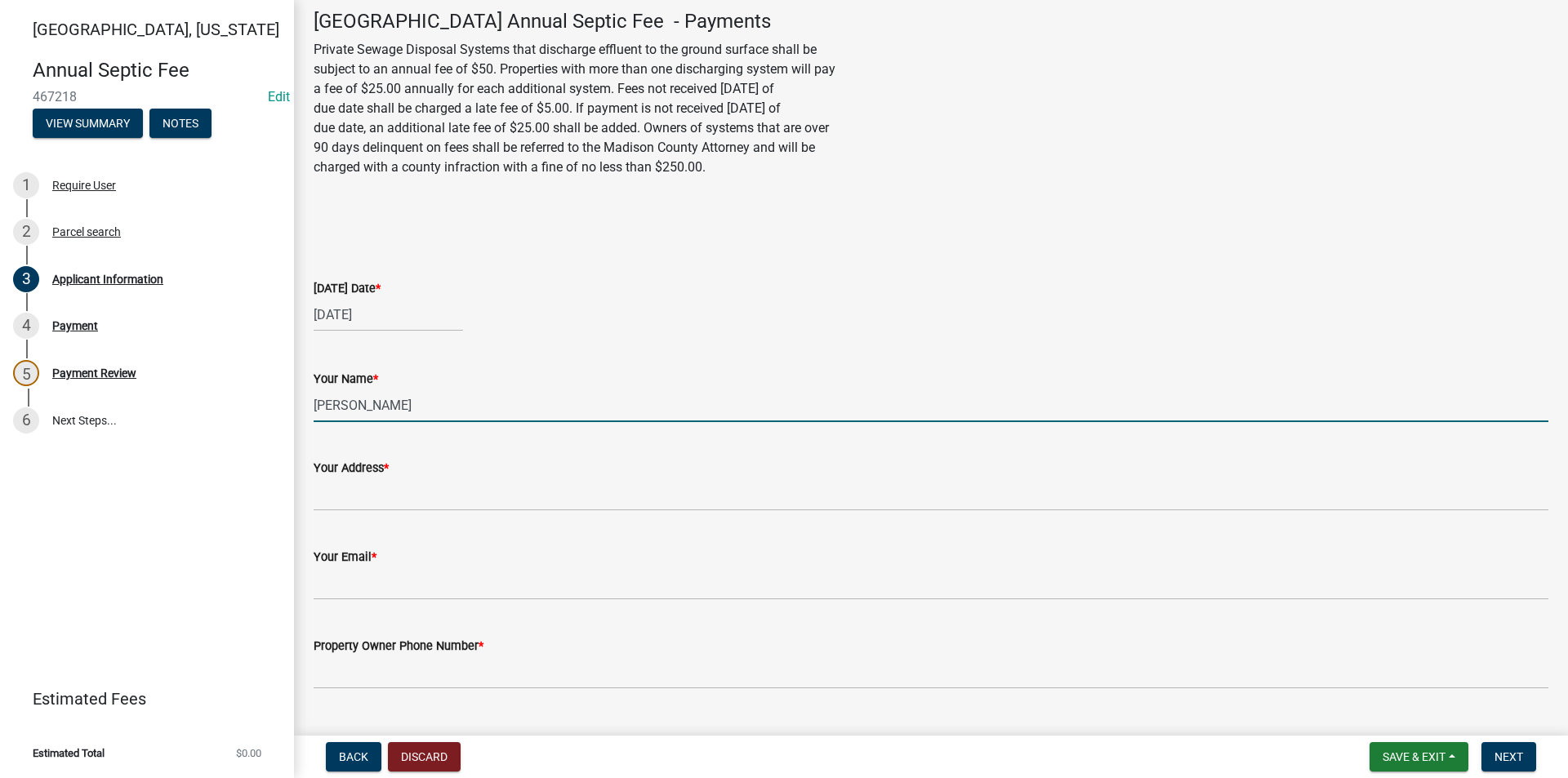
type input "[PERSON_NAME]"
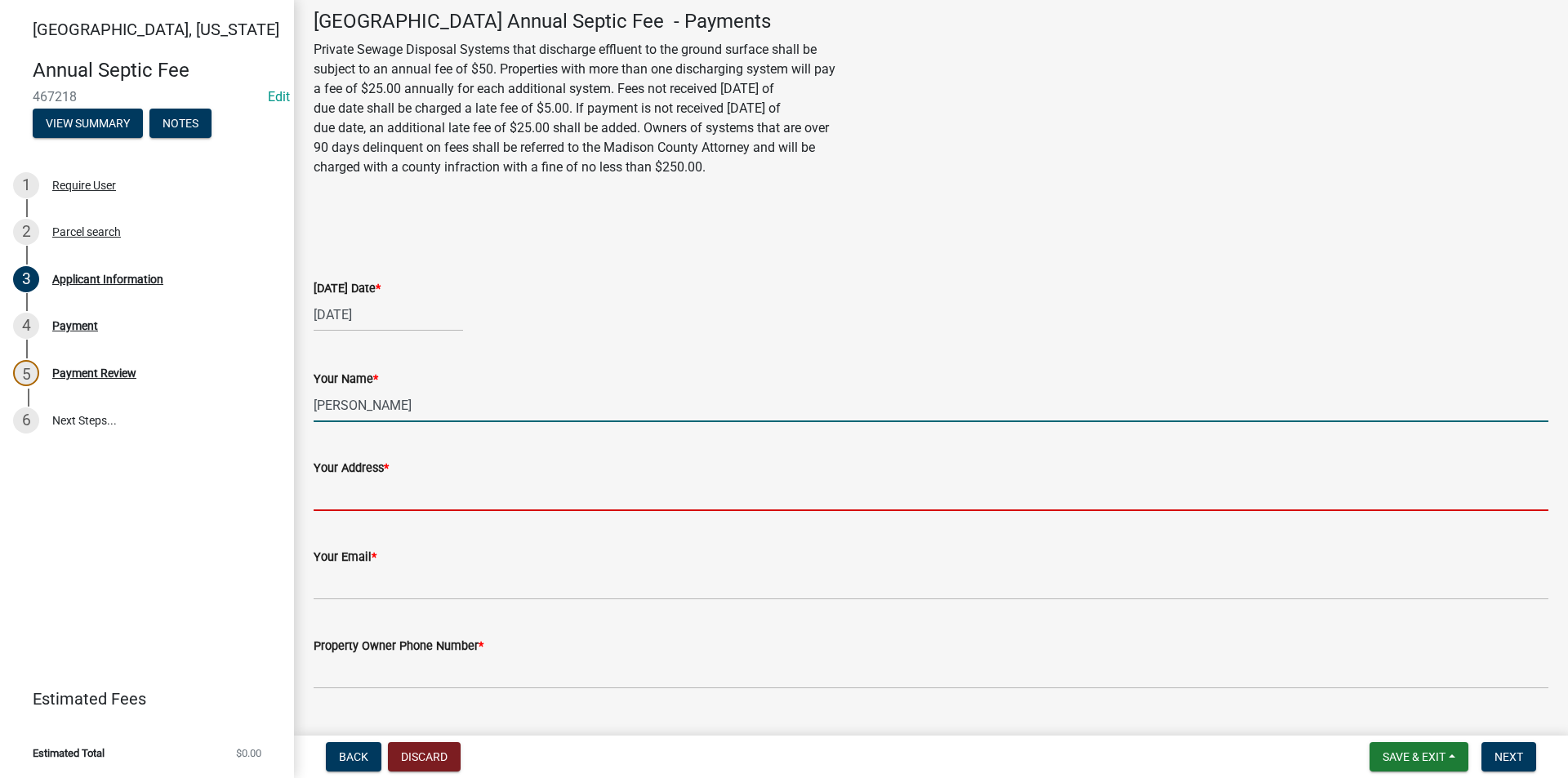
click at [365, 498] on input "Your Address *" at bounding box center [930, 494] width 1235 height 33
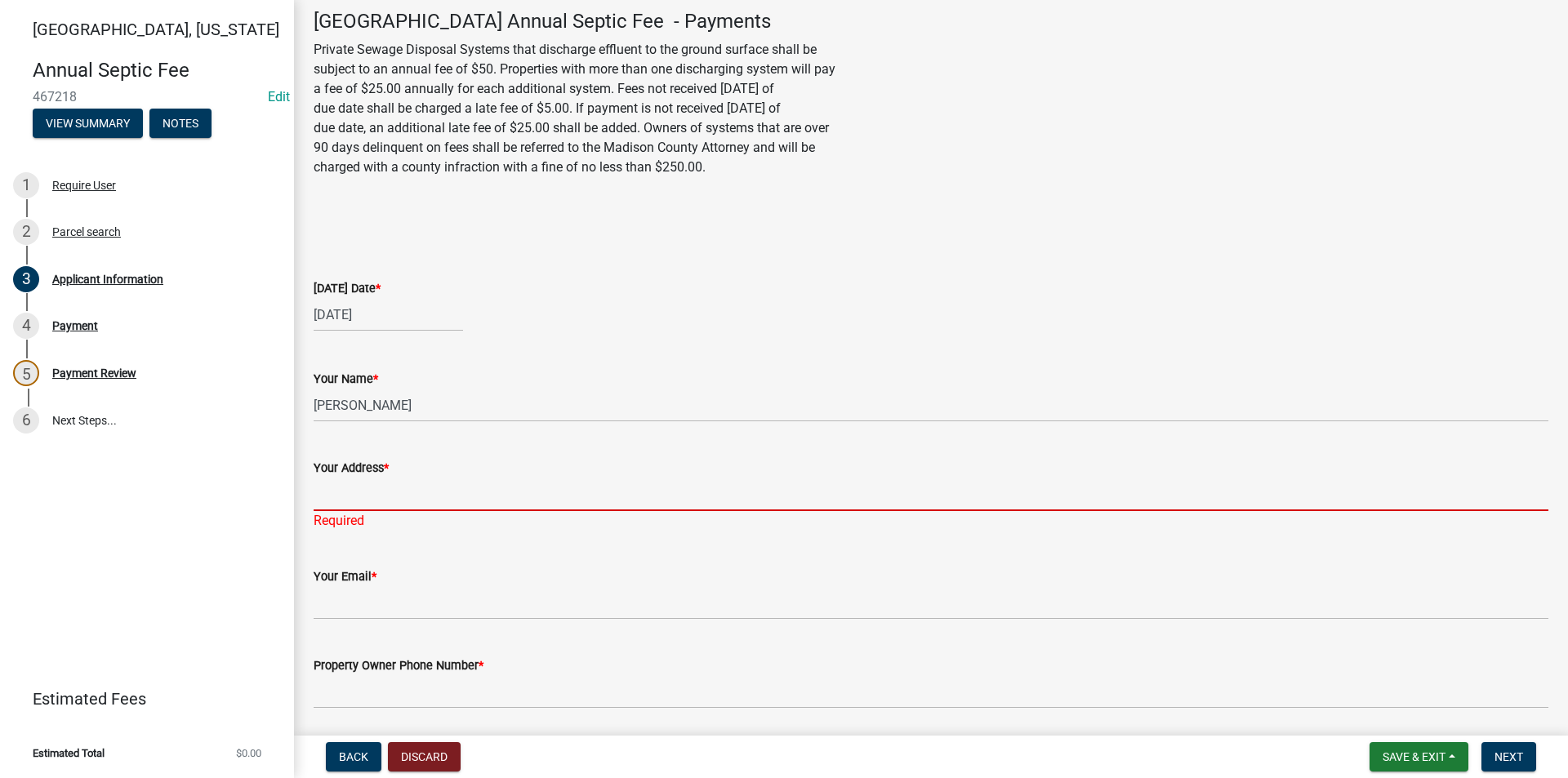
click at [374, 505] on input "Your Address *" at bounding box center [930, 494] width 1235 height 33
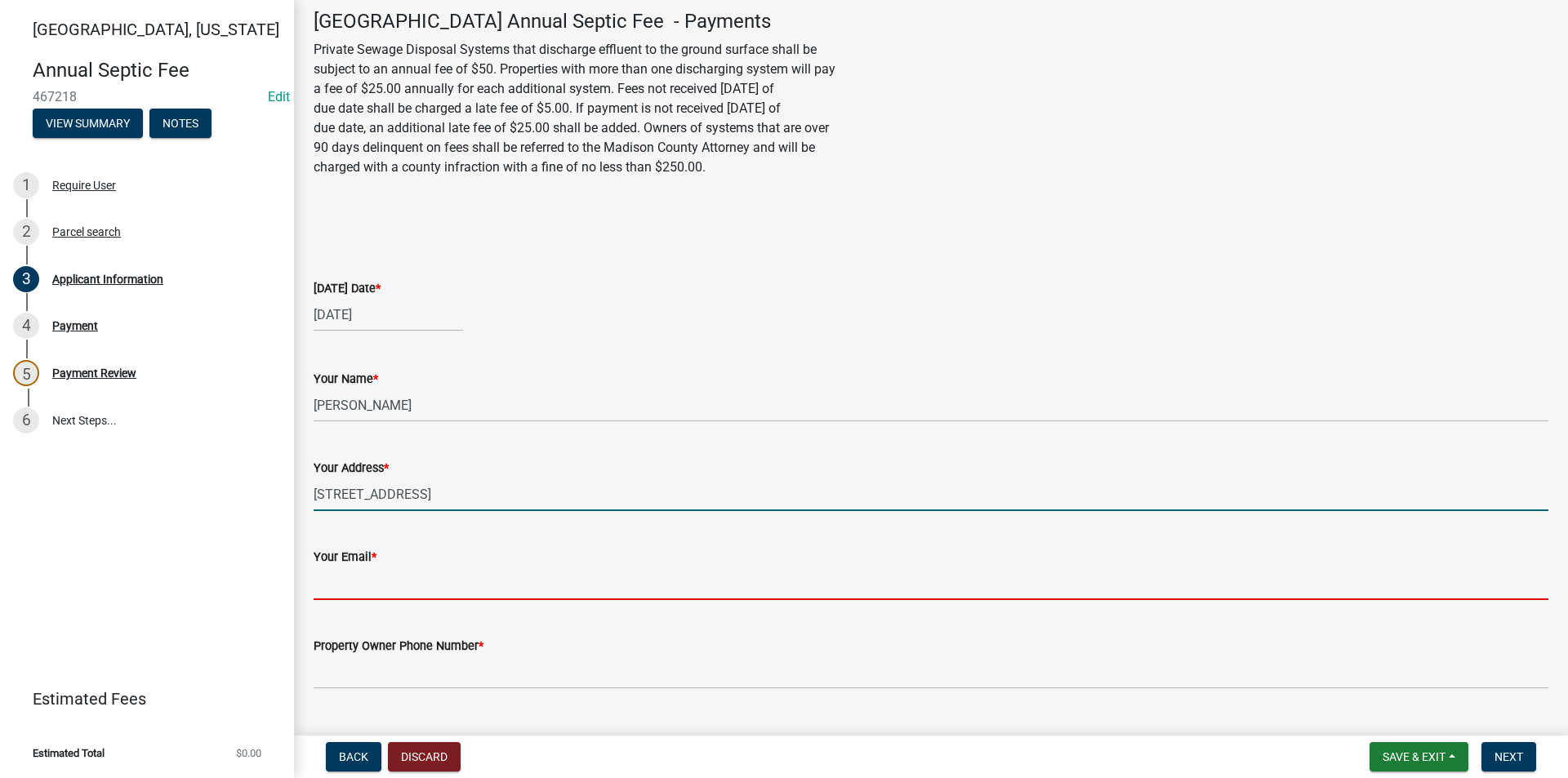
click at [486, 494] on input "[STREET_ADDRESS]" at bounding box center [930, 494] width 1235 height 33
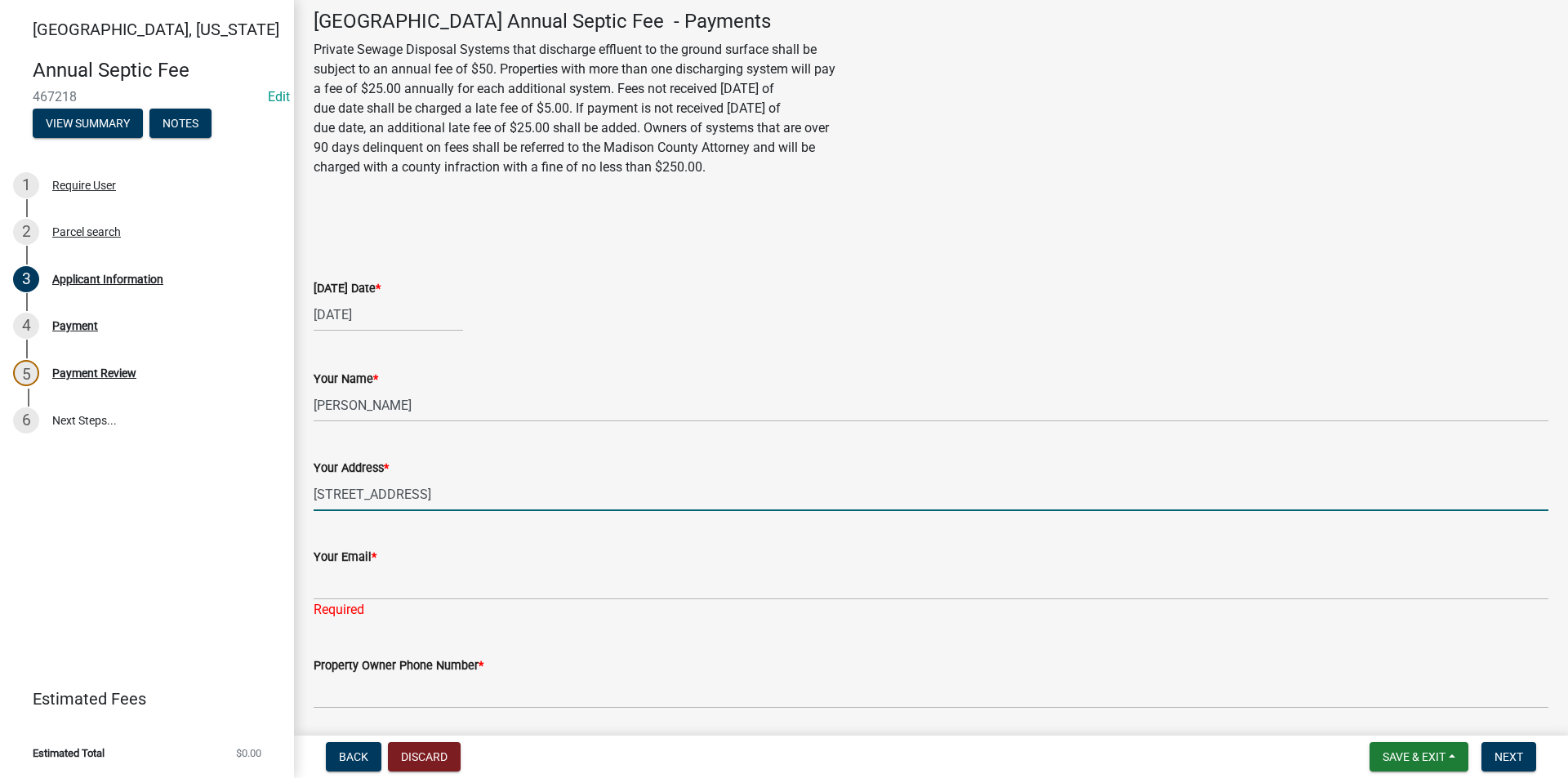
type input "[STREET_ADDRESS]"
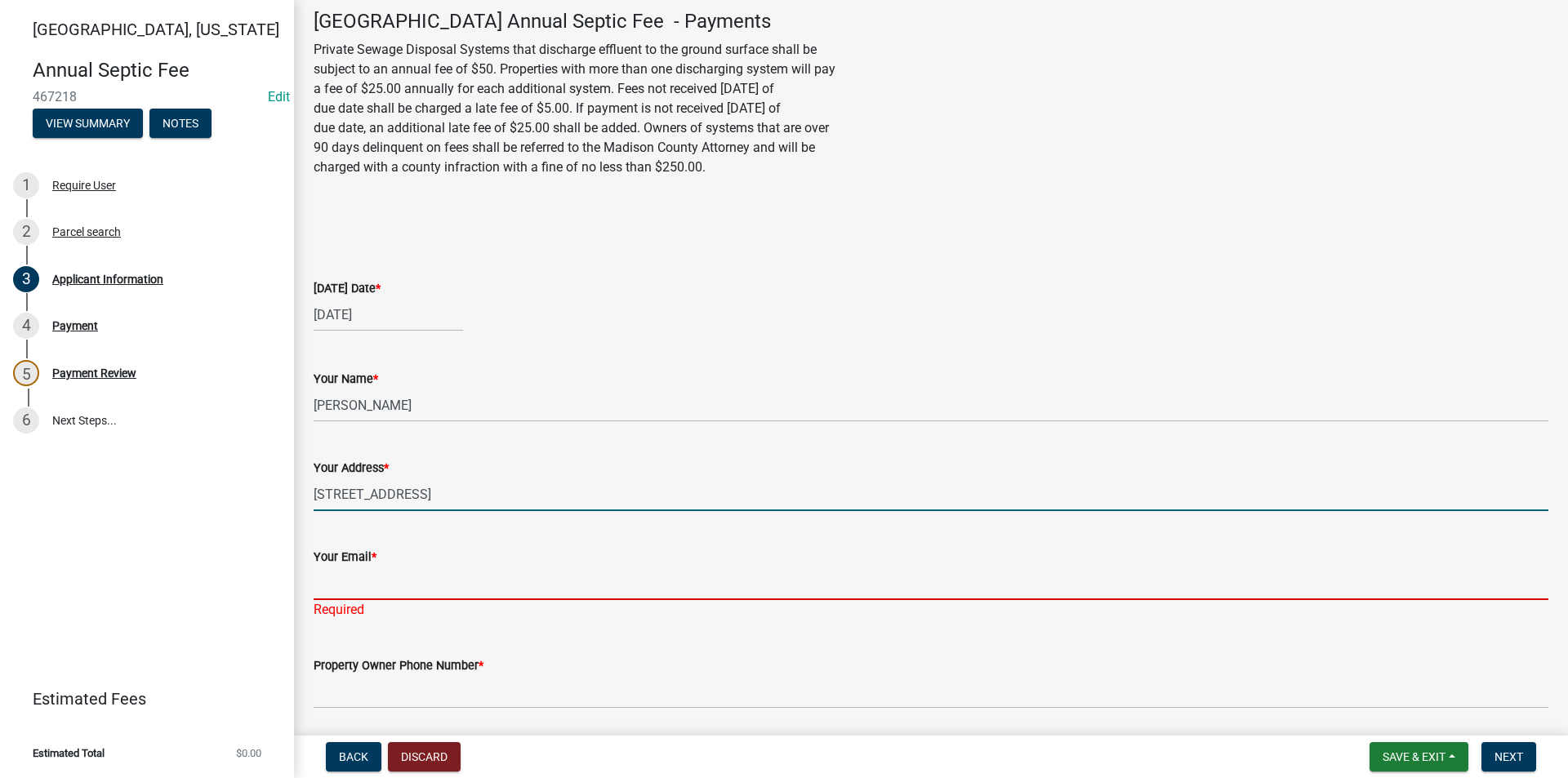
click at [327, 586] on input "Your Email *" at bounding box center [930, 583] width 1235 height 33
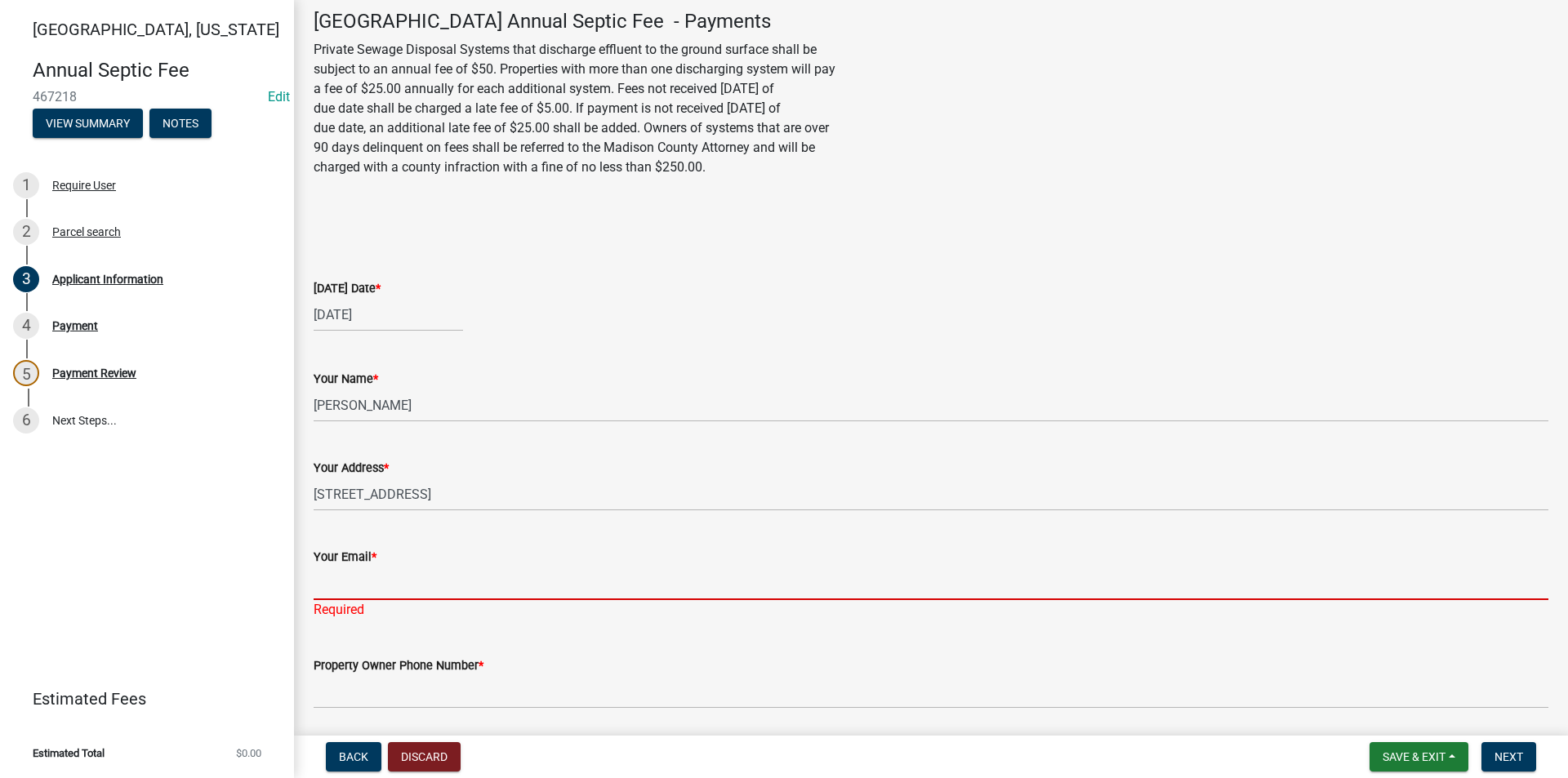
click at [407, 586] on input "Your Email *" at bounding box center [930, 583] width 1235 height 33
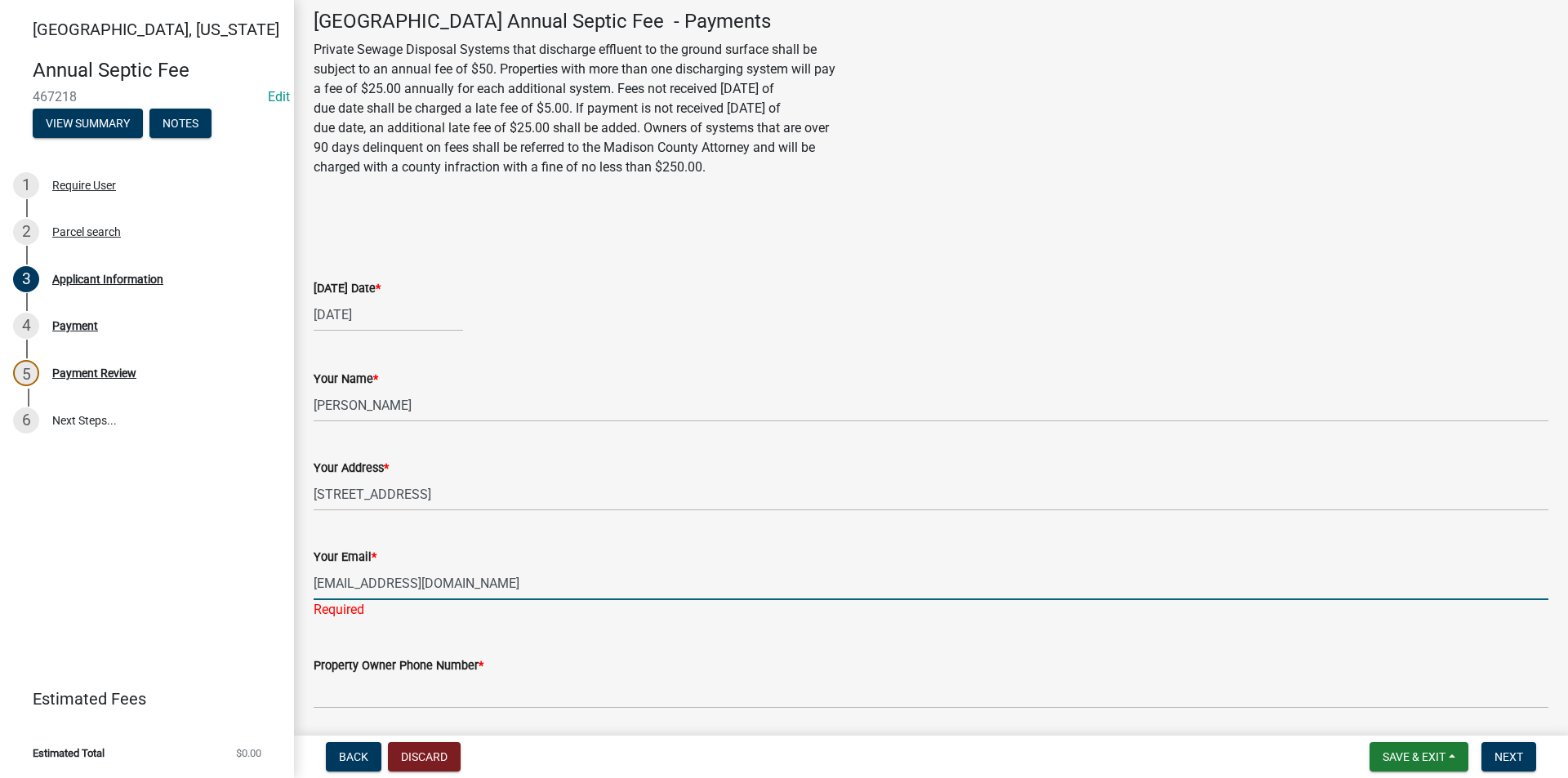
scroll to position [163, 0]
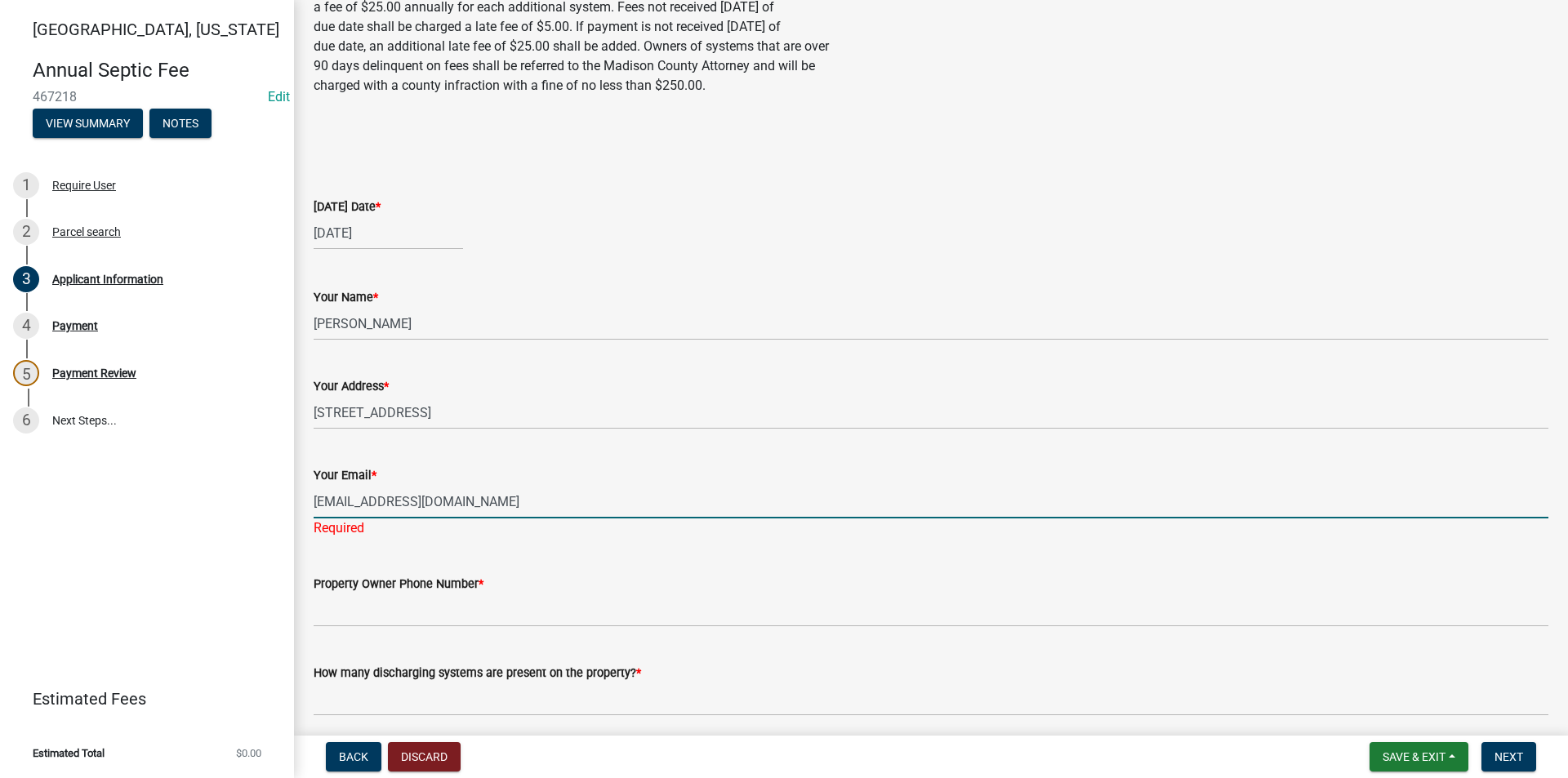
type input "[EMAIL_ADDRESS][DOMAIN_NAME]"
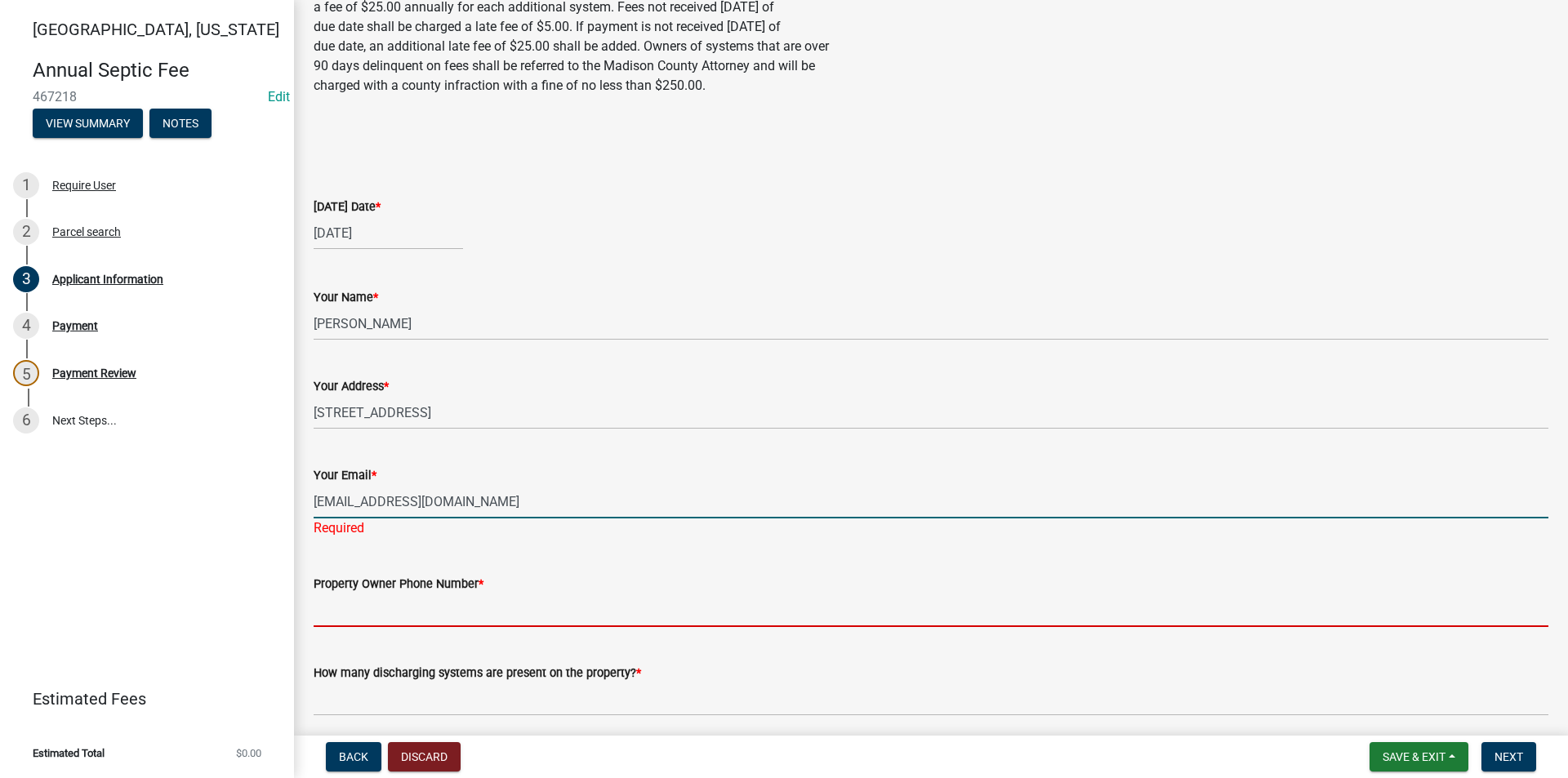
click at [382, 619] on wm-data-entity-input-list "Madison County Annual Septic Fee - Payments Private Sewage Disposal Systems tha…" at bounding box center [930, 643] width 1235 height 1431
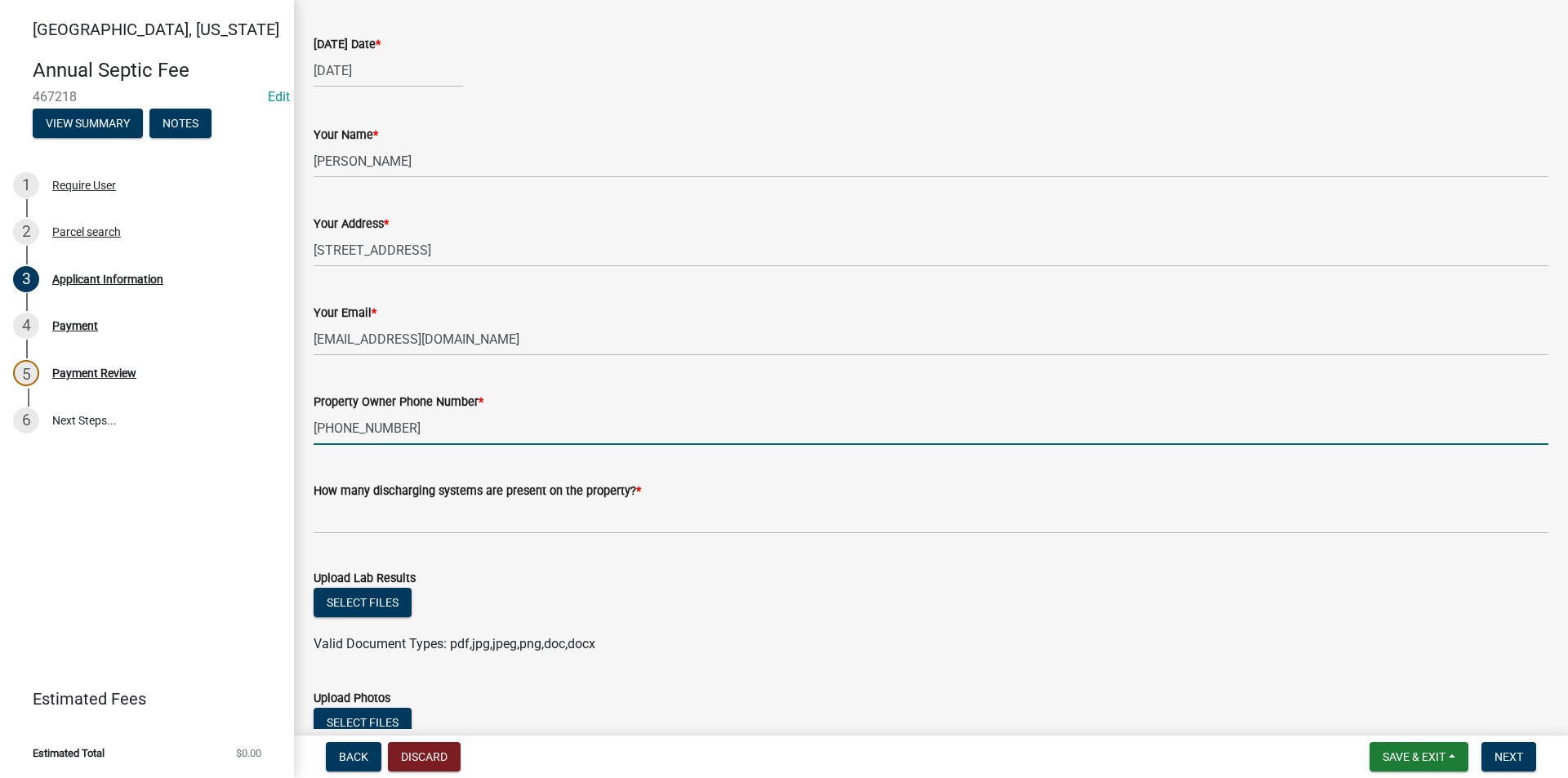
scroll to position [327, 0]
type input "[PHONE_NUMBER]"
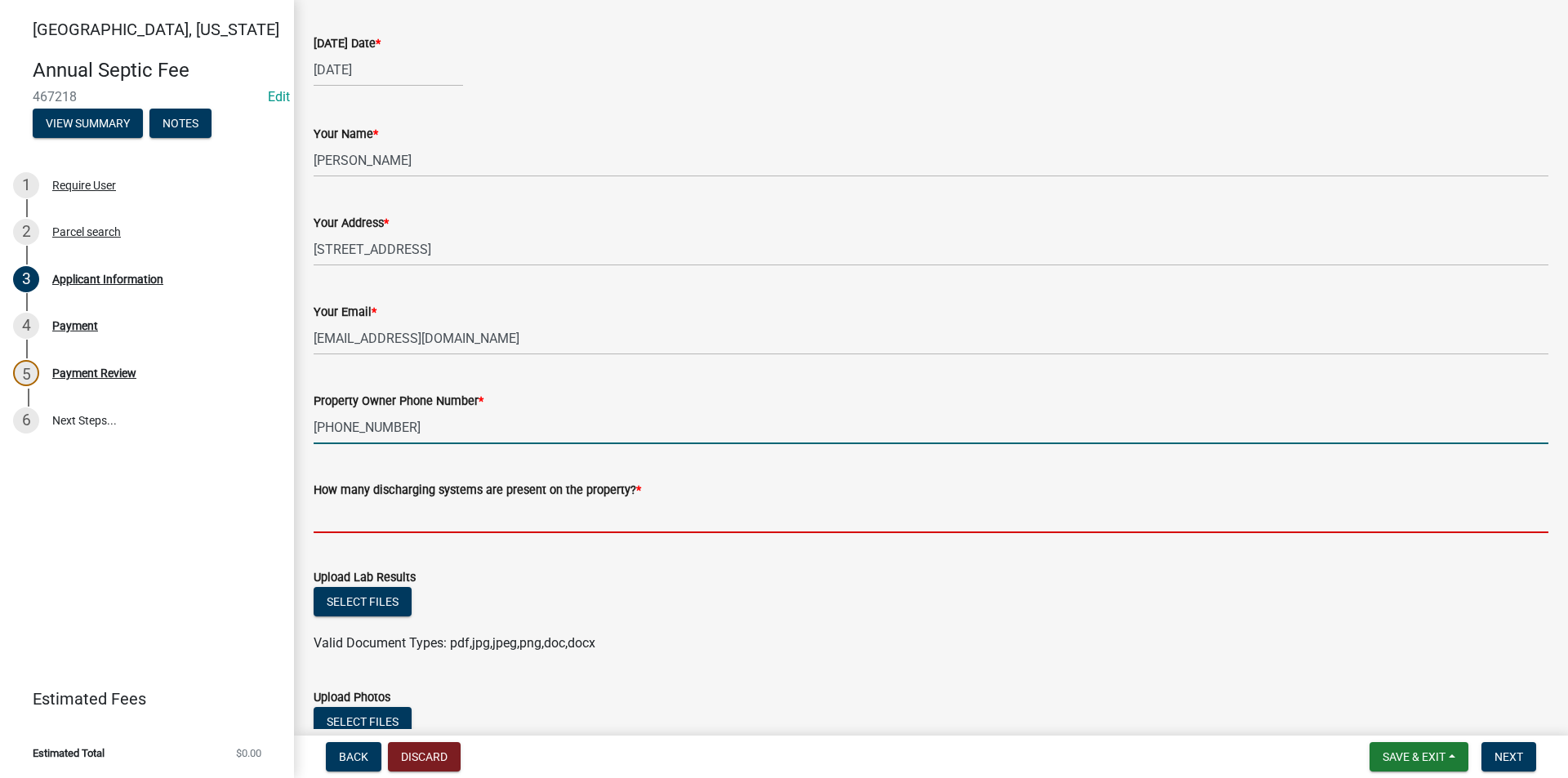
click at [505, 516] on input "text" at bounding box center [930, 516] width 1235 height 33
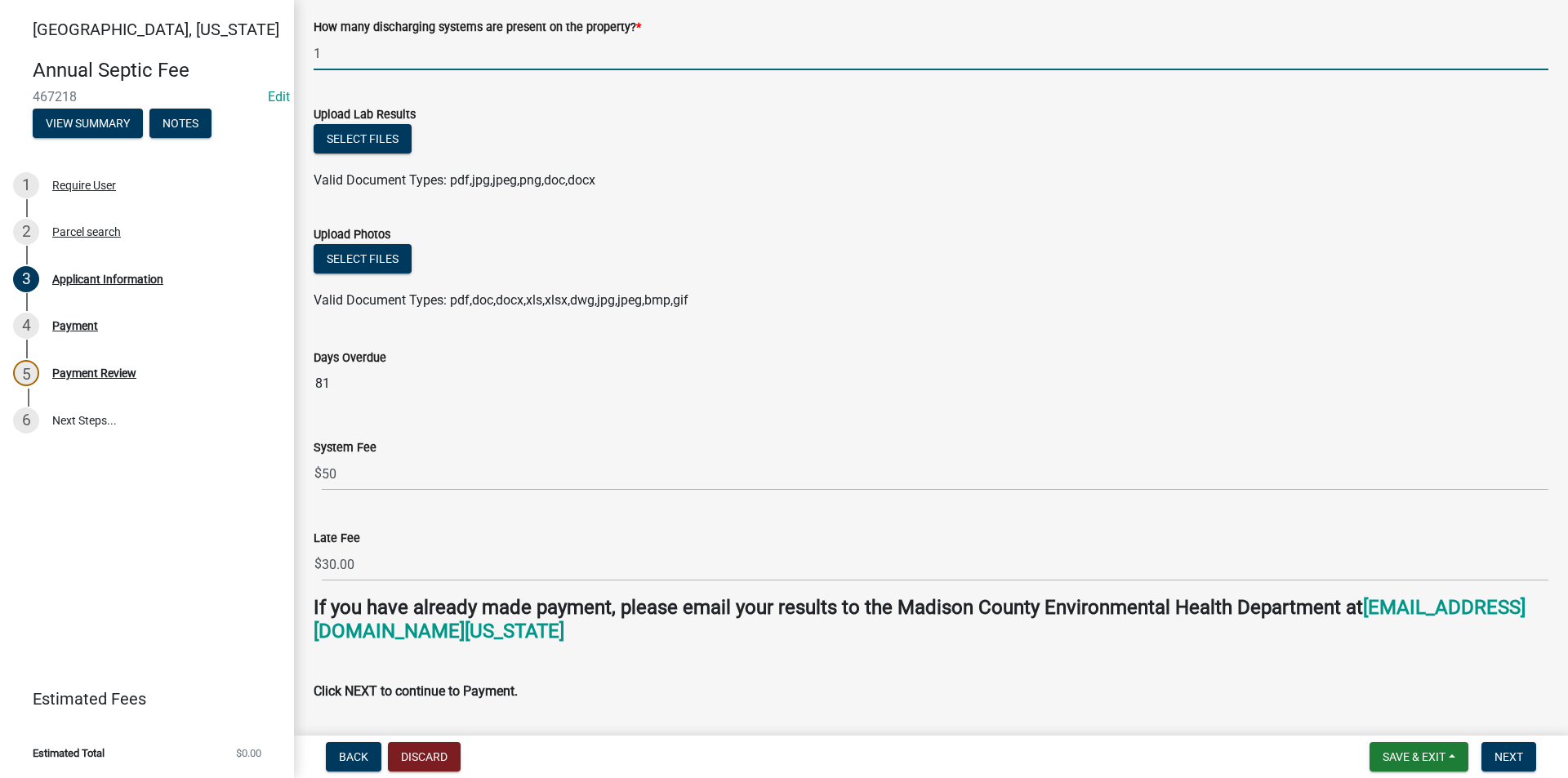
scroll to position [816, 0]
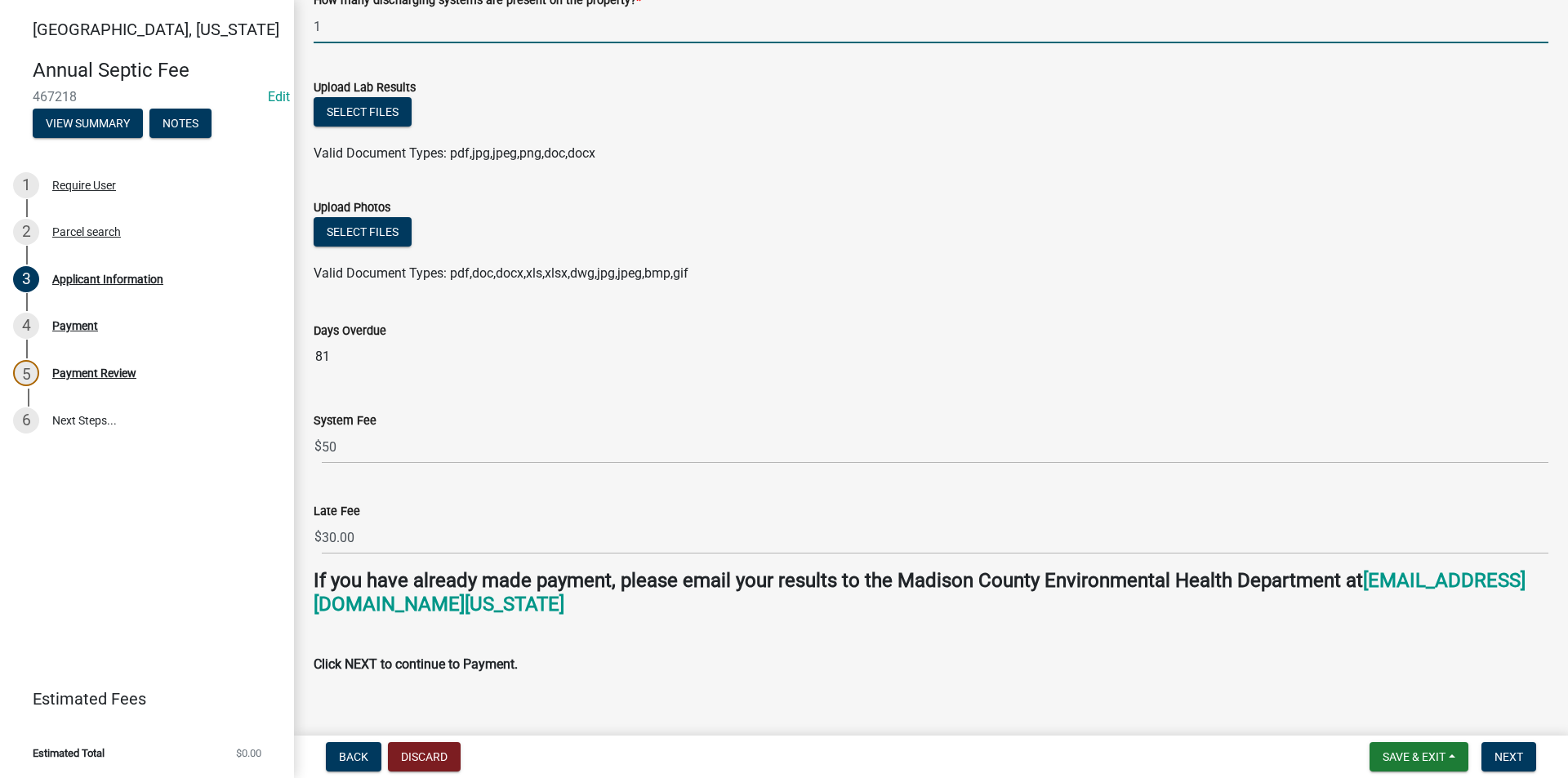
type input "1"
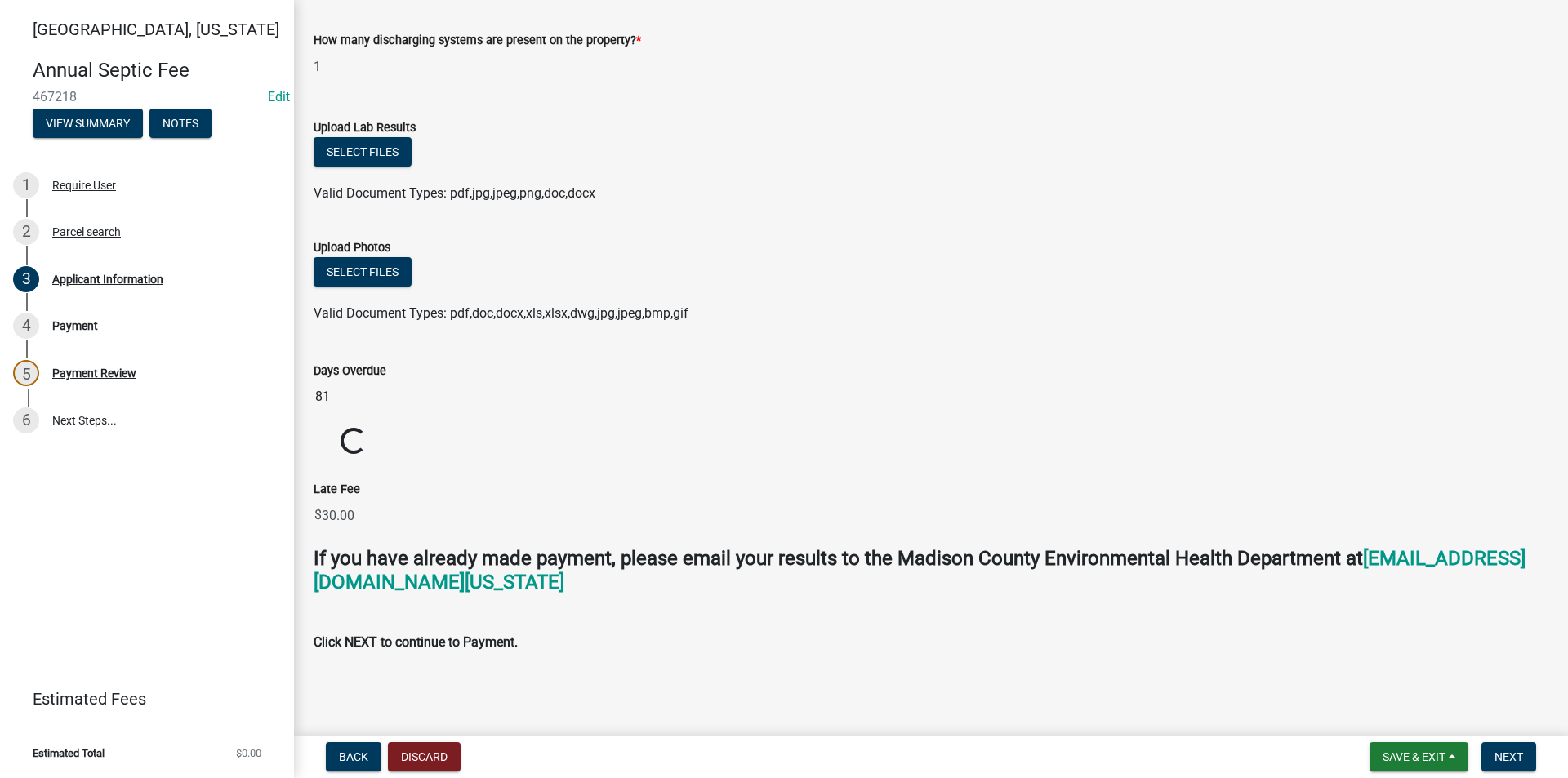
drag, startPoint x: 359, startPoint y: 450, endPoint x: 334, endPoint y: 450, distance: 25.0
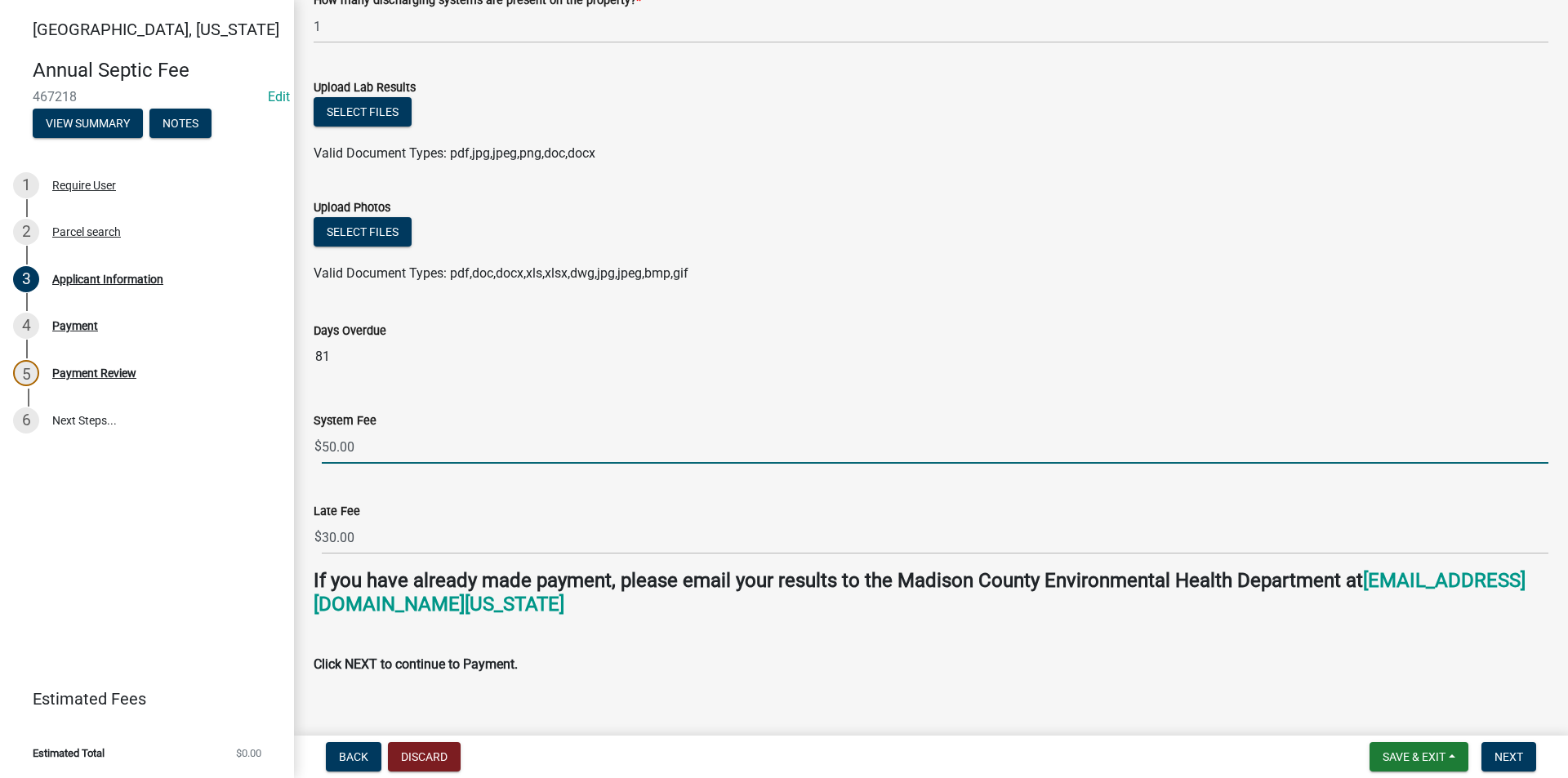
drag, startPoint x: 374, startPoint y: 450, endPoint x: 315, endPoint y: 450, distance: 59.0
click at [315, 450] on div "$ 50.00" at bounding box center [930, 447] width 1235 height 33
type input "1"
type input "100.00"
click at [435, 478] on div "Late Fee $ 30.00" at bounding box center [930, 516] width 1235 height 76
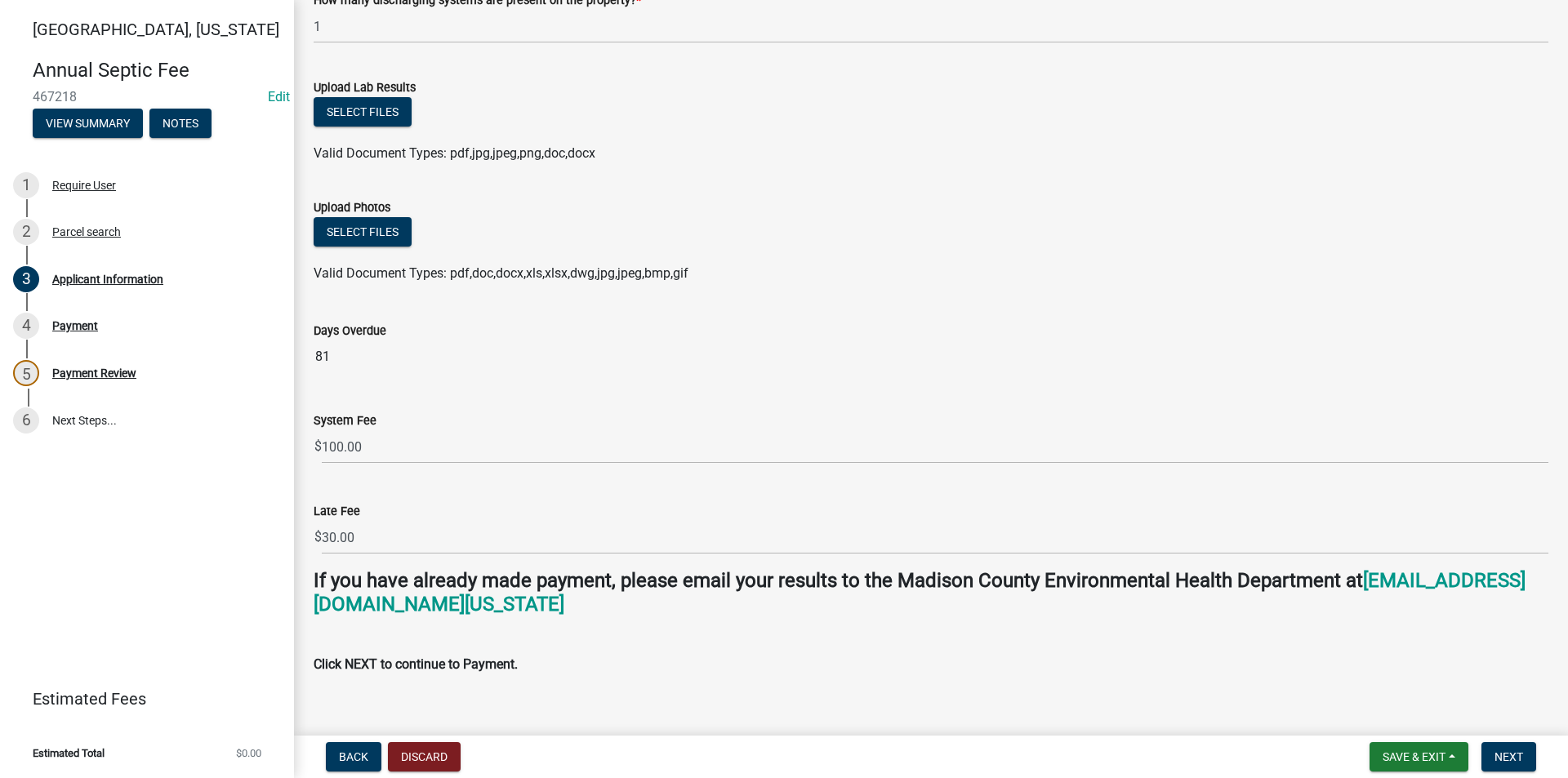
click at [593, 643] on div "If you have already made payment, please email your results to the Madison Coun…" at bounding box center [930, 622] width 1235 height 106
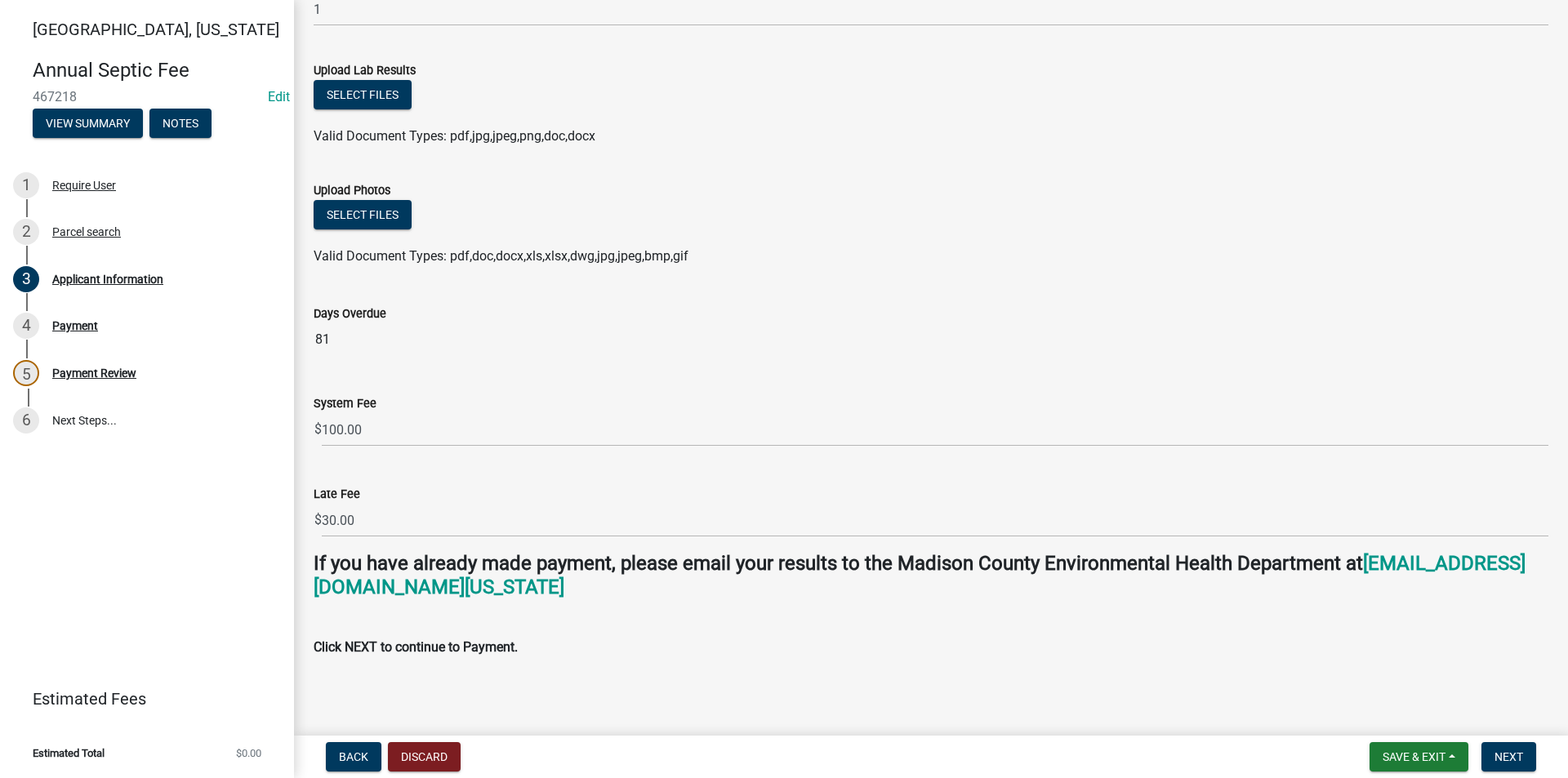
scroll to position [838, 0]
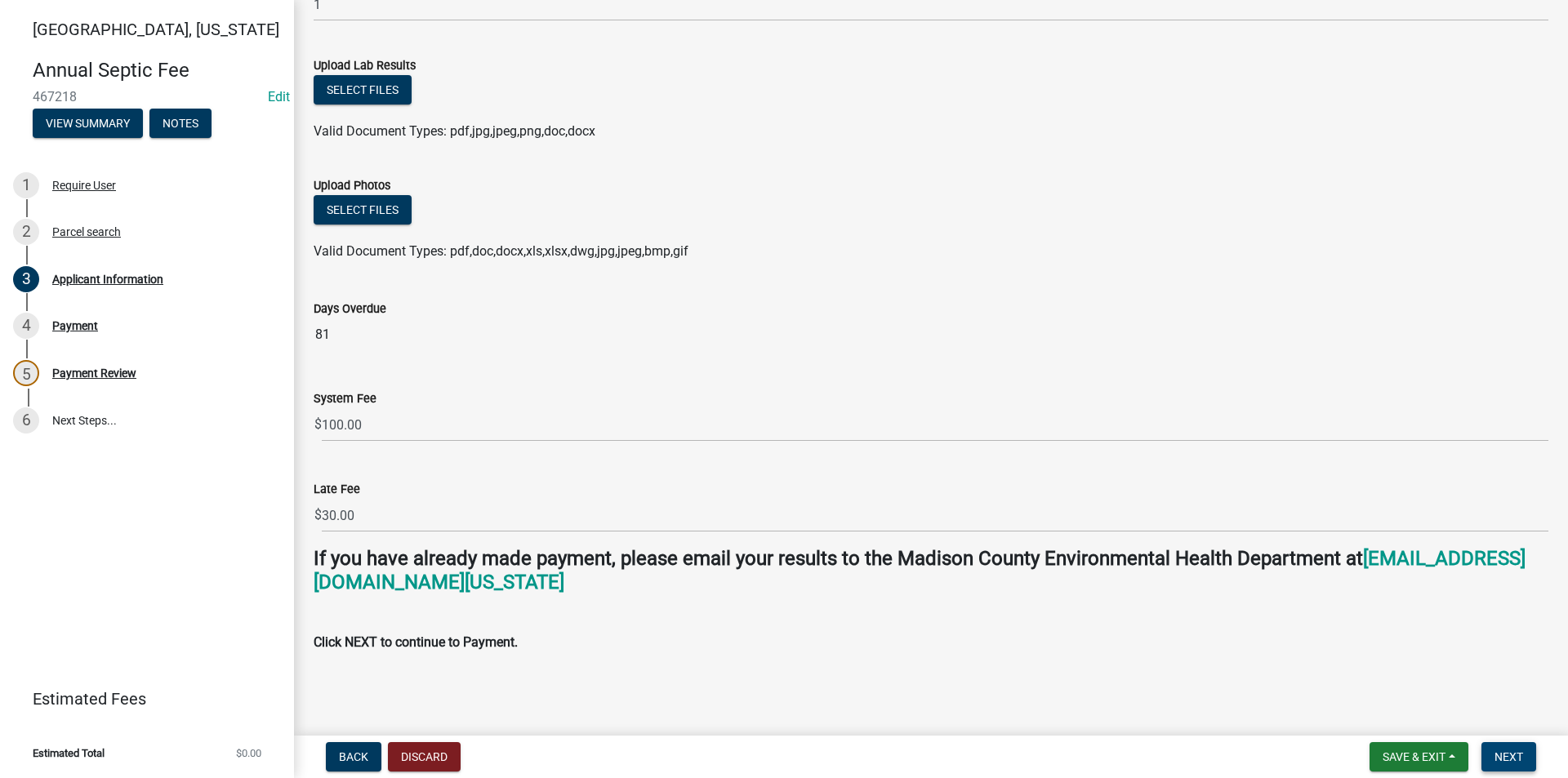
click at [1515, 755] on span "Next" at bounding box center [1509, 757] width 28 height 13
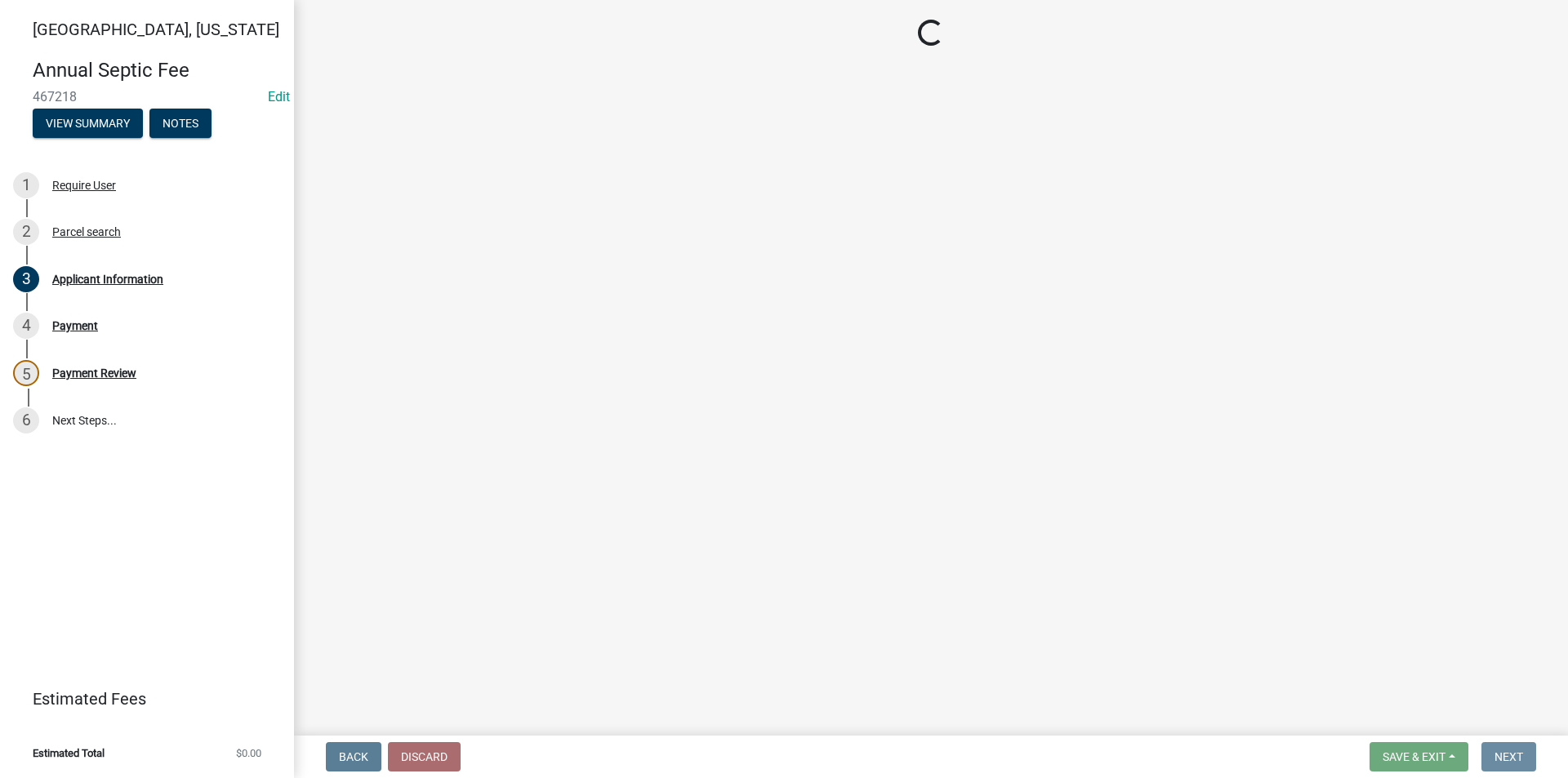
scroll to position [0, 0]
select select "3: 3"
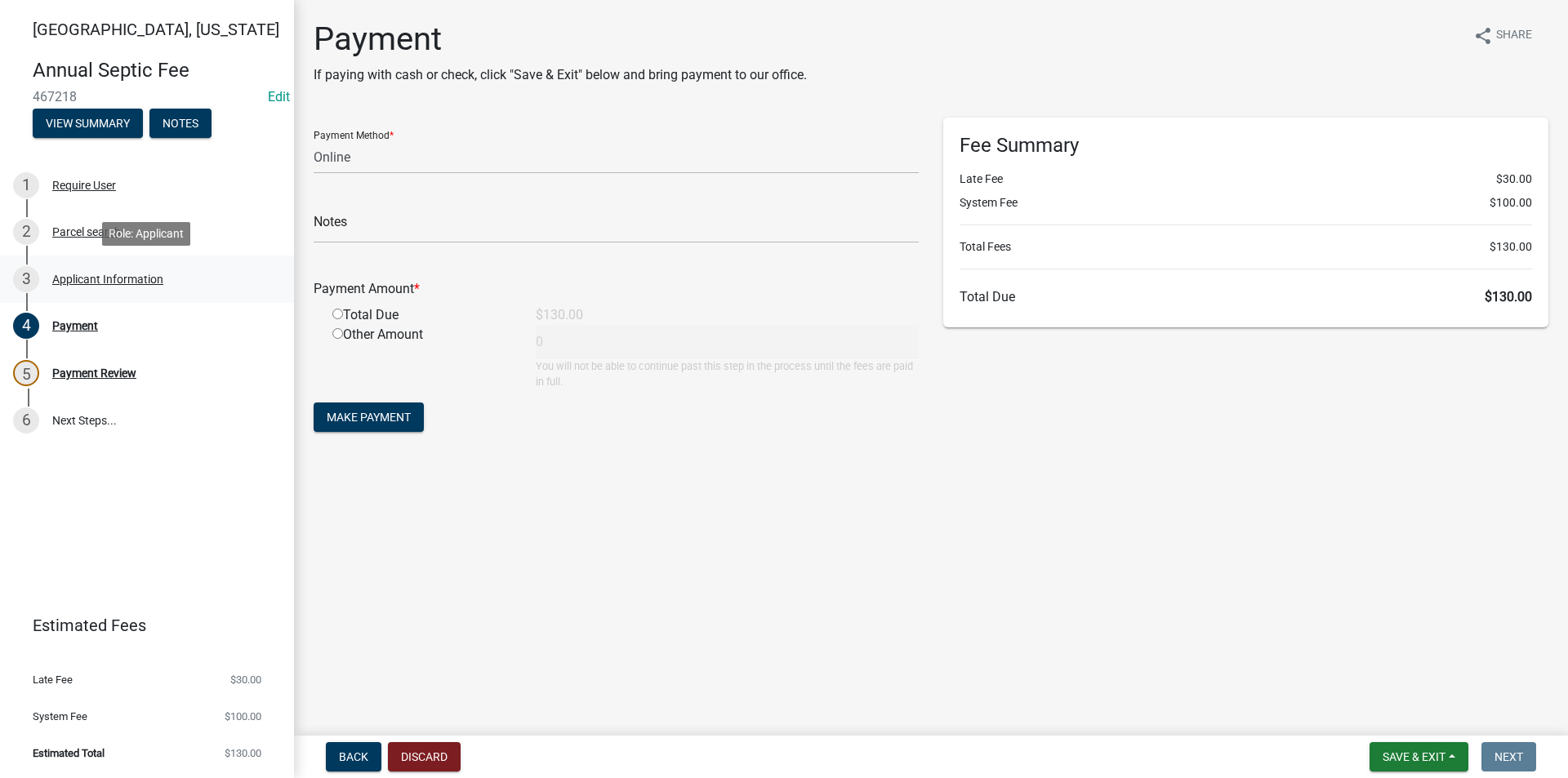
click at [79, 288] on div "3 Applicant Information" at bounding box center [140, 278] width 255 height 26
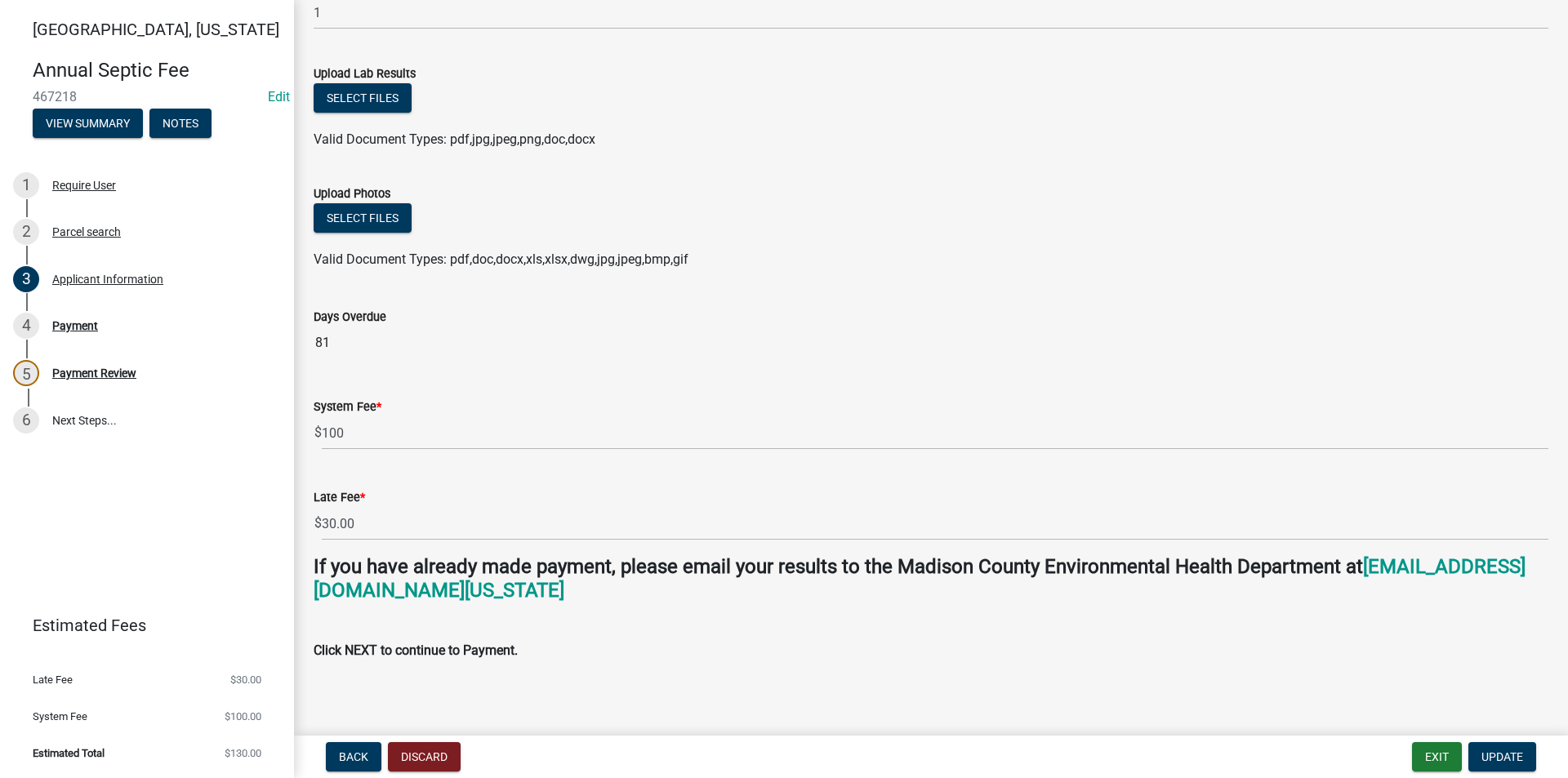
scroll to position [838, 0]
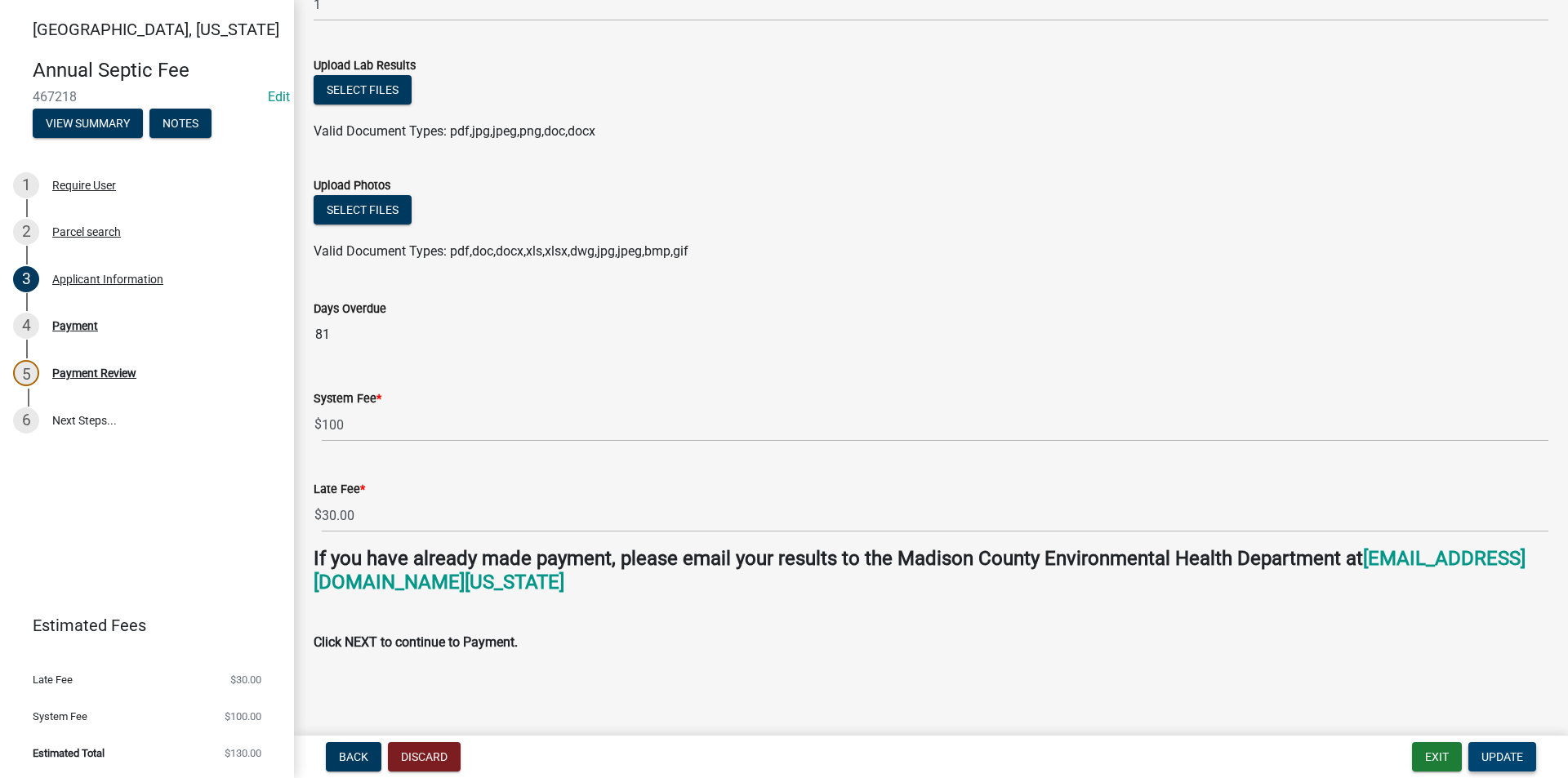
click at [1515, 760] on span "Update" at bounding box center [1502, 757] width 42 height 13
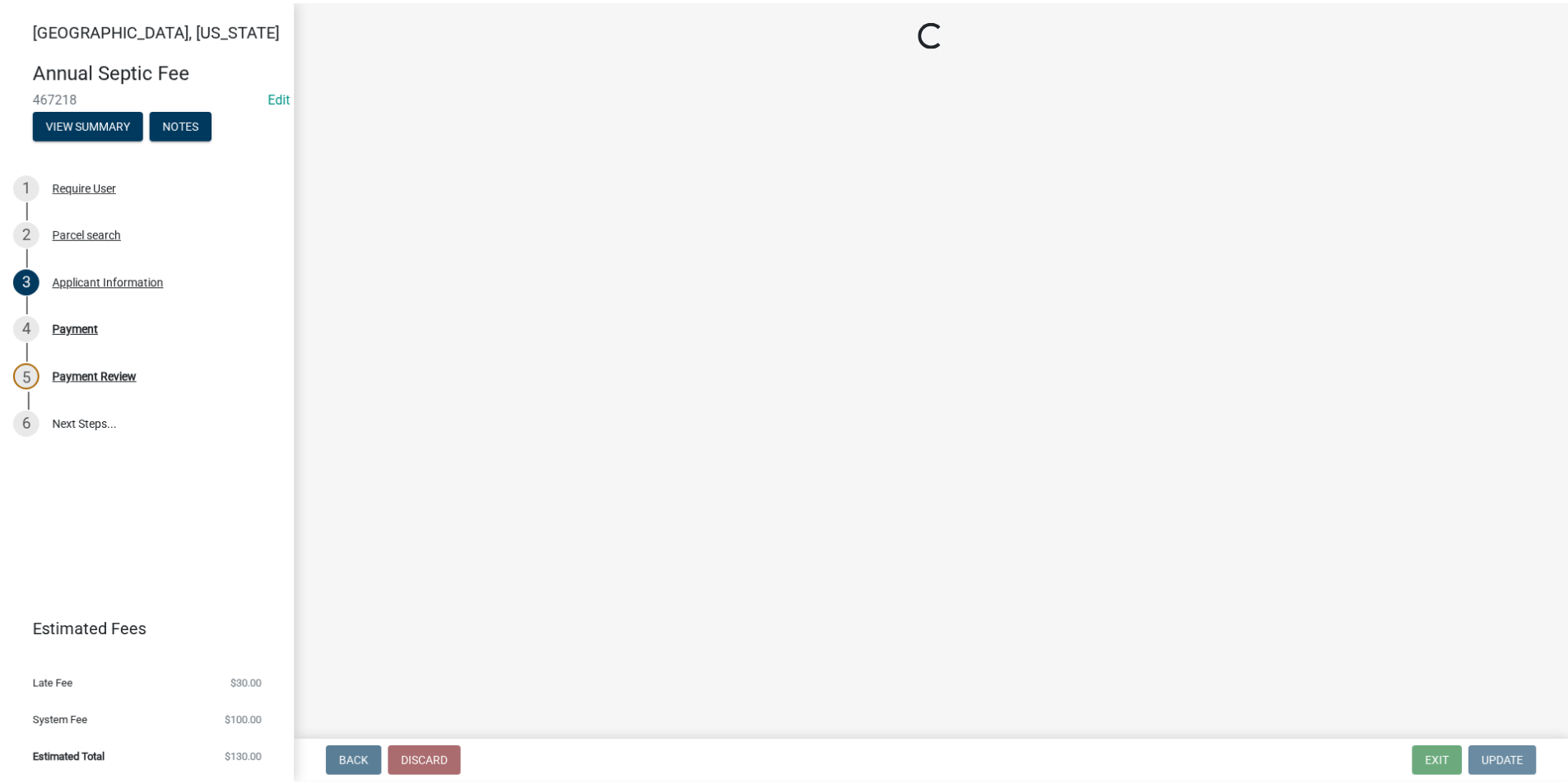
scroll to position [0, 0]
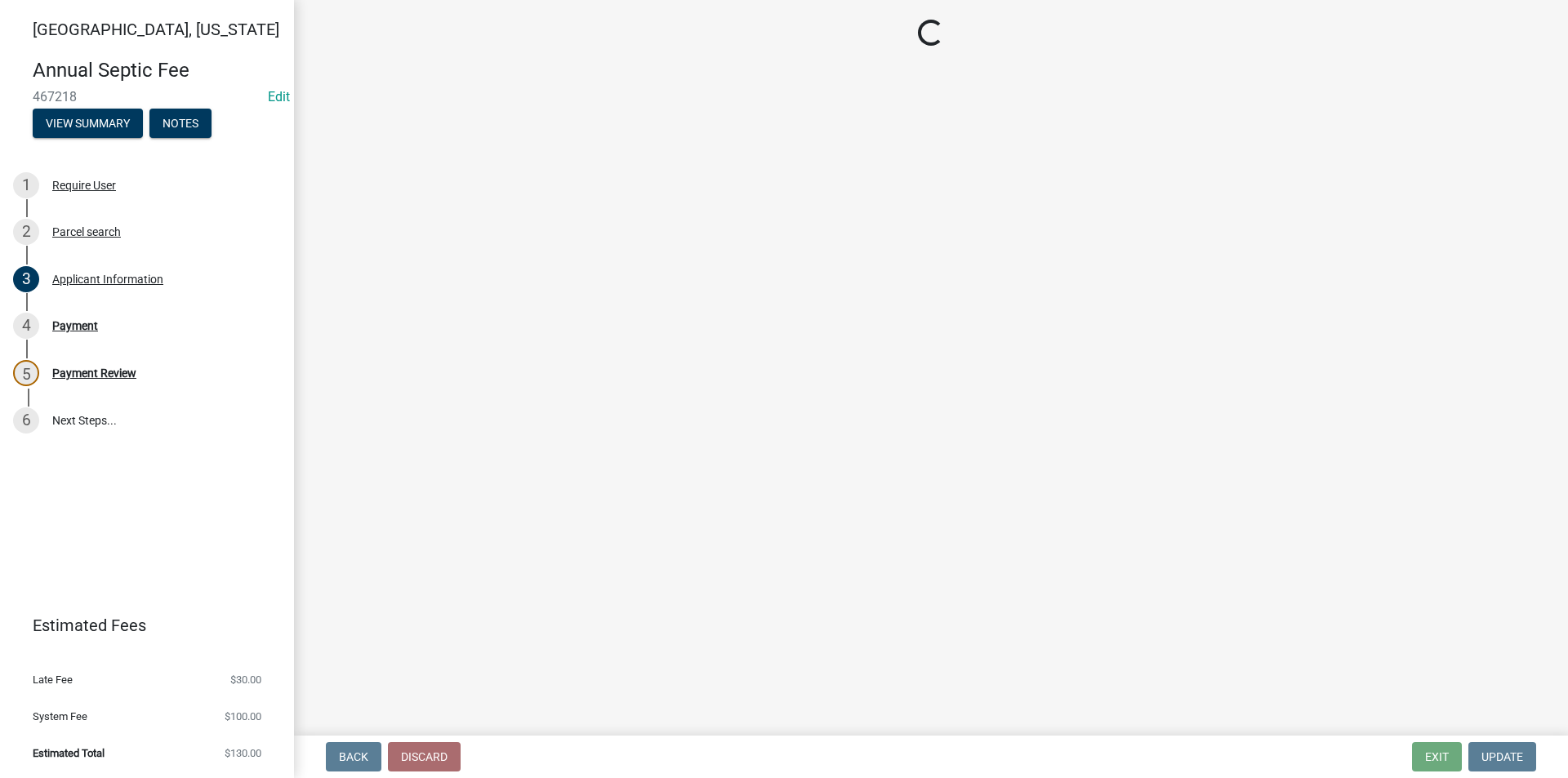
select select "3: 3"
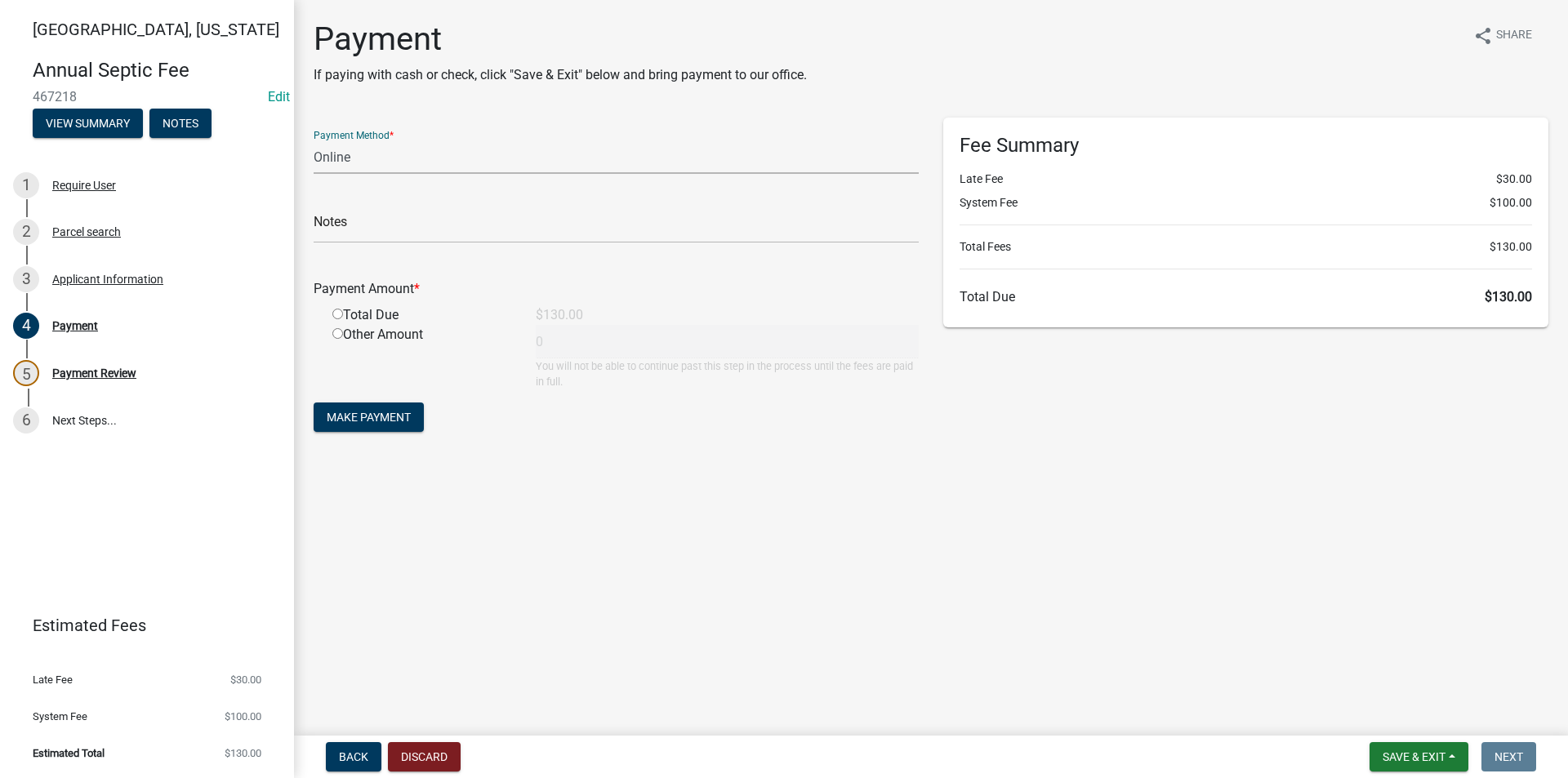
click at [365, 163] on select "Credit Card POS Check Cash Online" at bounding box center [616, 157] width 605 height 33
click at [1413, 765] on button "Save & Exit" at bounding box center [1418, 756] width 99 height 29
click at [1390, 687] on button "Save" at bounding box center [1403, 674] width 130 height 39
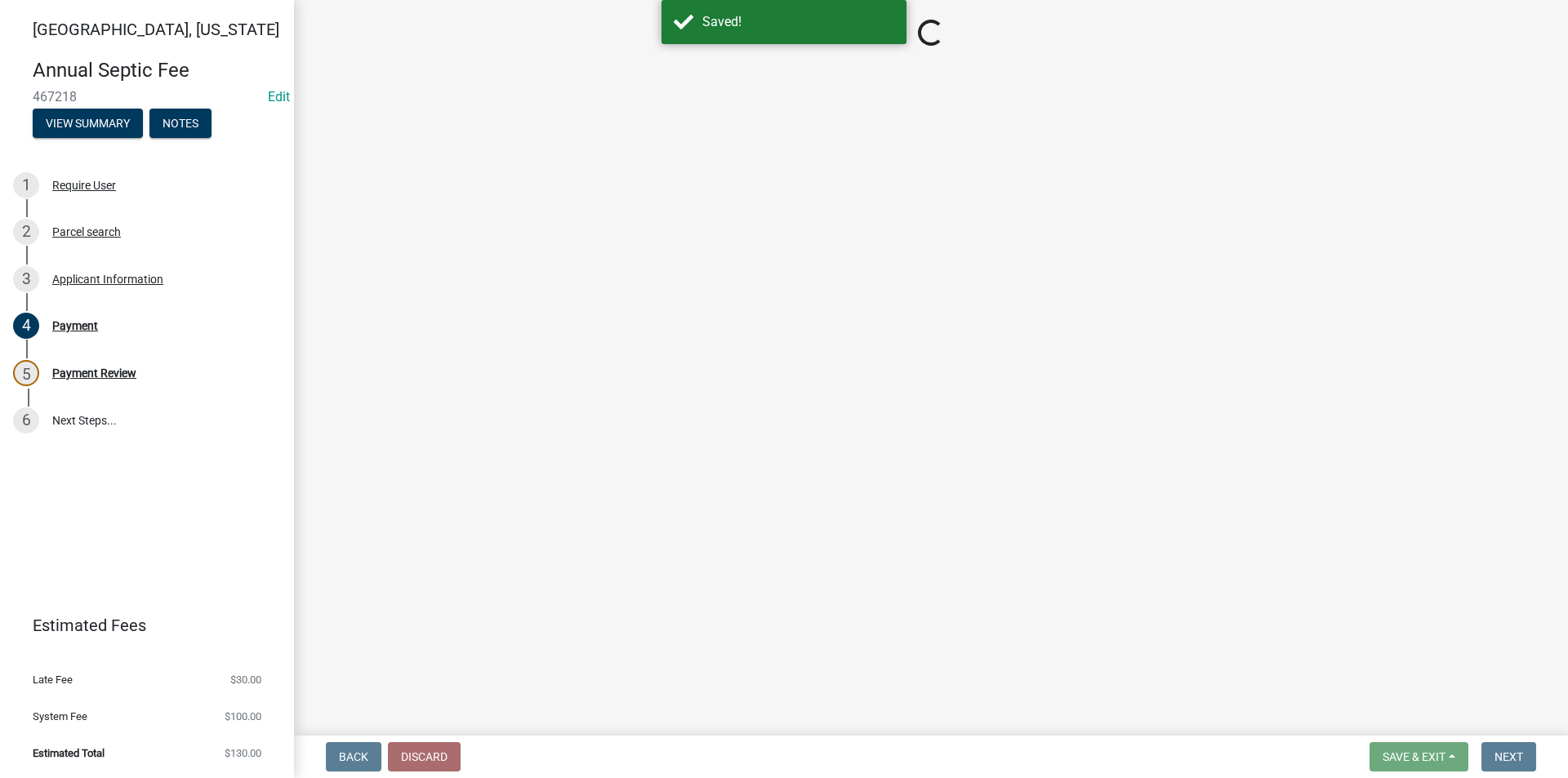
select select "3: 3"
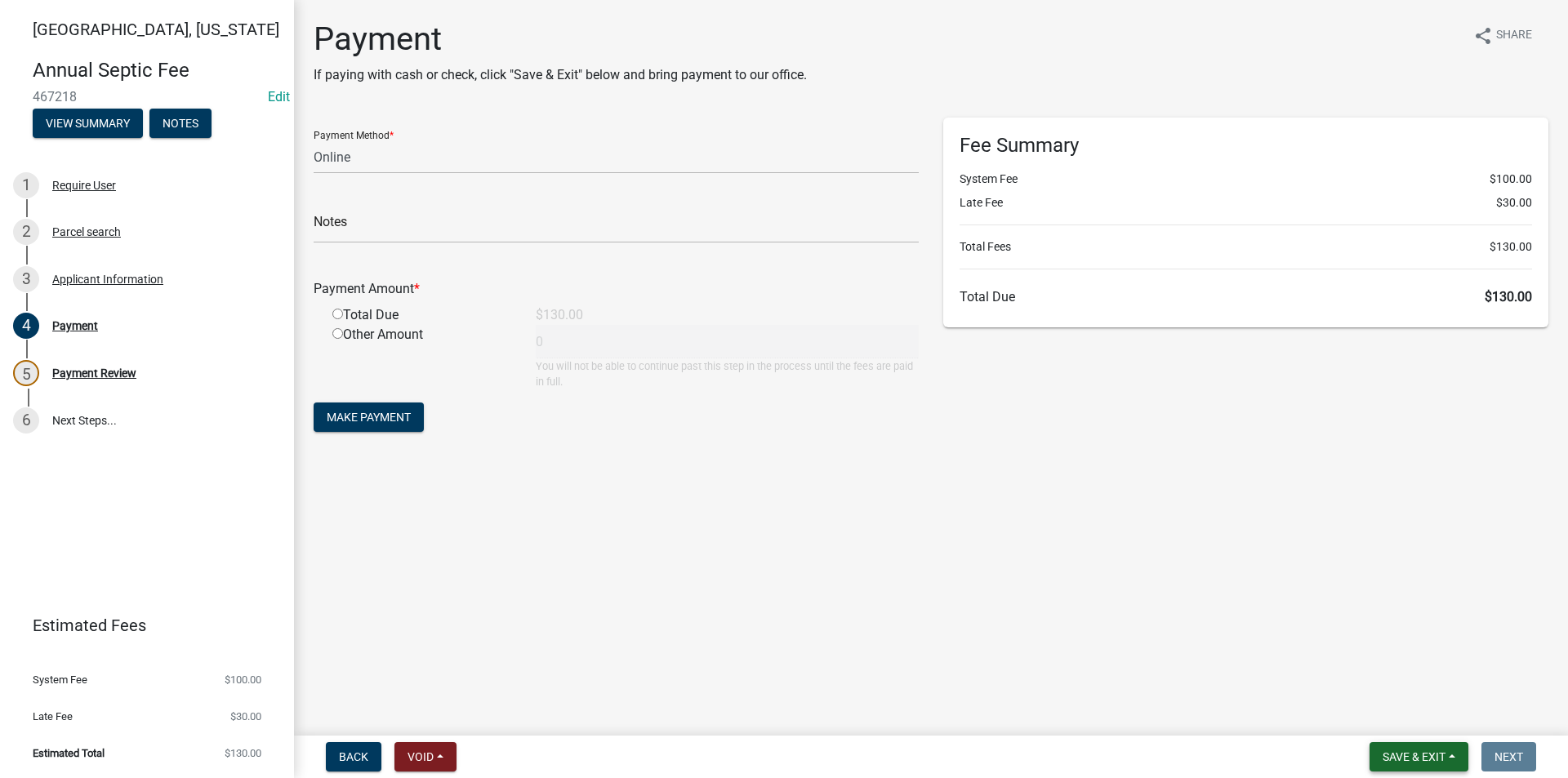
click at [1420, 763] on span "Save & Exit" at bounding box center [1413, 757] width 63 height 13
click at [1392, 720] on button "Save & Exit" at bounding box center [1403, 714] width 130 height 39
